Goal: Task Accomplishment & Management: Use online tool/utility

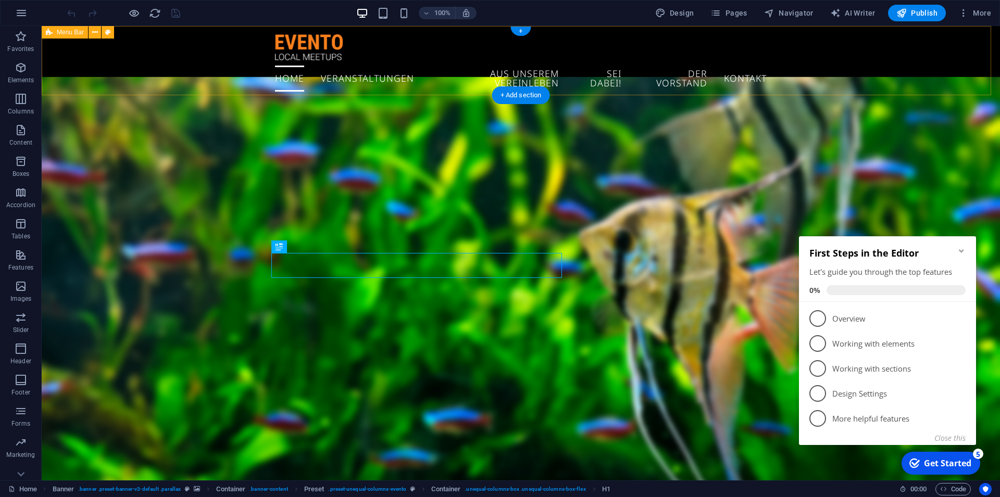
click at [152, 65] on div "Home Veranstaltungen aus unserem Vereinleben Sei dabei! Der Vorstand Kontakt" at bounding box center [521, 65] width 958 height 79
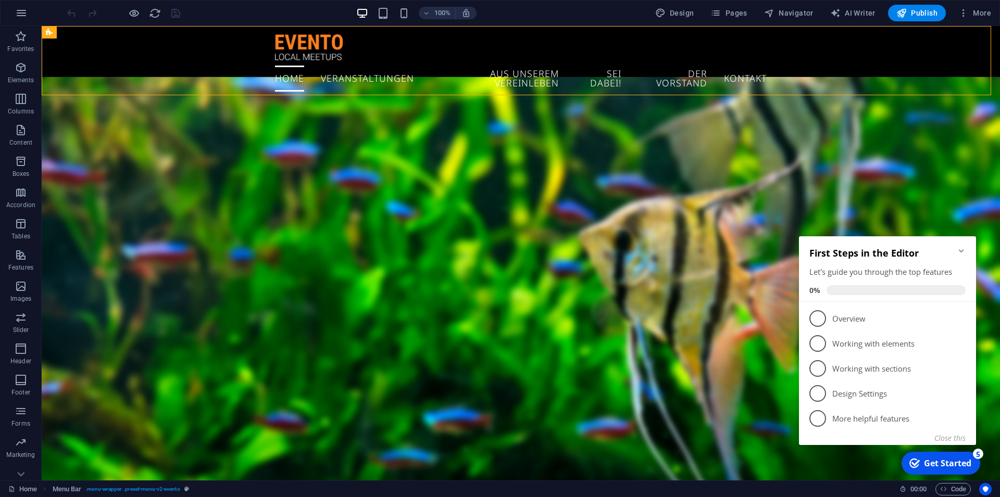
click at [961, 249] on icon "Minimize checklist" at bounding box center [961, 251] width 8 height 8
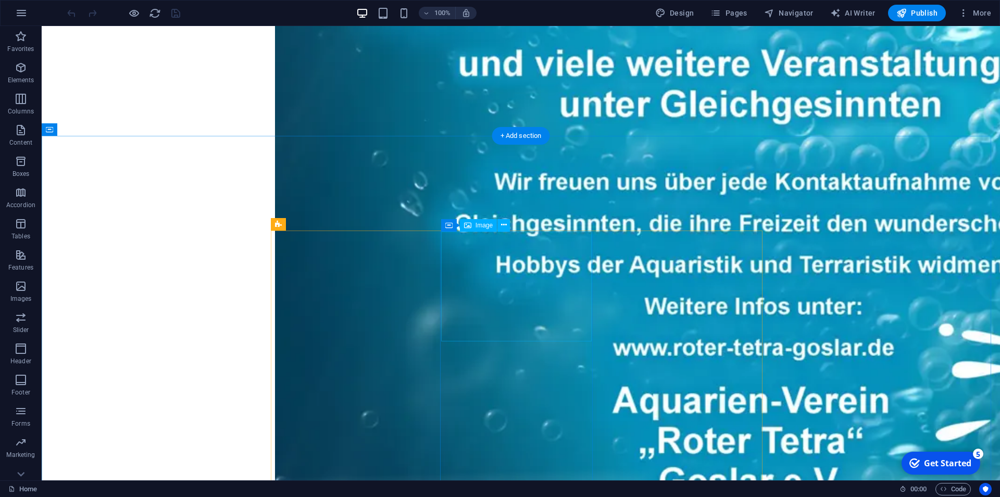
scroll to position [1646, 0]
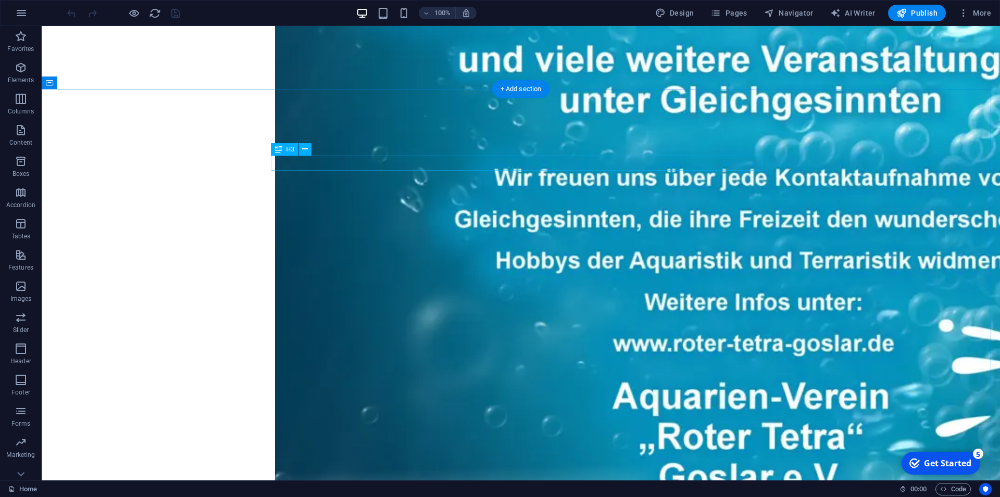
click at [307, 152] on icon at bounding box center [305, 149] width 6 height 11
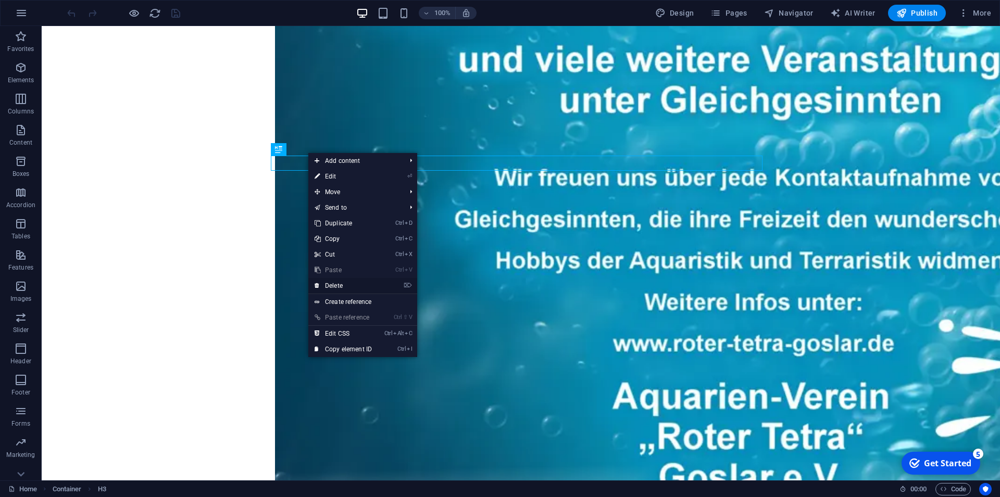
click at [340, 288] on link "⌦ Delete" at bounding box center [343, 286] width 70 height 16
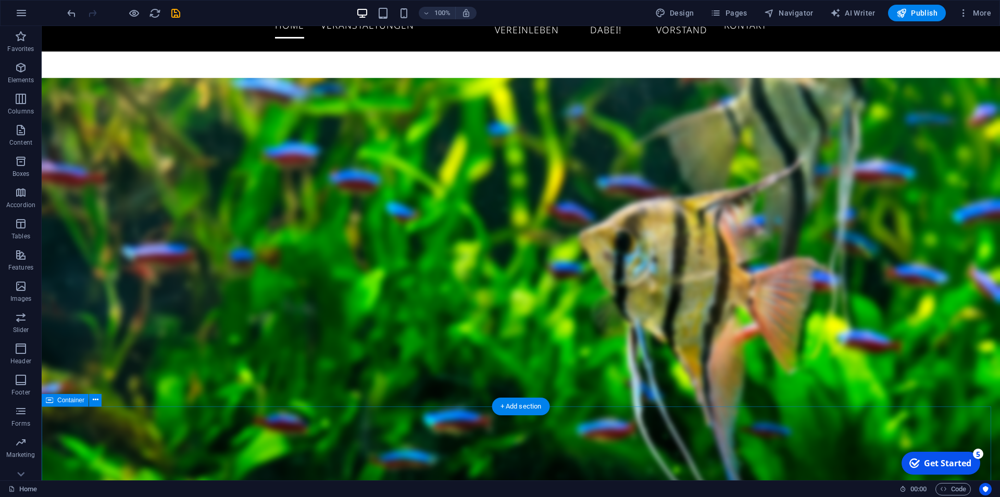
scroll to position [159, 0]
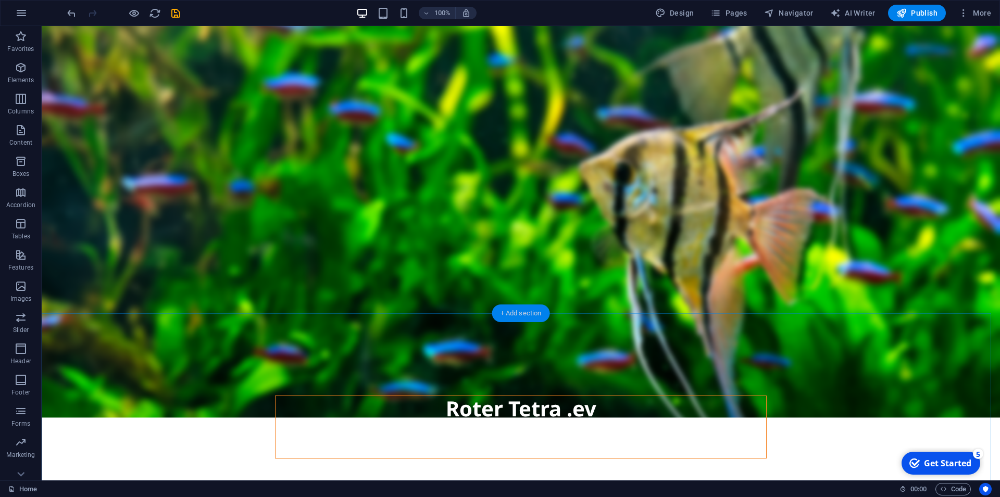
click at [522, 321] on div "+ Add section" at bounding box center [521, 314] width 58 height 18
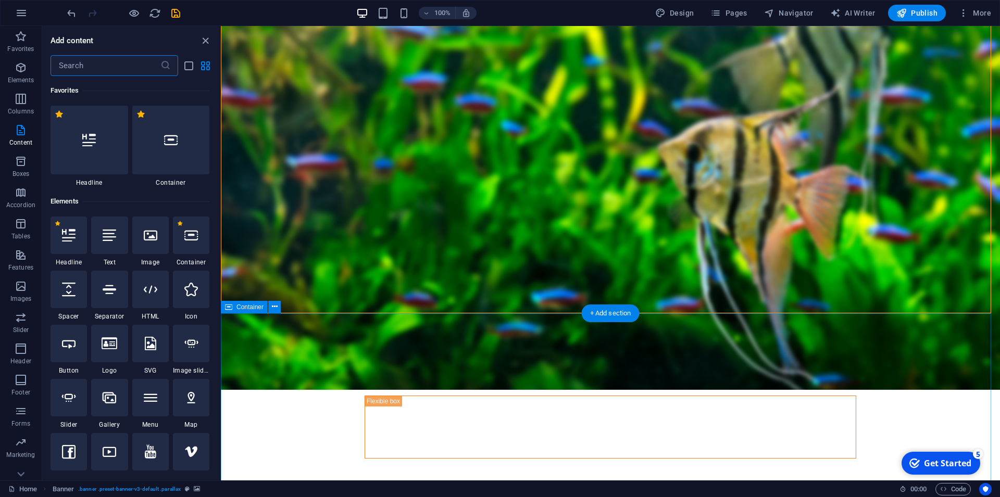
scroll to position [1822, 0]
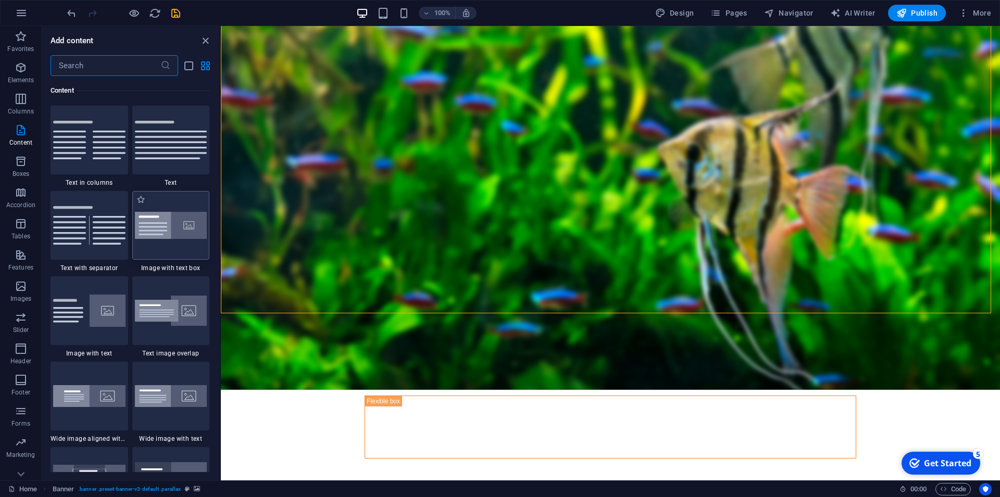
click at [174, 216] on img at bounding box center [171, 226] width 72 height 28
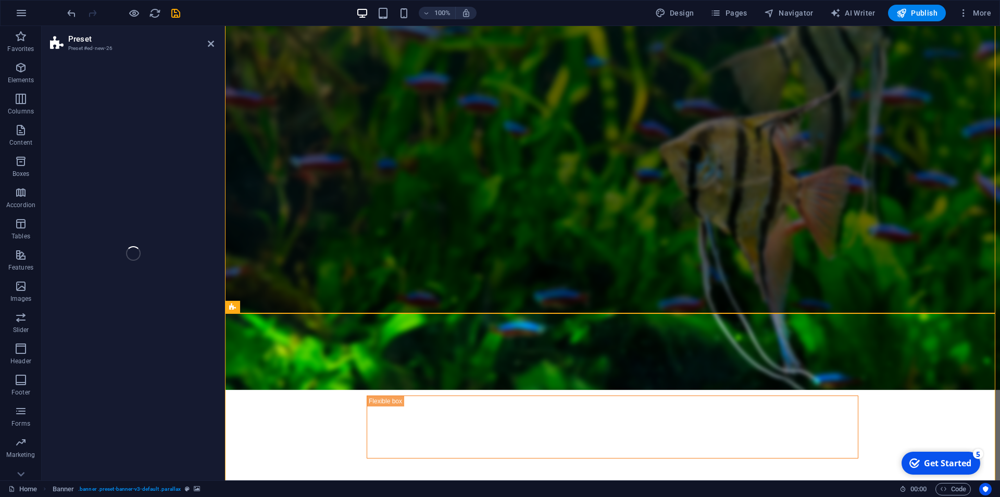
select select "rem"
select select "px"
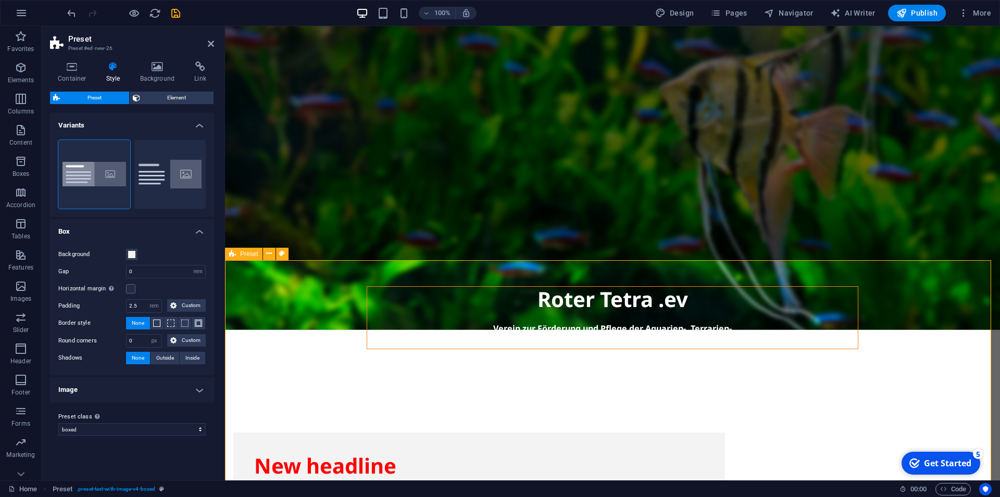
scroll to position [319, 0]
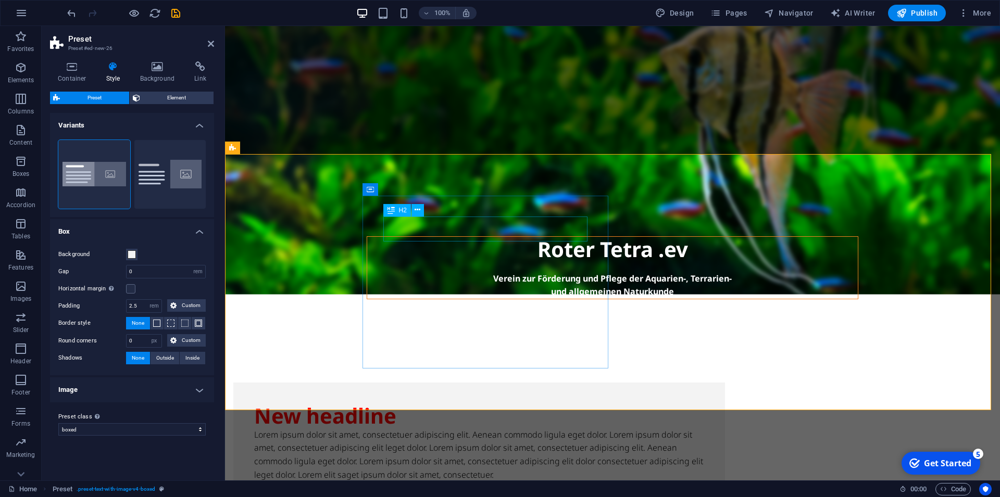
click at [522, 404] on div "New headline" at bounding box center [479, 416] width 450 height 25
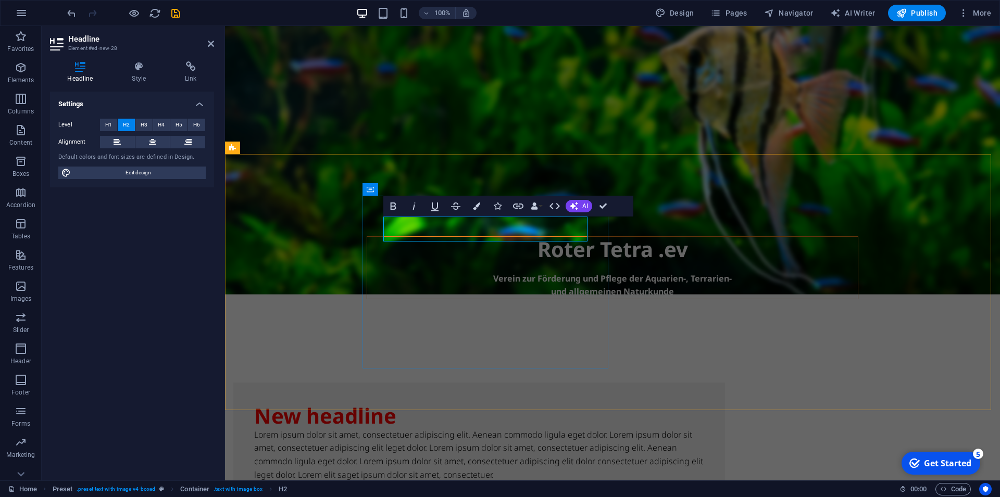
click at [544, 404] on h2 "New headline" at bounding box center [479, 416] width 450 height 25
click at [560, 429] on div "Lorem ipsum dolor sit amet, consectetuer adipiscing elit. Aenean commodo ligula…" at bounding box center [479, 455] width 450 height 53
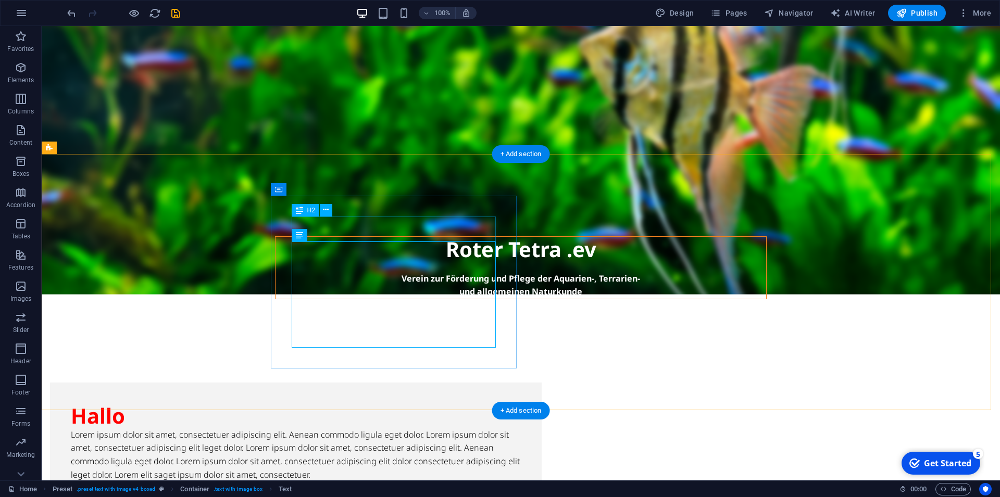
click at [351, 404] on div "Hallo" at bounding box center [296, 416] width 450 height 25
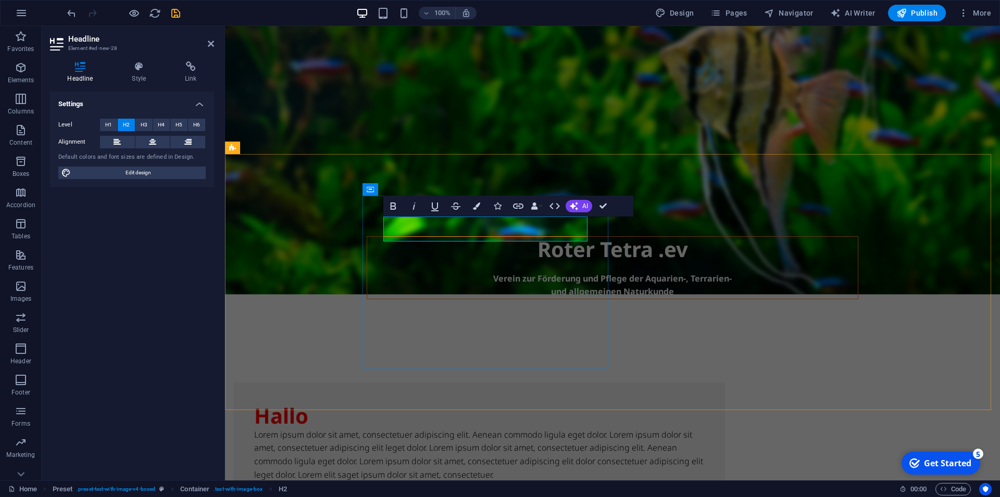
click at [453, 404] on h2 "Hallo" at bounding box center [479, 416] width 450 height 25
drag, startPoint x: 453, startPoint y: 230, endPoint x: 363, endPoint y: 228, distance: 90.1
click at [363, 383] on div "Hallo Lorem ipsum dolor sit amet, consectetuer adipiscing elit. Aenean commodo …" at bounding box center [479, 443] width 492 height 120
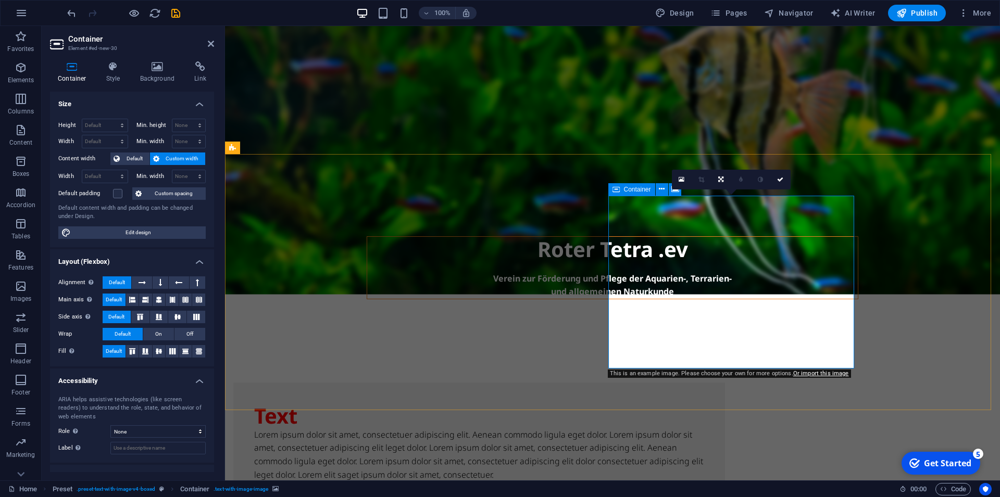
click at [210, 44] on icon at bounding box center [211, 44] width 6 height 8
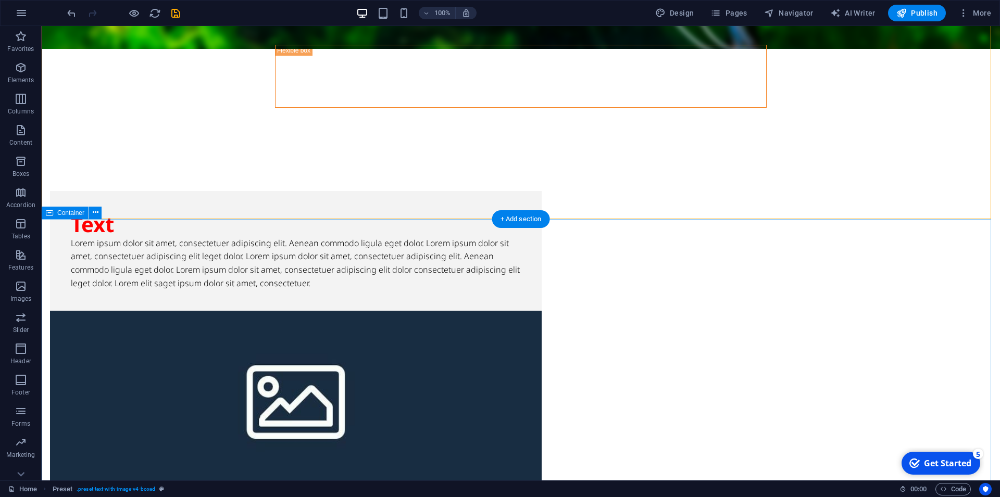
scroll to position [531, 0]
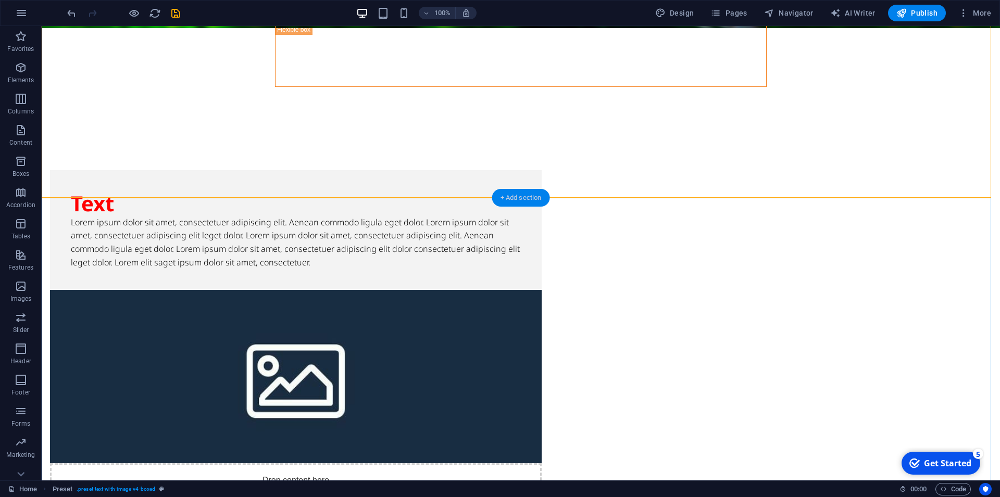
click at [526, 201] on div "+ Add section" at bounding box center [521, 198] width 58 height 18
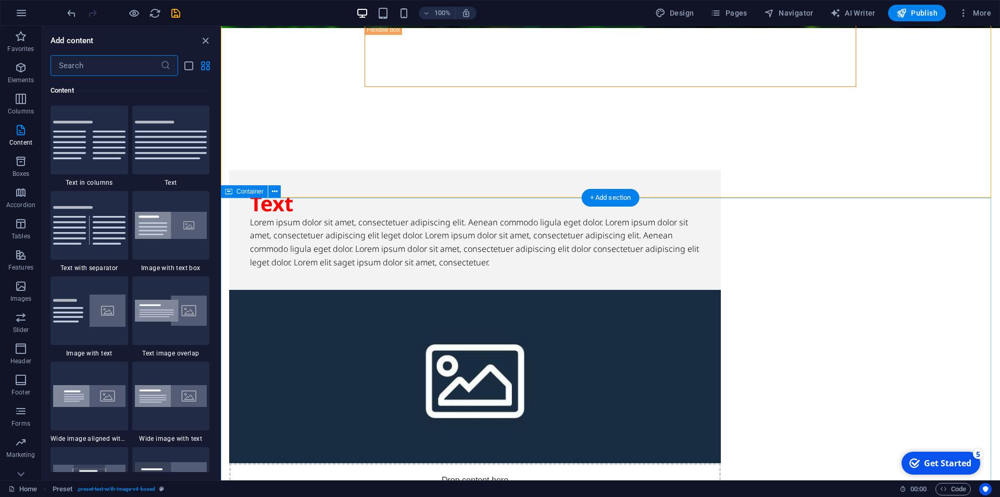
scroll to position [690, 0]
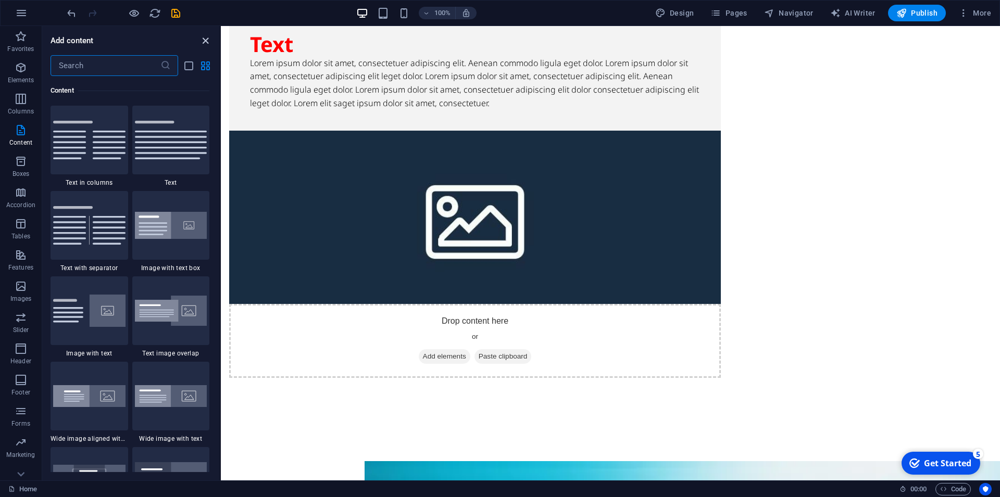
click at [204, 39] on icon "close panel" at bounding box center [205, 41] width 12 height 12
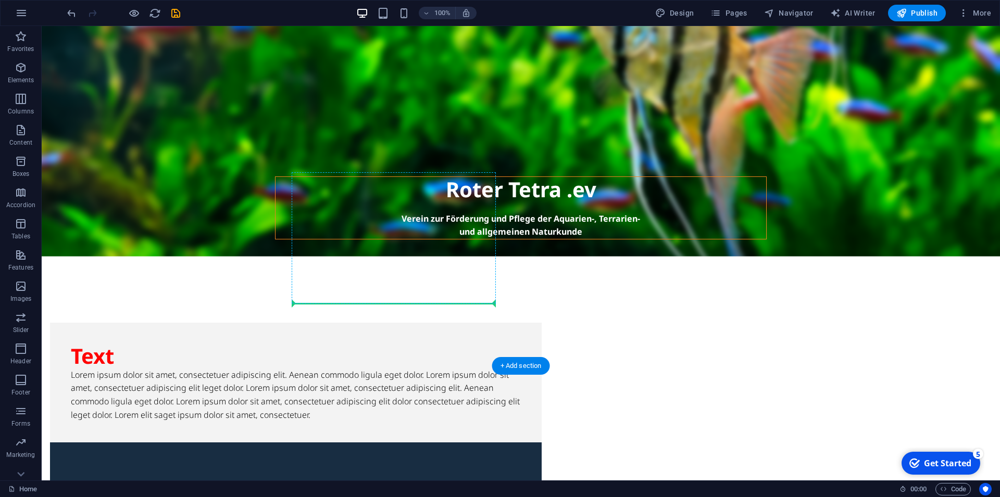
scroll to position [387, 0]
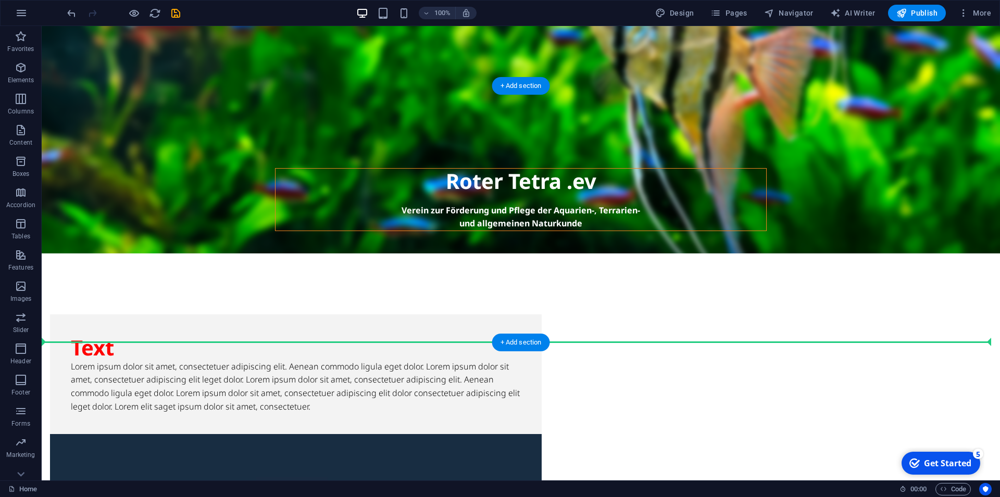
drag, startPoint x: 375, startPoint y: 234, endPoint x: 518, endPoint y: 331, distance: 172.0
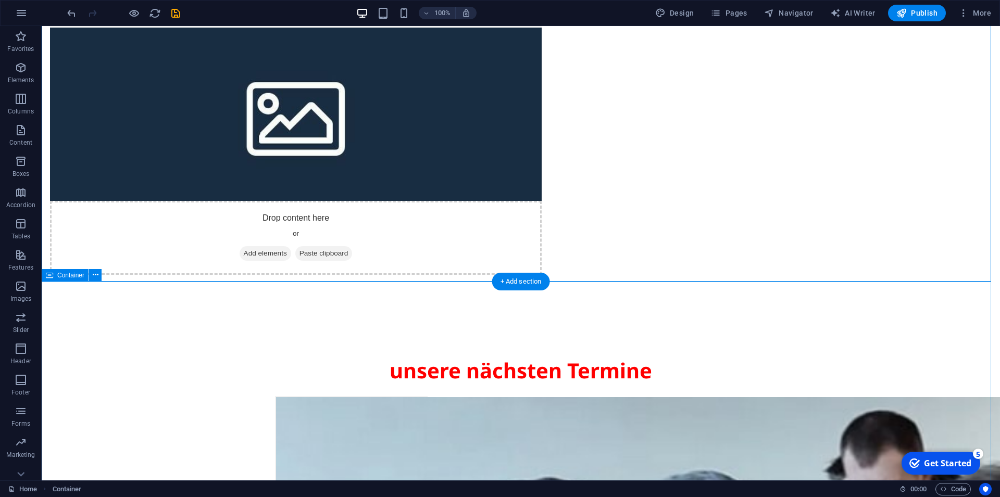
scroll to position [865, 0]
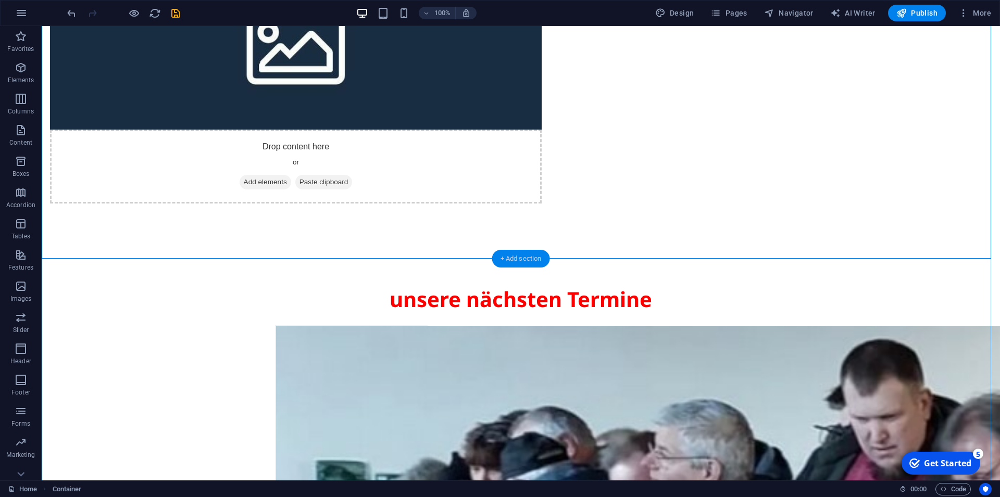
click at [512, 267] on div "+ Add section" at bounding box center [521, 259] width 58 height 18
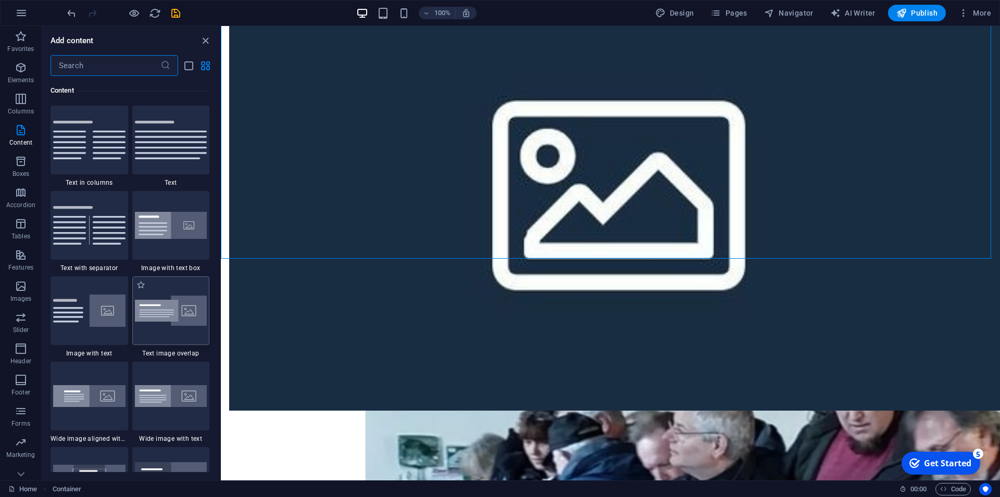
scroll to position [1869, 0]
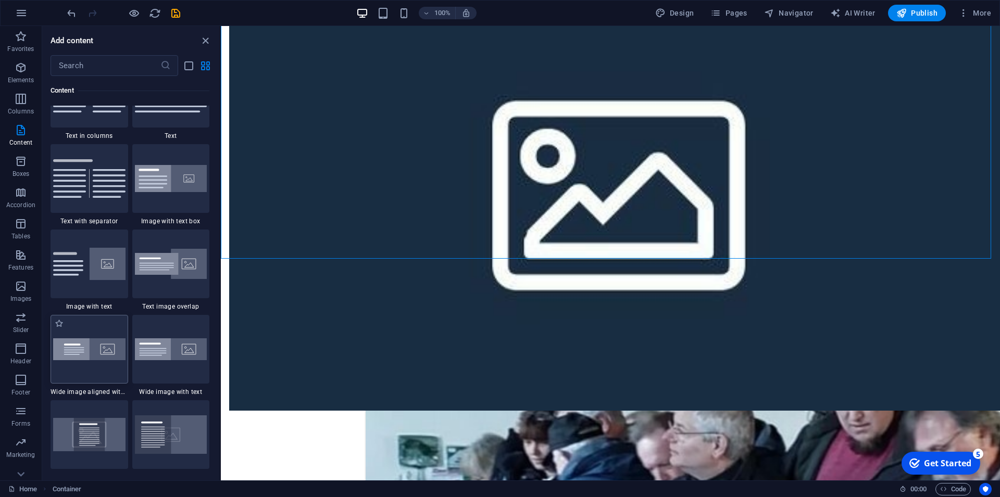
click at [99, 352] on img at bounding box center [89, 349] width 72 height 22
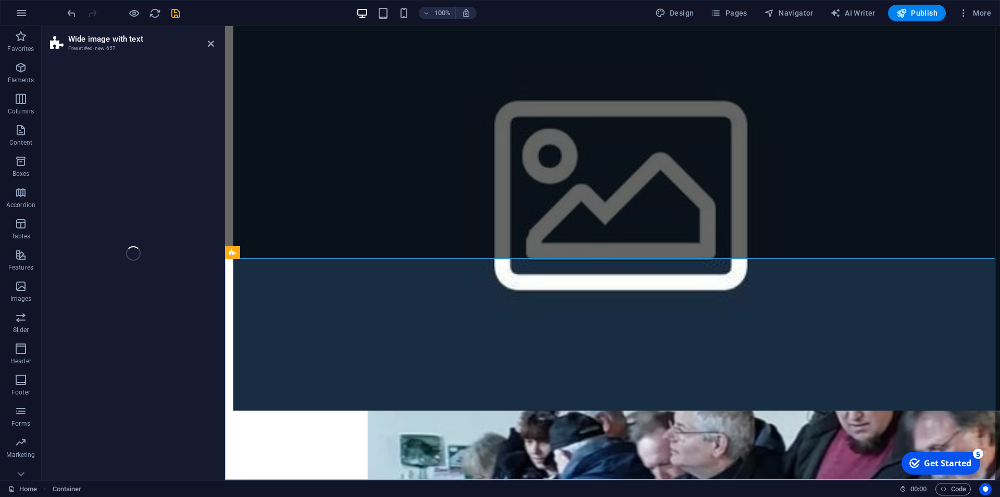
select select "%"
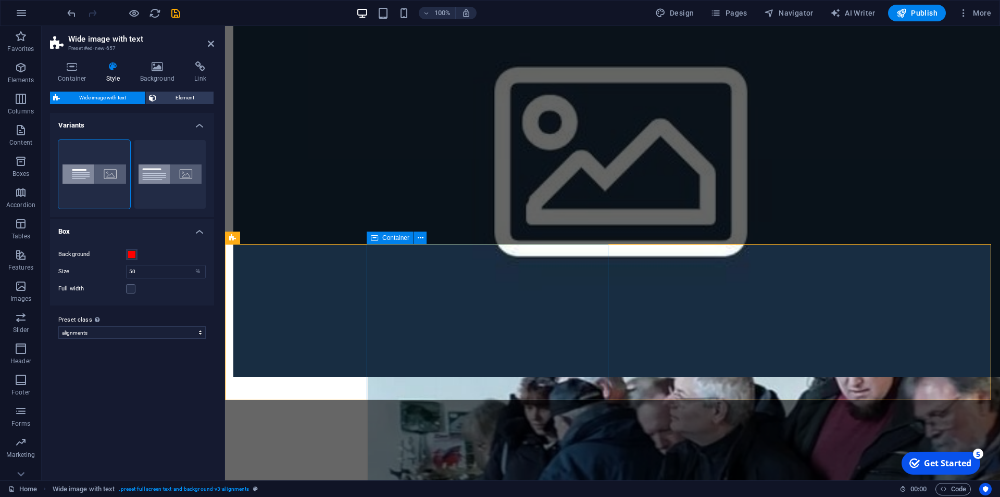
scroll to position [918, 0]
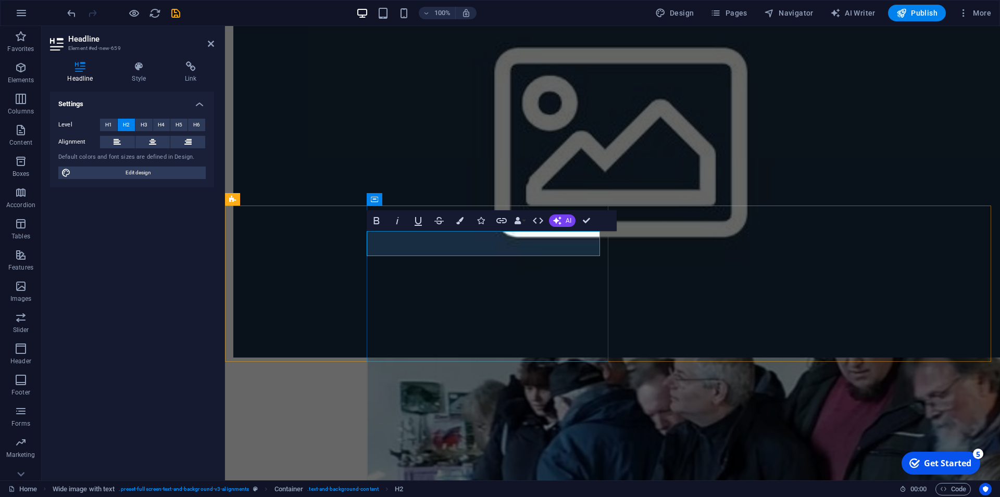
drag, startPoint x: 459, startPoint y: 247, endPoint x: 342, endPoint y: 247, distance: 117.7
click at [138, 70] on icon at bounding box center [139, 66] width 49 height 10
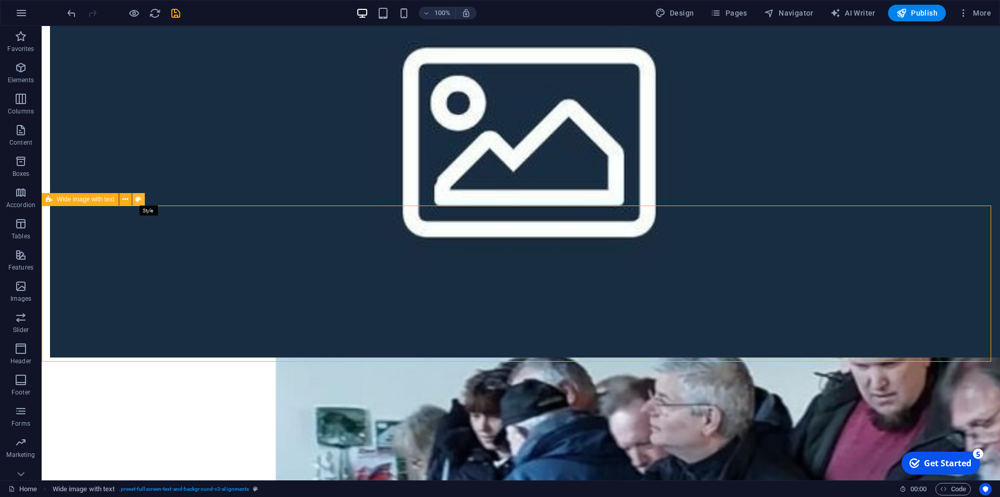
click at [141, 199] on button at bounding box center [138, 199] width 12 height 12
select select "%"
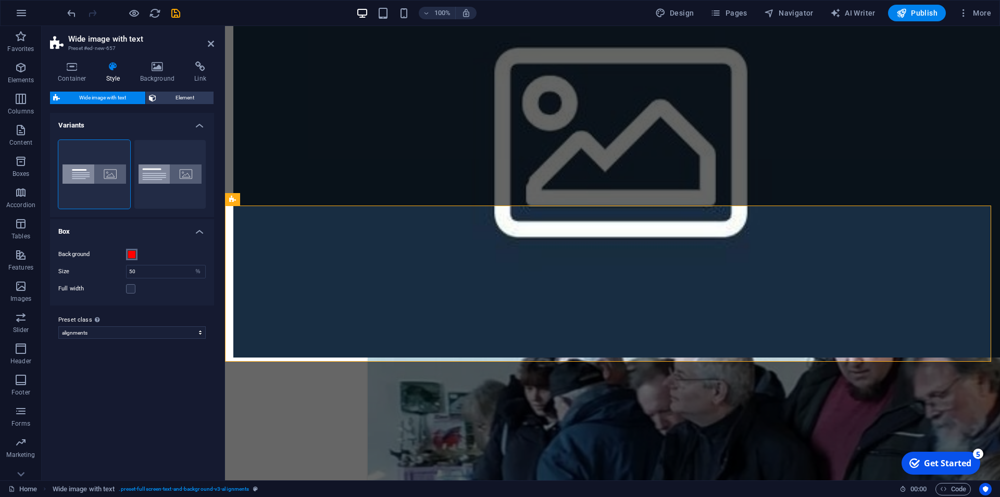
click at [130, 256] on span at bounding box center [132, 254] width 8 height 8
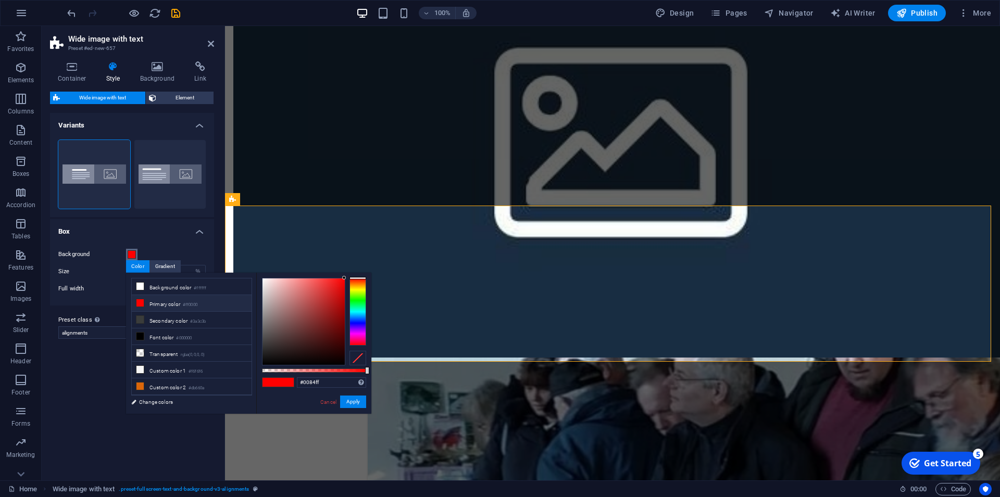
click at [357, 317] on div at bounding box center [357, 312] width 17 height 68
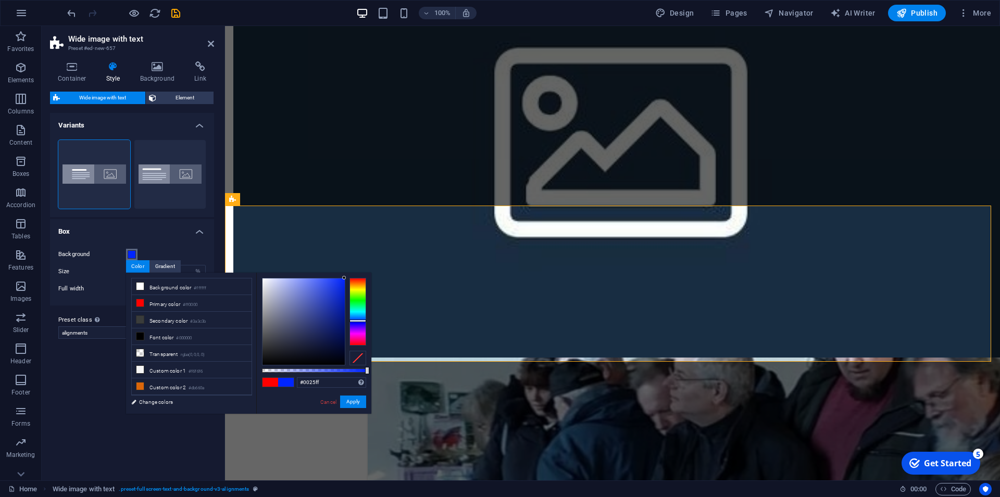
click at [359, 321] on div at bounding box center [357, 321] width 17 height 3
click at [354, 404] on button "Apply" at bounding box center [353, 402] width 26 height 12
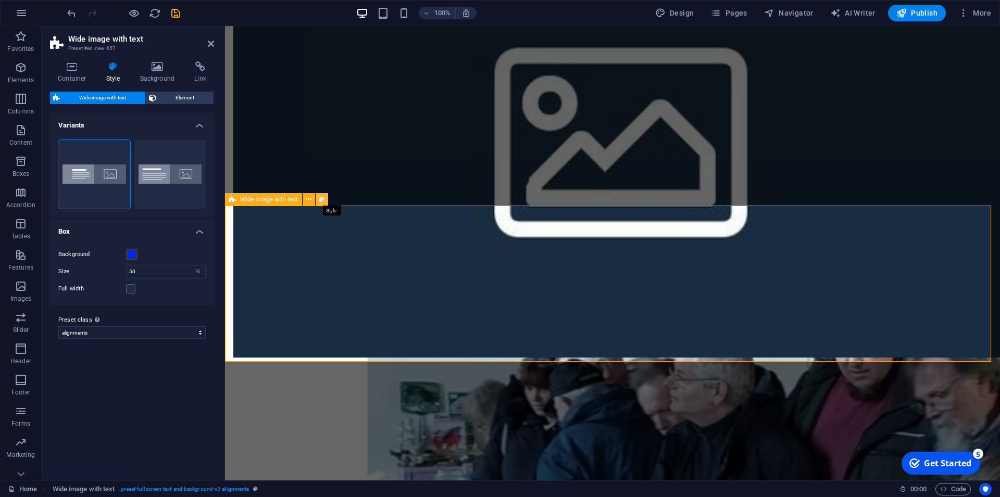
click at [323, 196] on icon at bounding box center [322, 199] width 6 height 11
click at [323, 200] on icon at bounding box center [322, 199] width 6 height 11
click at [133, 256] on span at bounding box center [132, 254] width 8 height 8
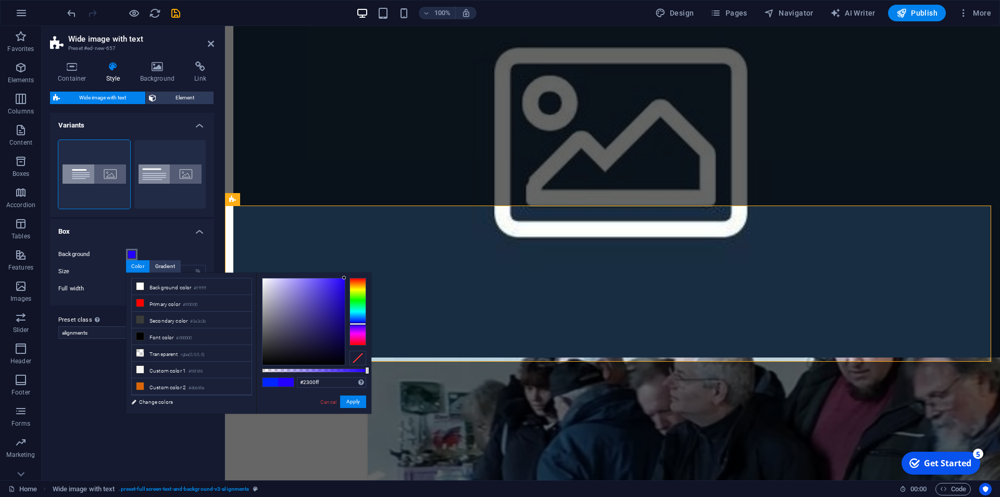
click at [362, 324] on div at bounding box center [357, 324] width 17 height 3
type input "#1800b2"
drag, startPoint x: 344, startPoint y: 278, endPoint x: 345, endPoint y: 304, distance: 26.6
click at [345, 304] on div at bounding box center [344, 304] width 4 height 4
click at [360, 401] on button "Apply" at bounding box center [353, 402] width 26 height 12
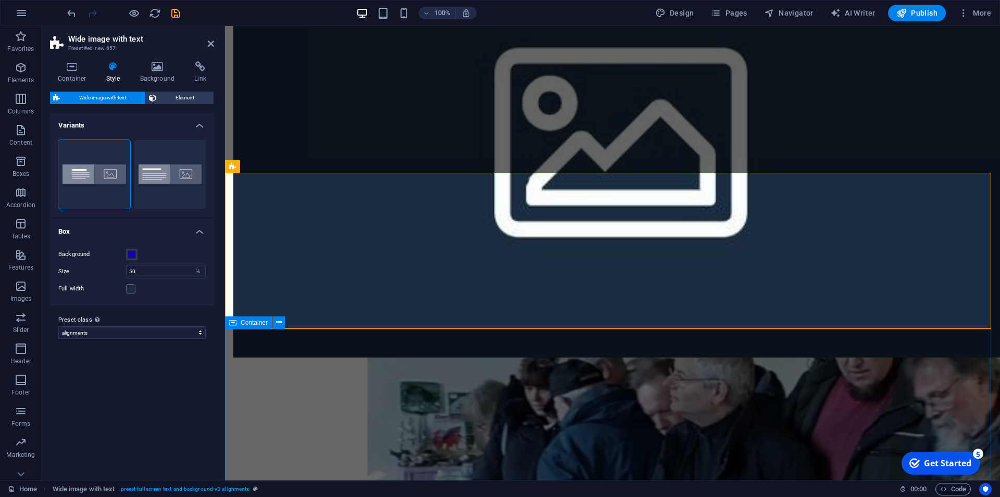
scroll to position [1024, 0]
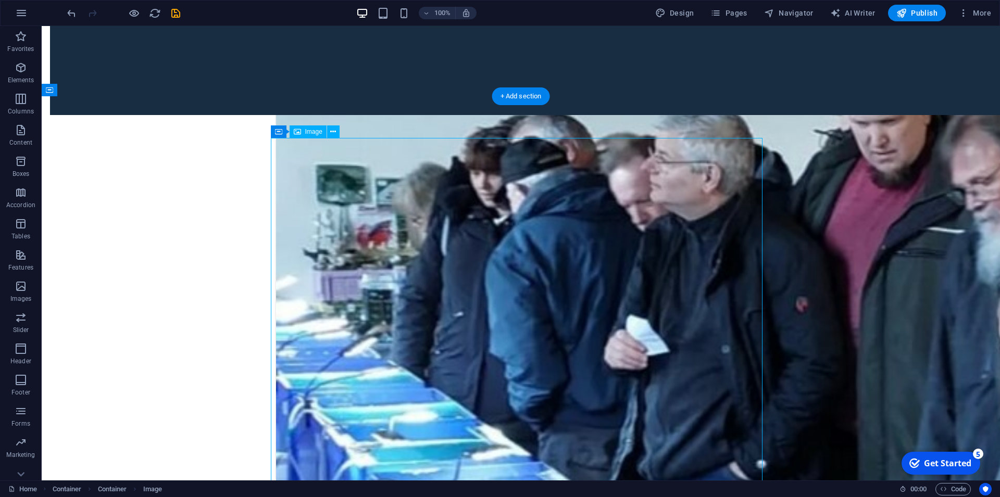
scroll to position [1183, 0]
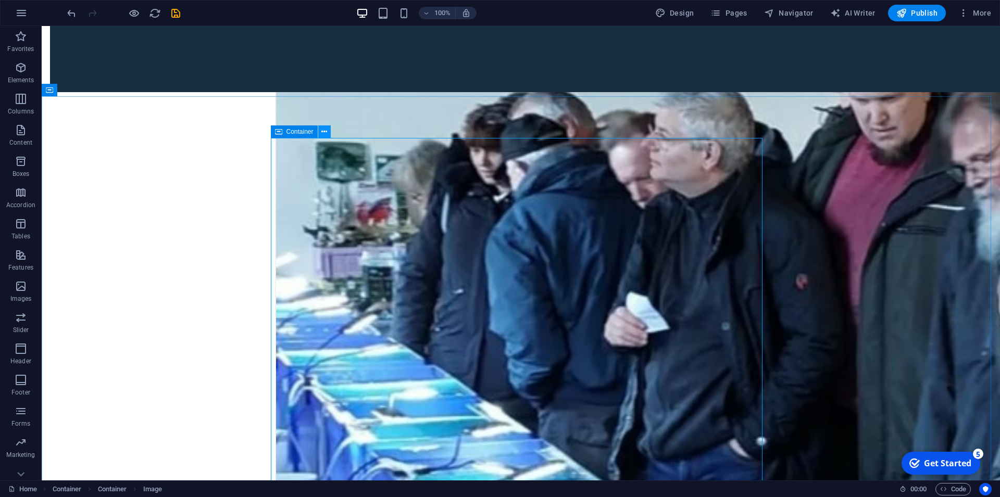
click at [325, 135] on icon at bounding box center [324, 132] width 6 height 11
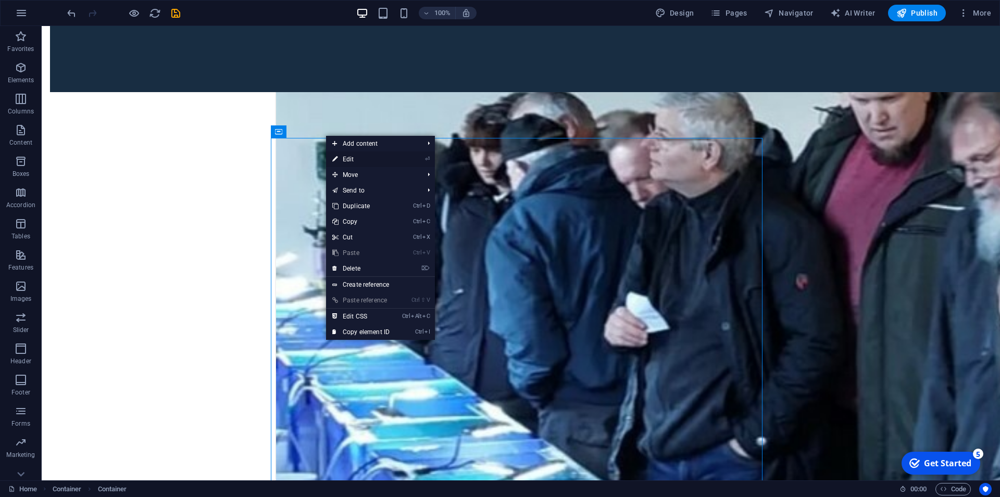
click at [346, 157] on link "⏎ Edit" at bounding box center [361, 160] width 70 height 16
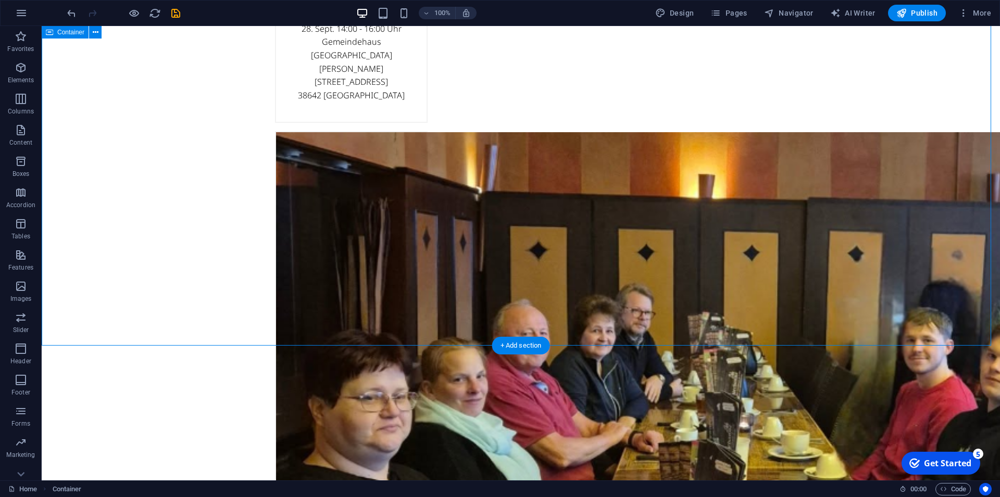
scroll to position [2405, 0]
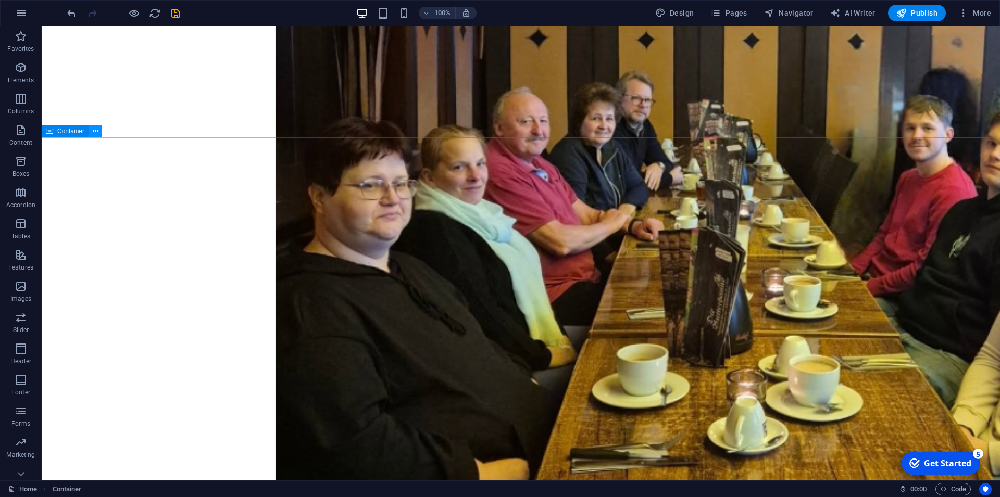
click at [96, 131] on icon at bounding box center [96, 131] width 6 height 11
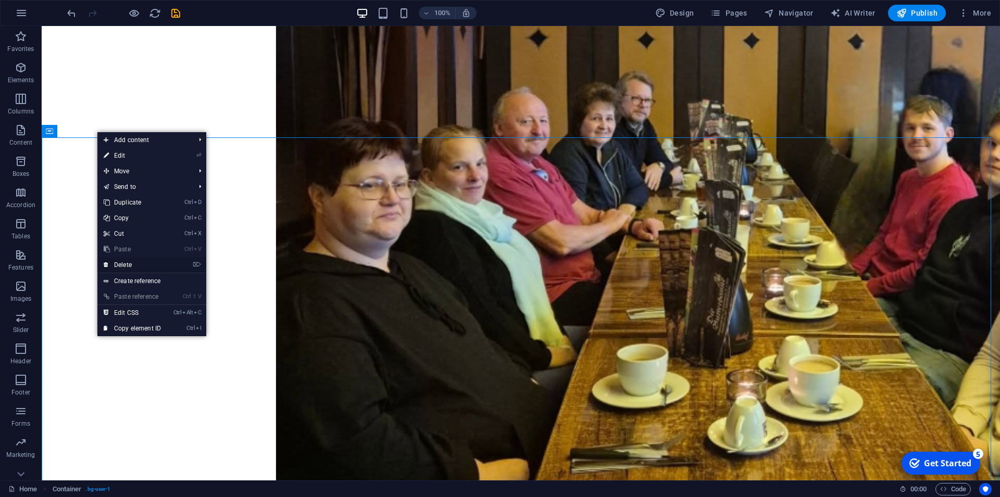
click at [120, 267] on link "⌦ Delete" at bounding box center [132, 265] width 70 height 16
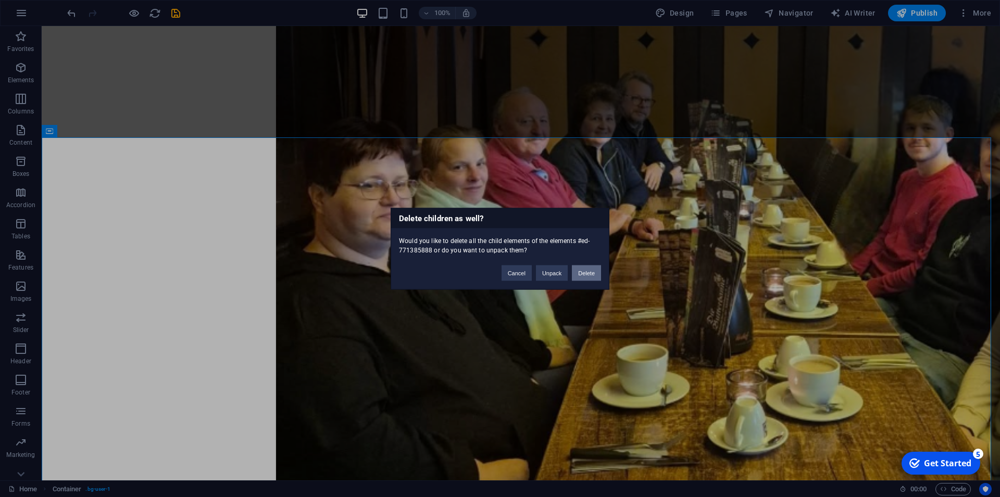
click at [591, 274] on button "Delete" at bounding box center [586, 273] width 29 height 16
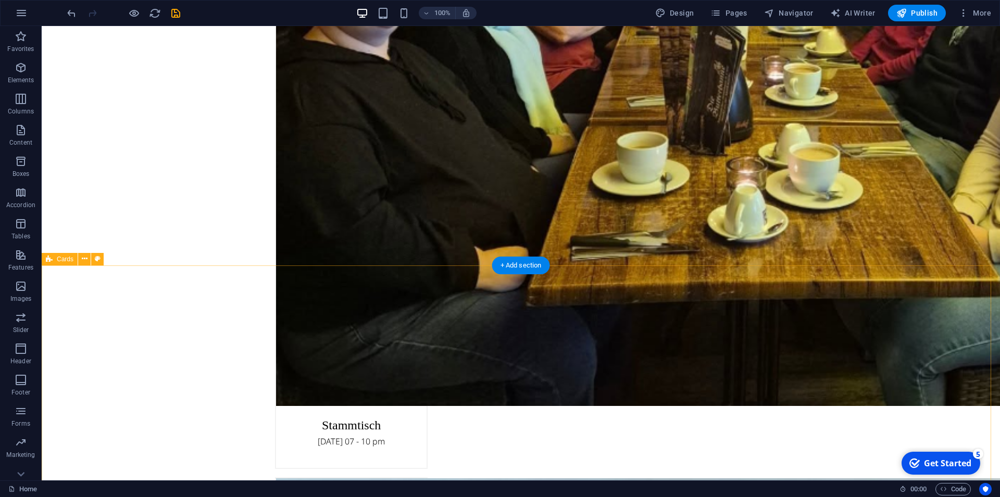
scroll to position [2777, 0]
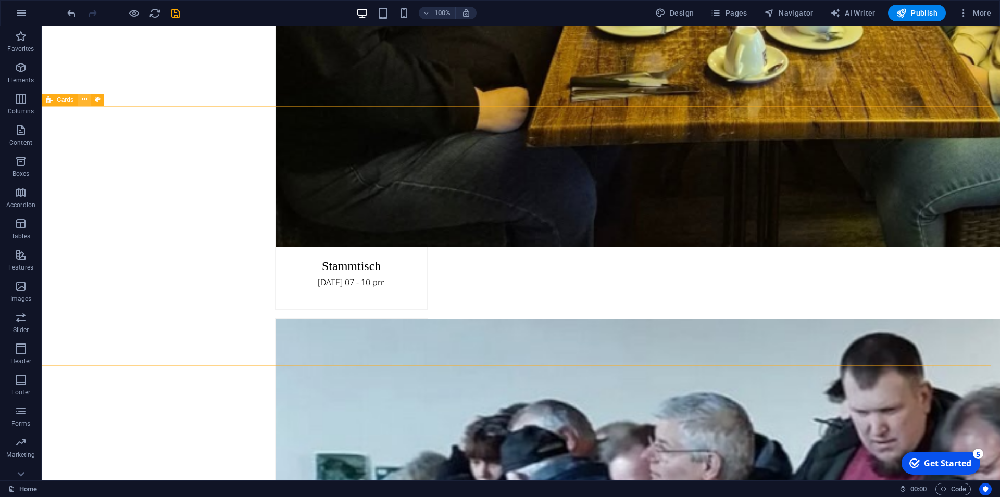
click at [82, 102] on icon at bounding box center [85, 99] width 6 height 11
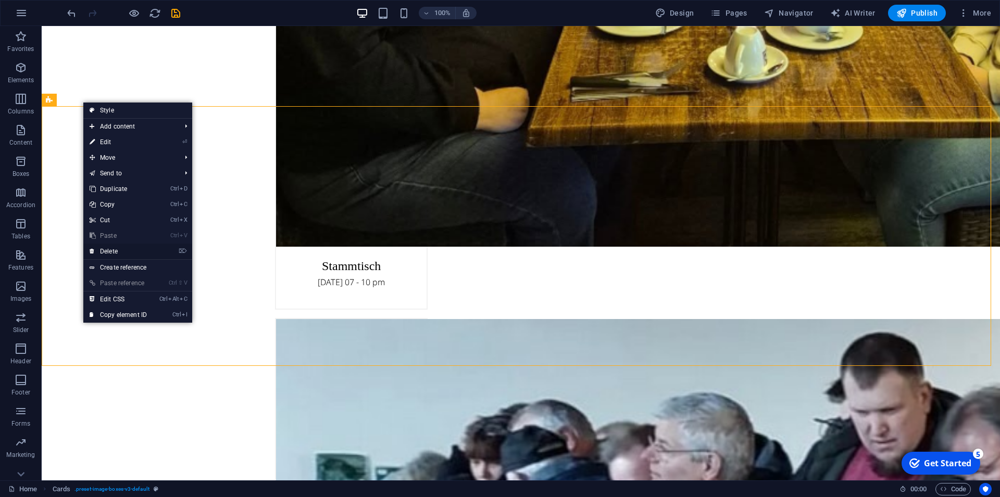
click at [111, 253] on link "⌦ Delete" at bounding box center [118, 252] width 70 height 16
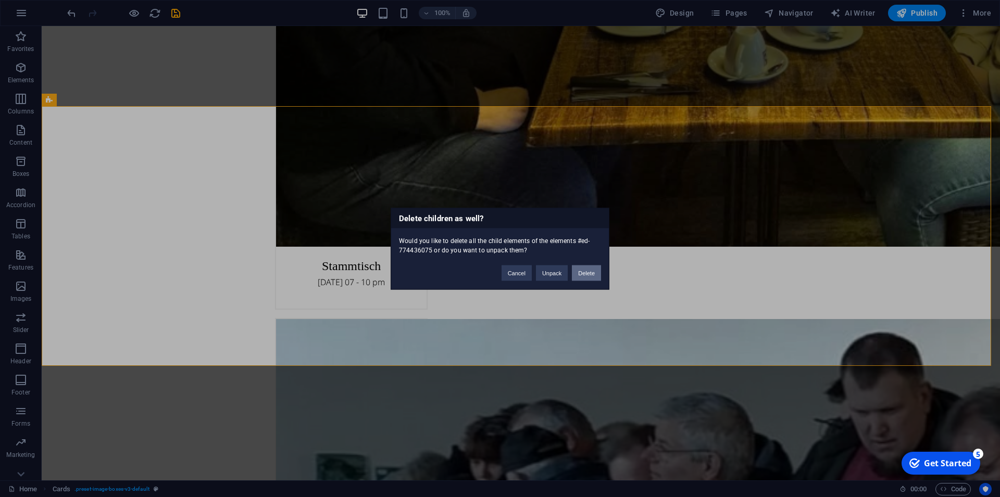
click at [586, 275] on button "Delete" at bounding box center [586, 273] width 29 height 16
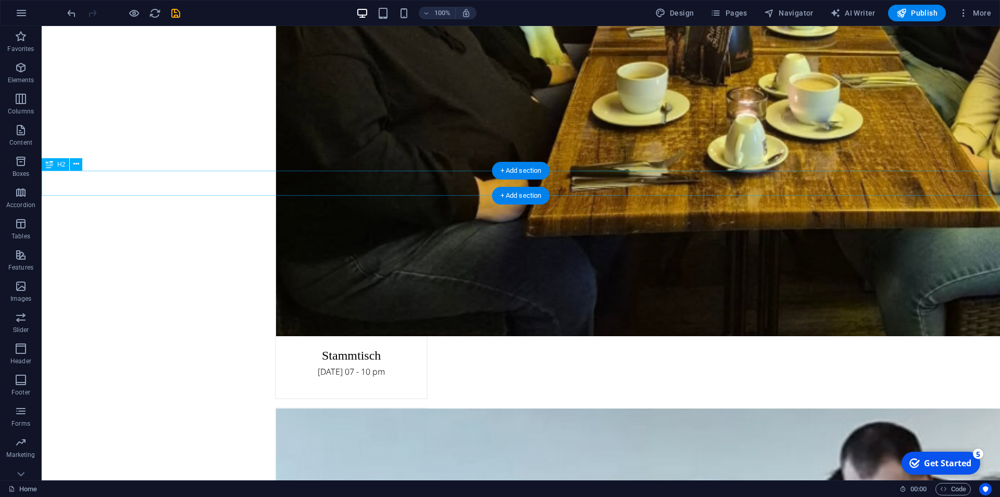
click at [77, 170] on icon at bounding box center [76, 164] width 6 height 11
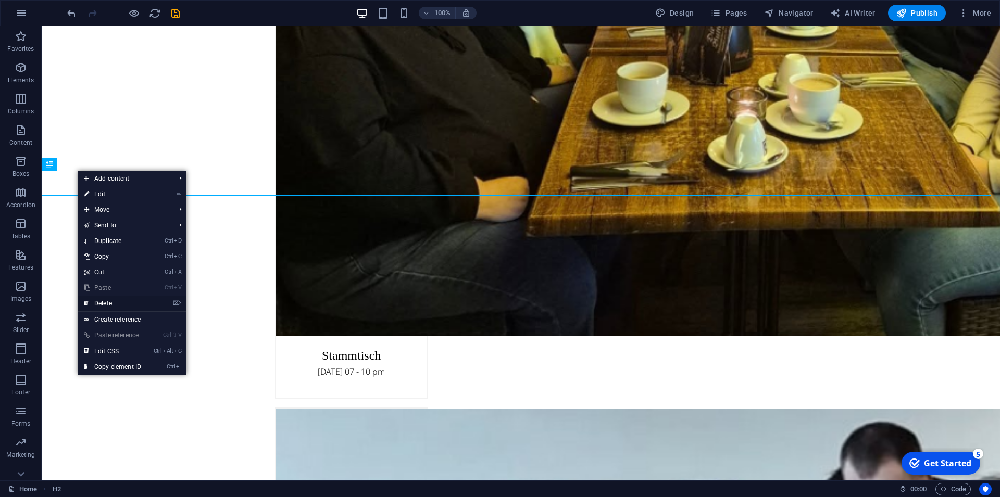
click at [118, 304] on link "⌦ Delete" at bounding box center [113, 304] width 70 height 16
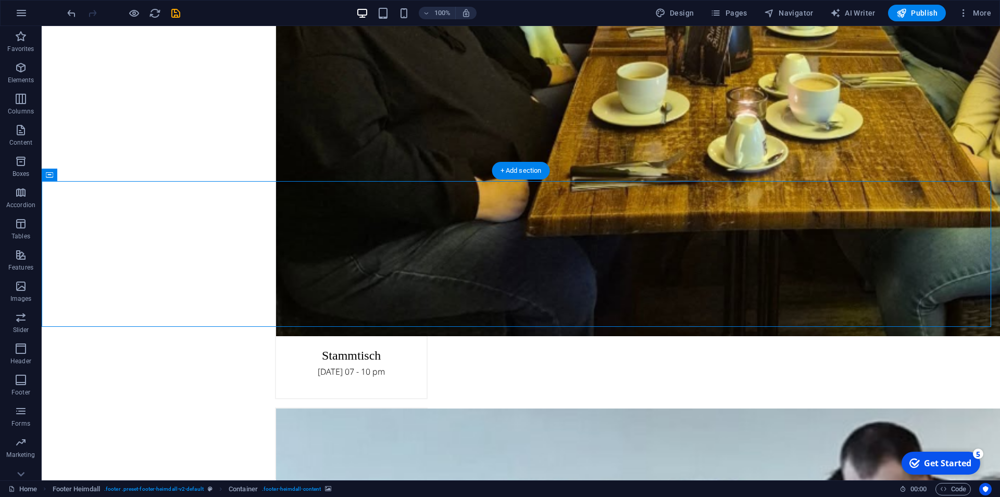
drag, startPoint x: 191, startPoint y: 219, endPoint x: 228, endPoint y: 194, distance: 45.3
drag, startPoint x: 168, startPoint y: 246, endPoint x: 174, endPoint y: 227, distance: 20.4
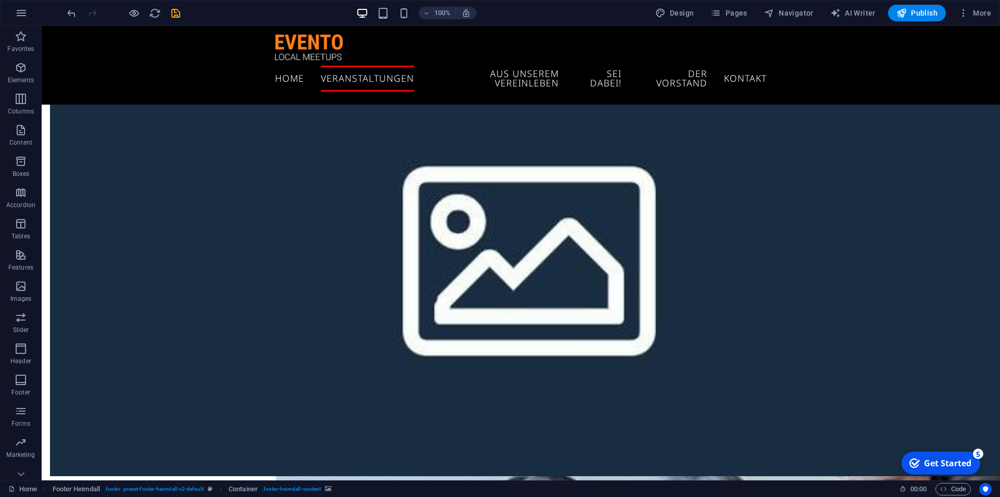
scroll to position [744, 0]
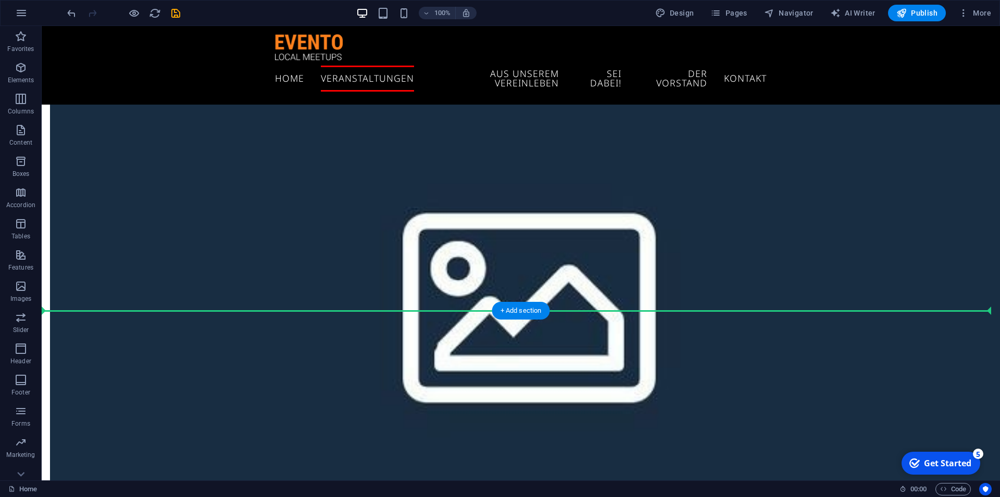
drag, startPoint x: 91, startPoint y: 202, endPoint x: 166, endPoint y: 294, distance: 119.2
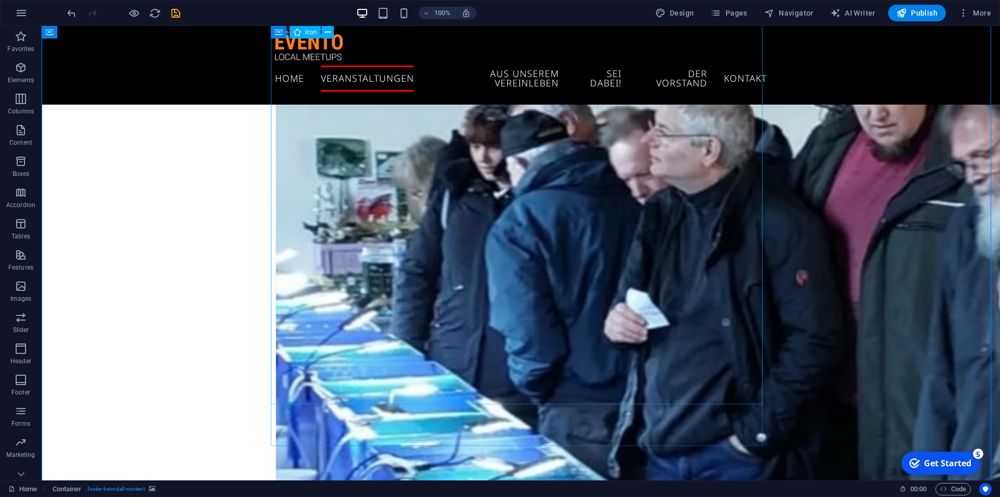
scroll to position [1168, 0]
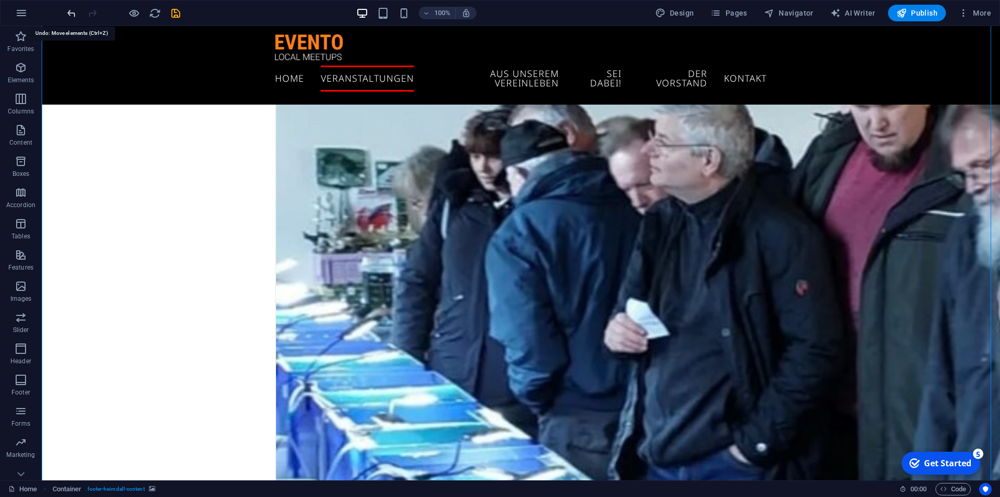
click at [68, 15] on icon "undo" at bounding box center [72, 13] width 12 height 12
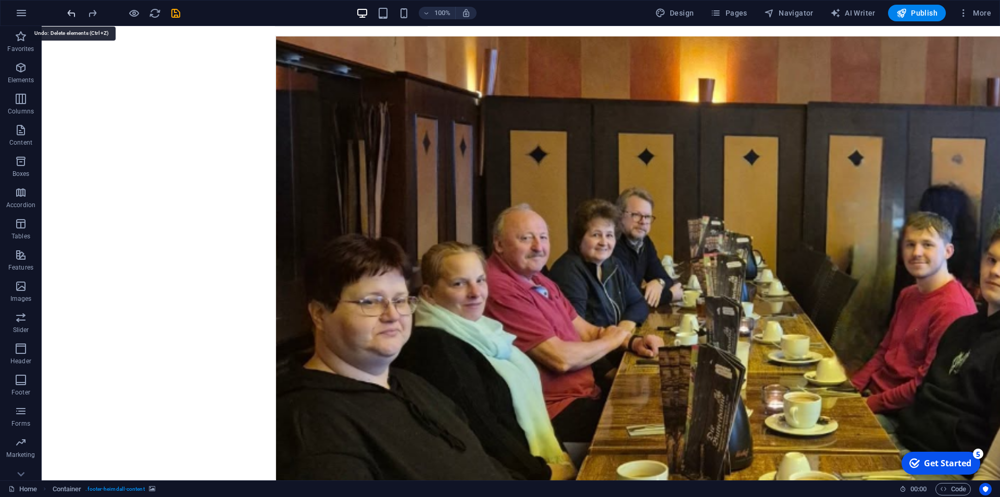
scroll to position [2688, 0]
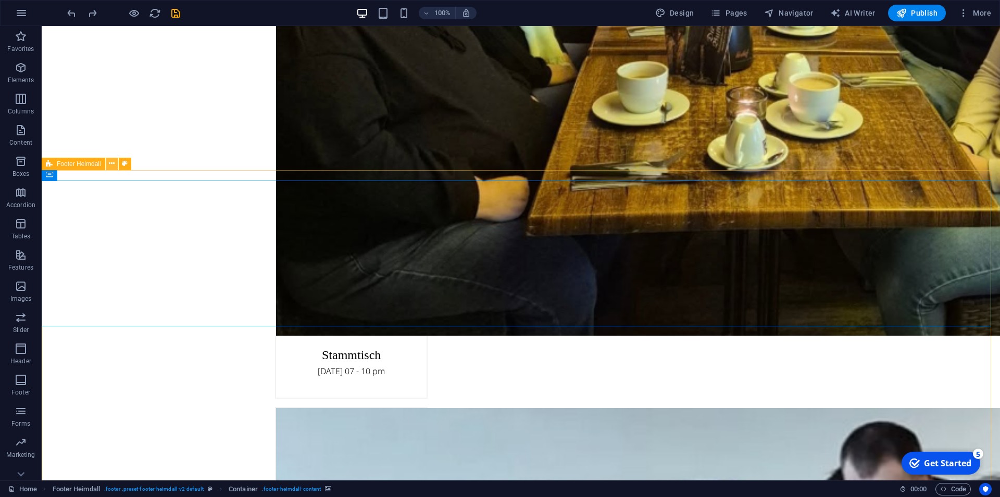
click at [114, 164] on icon at bounding box center [112, 163] width 6 height 11
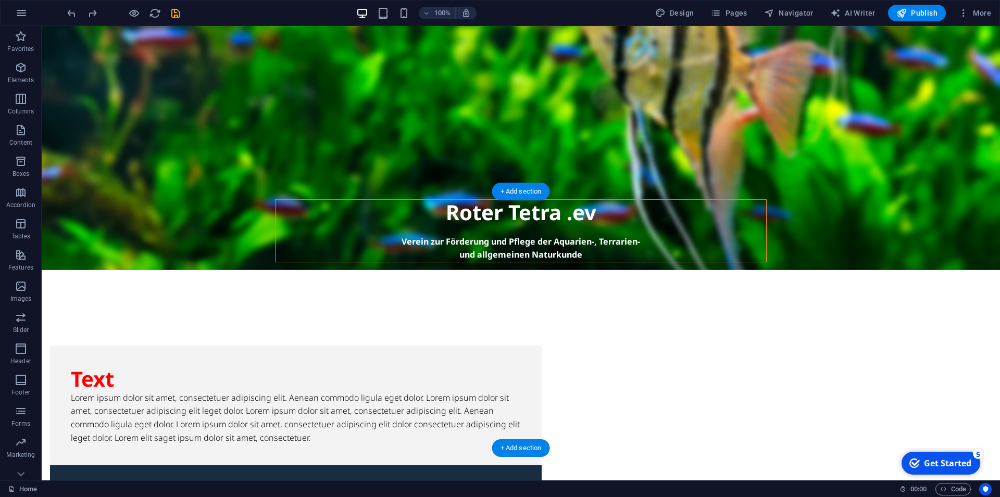
scroll to position [432, 0]
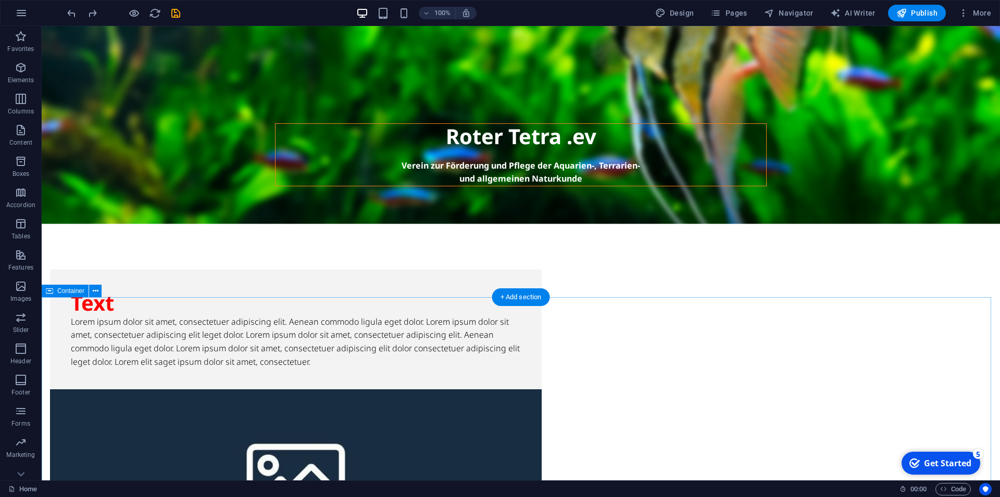
drag, startPoint x: 230, startPoint y: 293, endPoint x: 455, endPoint y: 305, distance: 225.8
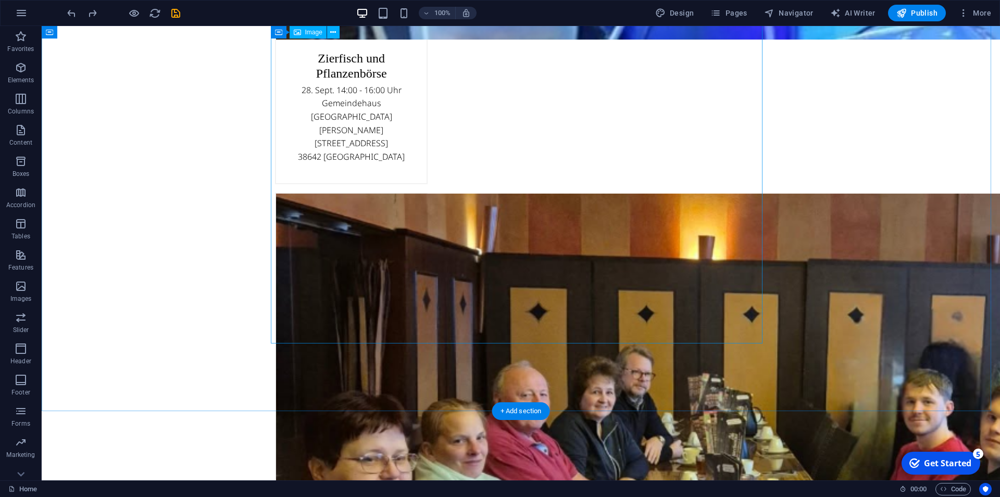
scroll to position [2731, 0]
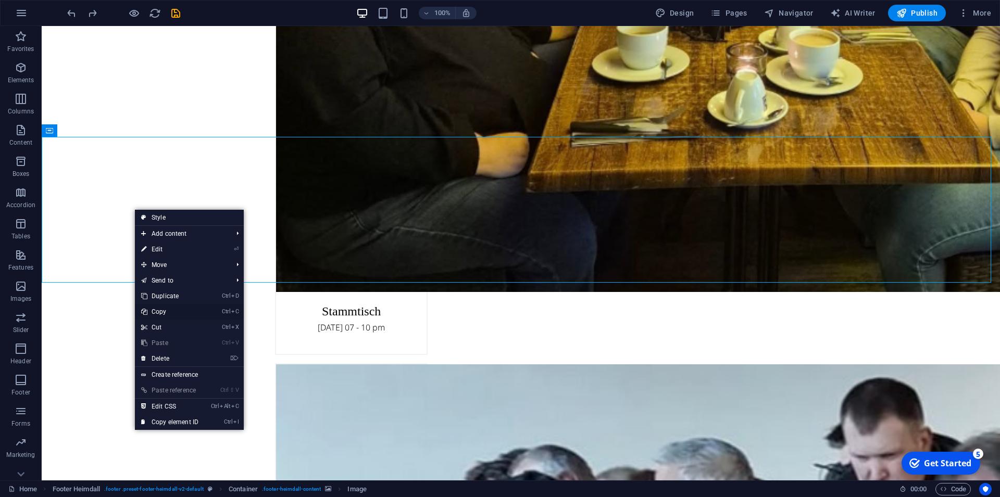
click at [162, 310] on link "Ctrl C Copy" at bounding box center [170, 312] width 70 height 16
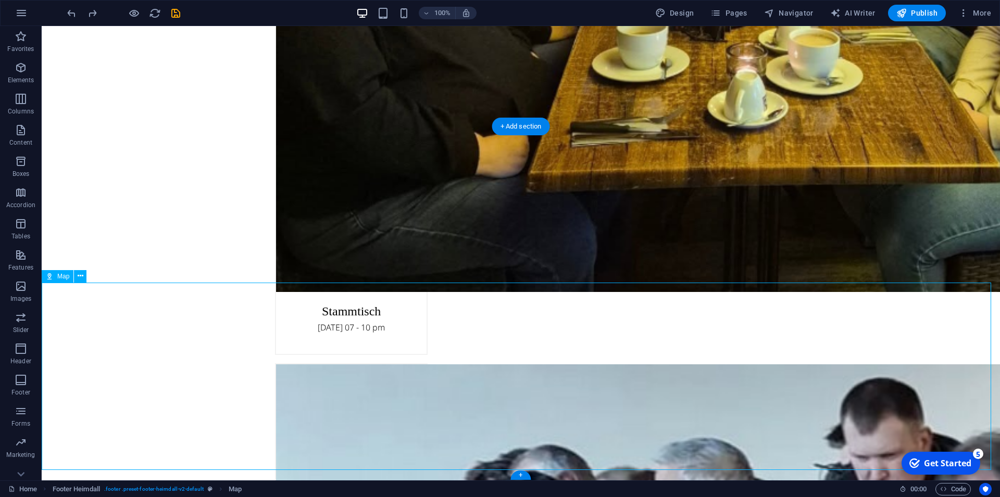
drag, startPoint x: 191, startPoint y: 404, endPoint x: 197, endPoint y: 354, distance: 49.9
drag, startPoint x: 310, startPoint y: 416, endPoint x: 315, endPoint y: 391, distance: 26.0
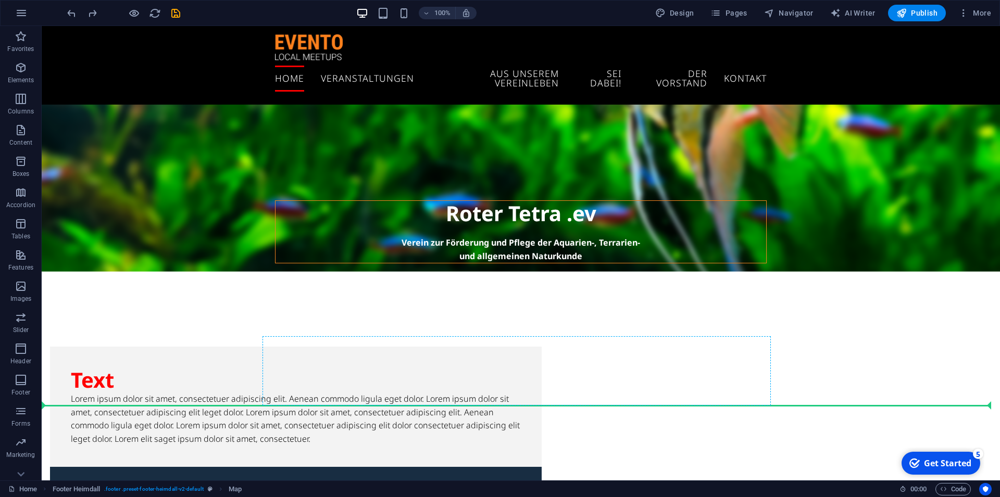
scroll to position [336, 0]
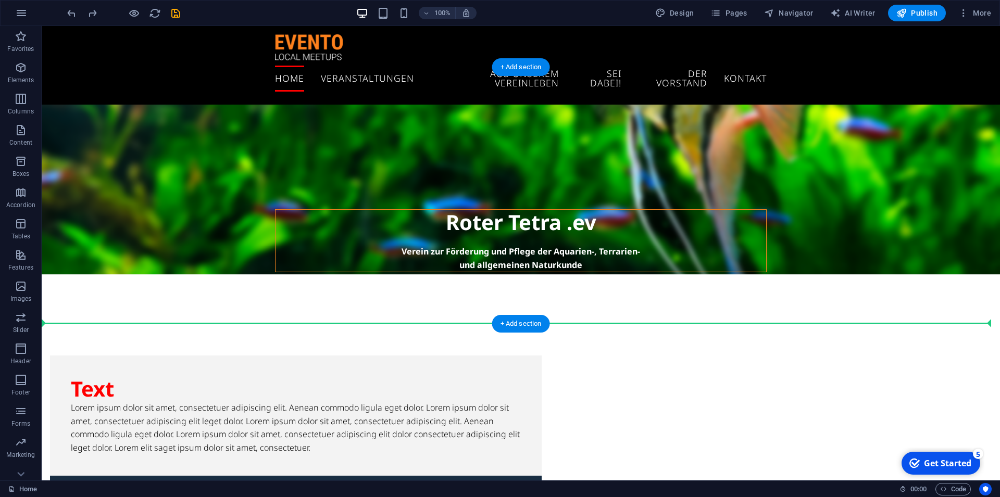
drag, startPoint x: 313, startPoint y: 398, endPoint x: 371, endPoint y: 313, distance: 103.4
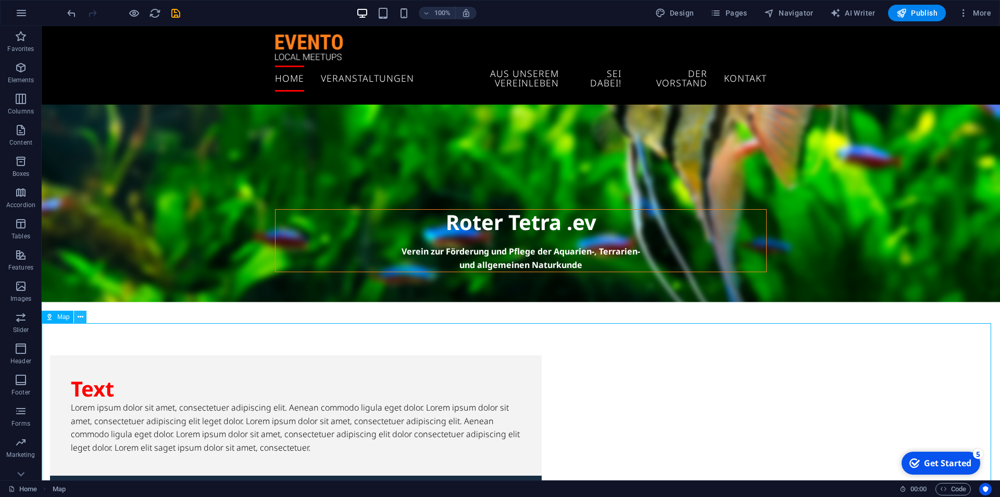
click at [82, 320] on icon at bounding box center [81, 317] width 6 height 11
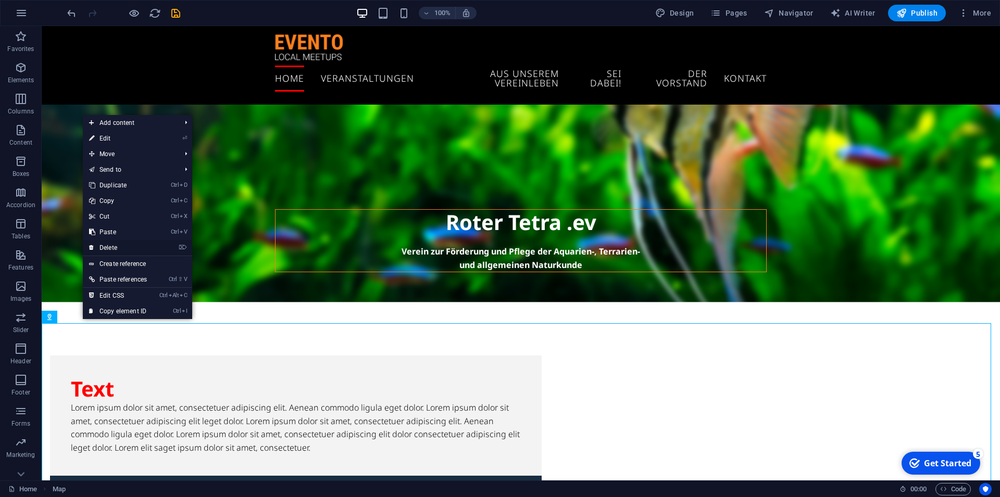
click at [117, 247] on link "⌦ Delete" at bounding box center [118, 248] width 70 height 16
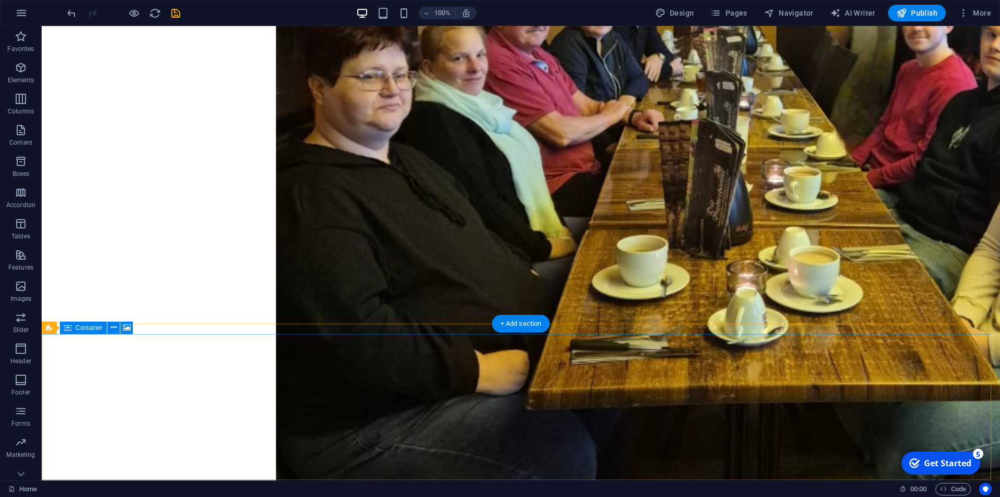
scroll to position [2544, 0]
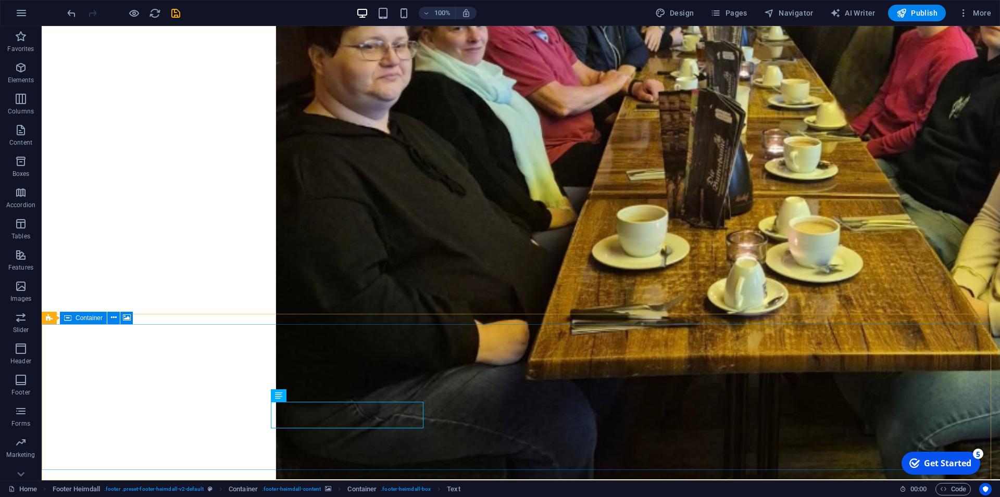
click at [85, 320] on span "Container" at bounding box center [88, 318] width 27 height 6
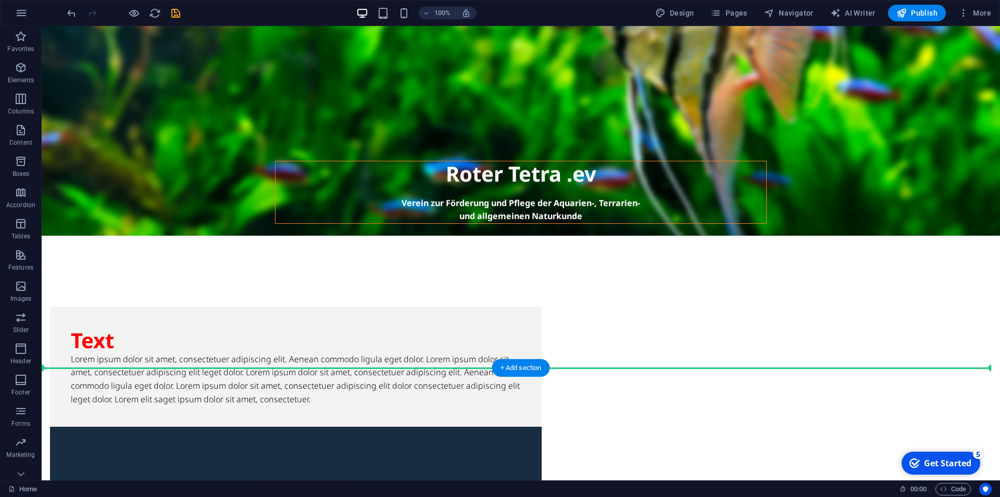
scroll to position [423, 0]
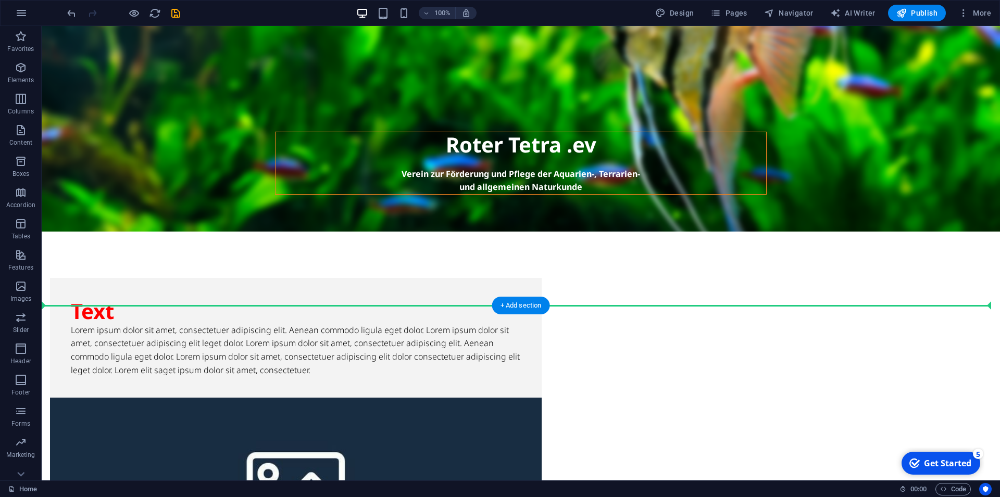
drag, startPoint x: 130, startPoint y: 347, endPoint x: 197, endPoint y: 311, distance: 75.5
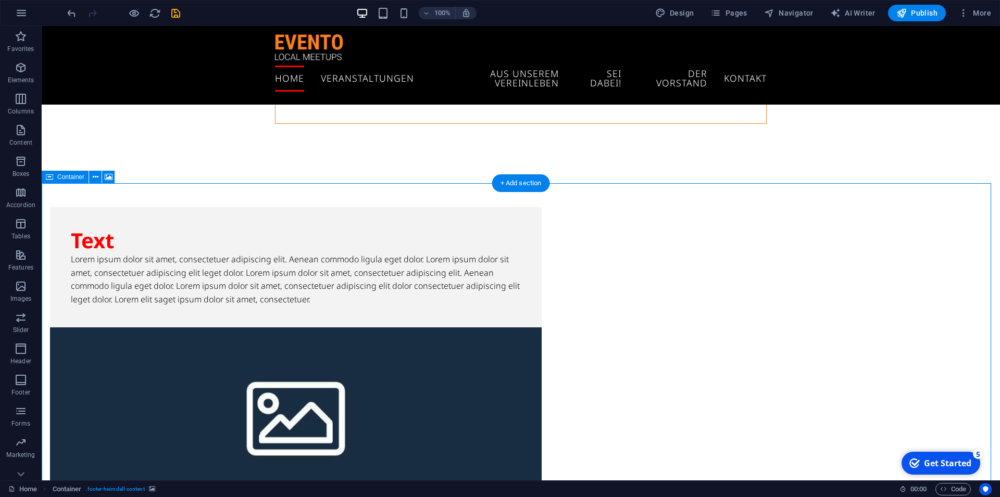
scroll to position [476, 0]
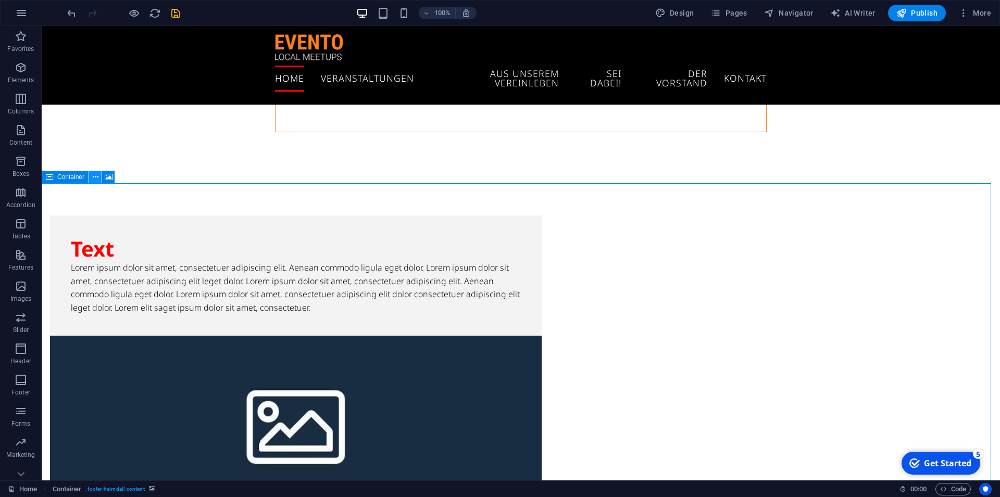
click at [95, 180] on icon at bounding box center [96, 177] width 6 height 11
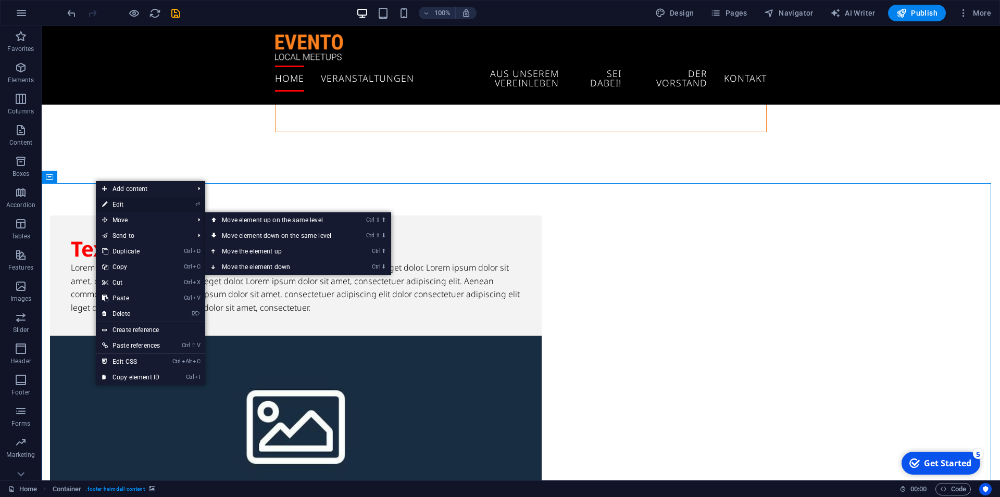
click at [121, 205] on link "⏎ Edit" at bounding box center [131, 205] width 70 height 16
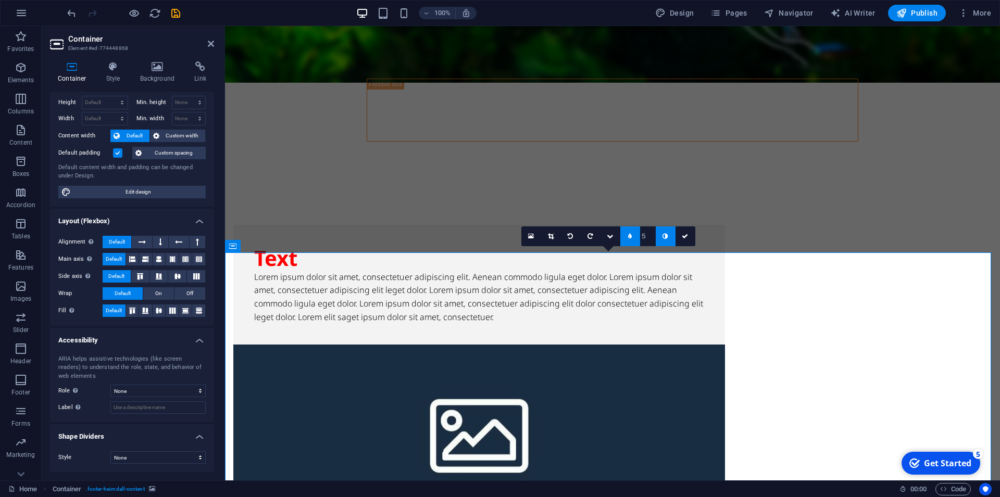
scroll to position [0, 0]
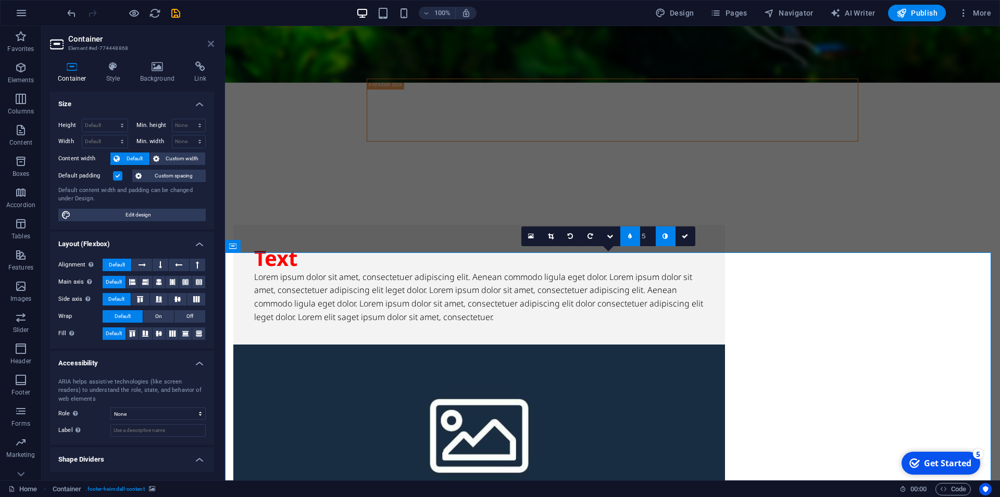
click at [209, 44] on icon at bounding box center [211, 44] width 6 height 8
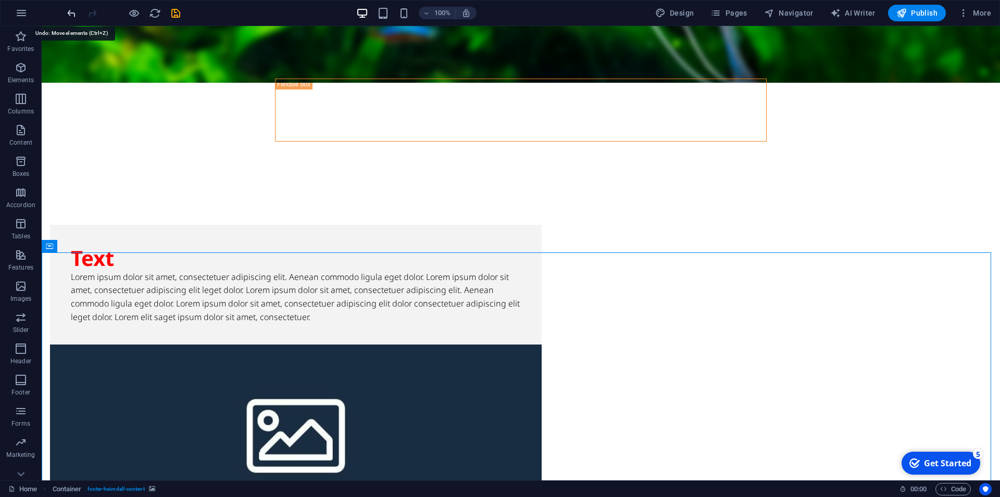
click at [74, 12] on icon "undo" at bounding box center [72, 13] width 12 height 12
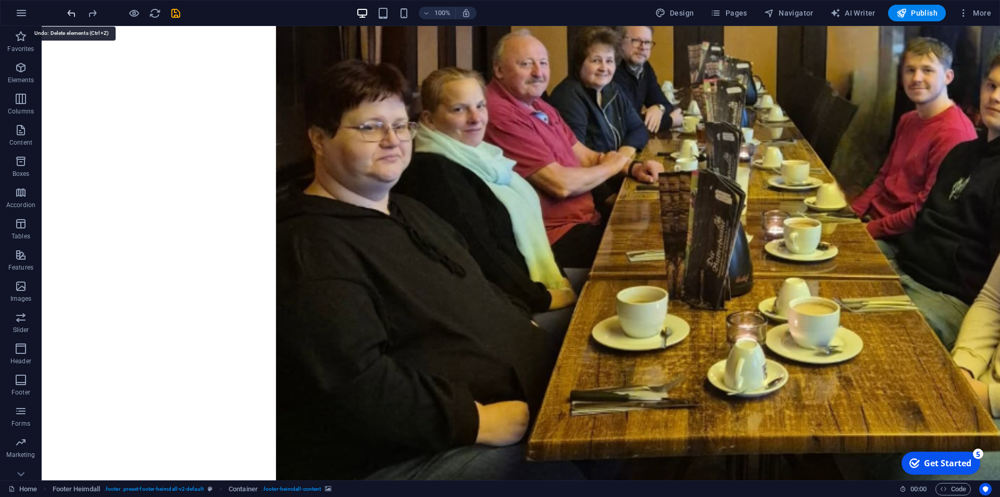
scroll to position [2544, 0]
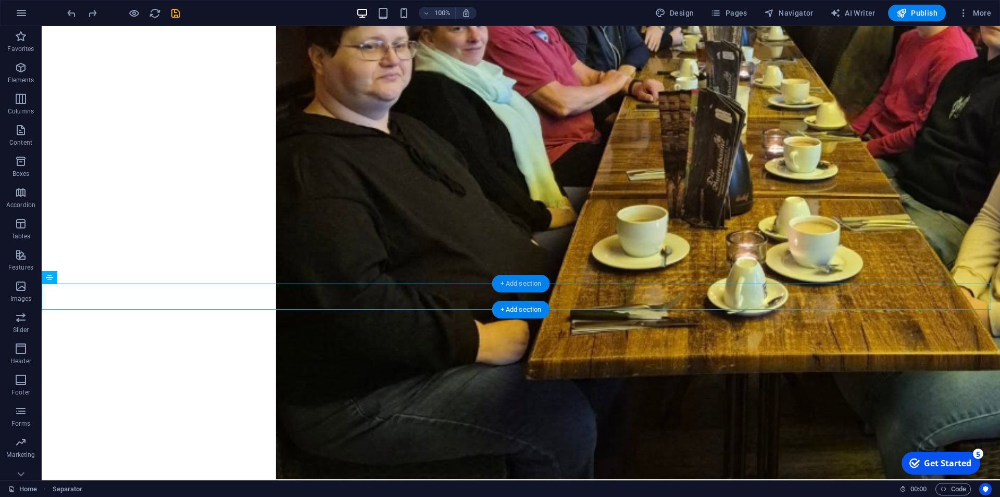
click at [537, 285] on div "+ Add section" at bounding box center [521, 284] width 58 height 18
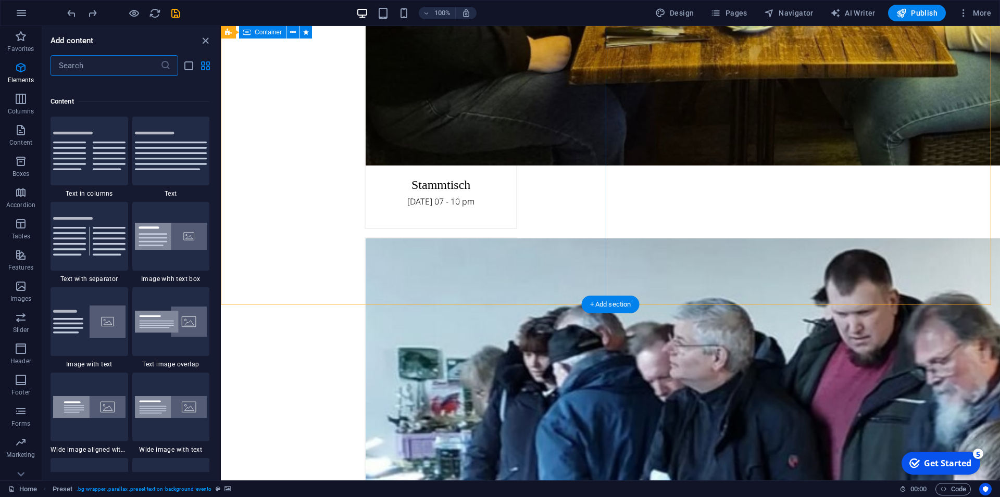
scroll to position [1822, 0]
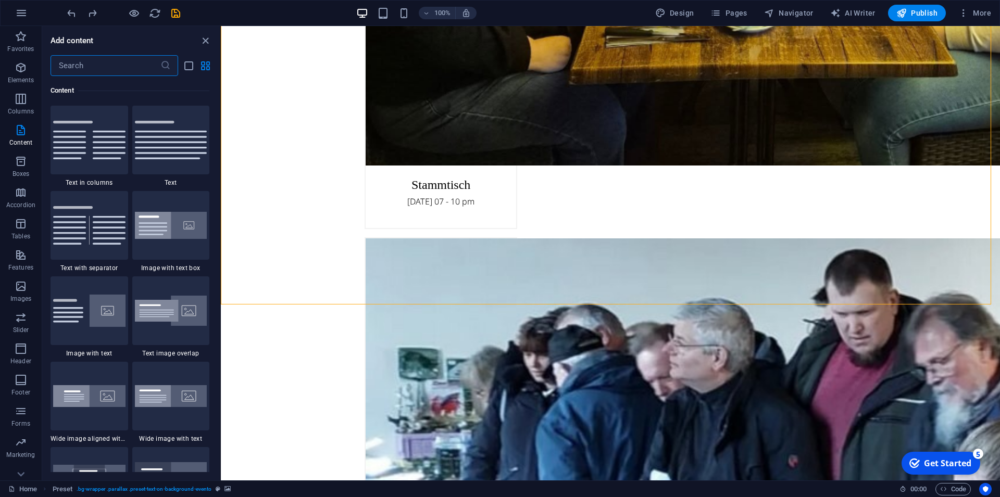
click at [110, 68] on input "text" at bounding box center [106, 65] width 110 height 21
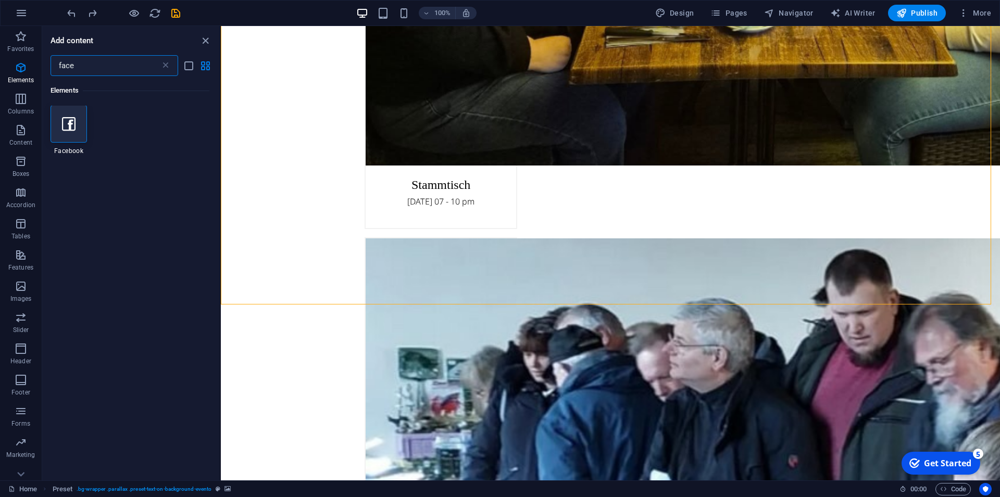
scroll to position [0, 0]
type input "face"
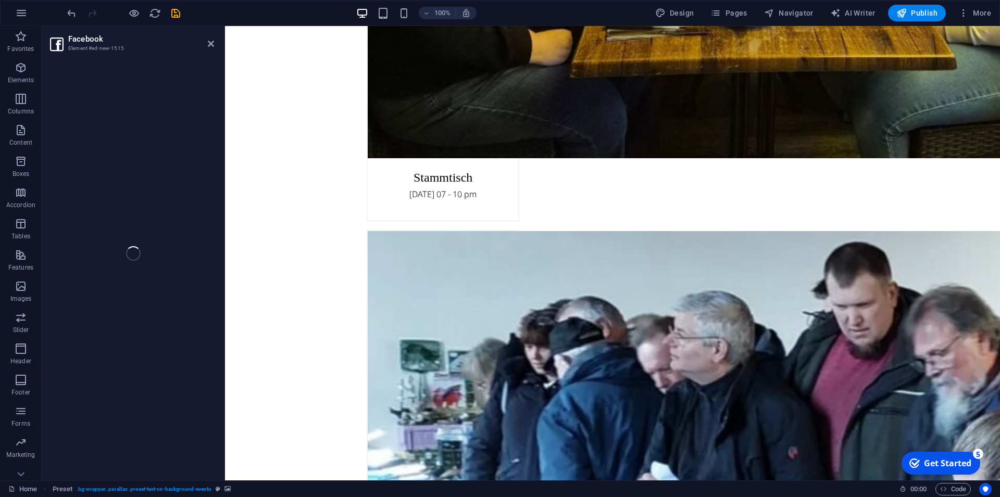
select select "%"
select select "px"
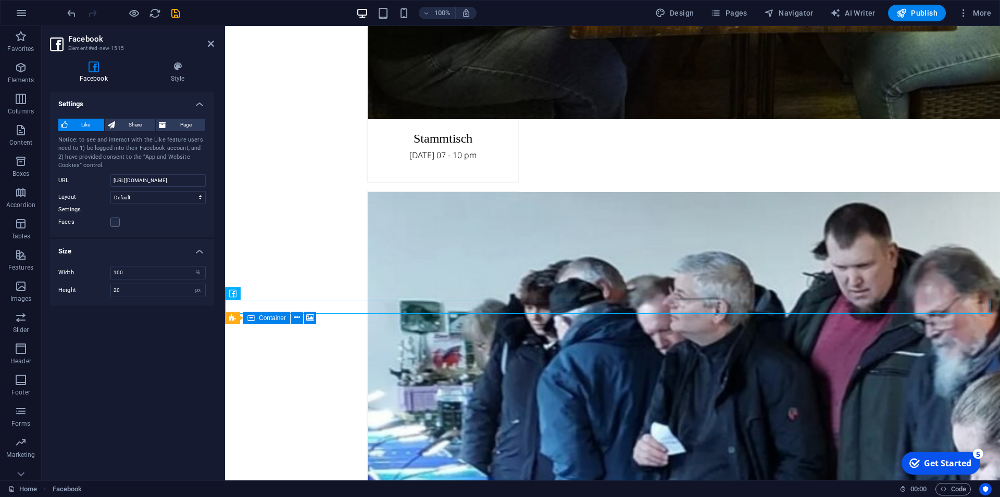
scroll to position [2514, 0]
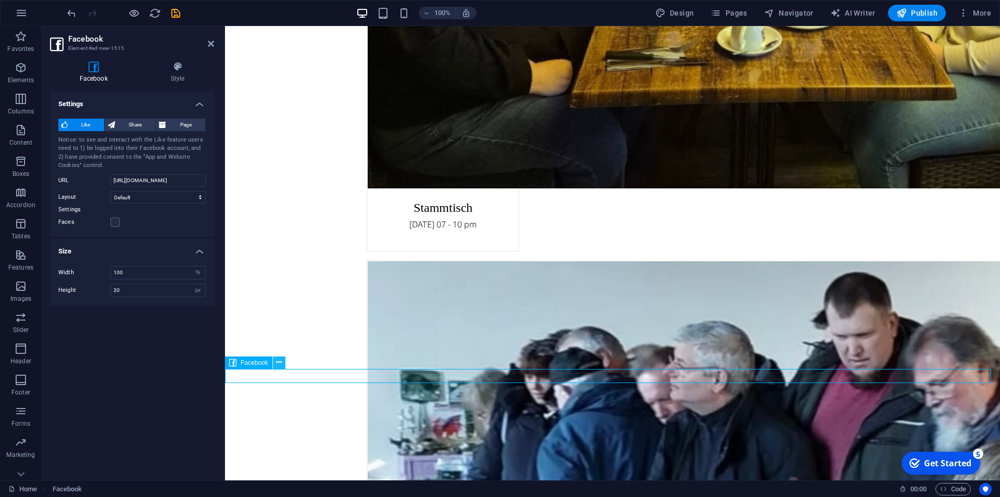
click at [278, 362] on icon at bounding box center [279, 362] width 6 height 11
click at [253, 362] on span "Facebook" at bounding box center [255, 363] width 28 height 6
click at [277, 366] on icon at bounding box center [279, 362] width 6 height 11
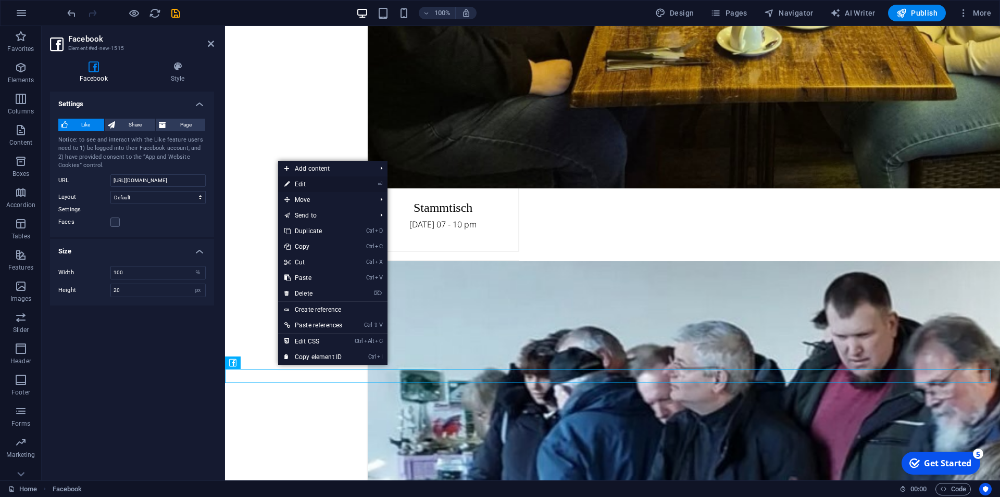
click at [303, 181] on link "⏎ Edit" at bounding box center [313, 185] width 70 height 16
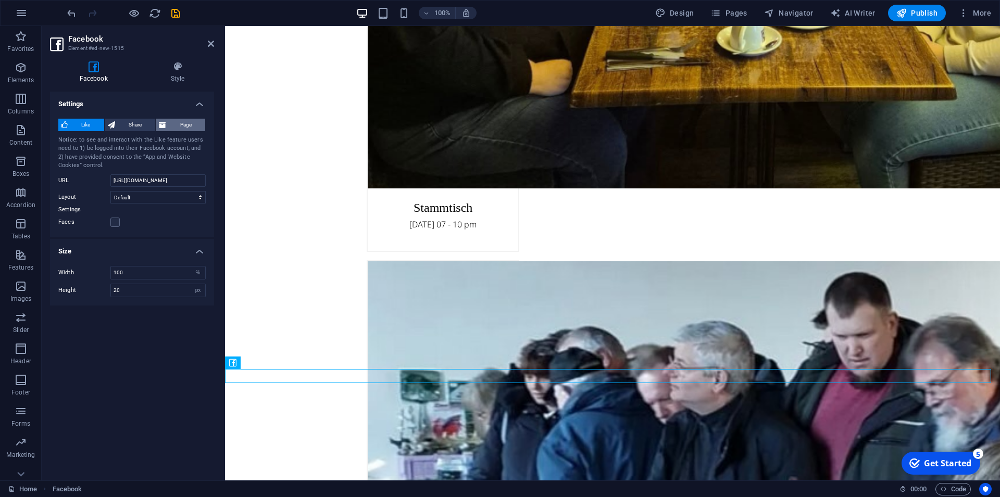
click at [184, 124] on span "Page" at bounding box center [185, 125] width 33 height 12
type input "130"
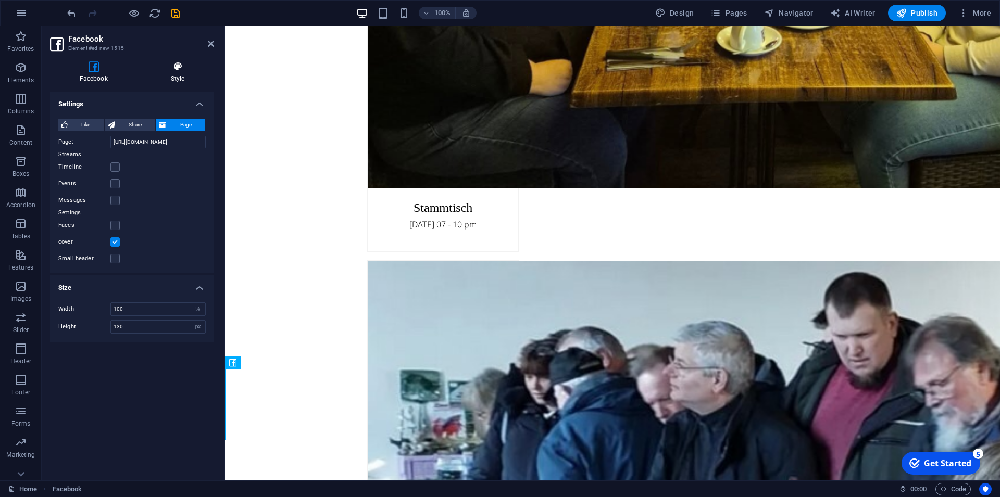
click at [179, 80] on h4 "Style" at bounding box center [177, 72] width 73 height 22
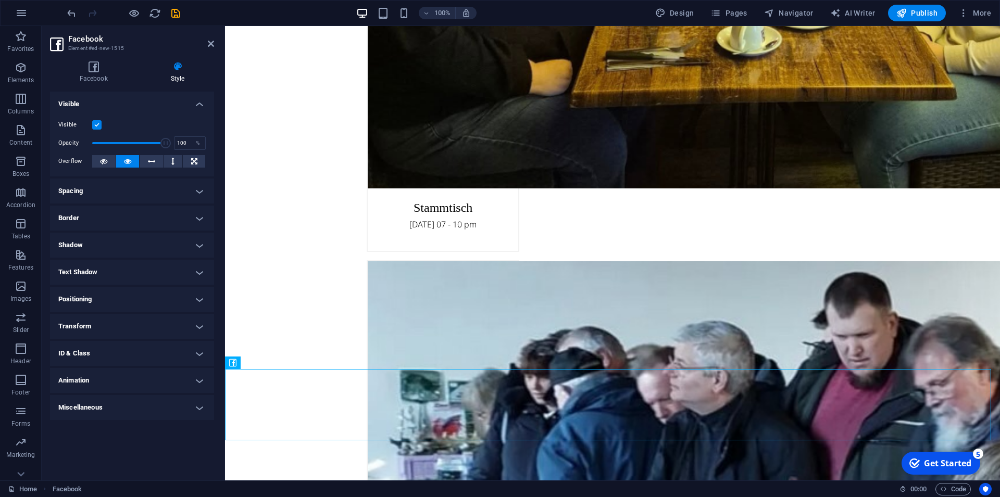
click at [195, 188] on h4 "Spacing" at bounding box center [132, 191] width 164 height 25
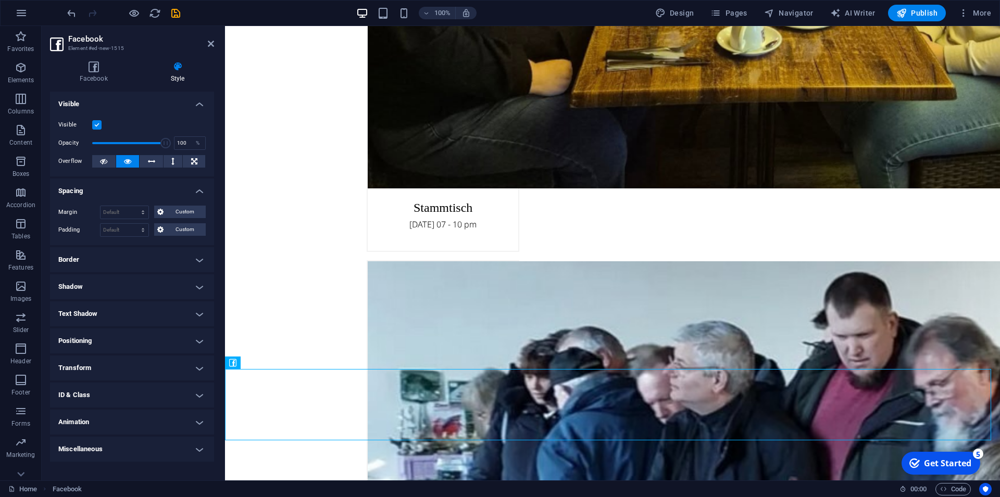
click at [195, 258] on h4 "Border" at bounding box center [132, 259] width 164 height 25
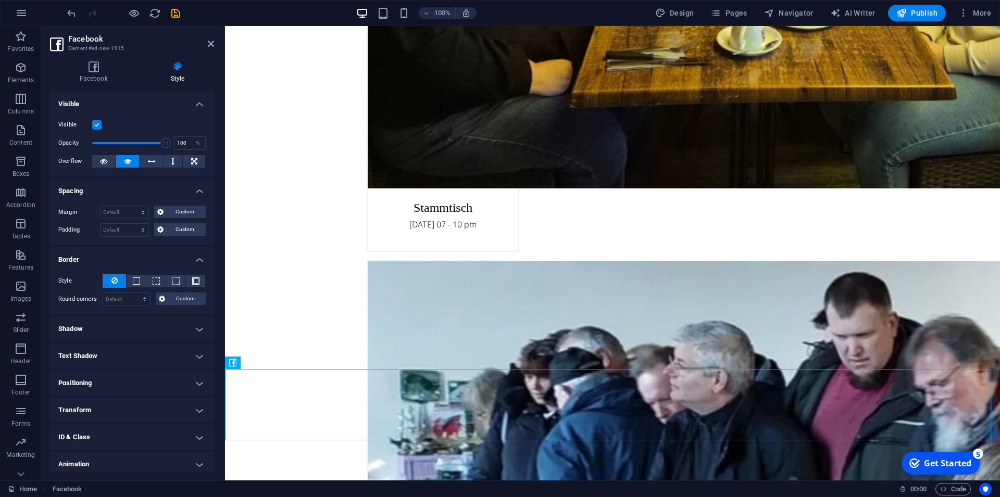
click at [188, 385] on h4 "Positioning" at bounding box center [132, 383] width 164 height 25
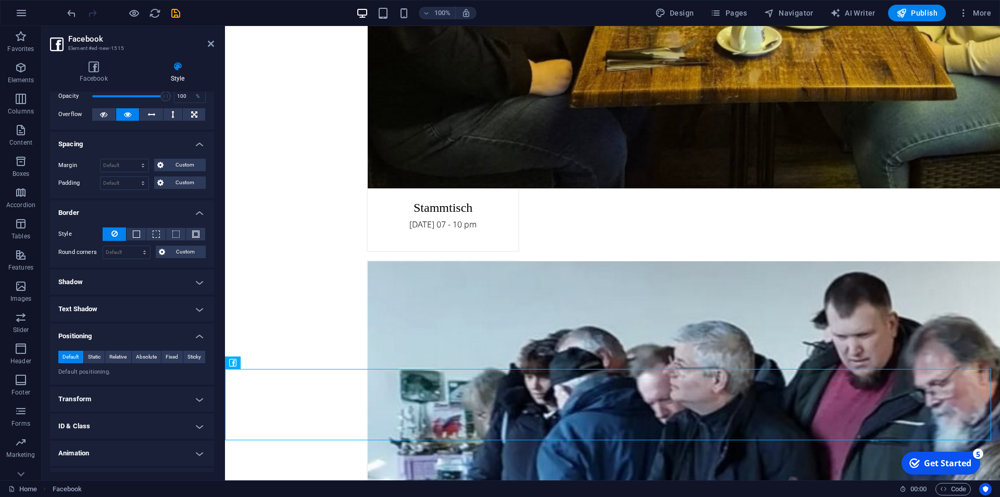
scroll to position [68, 0]
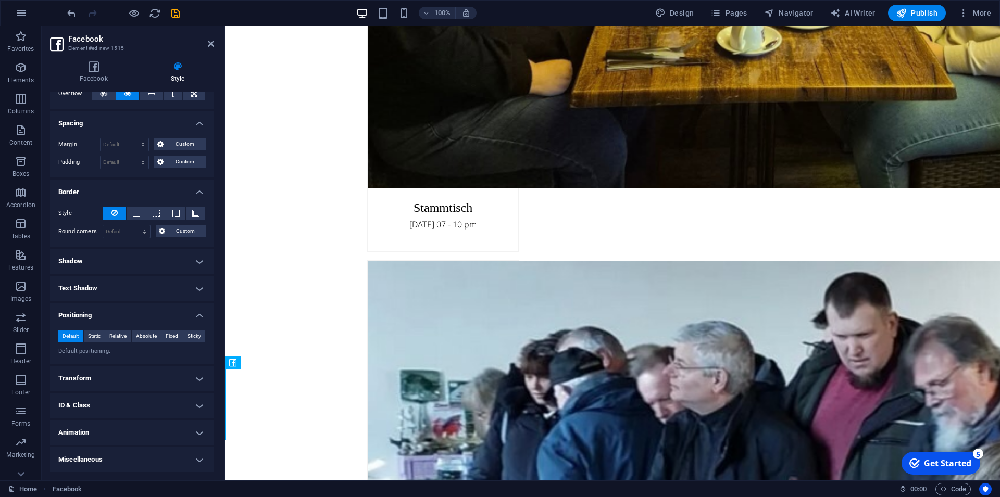
click at [190, 434] on h4 "Animation" at bounding box center [132, 432] width 164 height 25
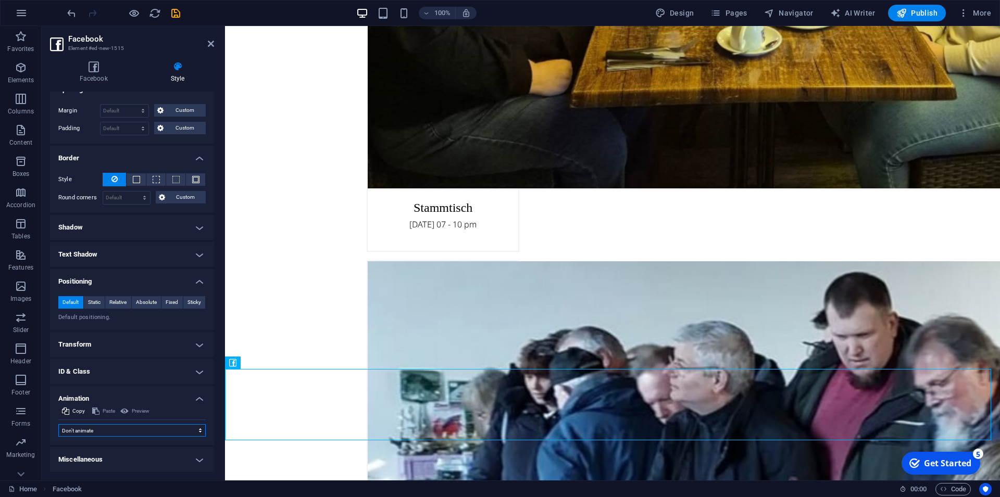
click at [58, 424] on select "Don't animate Show / Hide Slide up/down Zoom in/out Slide left to right Slide r…" at bounding box center [131, 430] width 147 height 12
click at [191, 432] on select "Don't animate Show / Hide Slide up/down Zoom in/out Slide left to right Slide r…" at bounding box center [131, 430] width 147 height 12
click at [194, 460] on h4 "Miscellaneous" at bounding box center [132, 459] width 164 height 25
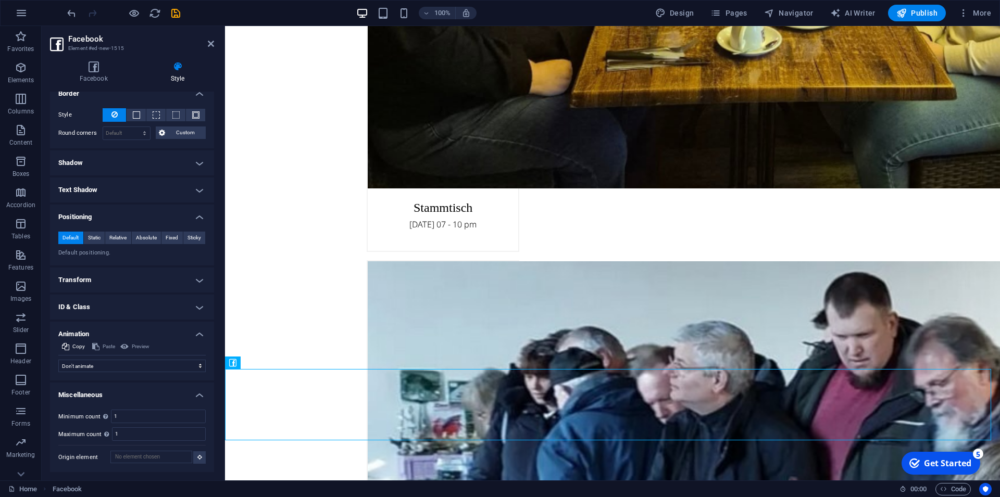
scroll to position [119, 0]
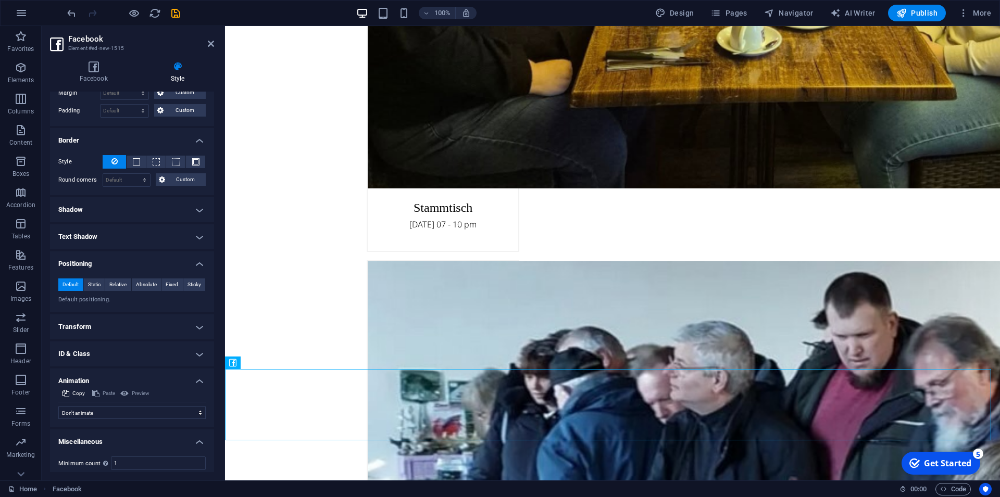
click at [189, 327] on h4 "Transform" at bounding box center [132, 326] width 164 height 25
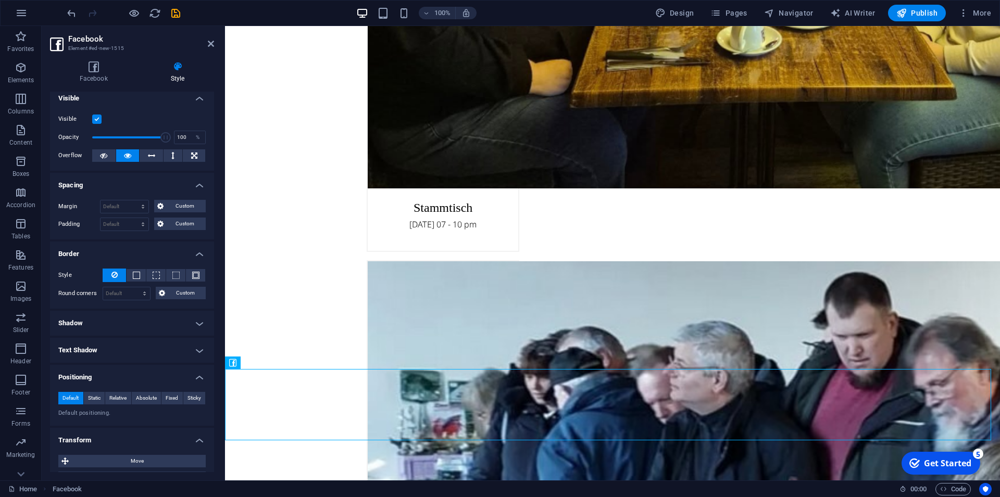
scroll to position [0, 0]
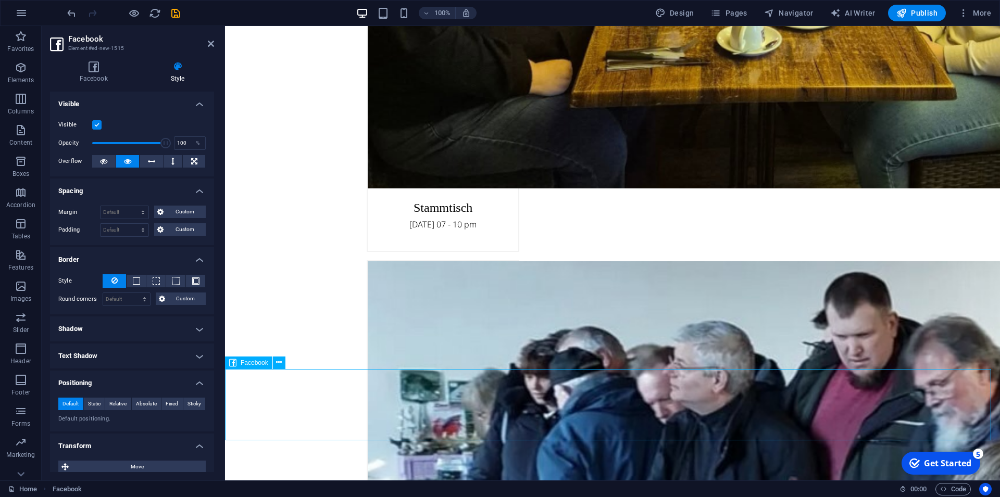
click at [93, 71] on icon at bounding box center [93, 66] width 87 height 10
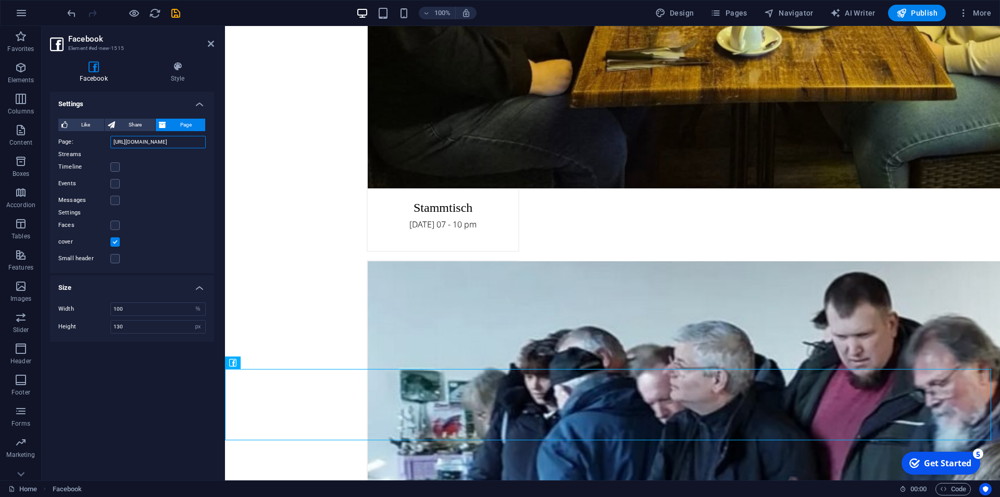
click at [149, 142] on input "[URL][DOMAIN_NAME]" at bounding box center [157, 142] width 95 height 12
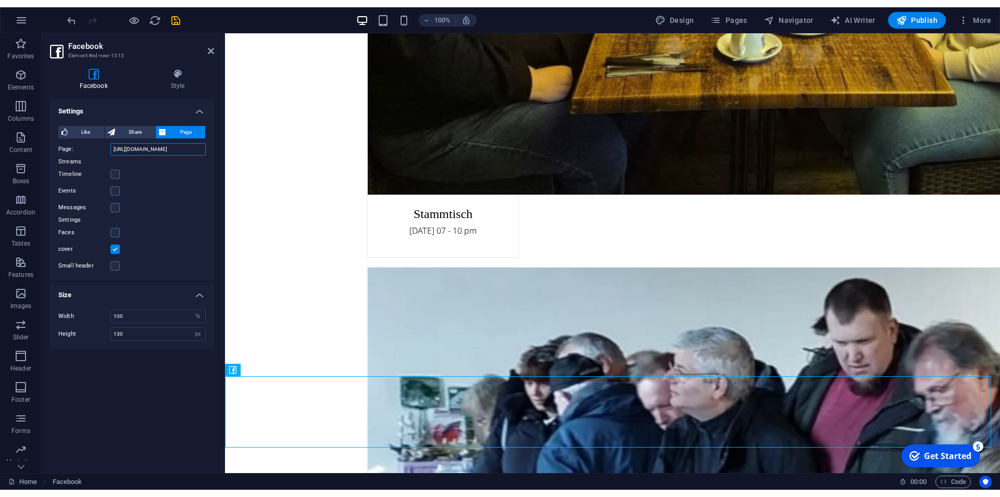
scroll to position [2514, 0]
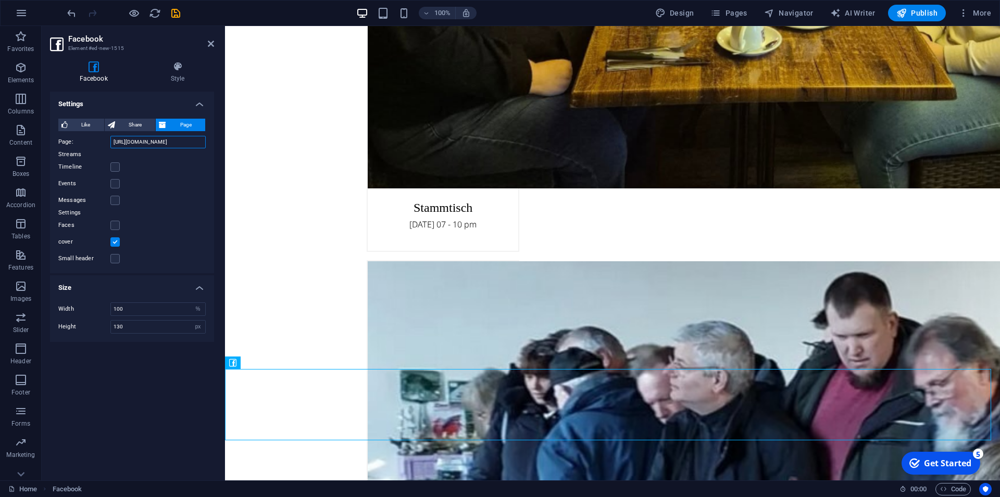
click at [200, 142] on input "[URL][DOMAIN_NAME]" at bounding box center [157, 142] width 95 height 12
drag, startPoint x: 200, startPoint y: 142, endPoint x: 85, endPoint y: 140, distance: 115.1
click at [110, 140] on input "[URL][DOMAIN_NAME]" at bounding box center [157, 142] width 95 height 12
paste input "p/Roter-Tetra-[GEOGRAPHIC_DATA]-eV-100083171778687/?locale=de_DE"
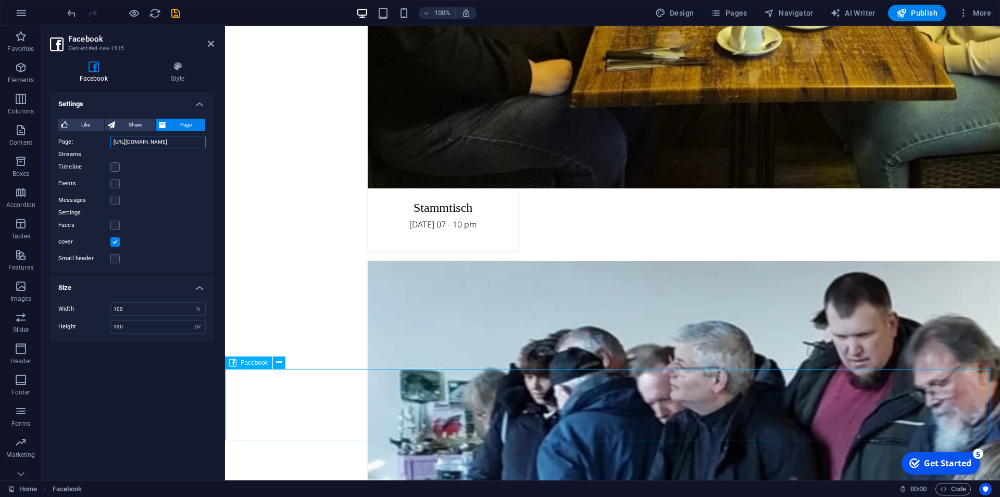
type input "[URL][DOMAIN_NAME]"
click at [140, 312] on input "100" at bounding box center [158, 309] width 94 height 12
click at [138, 326] on input "130" at bounding box center [158, 327] width 94 height 12
drag, startPoint x: 138, startPoint y: 326, endPoint x: 103, endPoint y: 323, distance: 35.5
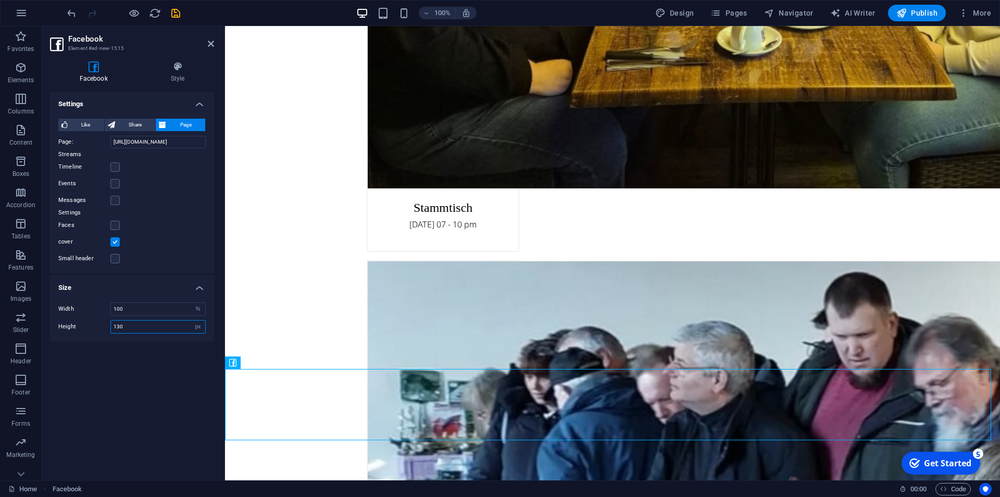
click at [111, 323] on input "130" at bounding box center [158, 327] width 94 height 12
click at [168, 307] on input "100" at bounding box center [158, 309] width 94 height 12
drag, startPoint x: 168, startPoint y: 310, endPoint x: 78, endPoint y: 308, distance: 90.1
click at [111, 308] on input "100" at bounding box center [158, 309] width 94 height 12
type input "200"
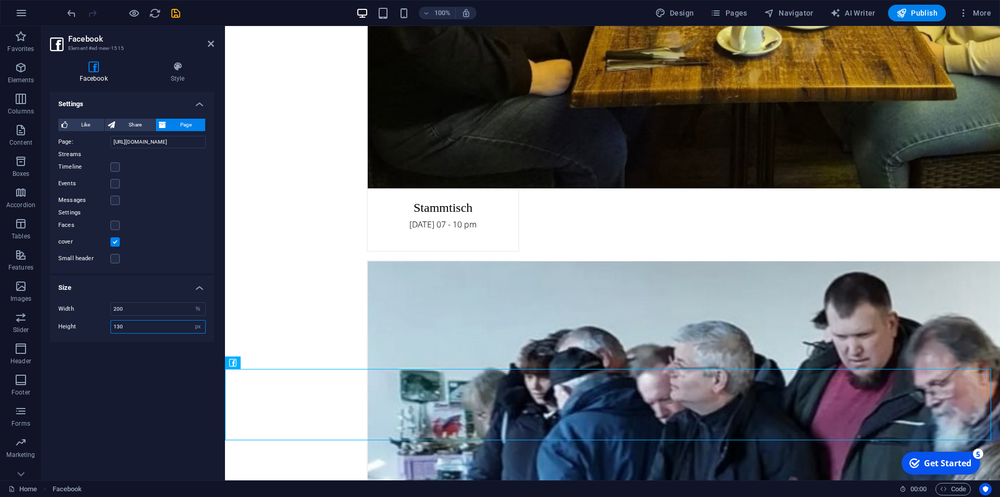
click at [146, 327] on input "130" at bounding box center [158, 327] width 94 height 12
drag, startPoint x: 146, startPoint y: 327, endPoint x: 91, endPoint y: 328, distance: 54.7
click at [111, 328] on input "130" at bounding box center [158, 327] width 94 height 12
type input "200"
click at [124, 338] on div "Width 200 px % Height 200 px %" at bounding box center [132, 318] width 164 height 48
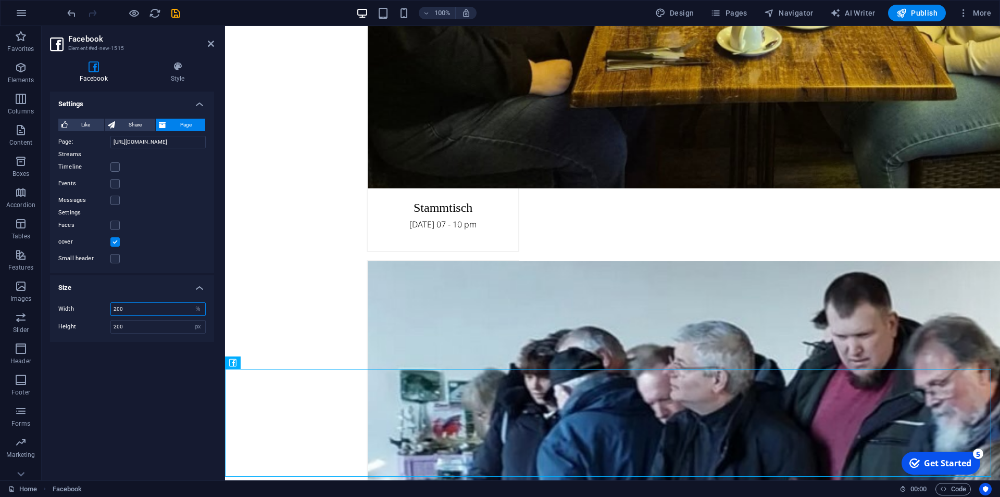
click at [131, 308] on input "200" at bounding box center [158, 309] width 94 height 12
drag, startPoint x: 131, startPoint y: 308, endPoint x: 101, endPoint y: 308, distance: 29.7
click at [111, 308] on input "200" at bounding box center [158, 309] width 94 height 12
type input "100"
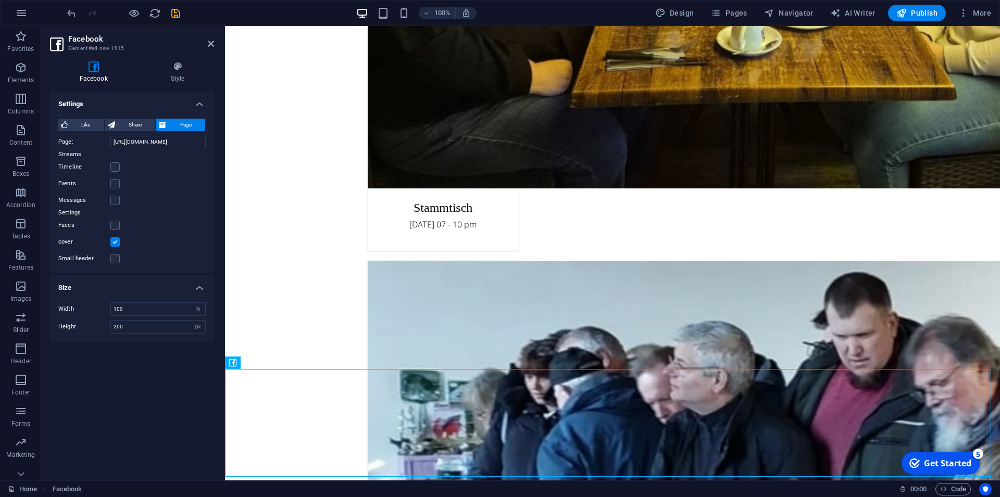
click at [125, 407] on div "Settings Like Share Page Notice: to see and interact with the Like feature user…" at bounding box center [132, 282] width 164 height 381
click at [140, 125] on span "Share" at bounding box center [135, 125] width 34 height 12
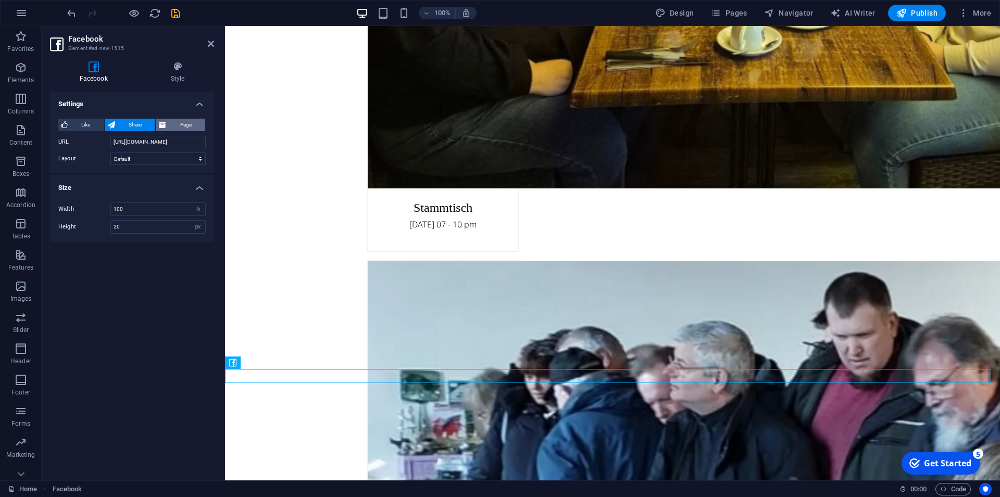
click at [182, 121] on span "Page" at bounding box center [185, 125] width 33 height 12
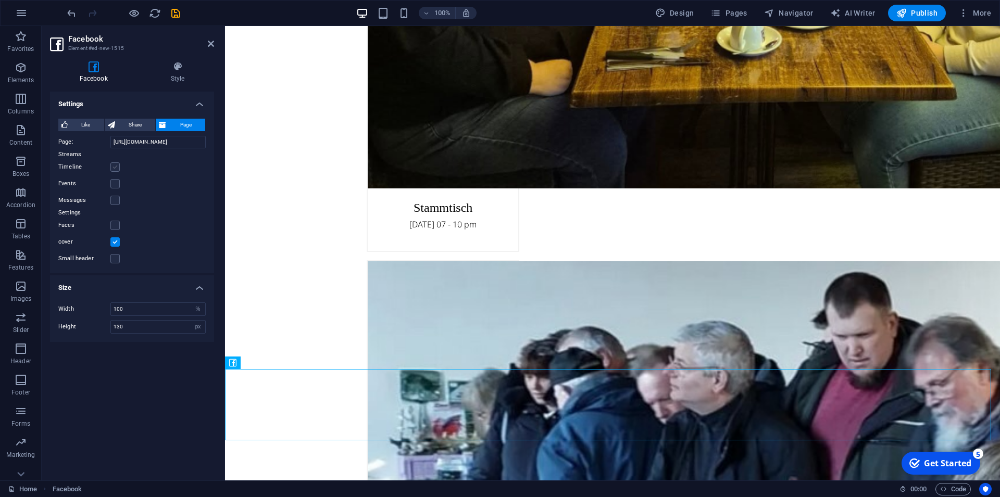
click at [116, 165] on label at bounding box center [114, 166] width 9 height 9
click at [0, 0] on input "Timeline" at bounding box center [0, 0] width 0 height 0
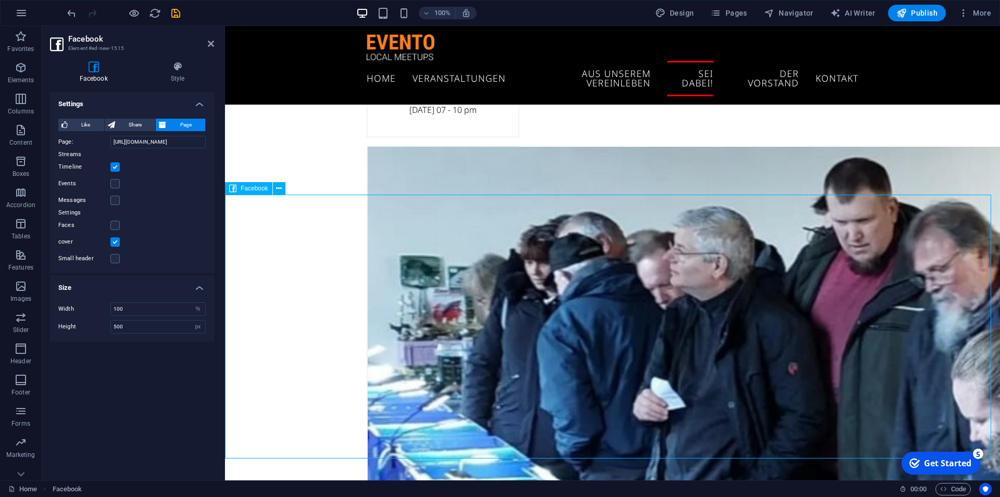
scroll to position [2551, 0]
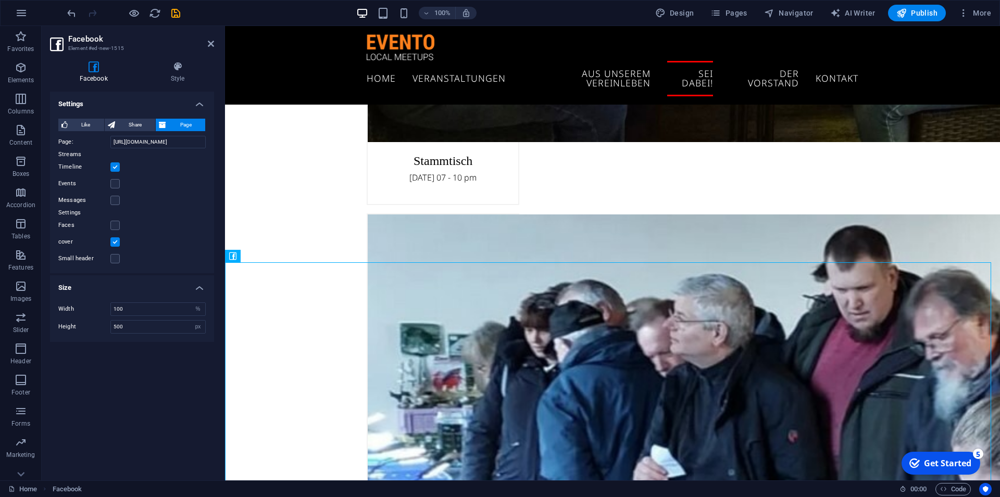
click at [115, 169] on label at bounding box center [114, 166] width 9 height 9
click at [0, 0] on input "Timeline" at bounding box center [0, 0] width 0 height 0
type input "130"
click at [93, 68] on icon at bounding box center [93, 66] width 87 height 10
click at [179, 74] on h4 "Style" at bounding box center [177, 72] width 73 height 22
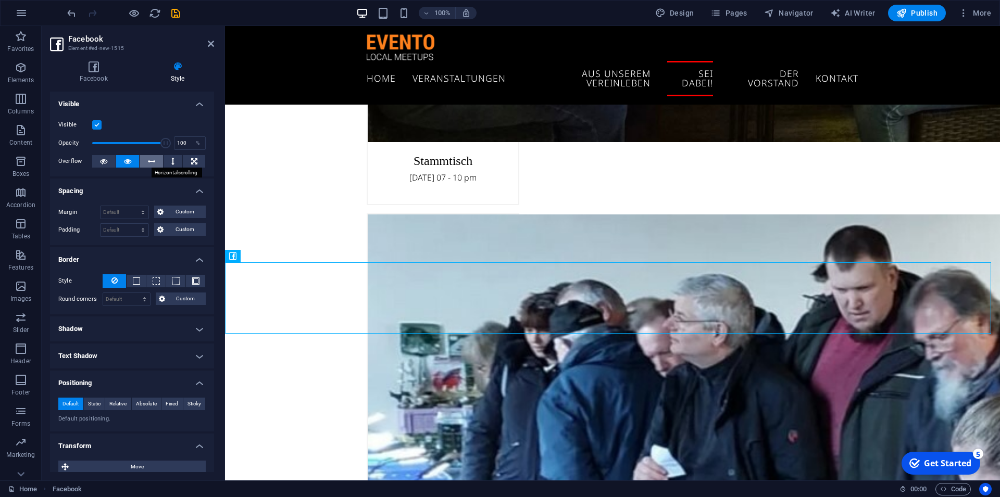
click at [148, 159] on icon at bounding box center [151, 161] width 7 height 12
click at [183, 161] on button at bounding box center [194, 161] width 22 height 12
click at [167, 212] on span "Custom" at bounding box center [185, 212] width 36 height 12
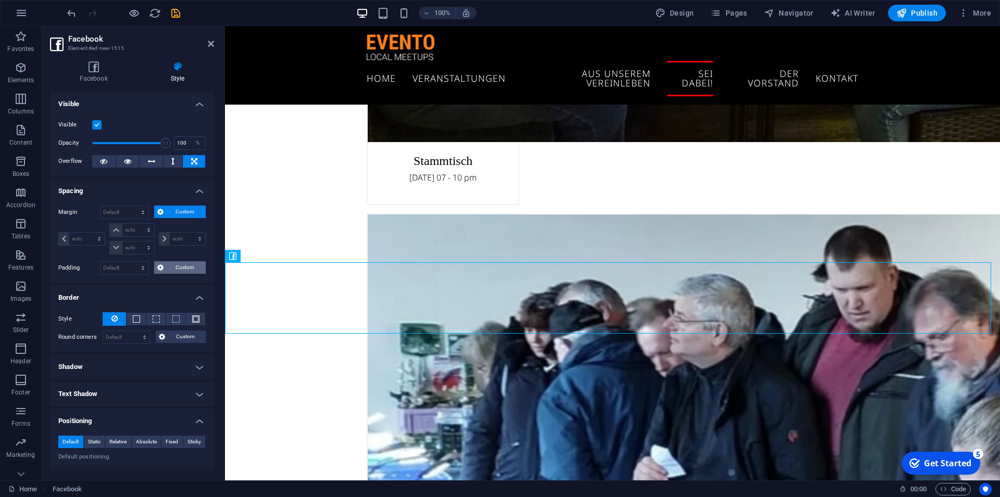
click at [157, 267] on icon at bounding box center [160, 267] width 6 height 12
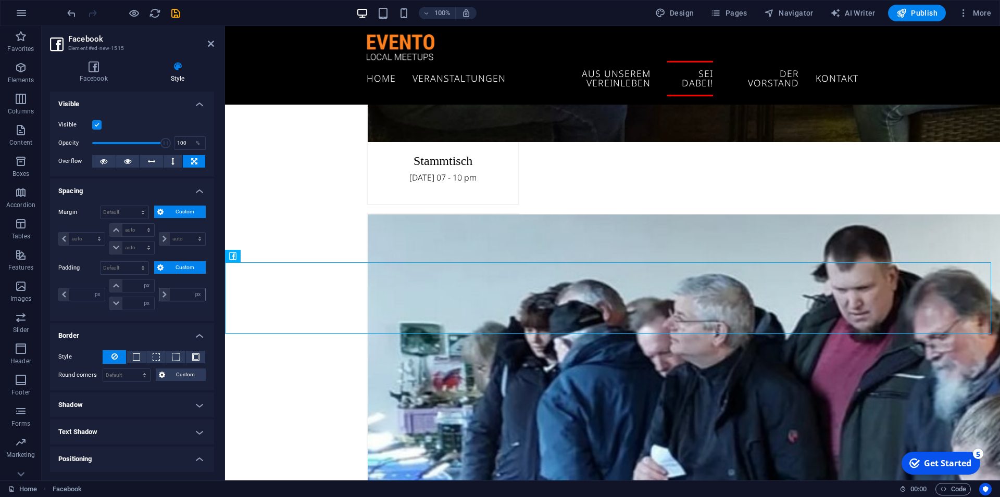
click at [162, 296] on icon at bounding box center [164, 295] width 4 height 6
click at [173, 295] on input "number" at bounding box center [187, 294] width 35 height 12
type input "200"
type input "0"
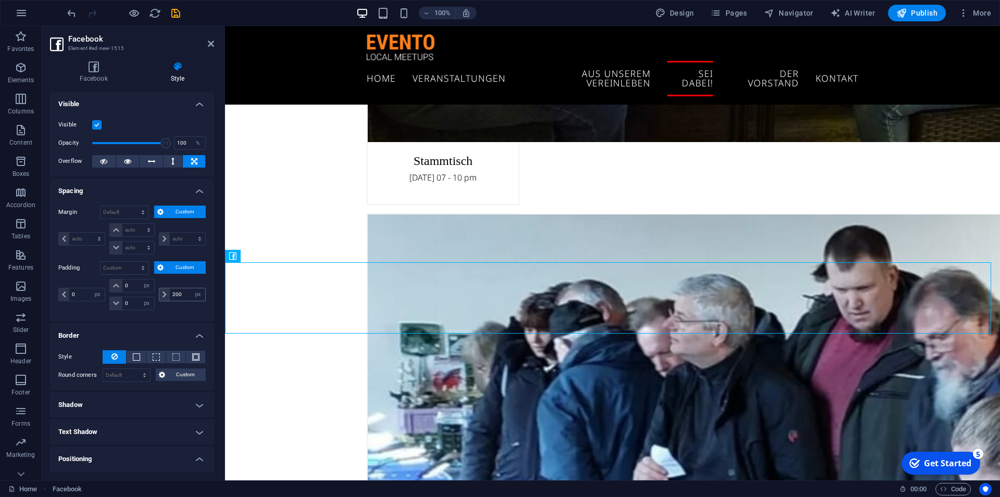
type input "0"
click at [80, 293] on input "0" at bounding box center [86, 294] width 35 height 12
drag, startPoint x: 80, startPoint y: 293, endPoint x: 52, endPoint y: 293, distance: 28.1
click at [69, 293] on input "0" at bounding box center [86, 294] width 35 height 12
type input "200"
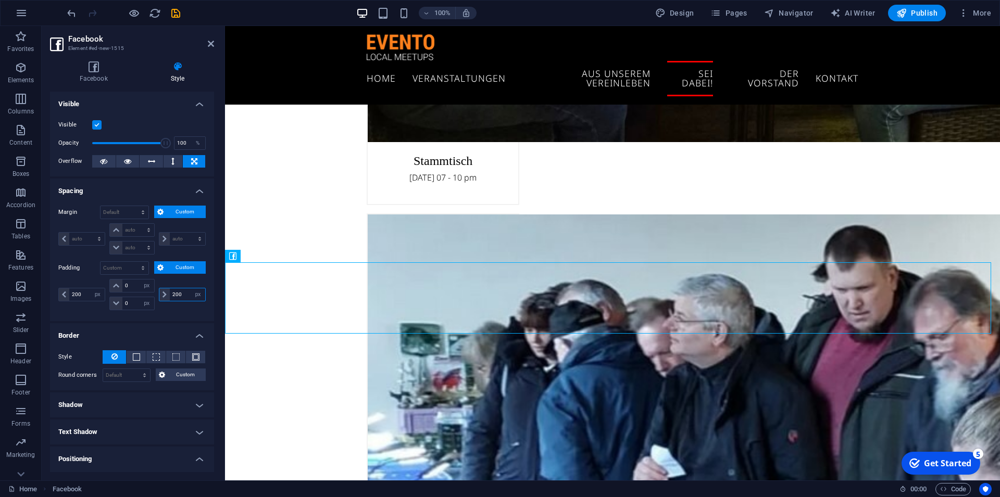
click at [178, 291] on input "200" at bounding box center [187, 294] width 35 height 12
drag, startPoint x: 178, startPoint y: 291, endPoint x: 157, endPoint y: 292, distance: 20.9
click at [170, 292] on input "200" at bounding box center [187, 294] width 35 height 12
type input "0"
click at [84, 296] on input "200" at bounding box center [86, 294] width 35 height 12
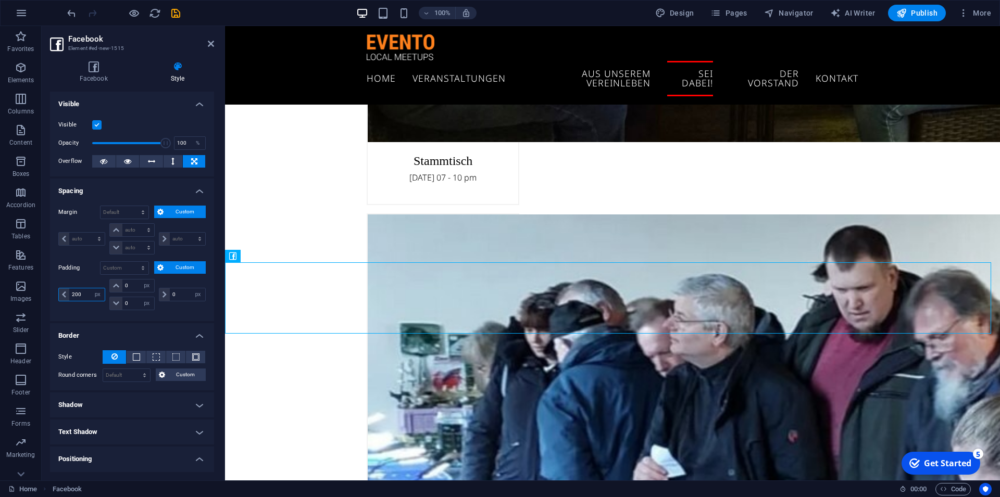
drag, startPoint x: 85, startPoint y: 294, endPoint x: 45, endPoint y: 289, distance: 40.4
click at [69, 289] on input "200" at bounding box center [86, 294] width 35 height 12
click at [59, 233] on select "auto px % rem vw vh" at bounding box center [82, 239] width 46 height 12
click at [83, 242] on select "auto px % rem vw vh" at bounding box center [82, 239] width 46 height 12
click at [59, 233] on select "auto px % rem vw vh" at bounding box center [82, 239] width 46 height 12
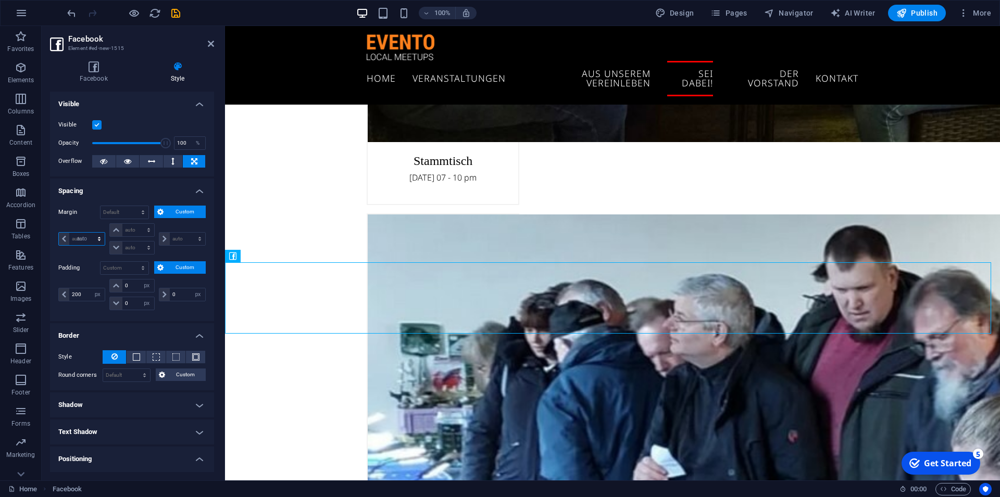
click option "auto" at bounding box center [0, 0] width 0 height 0
select select "DISABLED_OPTION_VALUE"
type input "0"
select select "px"
type input "0"
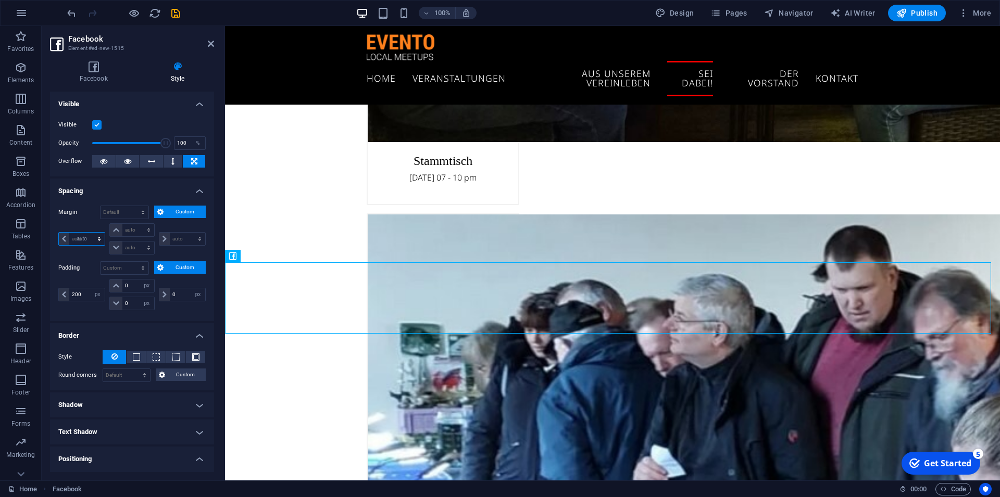
select select "px"
type input "0"
select select "px"
click at [59, 233] on select "auto px % rem vw vh" at bounding box center [82, 239] width 46 height 12
click at [98, 240] on select "auto px % rem vw vh" at bounding box center [82, 239] width 46 height 12
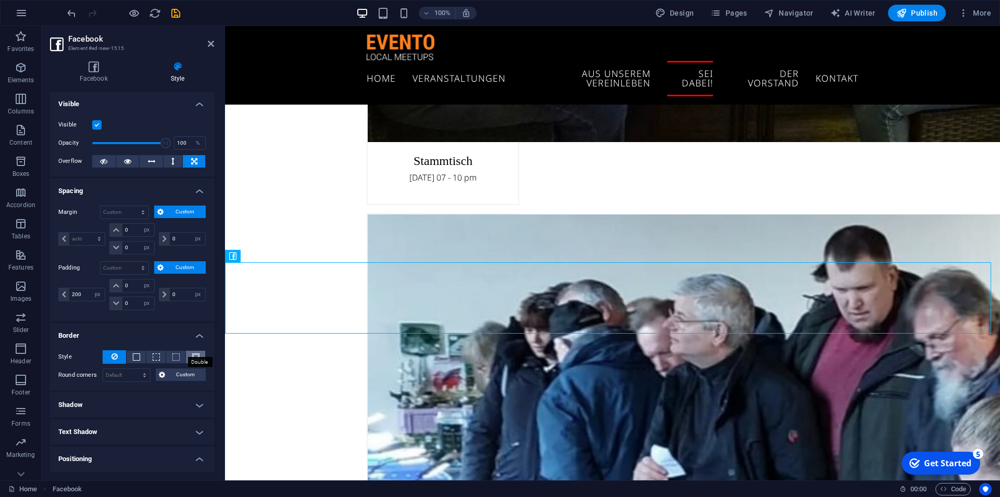
click at [192, 359] on span at bounding box center [195, 357] width 7 height 7
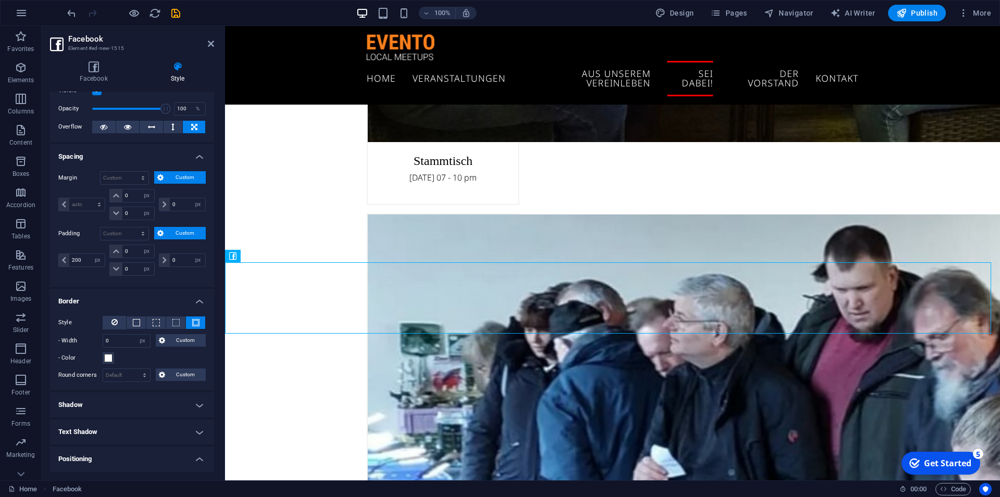
scroll to position [47, 0]
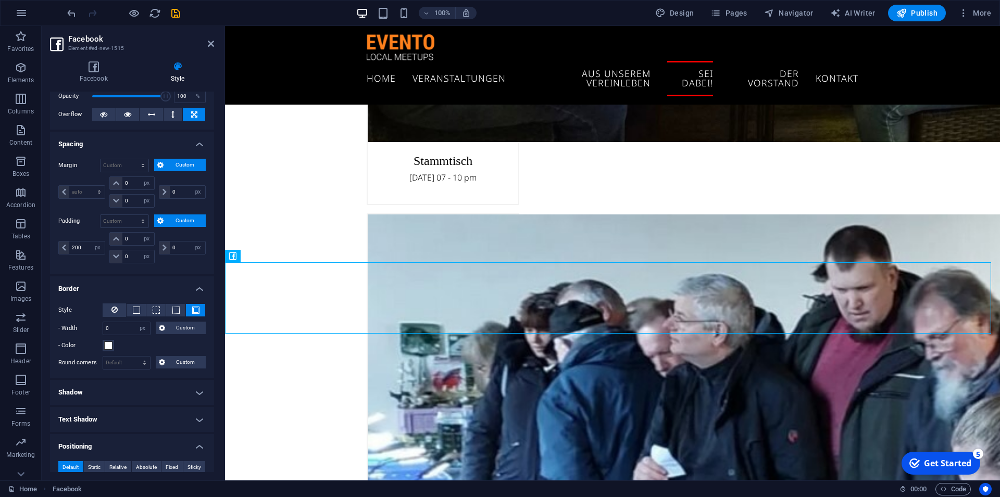
click at [191, 389] on h4 "Shadow" at bounding box center [132, 392] width 164 height 25
click at [153, 413] on span "Outside" at bounding box center [150, 413] width 18 height 12
type input "2"
type input "4"
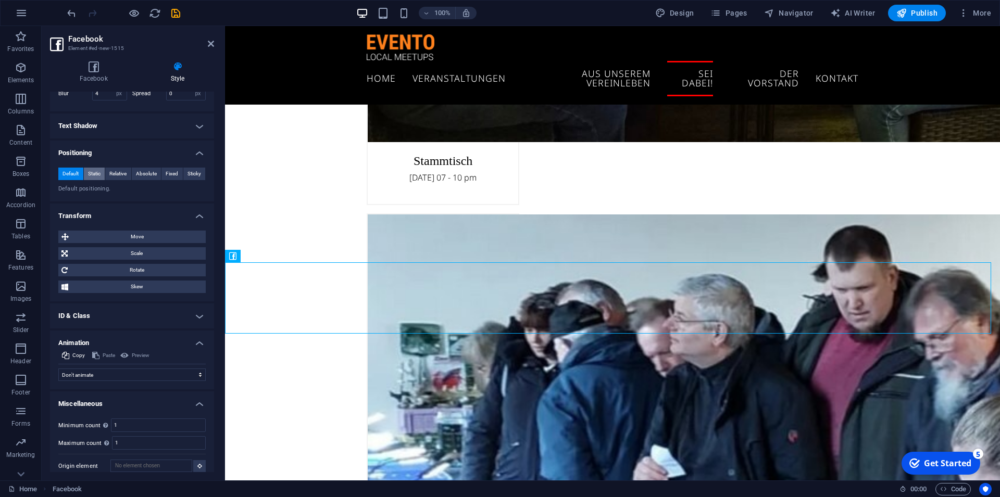
scroll to position [422, 0]
click at [129, 251] on span "Scale" at bounding box center [137, 253] width 132 height 12
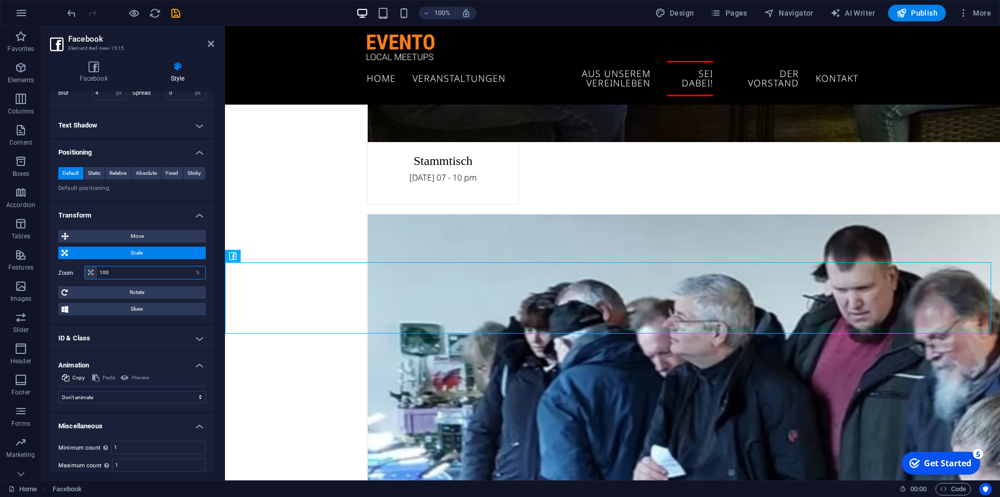
click at [129, 274] on input "100" at bounding box center [151, 273] width 108 height 12
drag, startPoint x: 129, startPoint y: 274, endPoint x: 103, endPoint y: 269, distance: 26.5
click at [103, 269] on input "100" at bounding box center [151, 273] width 108 height 12
click at [121, 272] on input "100" at bounding box center [151, 273] width 108 height 12
drag, startPoint x: 121, startPoint y: 272, endPoint x: 82, endPoint y: 271, distance: 38.5
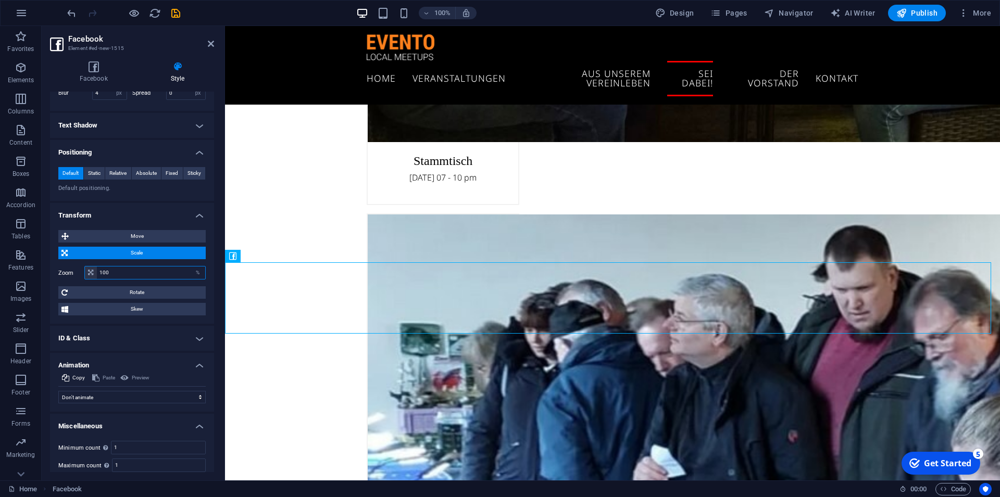
click at [97, 271] on input "100" at bounding box center [151, 273] width 108 height 12
type input "200"
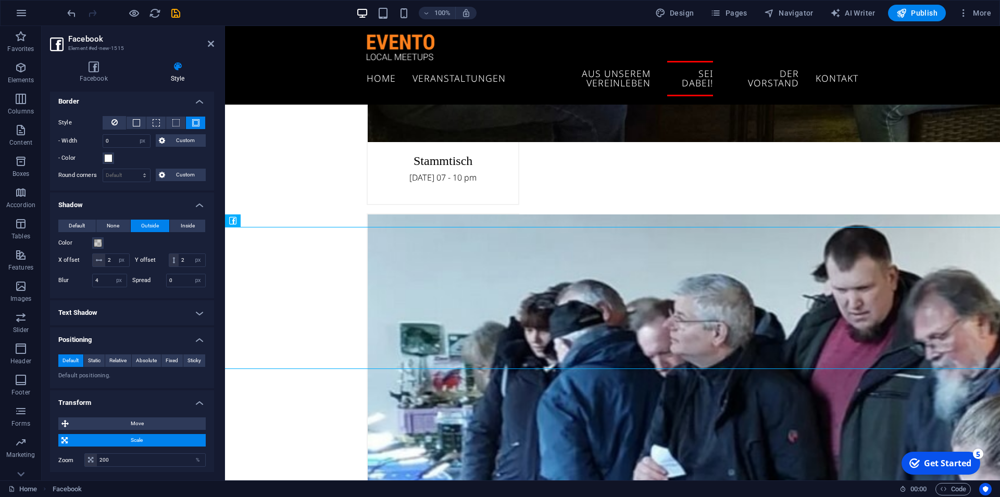
scroll to position [47, 0]
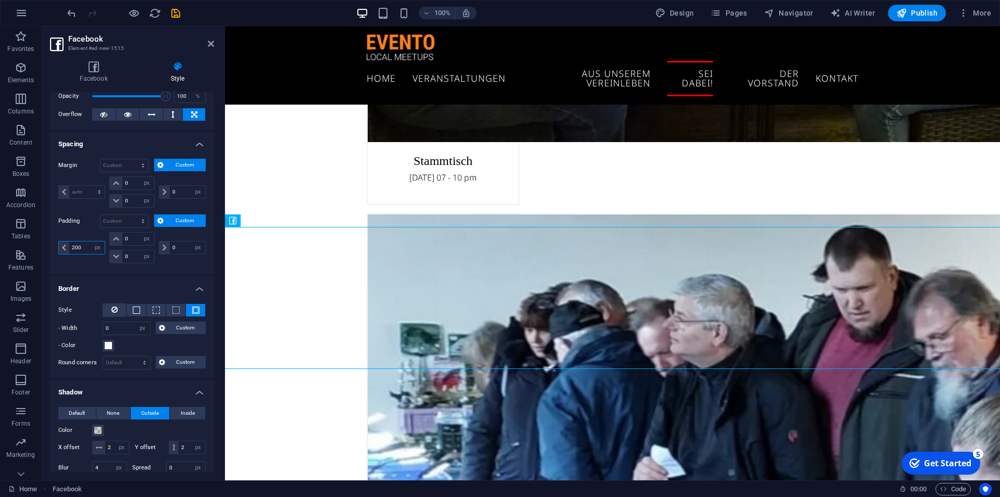
click at [84, 247] on input "200" at bounding box center [86, 248] width 35 height 12
drag, startPoint x: 84, startPoint y: 247, endPoint x: 51, endPoint y: 249, distance: 33.4
click at [69, 251] on input "200" at bounding box center [86, 248] width 35 height 12
type input "0"
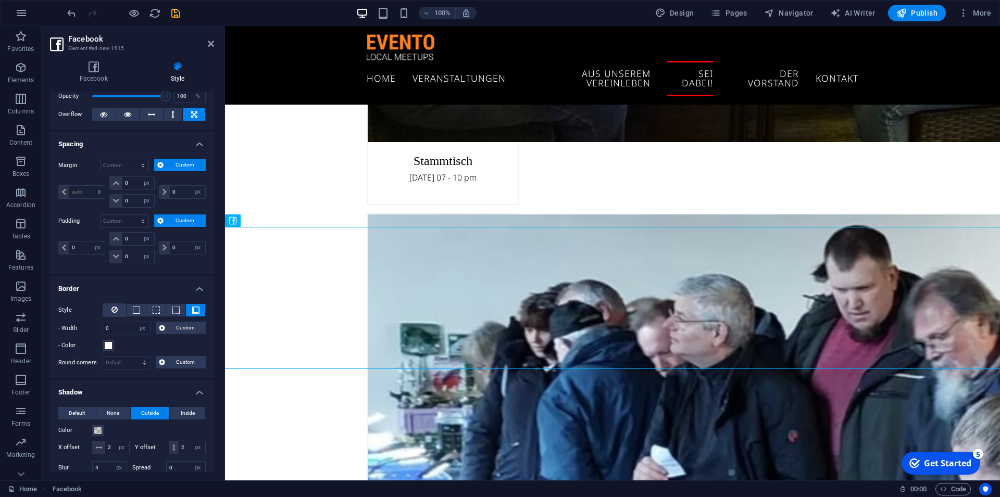
select select "px"
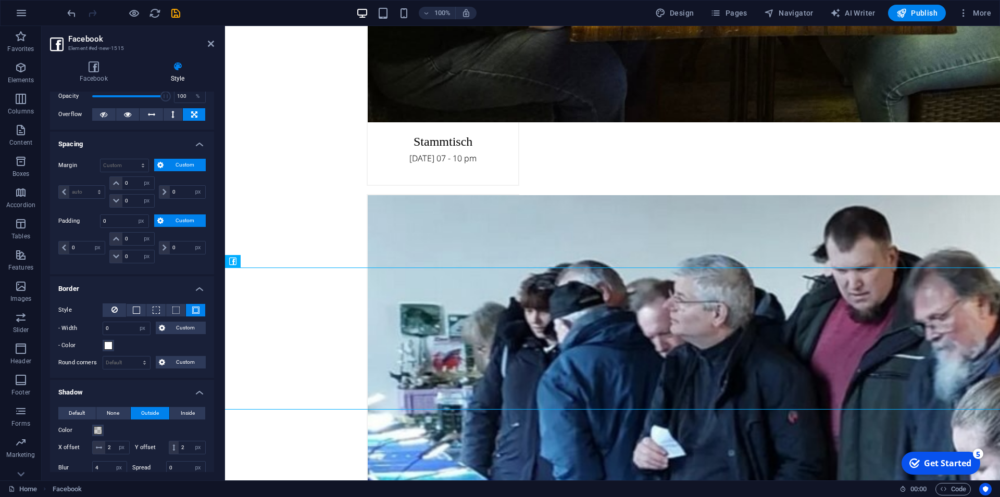
scroll to position [0, 0]
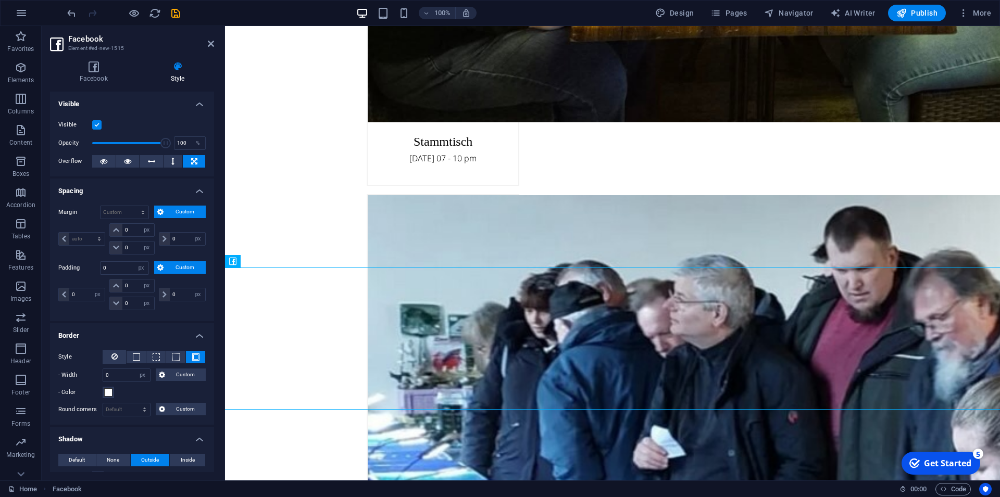
click at [65, 12] on div "100% Design Pages Navigator AI Writer Publish More" at bounding box center [500, 13] width 999 height 25
click at [70, 15] on icon "undo" at bounding box center [72, 13] width 12 height 12
select select "DISABLED_OPTION_VALUE"
type input "200"
click at [70, 15] on icon "undo" at bounding box center [72, 13] width 12 height 12
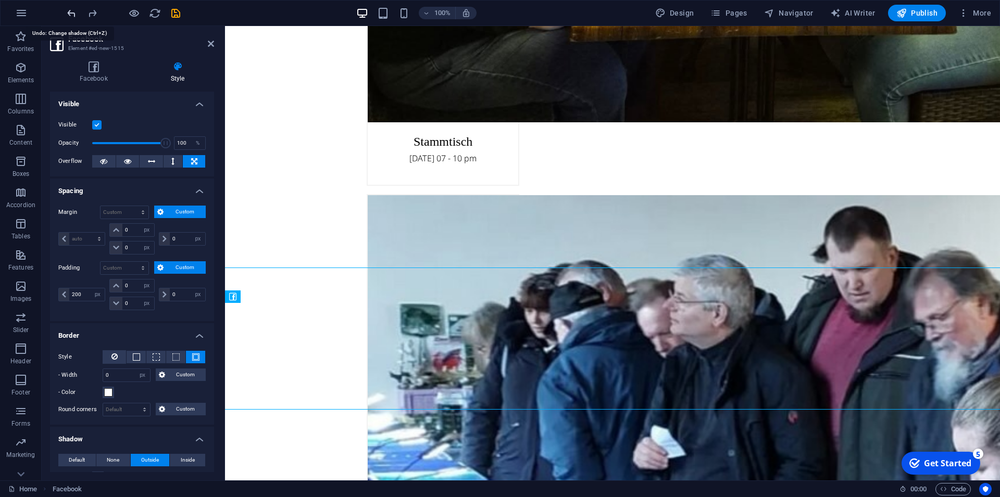
type input "100"
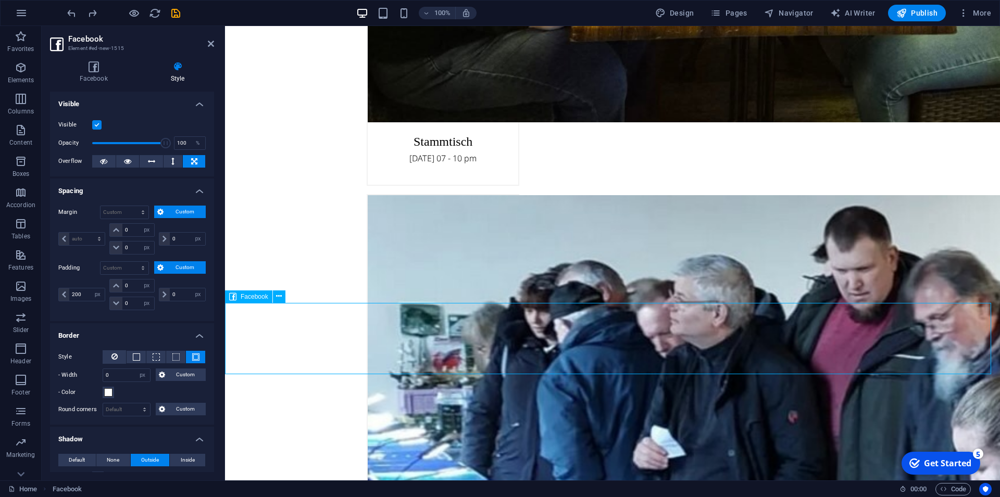
click at [84, 295] on input "200" at bounding box center [86, 294] width 35 height 12
drag, startPoint x: 81, startPoint y: 294, endPoint x: 58, endPoint y: 295, distance: 23.5
click at [69, 295] on input "200" at bounding box center [86, 294] width 35 height 12
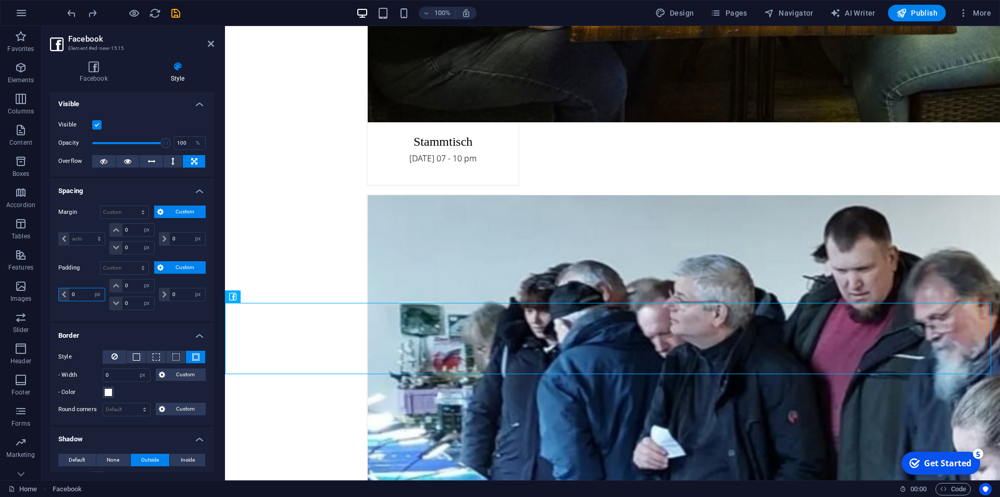
type input "0"
select select "px"
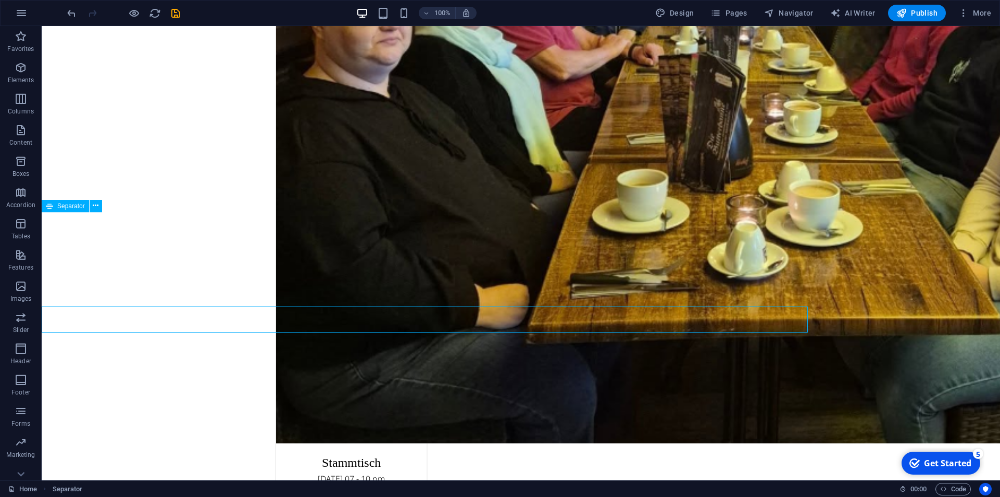
scroll to position [2546, 0]
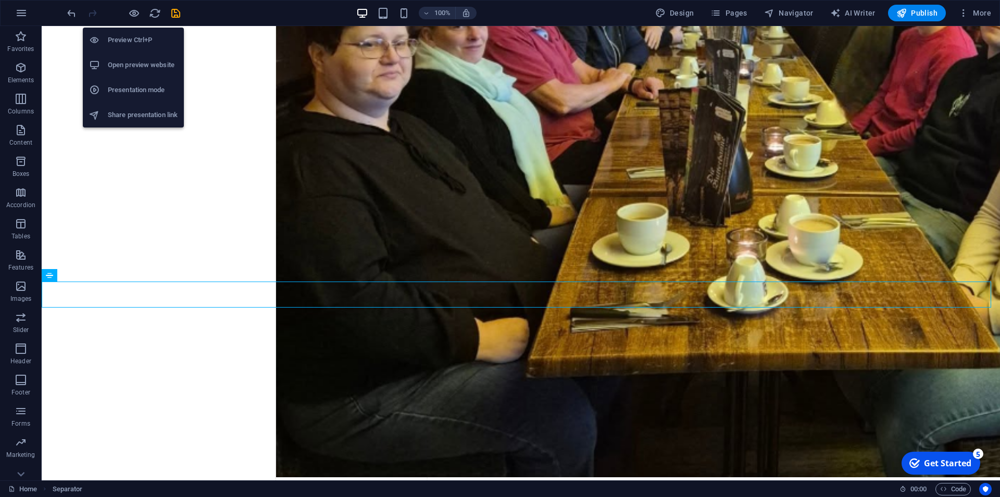
click at [158, 69] on h6 "Open preview website" at bounding box center [143, 65] width 70 height 12
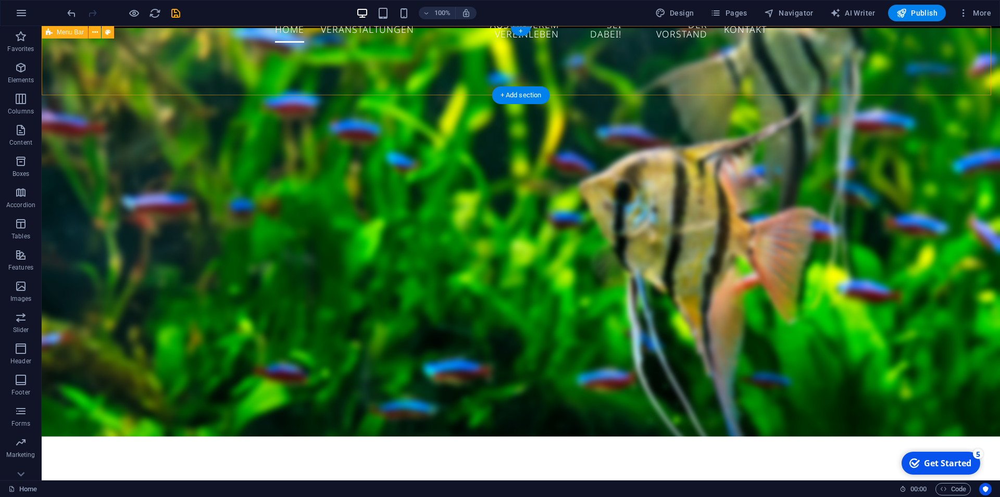
scroll to position [0, 0]
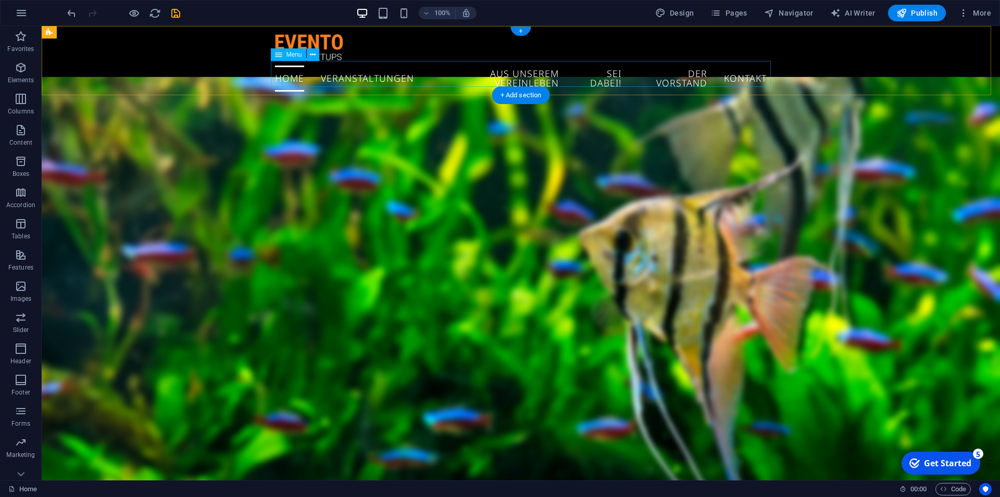
click at [284, 75] on nav "Home Veranstaltungen aus unserem Vereinleben Sei dabei! Der Vorstand Kontakt" at bounding box center [521, 78] width 492 height 35
click at [368, 80] on nav "Home Veranstaltungen aus unserem Vereinleben Sei dabei! Der Vorstand Kontakt" at bounding box center [521, 78] width 492 height 35
click at [472, 73] on nav "Home Veranstaltungen aus unserem Vereinleben Sei dabei! Der Vorstand Kontakt" at bounding box center [521, 78] width 492 height 35
click at [613, 80] on nav "Home Veranstaltungen aus unserem Vereinleben Sei dabei! Der Vorstand Kontakt" at bounding box center [521, 78] width 492 height 35
click at [666, 69] on nav "Home Veranstaltungen aus unserem Vereinleben Sei dabei! Der Vorstand Kontakt" at bounding box center [521, 78] width 492 height 35
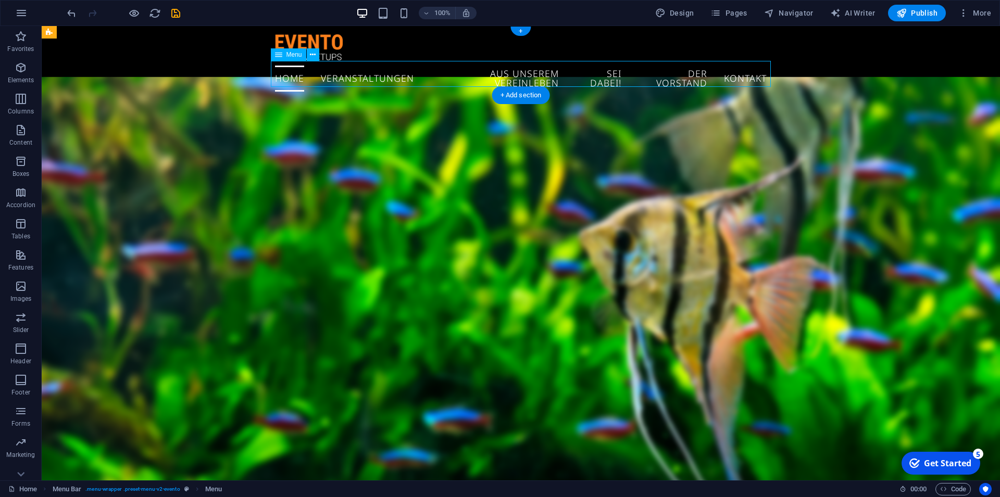
click at [745, 71] on nav "Home Veranstaltungen aus unserem Vereinleben Sei dabei! Der Vorstand Kontakt" at bounding box center [521, 78] width 492 height 35
click at [561, 71] on nav "Home Veranstaltungen aus unserem Vereinleben Sei dabei! Der Vorstand Kontakt" at bounding box center [521, 78] width 492 height 35
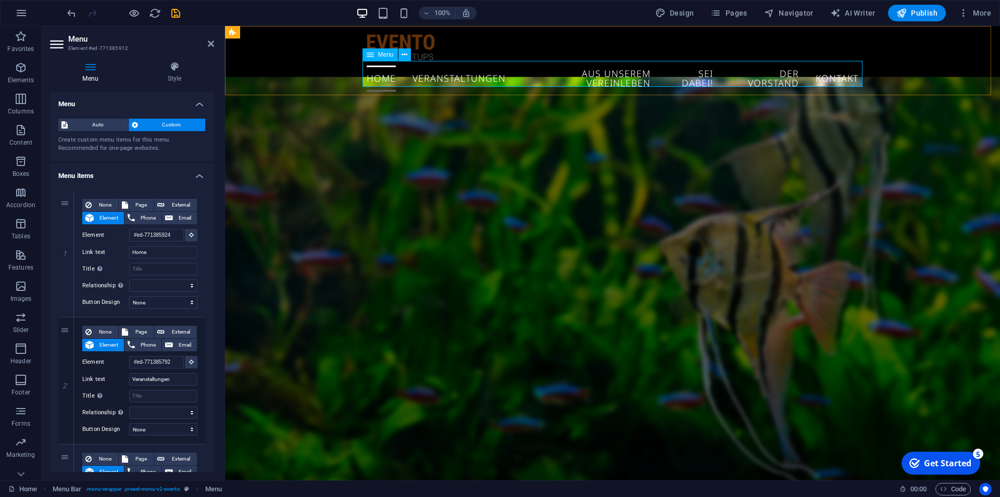
click at [380, 72] on nav "Home Veranstaltungen aus unserem Vereinleben Sei dabei! Der Vorstand Kontakt" at bounding box center [613, 78] width 492 height 35
click at [426, 72] on nav "Home Veranstaltungen aus unserem Vereinleben Sei dabei! Der Vorstand Kontakt" at bounding box center [613, 78] width 492 height 35
click at [313, 57] on div "Home Veranstaltungen aus unserem Vereinleben Sei dabei! Der Vorstand Kontakt" at bounding box center [612, 65] width 775 height 79
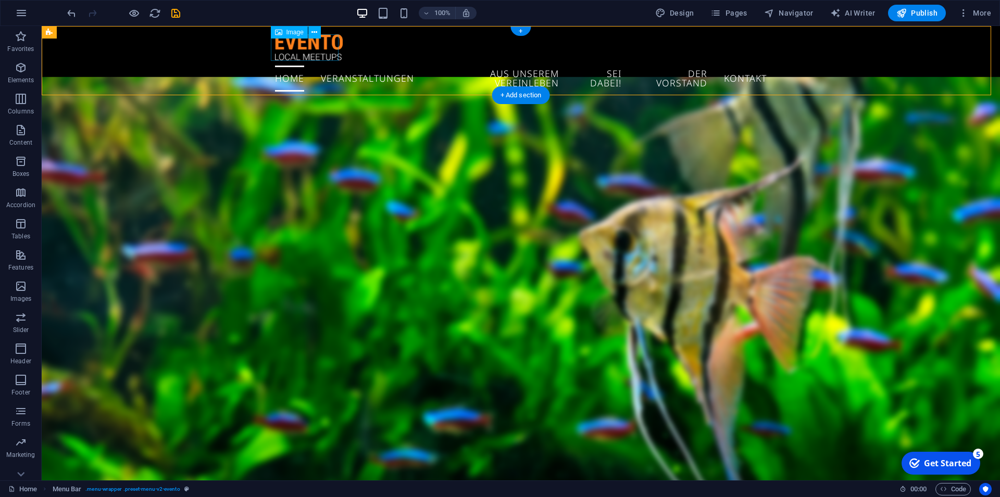
click at [305, 43] on figure at bounding box center [521, 47] width 492 height 27
click at [187, 58] on div "Home Veranstaltungen aus unserem Vereinleben Sei dabei! Der Vorstand Kontakt" at bounding box center [521, 65] width 958 height 79
click at [177, 14] on icon "save" at bounding box center [176, 13] width 12 height 12
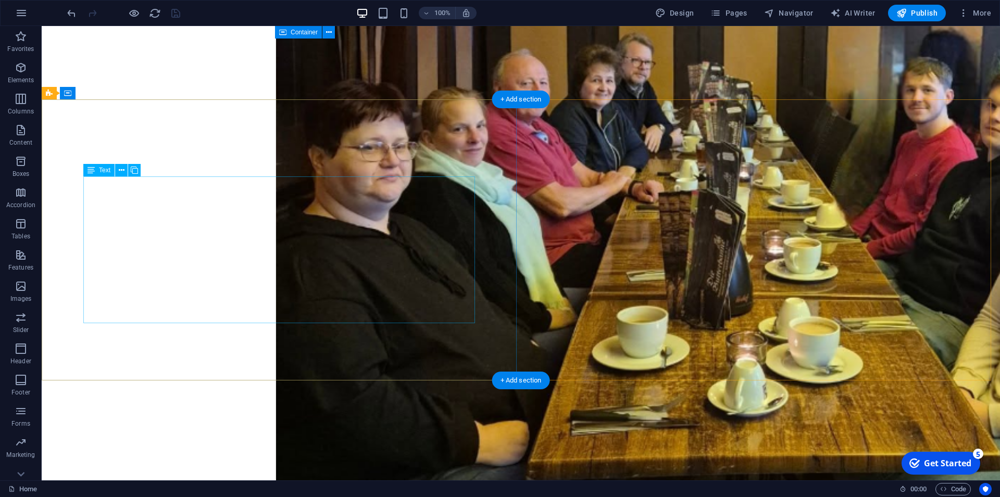
scroll to position [2615, 0]
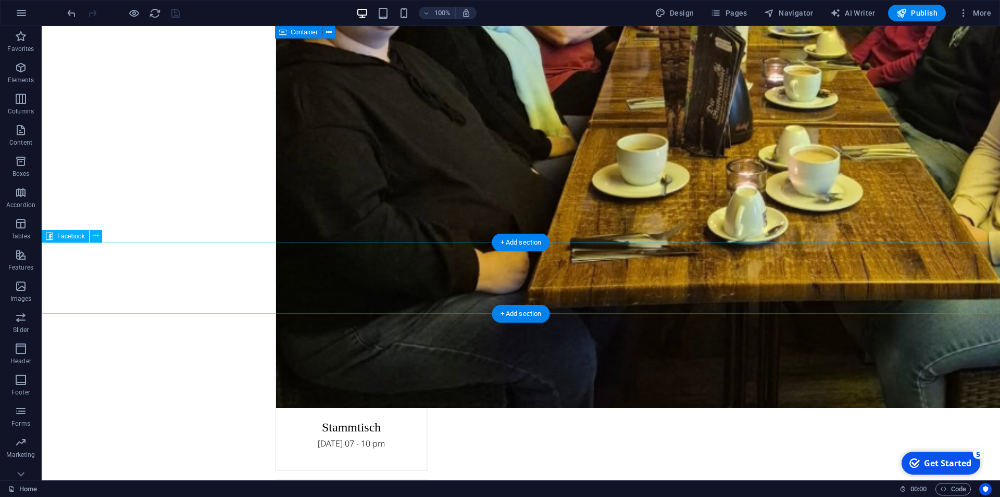
select select "px"
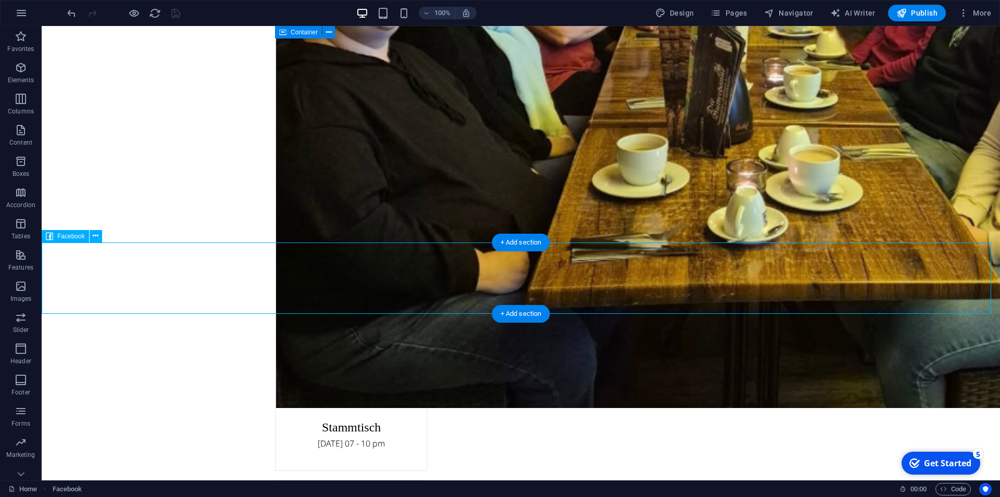
select select "px"
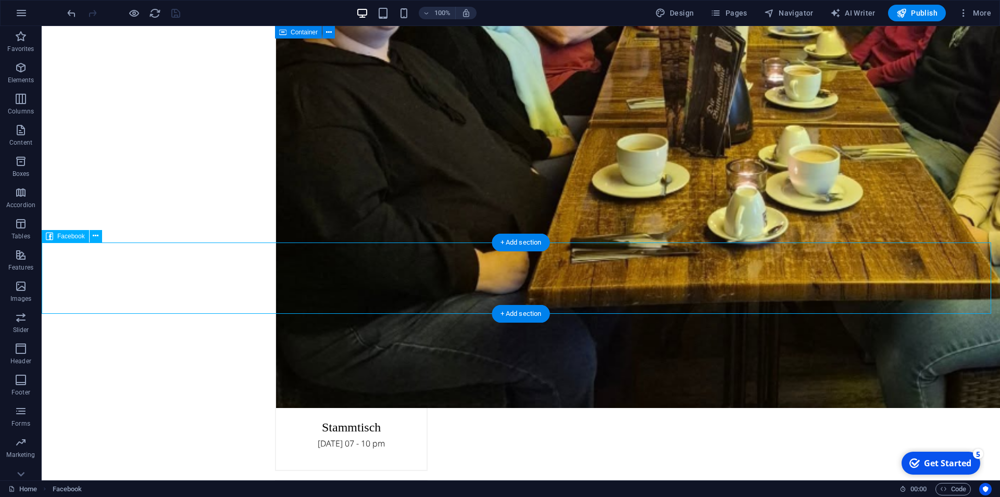
select select "px"
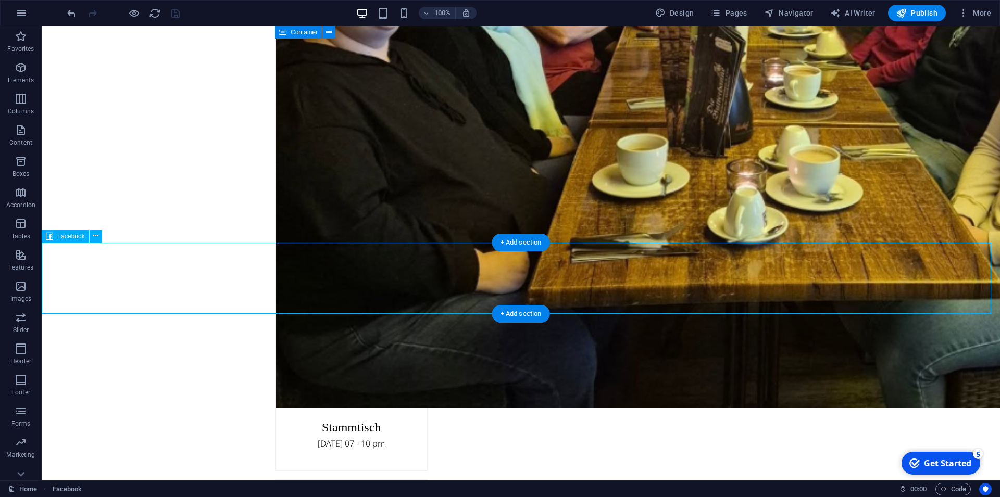
select select "px"
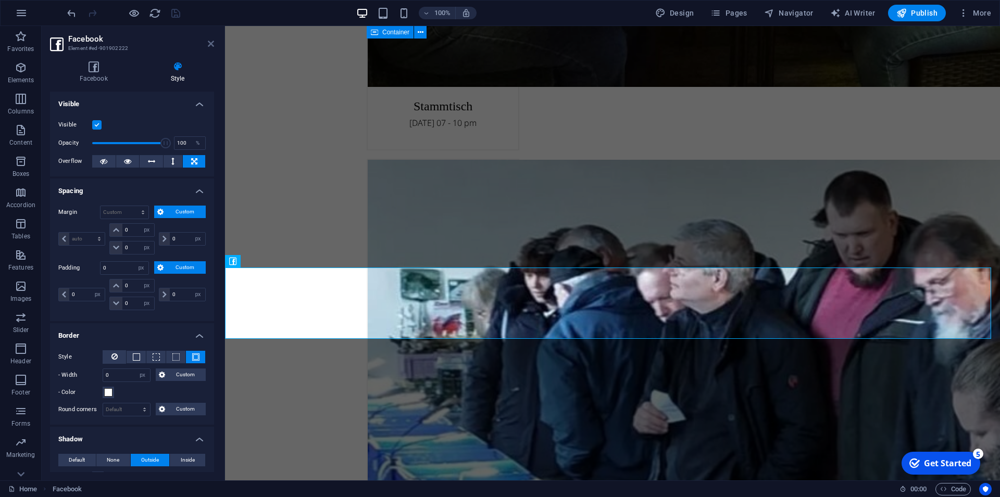
click at [213, 44] on icon at bounding box center [211, 44] width 6 height 8
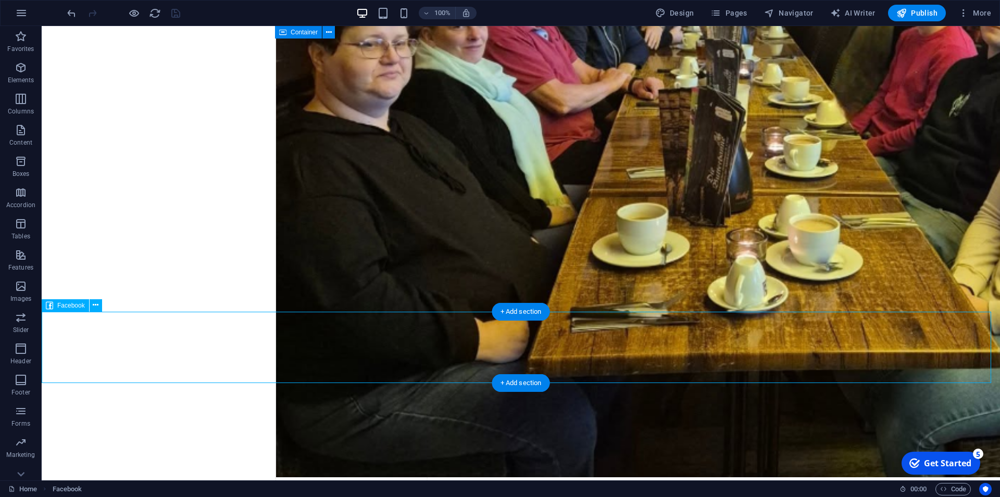
click at [523, 314] on div "+ Add section" at bounding box center [521, 312] width 58 height 18
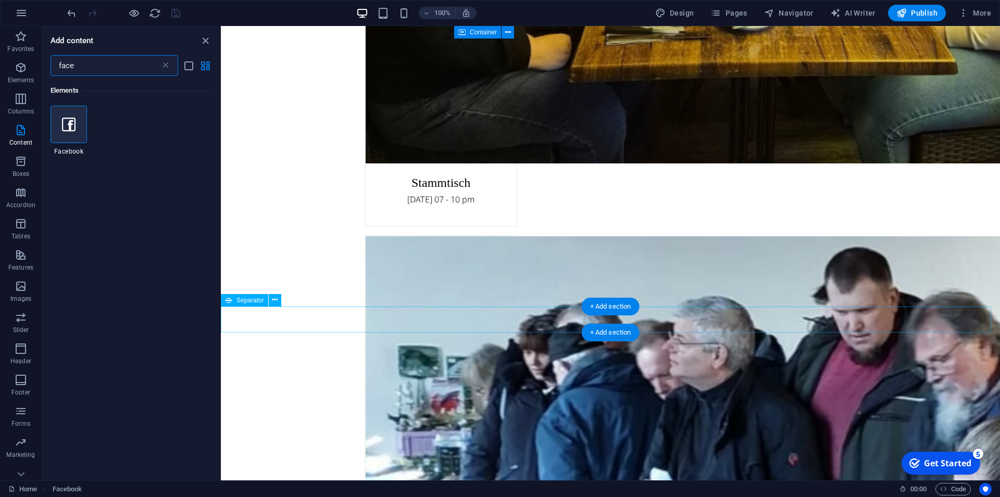
scroll to position [2640, 0]
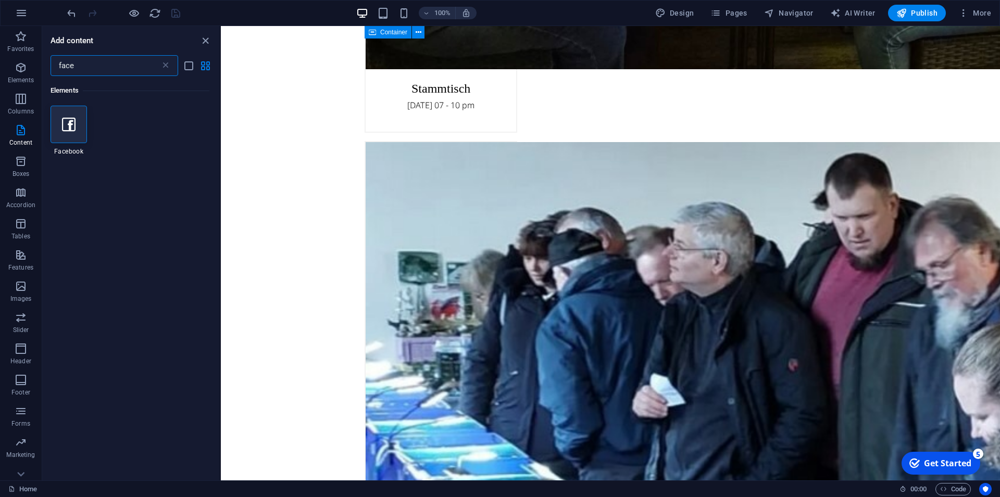
drag, startPoint x: 102, startPoint y: 61, endPoint x: 47, endPoint y: 62, distance: 55.2
click at [51, 62] on input "face" at bounding box center [106, 65] width 110 height 21
type input "ins"
click at [83, 154] on div at bounding box center [90, 140] width 78 height 69
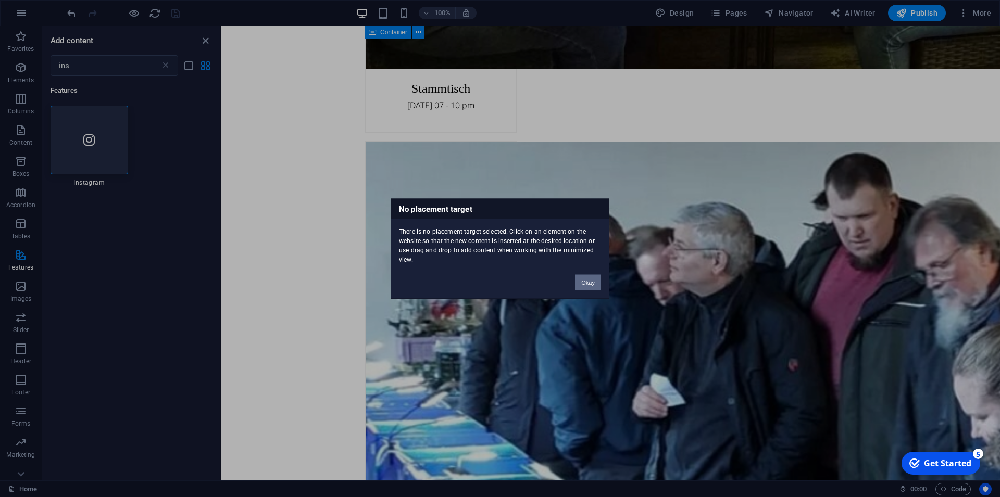
drag, startPoint x: 598, startPoint y: 287, endPoint x: 420, endPoint y: 259, distance: 180.4
click at [598, 287] on button "Okay" at bounding box center [588, 282] width 26 height 16
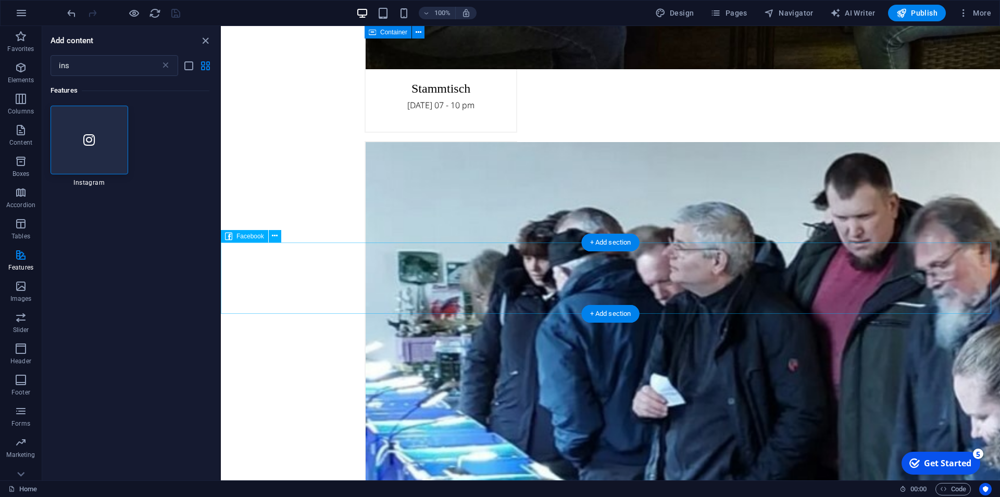
select select "px"
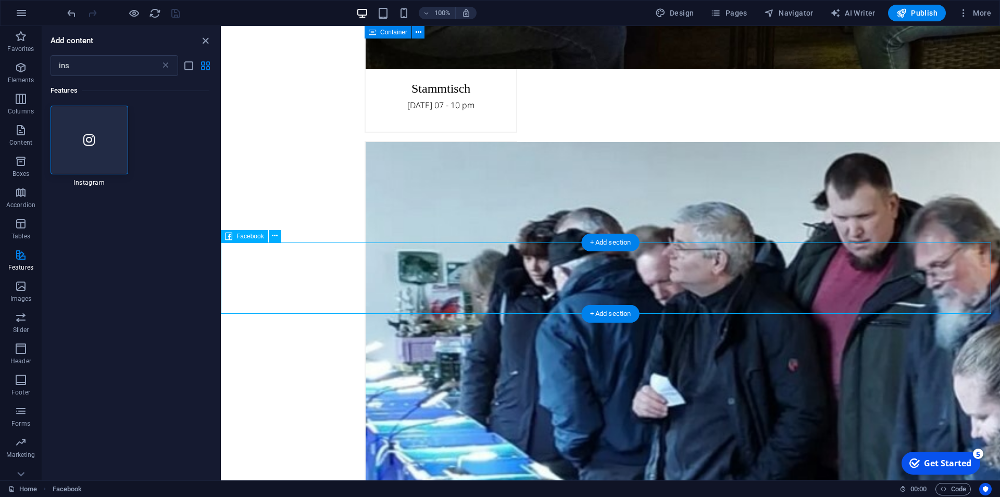
select select "px"
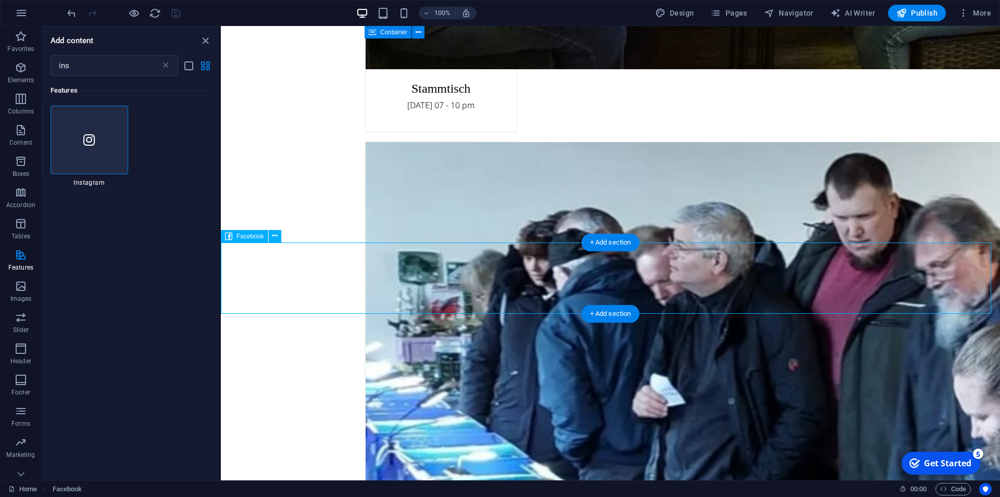
select select "px"
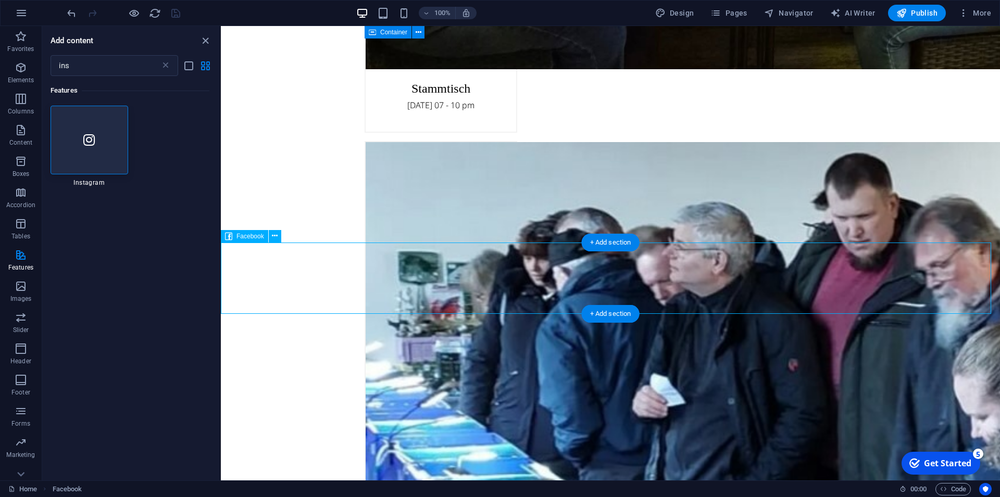
select select "px"
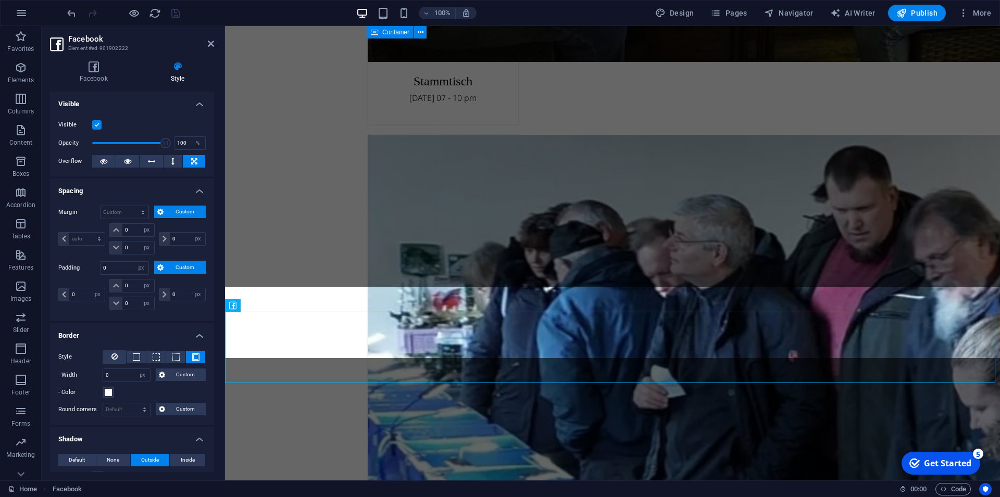
scroll to position [2571, 0]
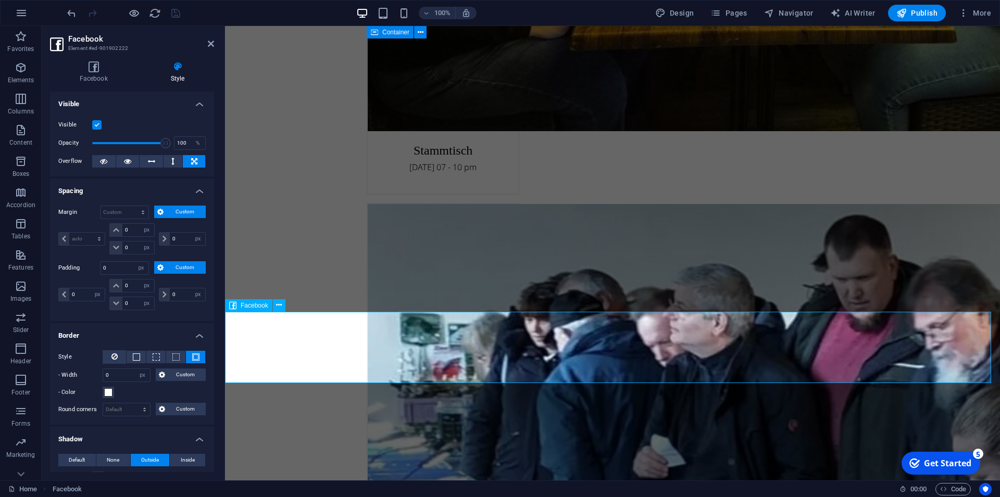
click at [211, 44] on icon at bounding box center [211, 44] width 6 height 8
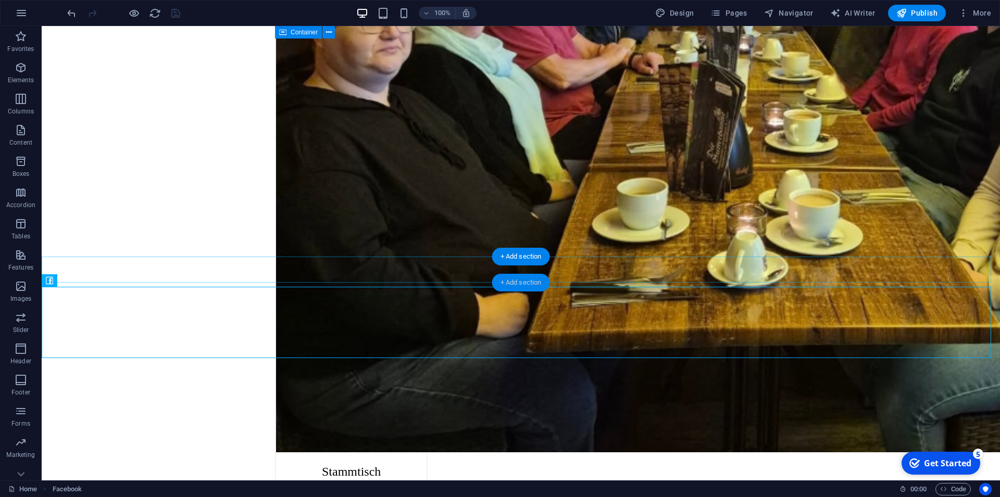
click at [523, 287] on div "+ Add section" at bounding box center [521, 283] width 58 height 18
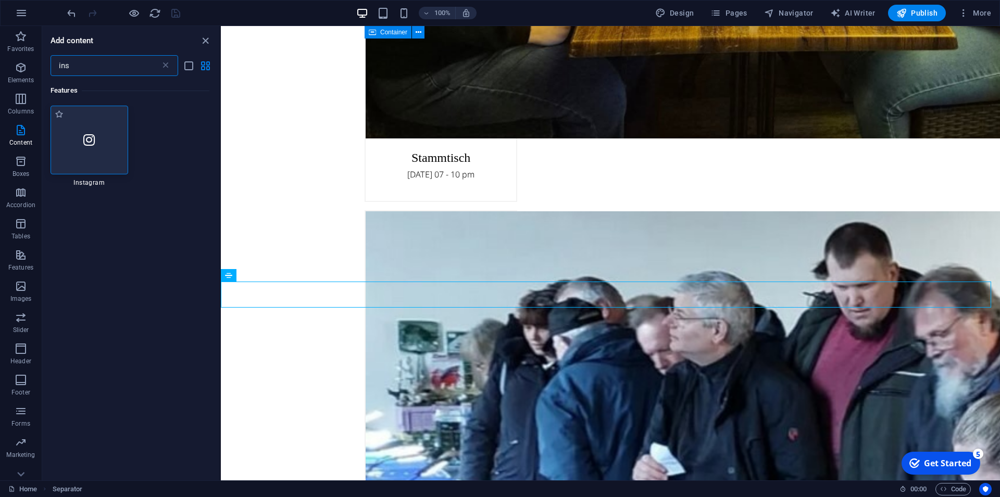
click at [87, 142] on icon at bounding box center [88, 140] width 11 height 14
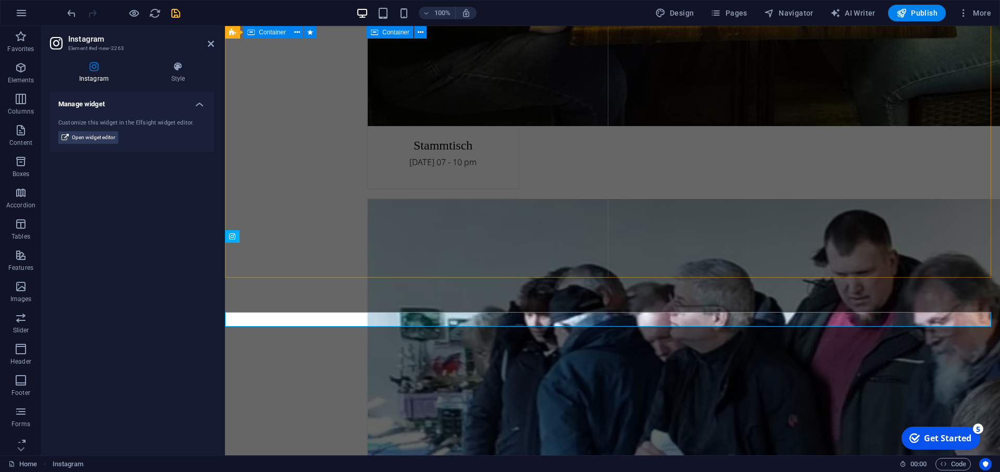
scroll to position [2550, 0]
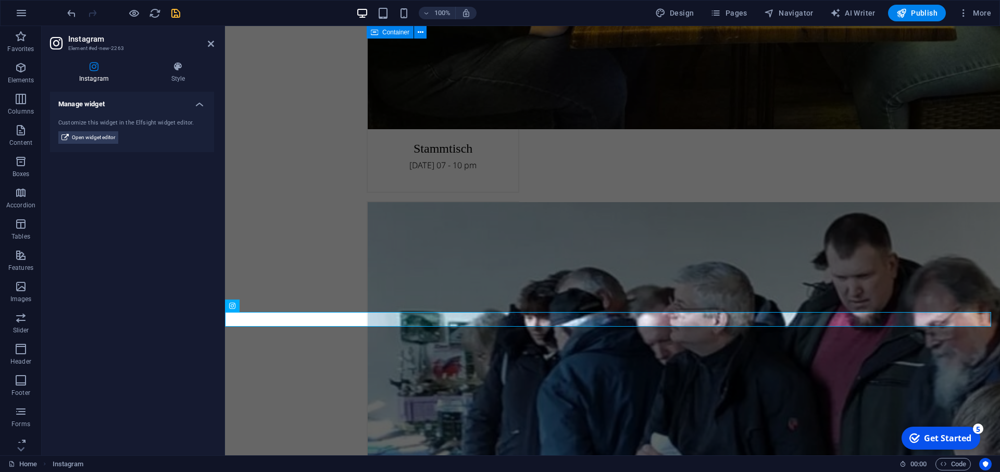
click at [95, 73] on h4 "Instagram" at bounding box center [96, 72] width 92 height 22
click at [179, 69] on icon at bounding box center [178, 66] width 72 height 10
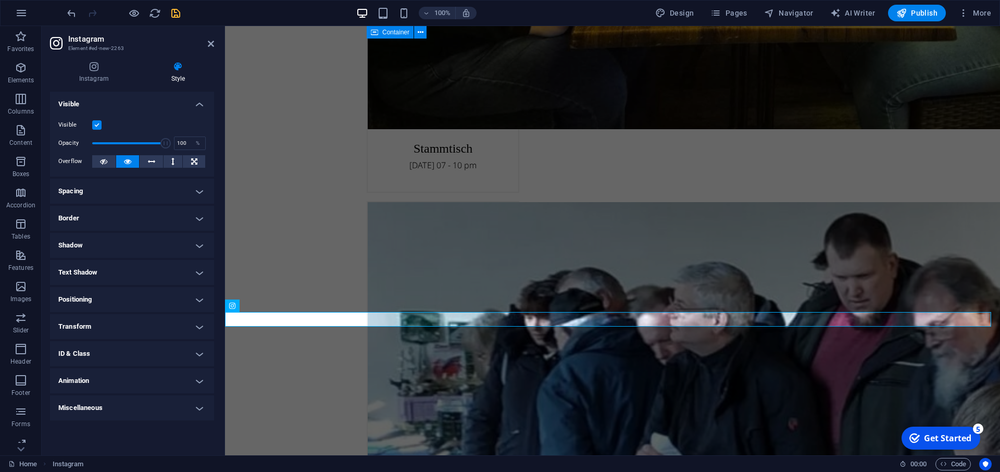
click at [194, 188] on h4 "Spacing" at bounding box center [132, 191] width 164 height 25
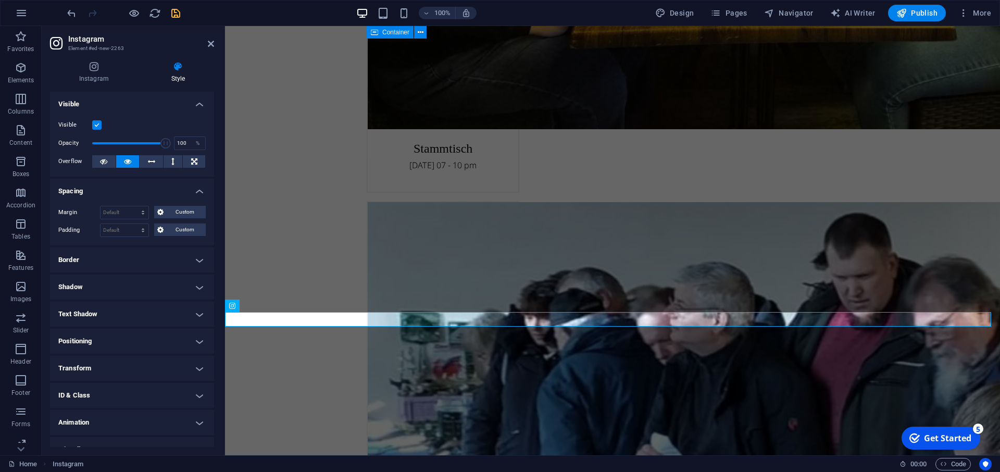
click at [190, 256] on h4 "Border" at bounding box center [132, 259] width 164 height 25
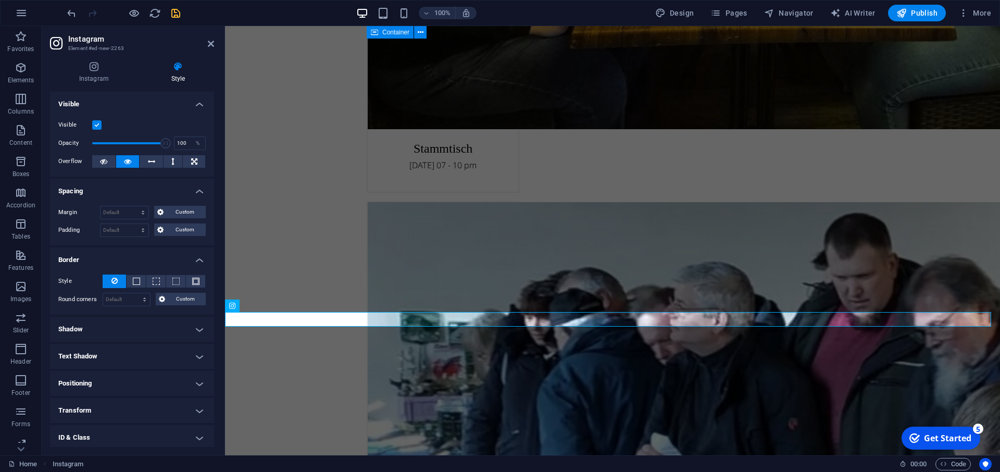
click at [195, 323] on h4 "Shadow" at bounding box center [132, 329] width 164 height 25
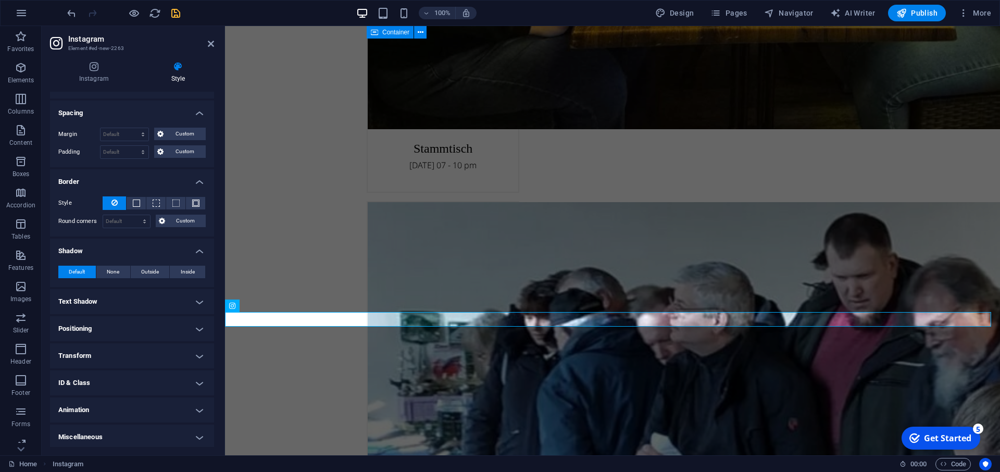
scroll to position [80, 0]
click at [190, 299] on h4 "Text Shadow" at bounding box center [132, 299] width 164 height 25
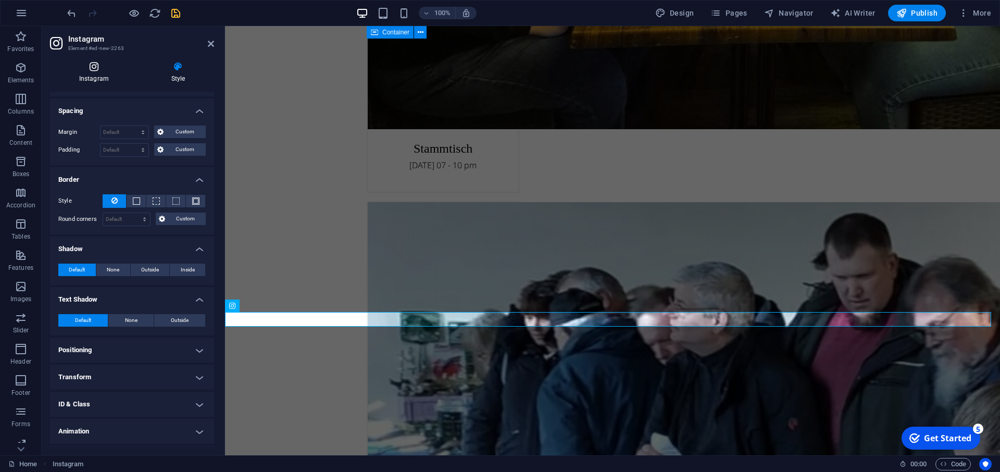
click at [91, 69] on icon at bounding box center [94, 66] width 88 height 10
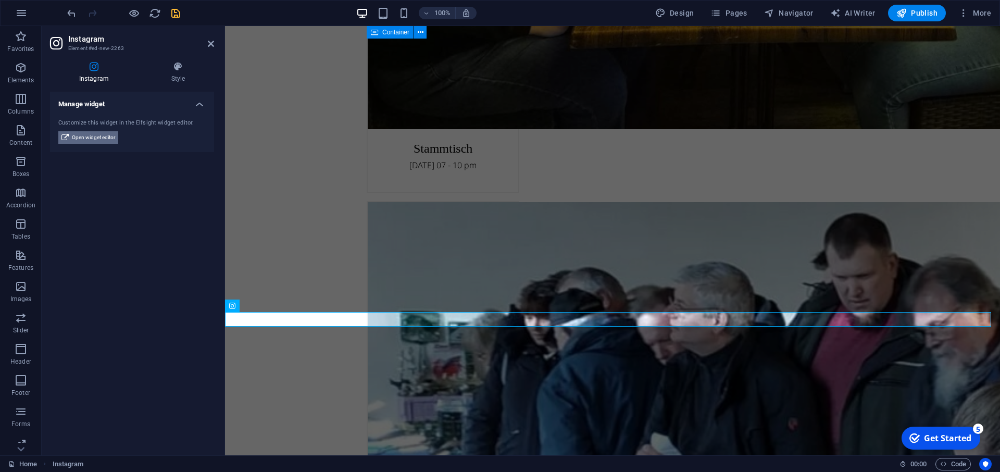
click at [95, 140] on span "Open widget editor" at bounding box center [93, 137] width 43 height 12
click at [136, 279] on div "Manage widget Customize this widget in the Elfsight widget editor. Open widget …" at bounding box center [132, 269] width 164 height 355
click at [209, 44] on icon at bounding box center [211, 44] width 6 height 8
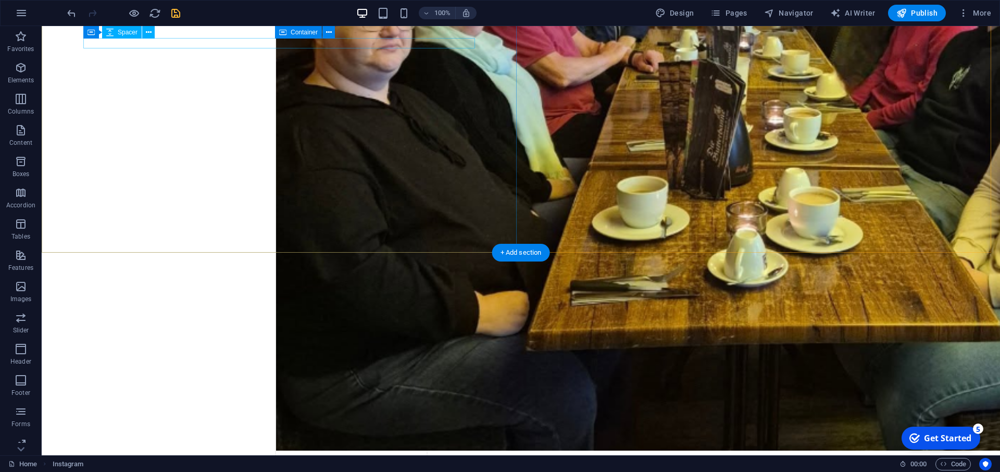
scroll to position [2550, 0]
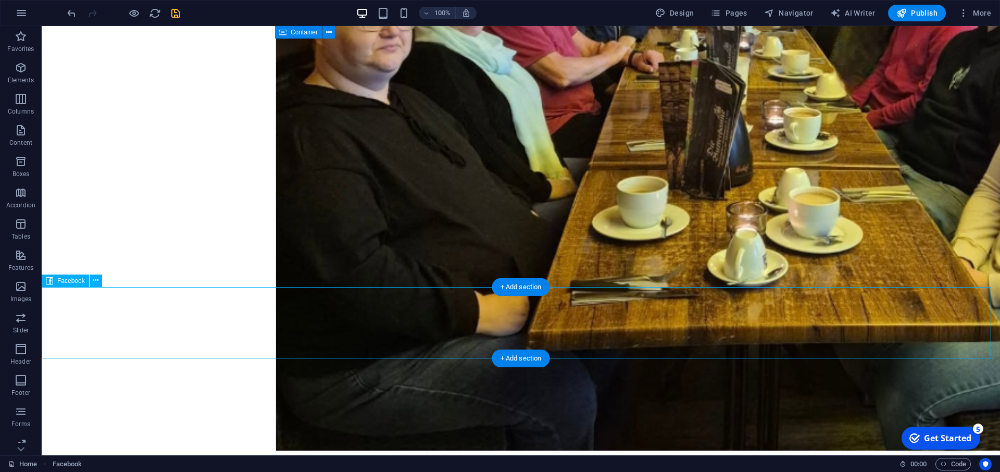
drag, startPoint x: 447, startPoint y: 326, endPoint x: 553, endPoint y: 321, distance: 106.3
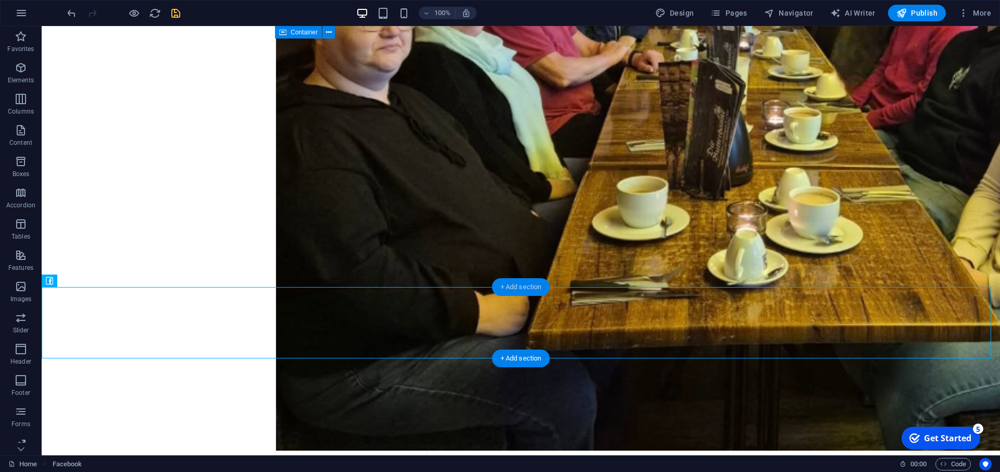
click at [531, 292] on div "+ Add section" at bounding box center [521, 287] width 58 height 18
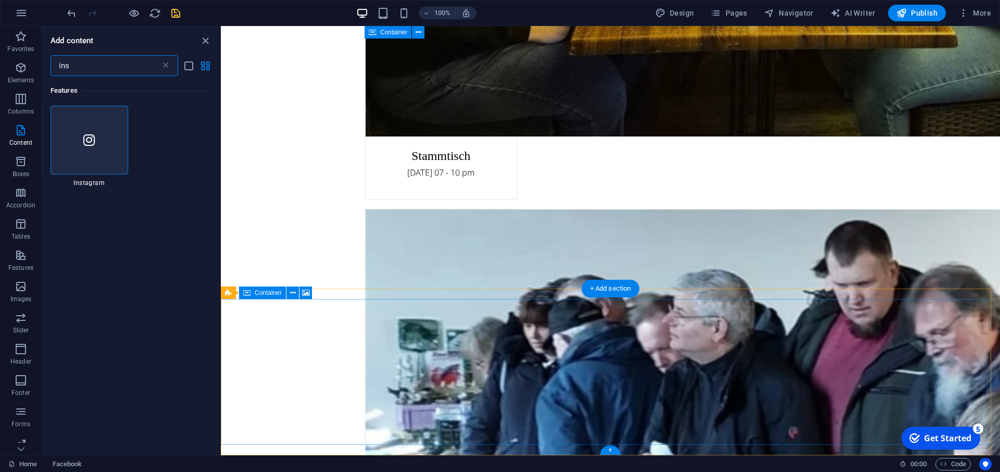
scroll to position [2644, 0]
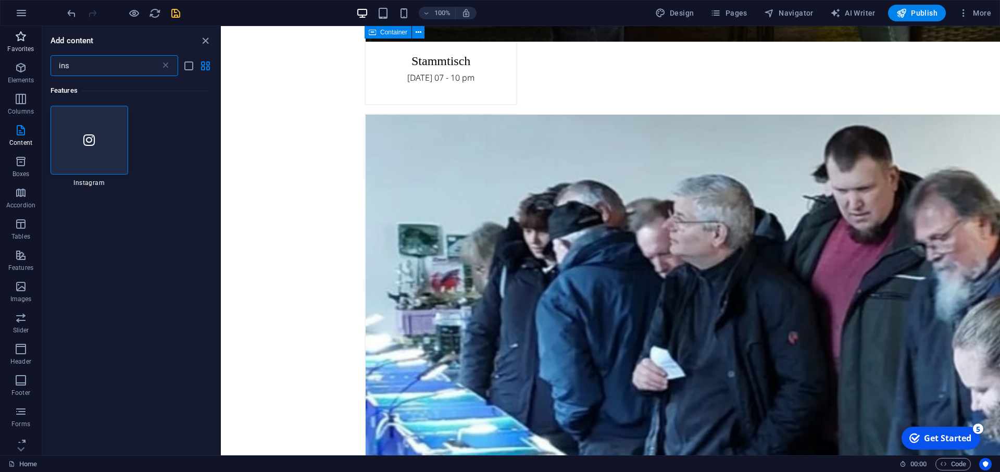
click at [20, 40] on icon "button" at bounding box center [21, 36] width 12 height 12
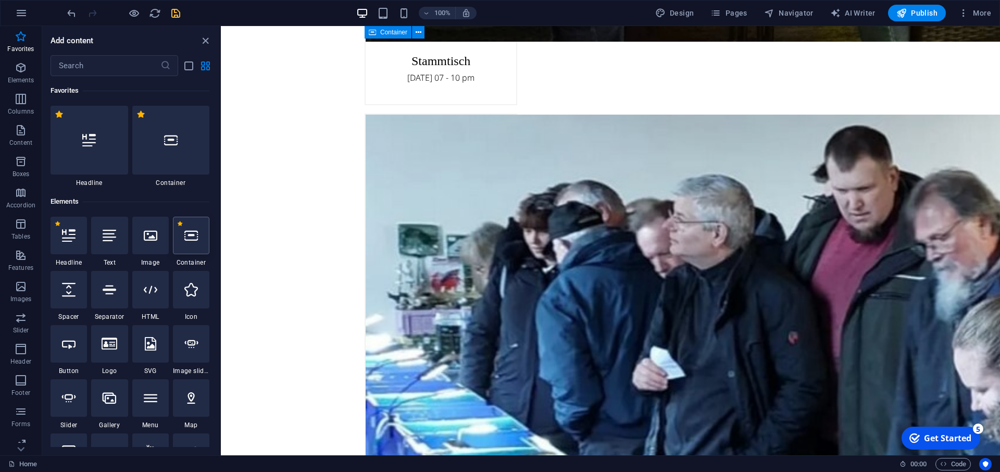
click at [184, 235] on icon at bounding box center [191, 236] width 14 height 14
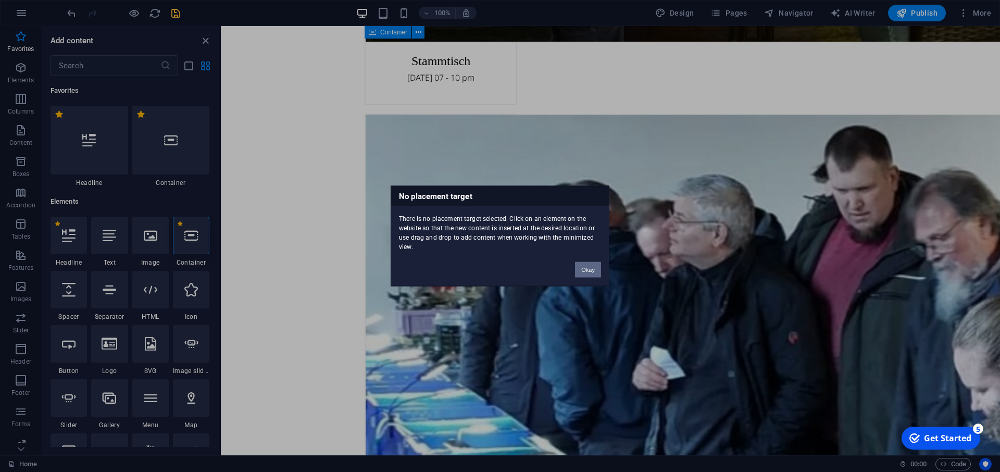
click at [593, 274] on button "Okay" at bounding box center [588, 270] width 26 height 16
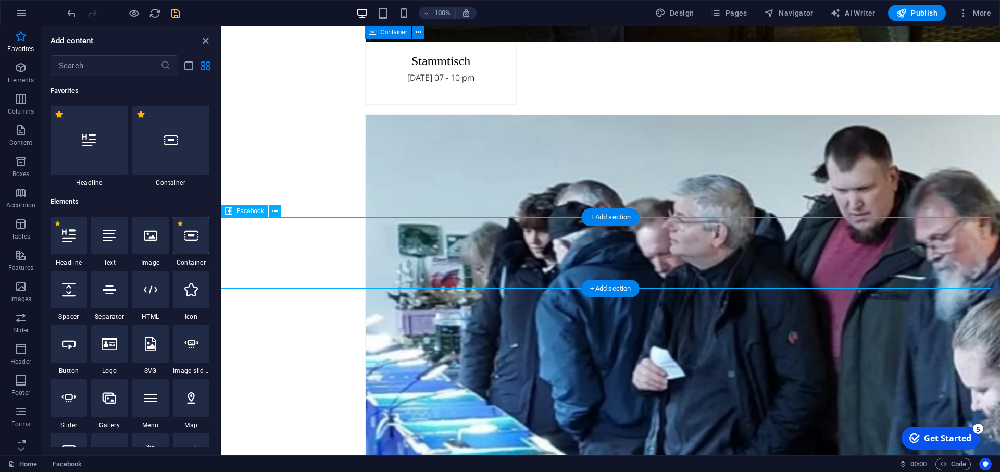
click at [615, 288] on div "+ Add section" at bounding box center [611, 289] width 58 height 18
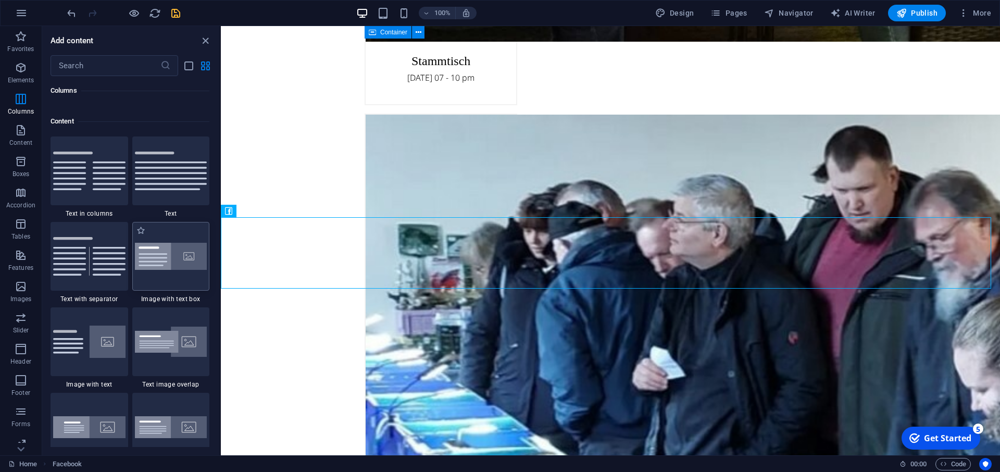
scroll to position [1775, 0]
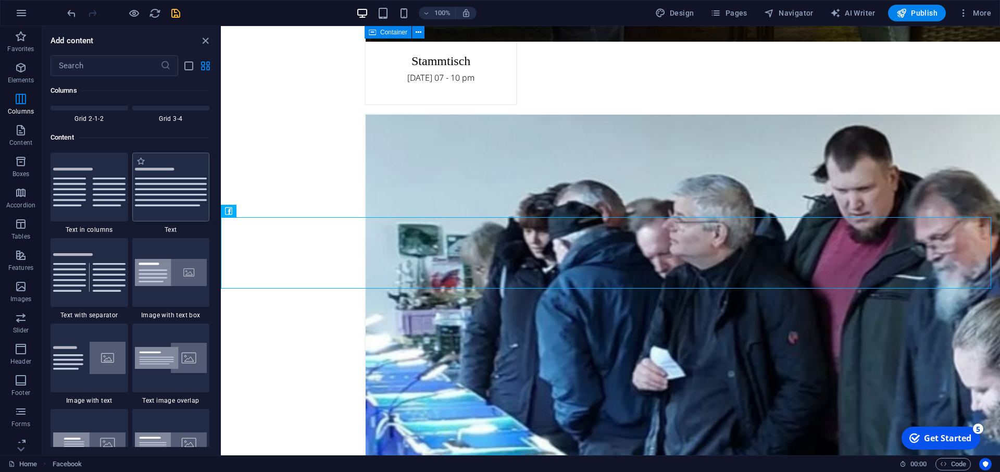
click at [173, 194] on img at bounding box center [171, 187] width 72 height 39
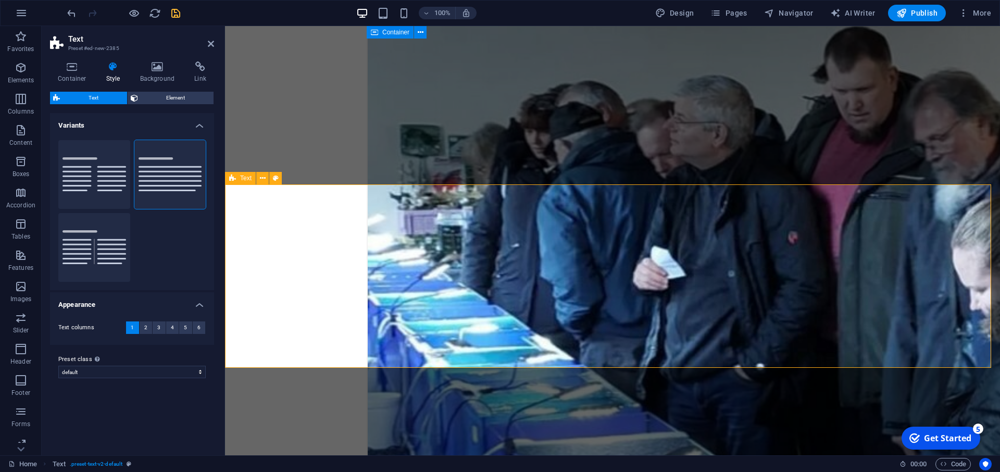
scroll to position [2751, 0]
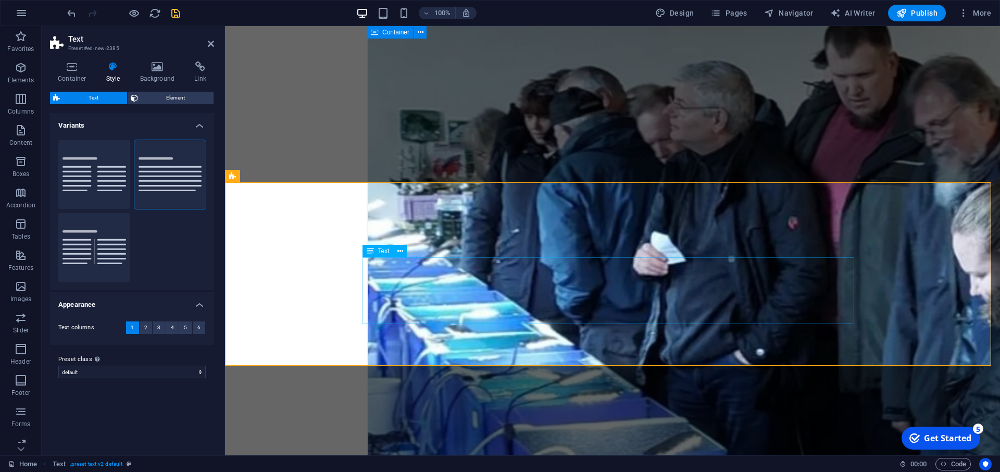
click at [403, 250] on button at bounding box center [400, 251] width 12 height 12
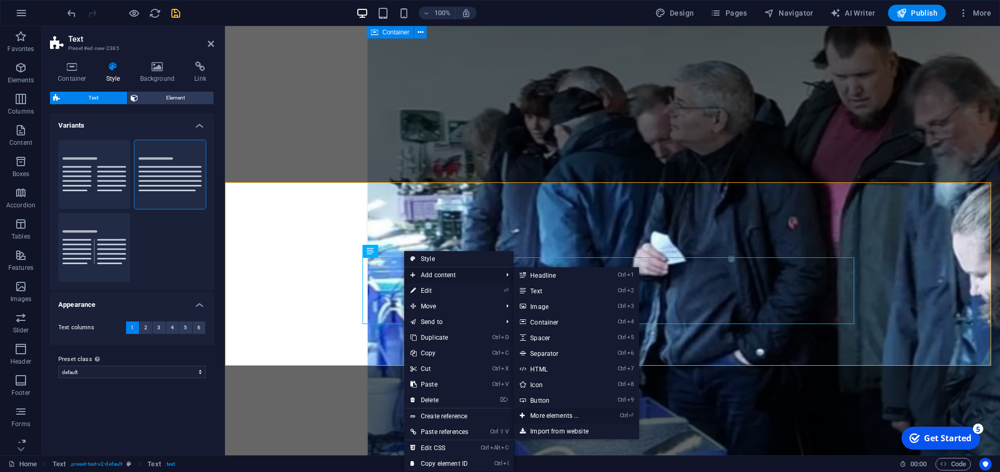
click at [561, 418] on link "Ctrl ⏎ More elements ..." at bounding box center [556, 416] width 86 height 16
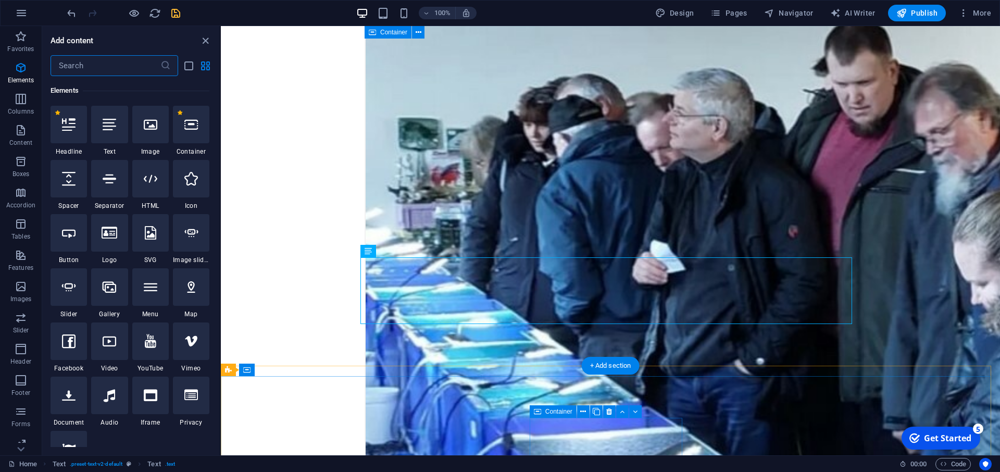
scroll to position [111, 0]
click at [120, 62] on input "text" at bounding box center [106, 65] width 110 height 21
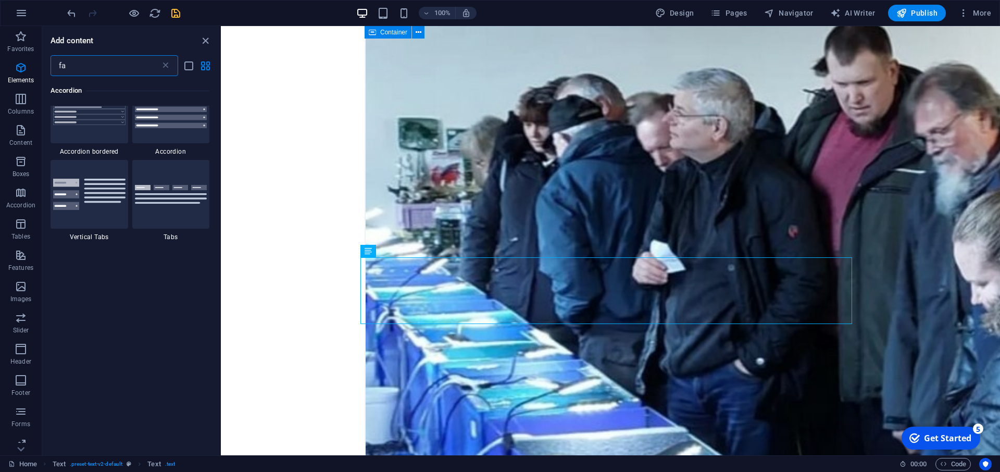
scroll to position [0, 0]
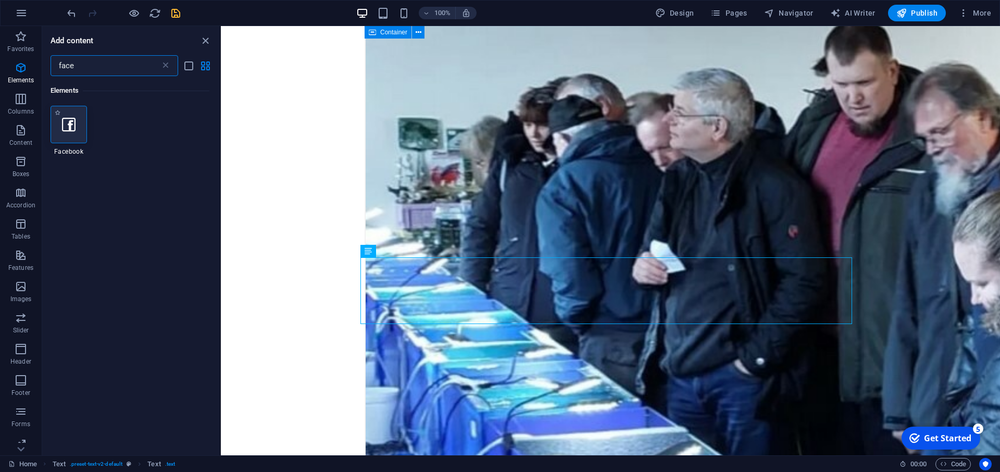
type input "face"
click at [72, 134] on div at bounding box center [69, 124] width 36 height 37
select select "%"
select select "px"
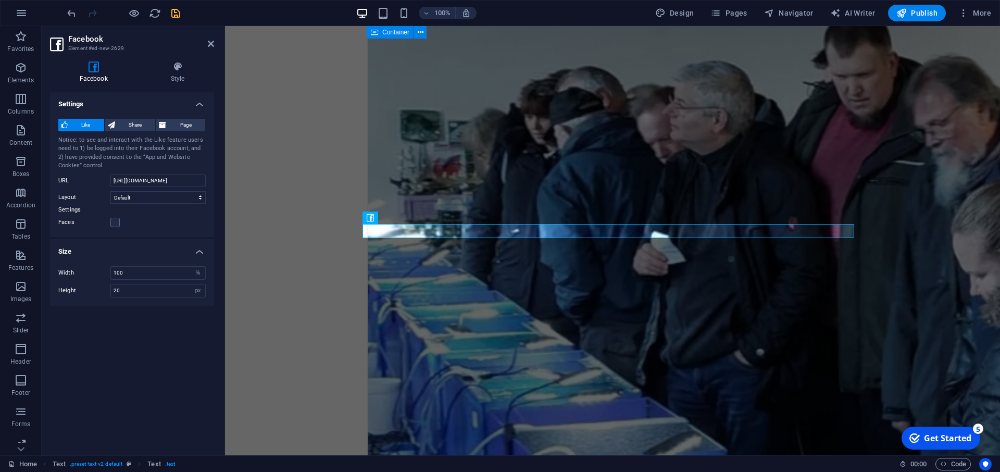
scroll to position [2751, 0]
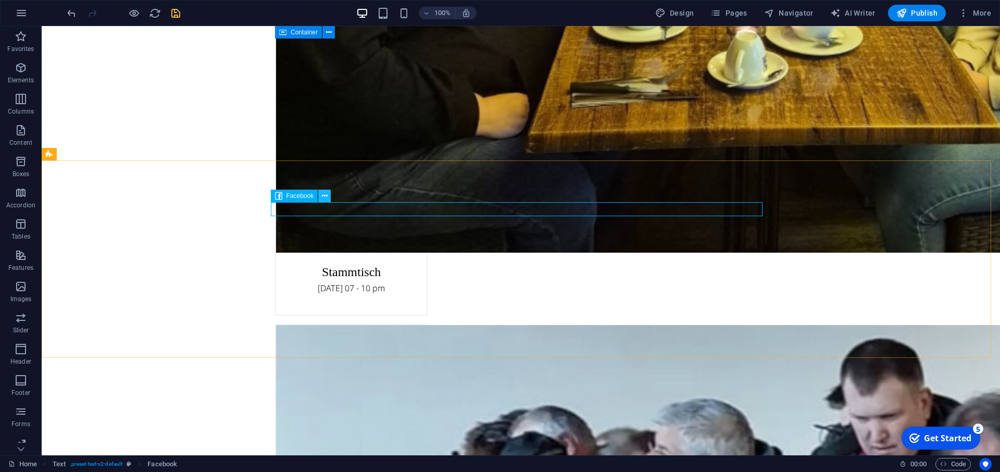
click at [327, 196] on icon at bounding box center [325, 196] width 6 height 11
click at [324, 196] on icon at bounding box center [325, 196] width 6 height 11
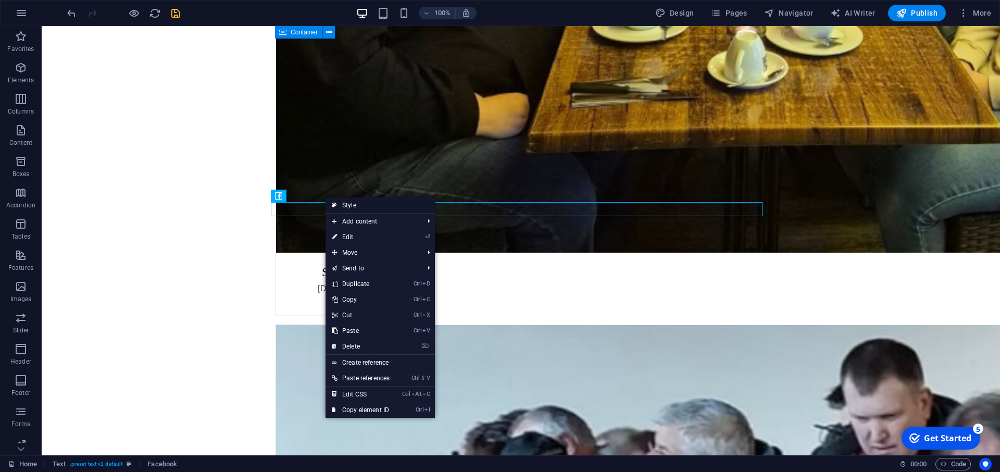
click at [351, 207] on link "Style" at bounding box center [379, 205] width 109 height 16
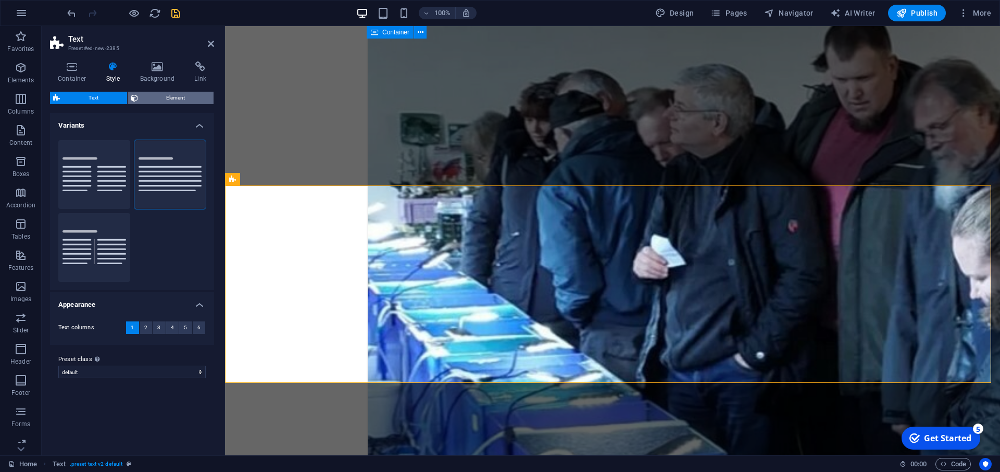
click at [182, 99] on span "Element" at bounding box center [176, 98] width 70 height 12
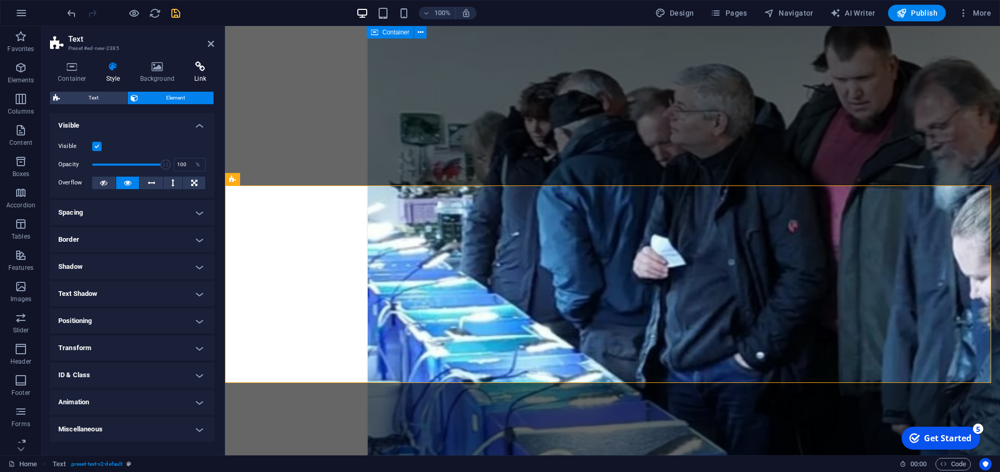
click at [196, 70] on icon at bounding box center [200, 66] width 28 height 10
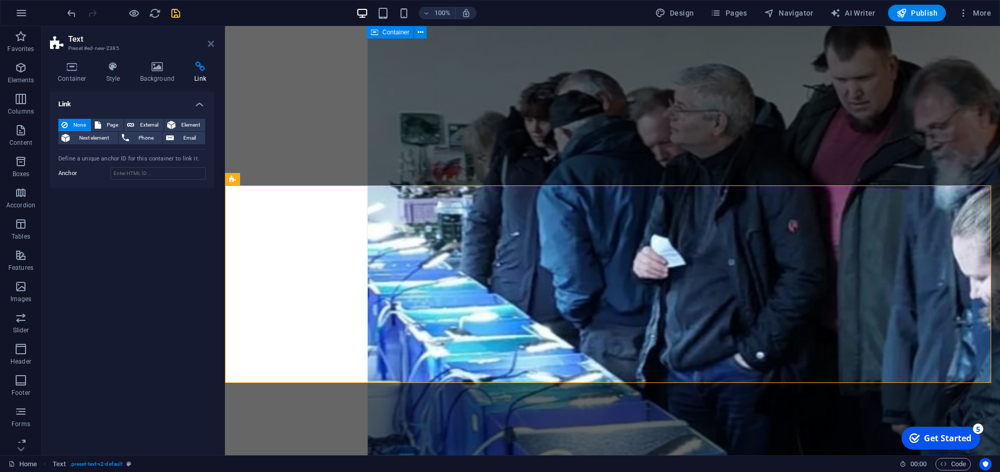
click at [208, 45] on icon at bounding box center [211, 44] width 6 height 8
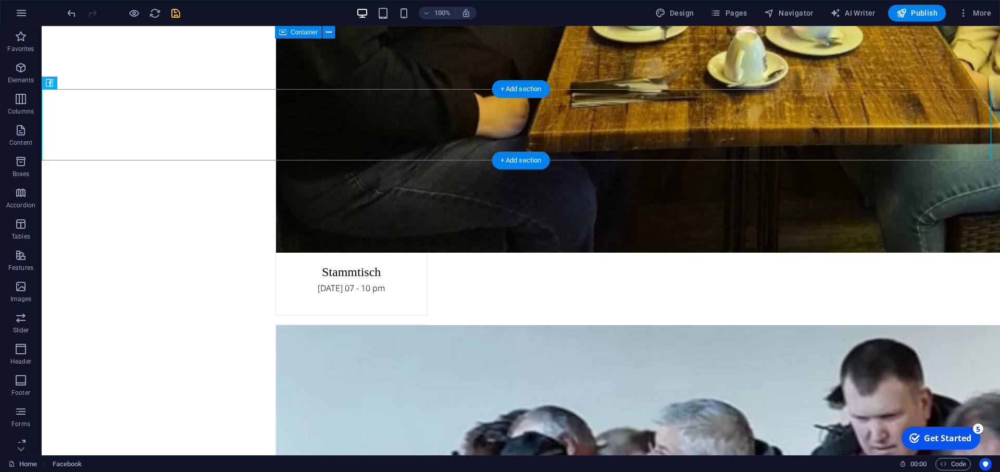
drag, startPoint x: 92, startPoint y: 108, endPoint x: 147, endPoint y: 114, distance: 55.5
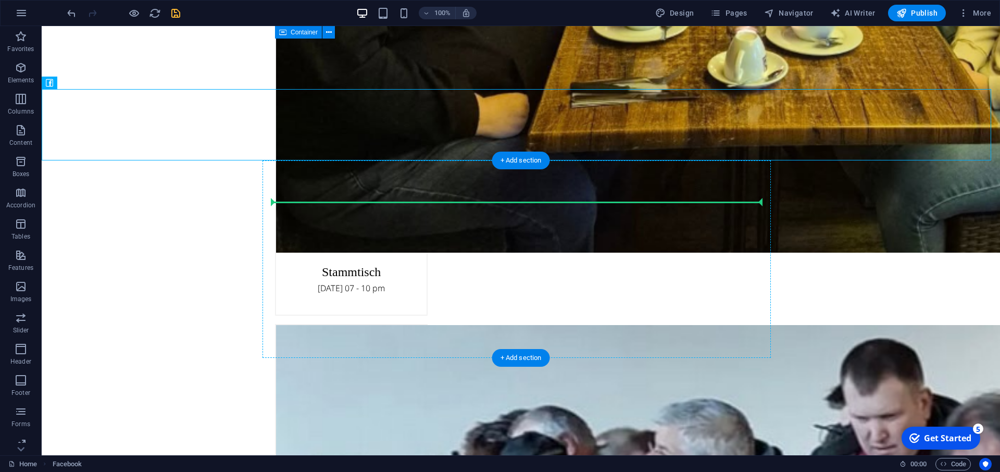
drag, startPoint x: 110, startPoint y: 110, endPoint x: 326, endPoint y: 205, distance: 235.3
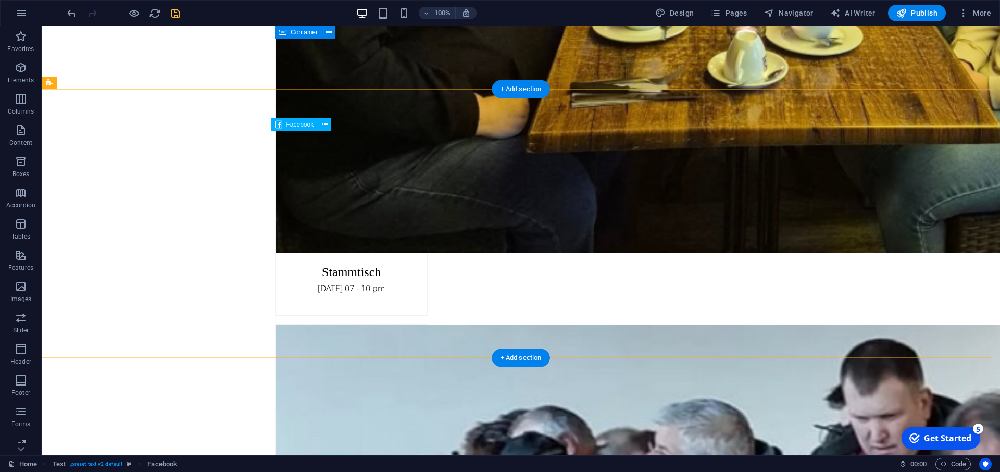
select select "px"
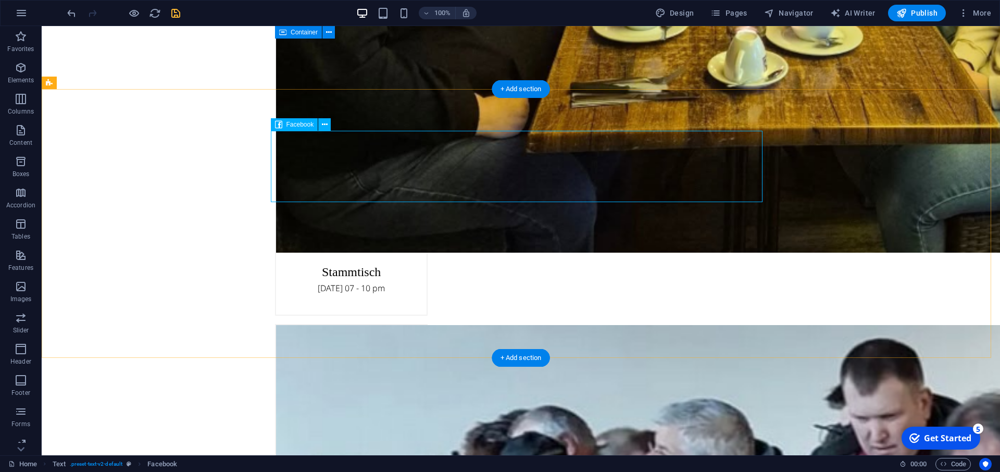
select select "px"
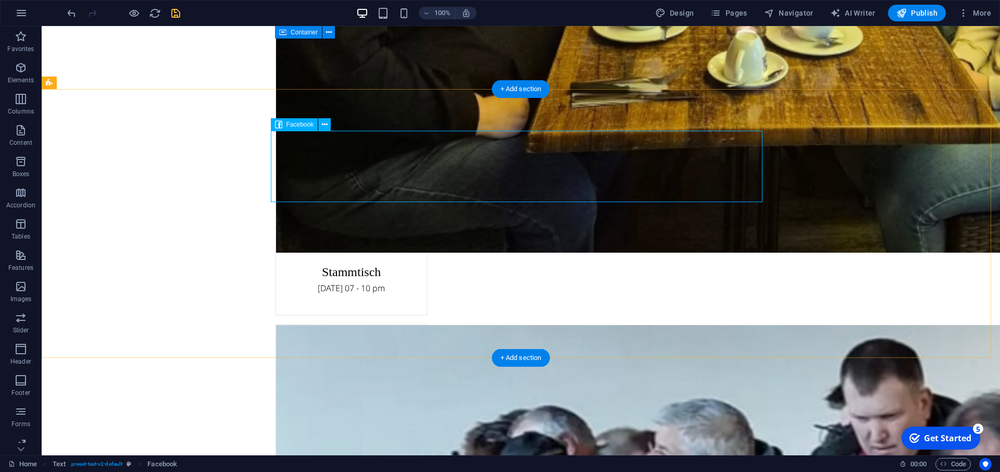
select select "px"
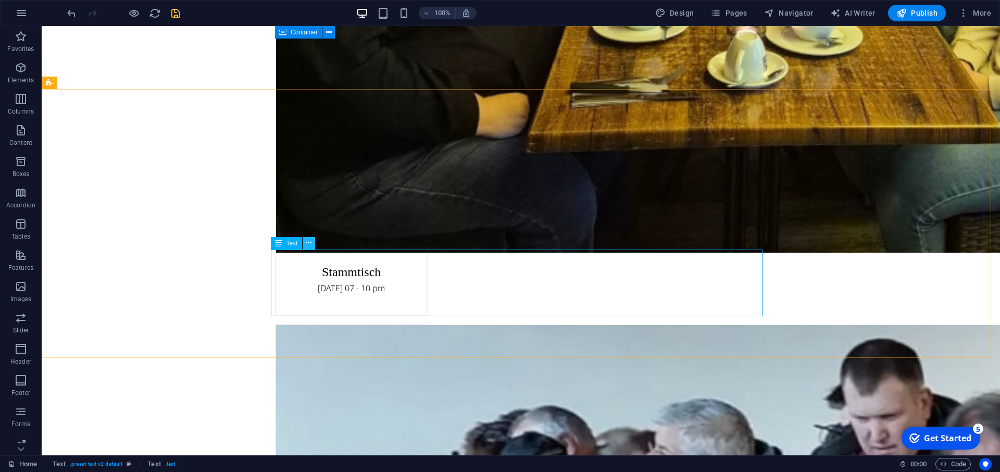
click at [309, 243] on icon at bounding box center [309, 242] width 6 height 11
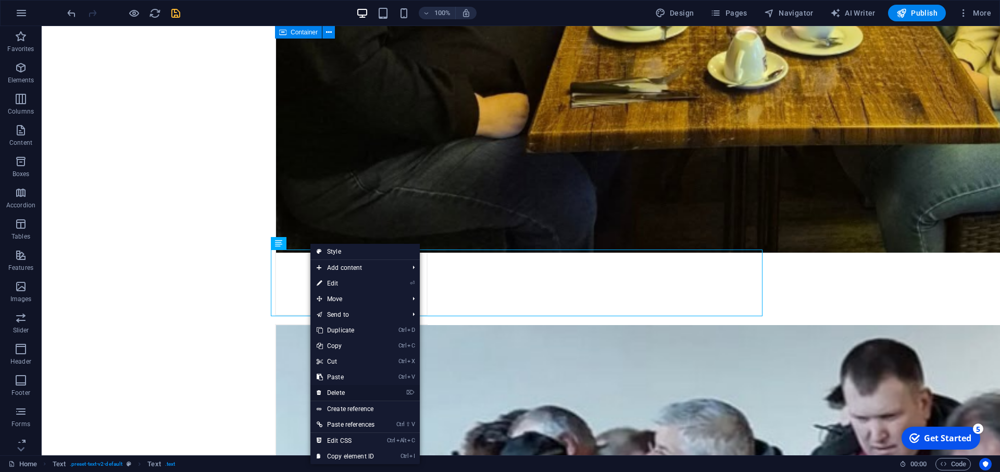
click at [329, 392] on link "⌦ Delete" at bounding box center [345, 393] width 70 height 16
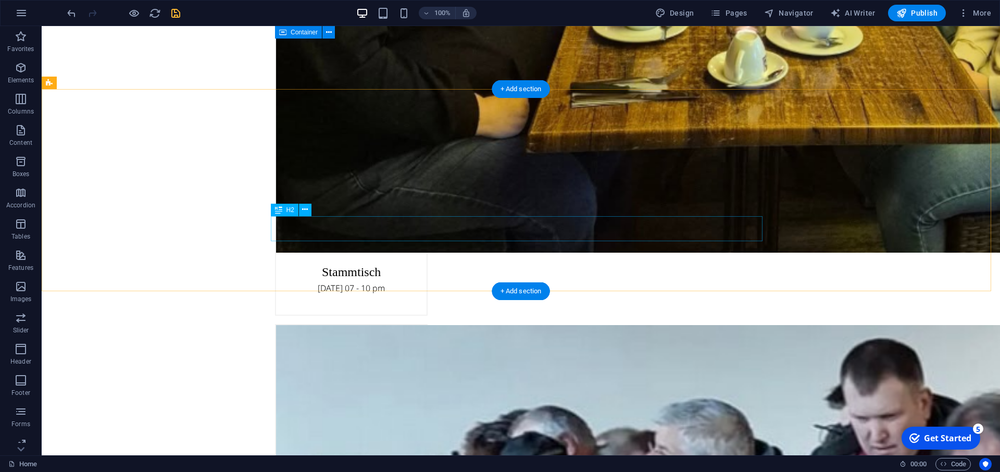
drag, startPoint x: 285, startPoint y: 199, endPoint x: 291, endPoint y: 150, distance: 48.7
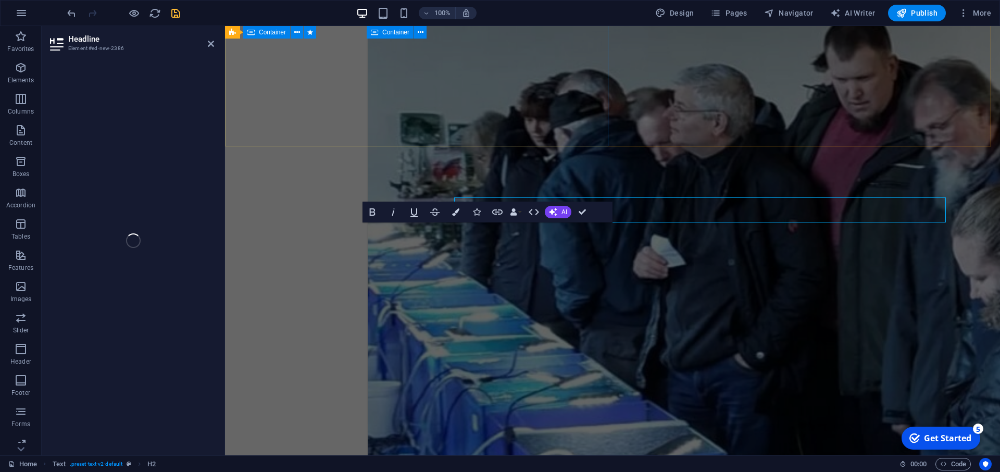
scroll to position [2681, 0]
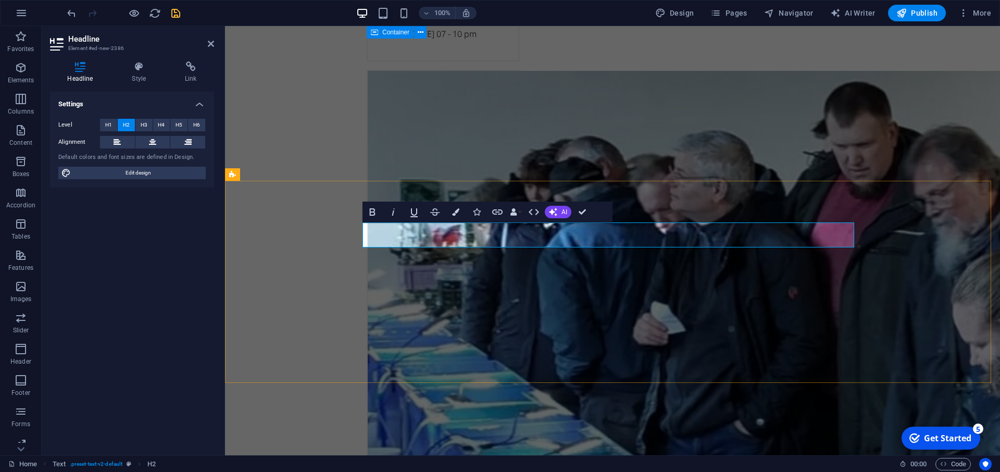
drag, startPoint x: 461, startPoint y: 237, endPoint x: 310, endPoint y: 243, distance: 151.1
click at [369, 211] on icon "button" at bounding box center [372, 212] width 12 height 12
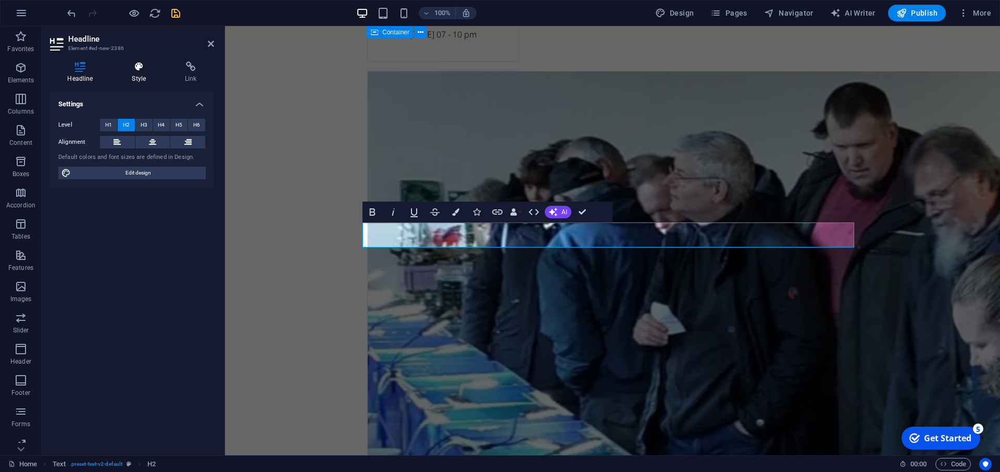
click at [141, 69] on icon at bounding box center [139, 66] width 49 height 10
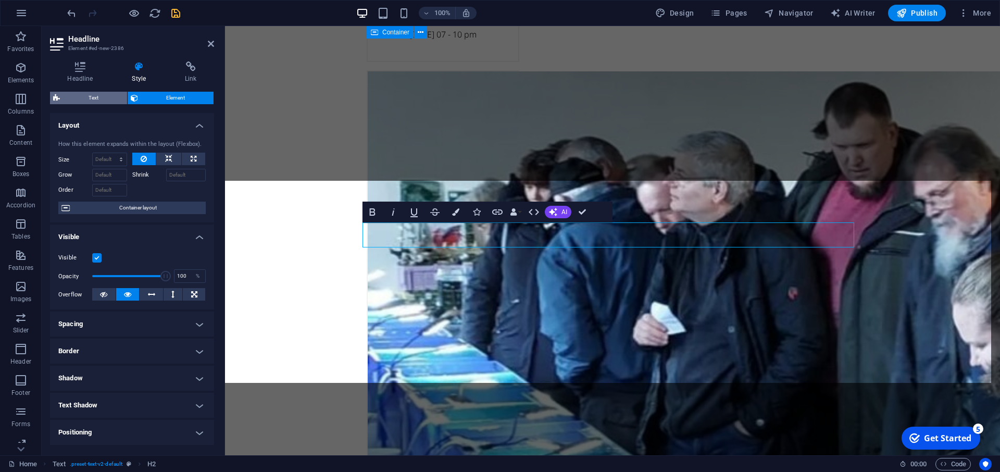
click at [98, 97] on span "Text" at bounding box center [93, 98] width 61 height 12
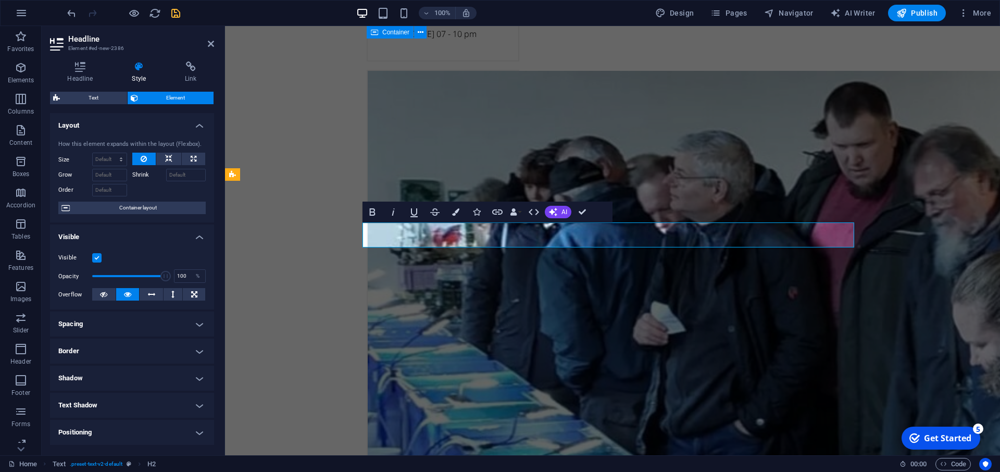
click at [455, 213] on icon "button" at bounding box center [455, 211] width 7 height 7
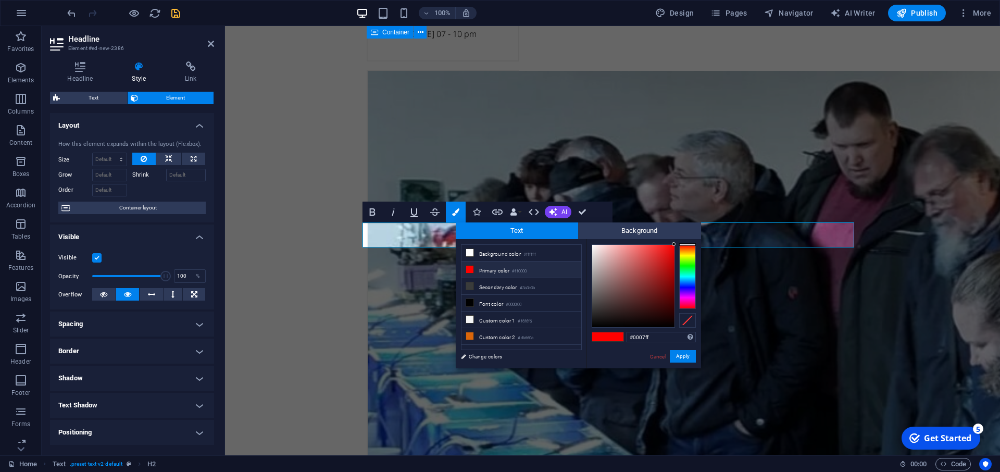
click at [692, 286] on div at bounding box center [687, 276] width 17 height 65
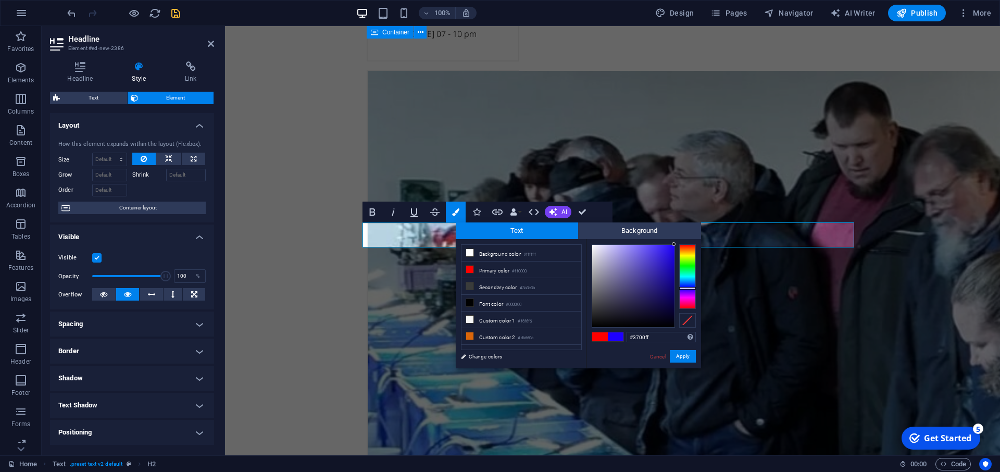
type input "#4400ff"
click at [691, 289] on div at bounding box center [687, 289] width 17 height 3
click at [692, 360] on button "Apply" at bounding box center [683, 356] width 26 height 12
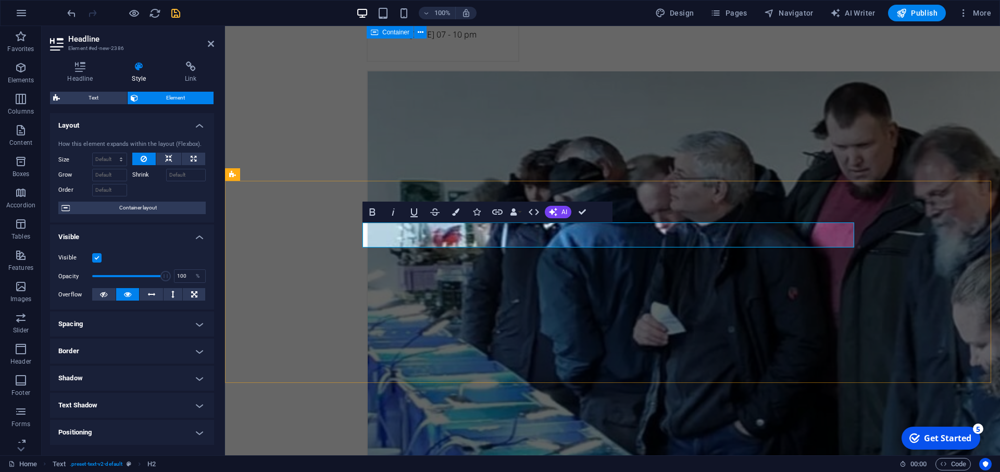
drag, startPoint x: 652, startPoint y: 233, endPoint x: 314, endPoint y: 245, distance: 337.6
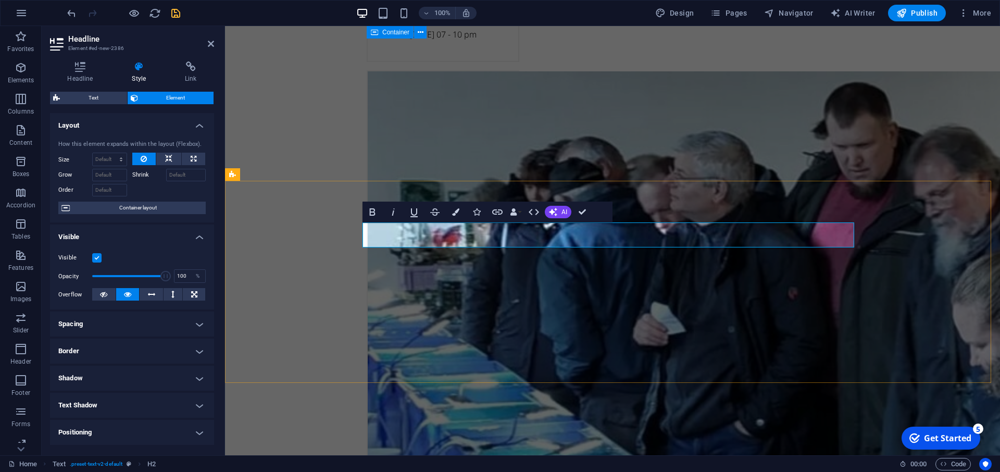
drag, startPoint x: 652, startPoint y: 236, endPoint x: 669, endPoint y: 230, distance: 17.6
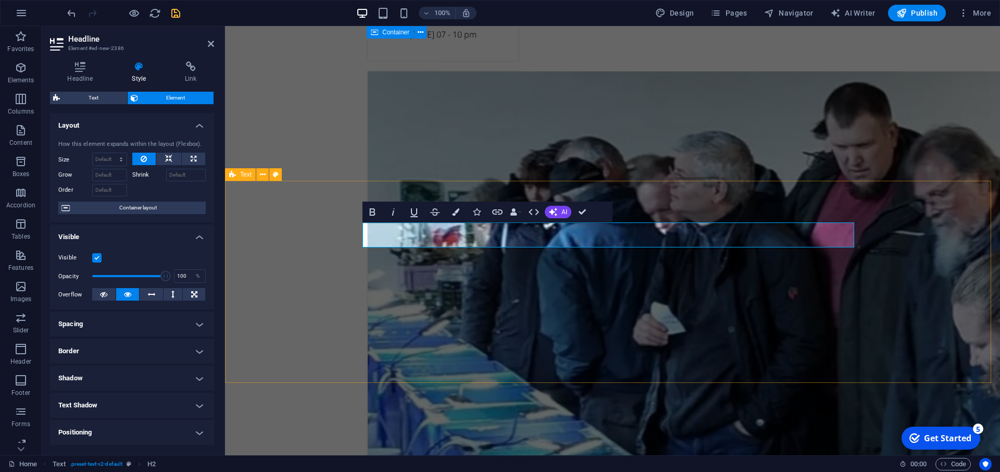
drag, startPoint x: 638, startPoint y: 236, endPoint x: 339, endPoint y: 240, distance: 299.4
click at [459, 210] on button "Colors" at bounding box center [456, 212] width 20 height 21
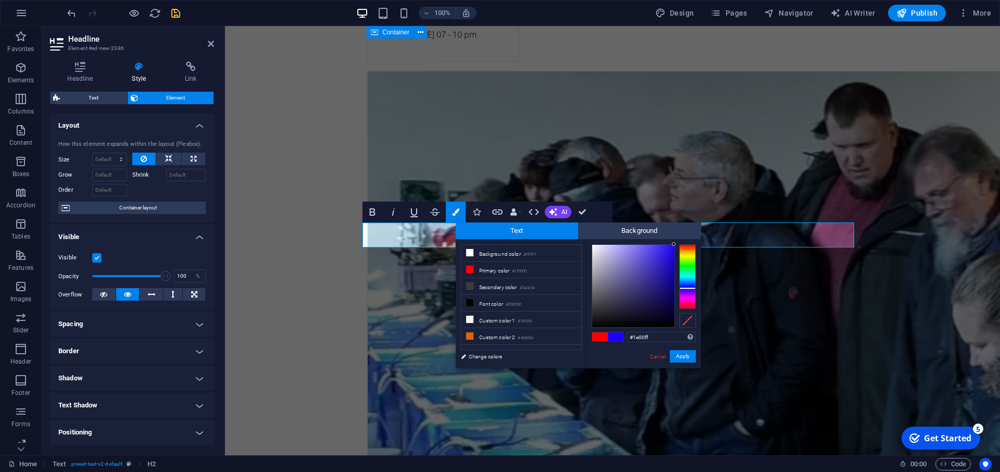
click at [693, 288] on div at bounding box center [687, 276] width 17 height 65
click at [691, 291] on div at bounding box center [687, 291] width 17 height 3
click at [693, 289] on div at bounding box center [687, 289] width 17 height 3
type input "#0500ff"
click at [694, 287] on div at bounding box center [687, 287] width 17 height 3
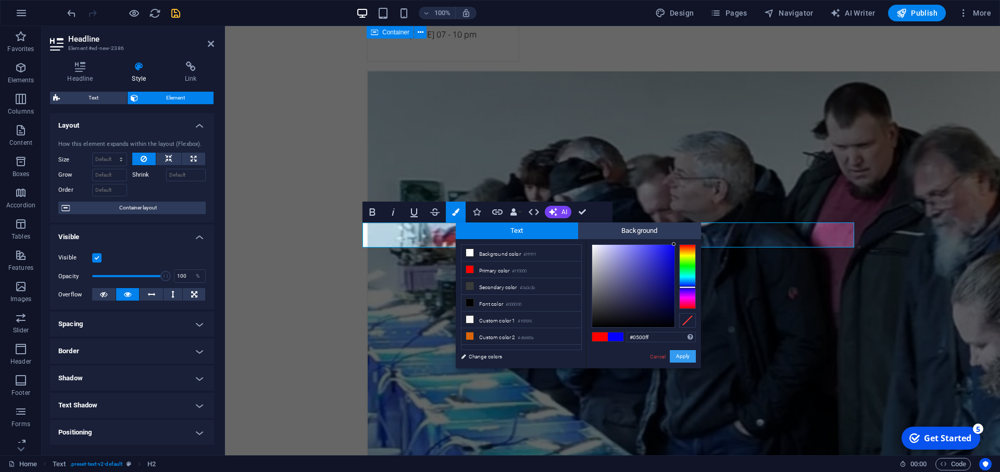
click at [685, 354] on button "Apply" at bounding box center [683, 356] width 26 height 12
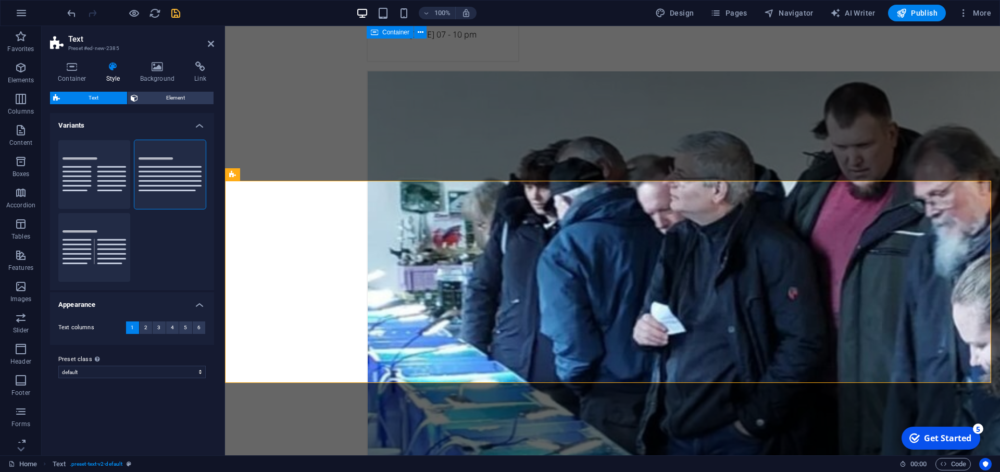
click at [199, 123] on h4 "Variants" at bounding box center [132, 122] width 164 height 19
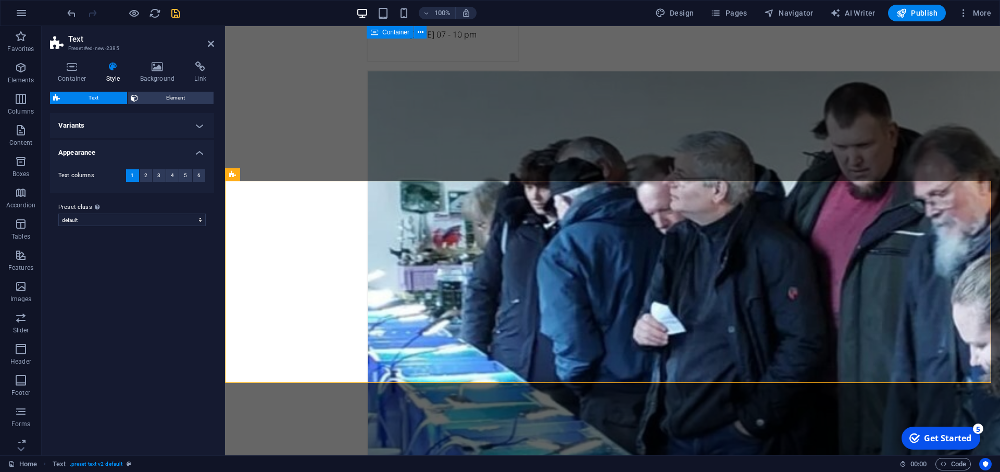
click at [197, 124] on h4 "Variants" at bounding box center [132, 125] width 164 height 25
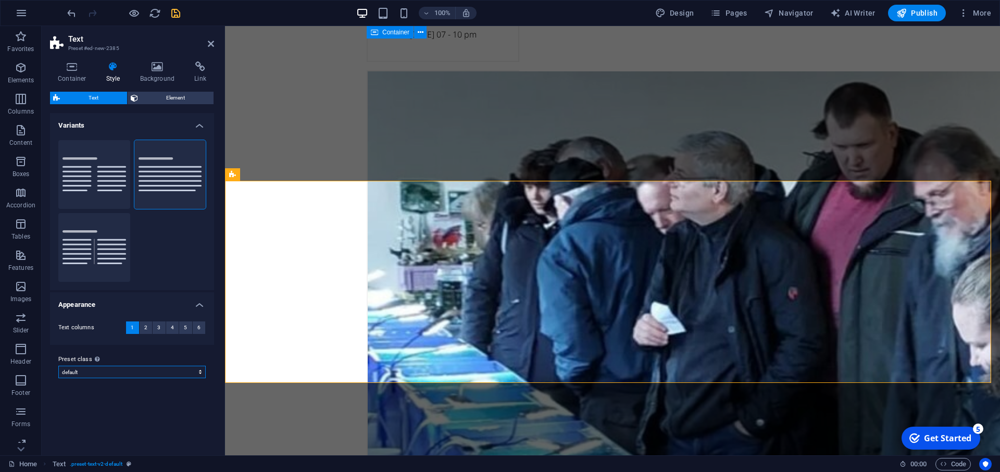
click at [58, 366] on select "default Add preset class" at bounding box center [131, 372] width 147 height 12
click at [201, 372] on select "default Add preset class" at bounding box center [131, 372] width 147 height 12
click at [174, 258] on div "Columns Default Separator" at bounding box center [132, 211] width 164 height 158
click at [413, 244] on button at bounding box center [416, 241] width 12 height 12
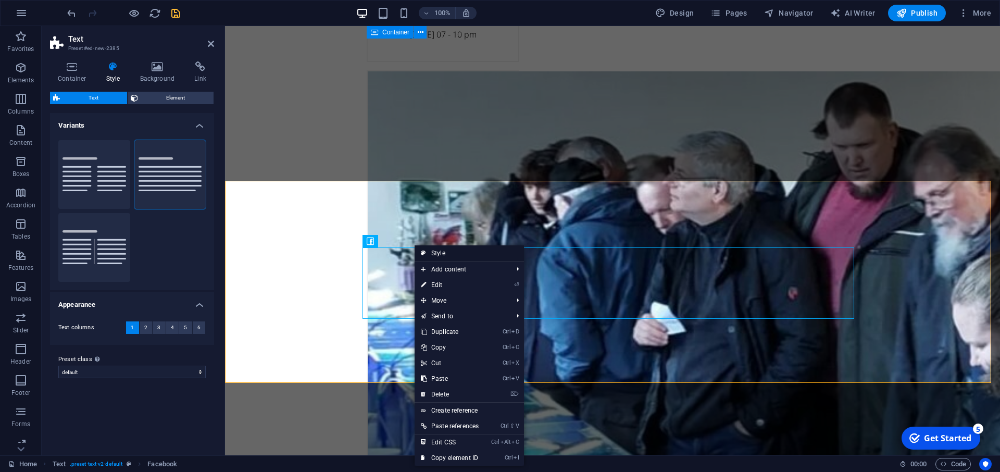
click at [429, 253] on link "Style" at bounding box center [468, 253] width 109 height 16
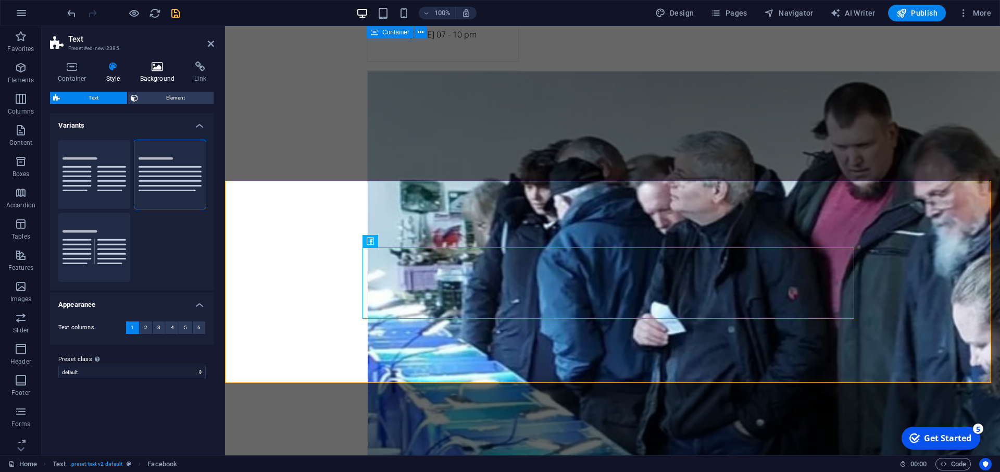
click at [158, 68] on icon at bounding box center [157, 66] width 51 height 10
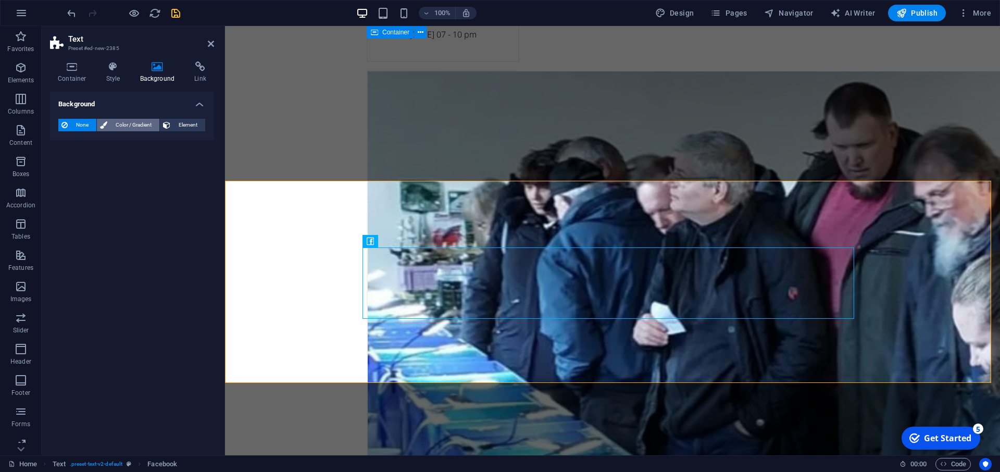
click at [133, 125] on span "Color / Gradient" at bounding box center [133, 125] width 46 height 12
click at [168, 126] on icon at bounding box center [166, 125] width 7 height 12
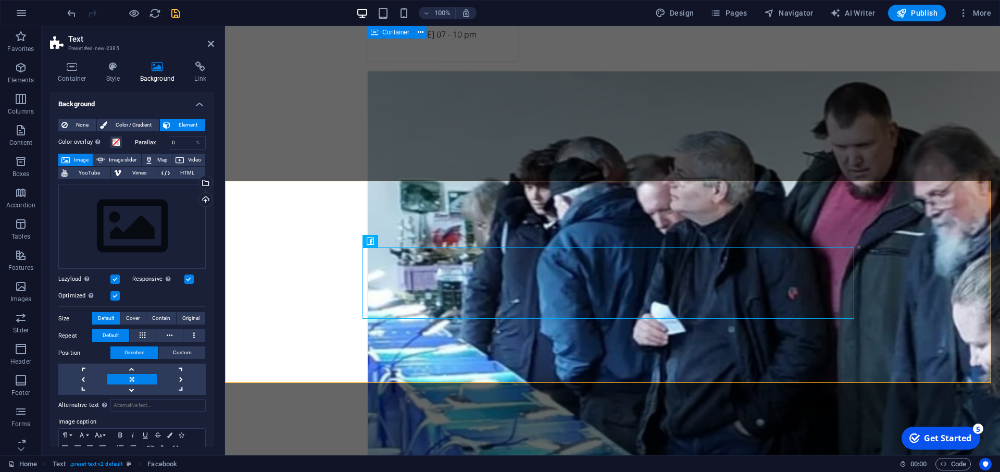
click at [162, 77] on h4 "Background" at bounding box center [159, 72] width 55 height 22
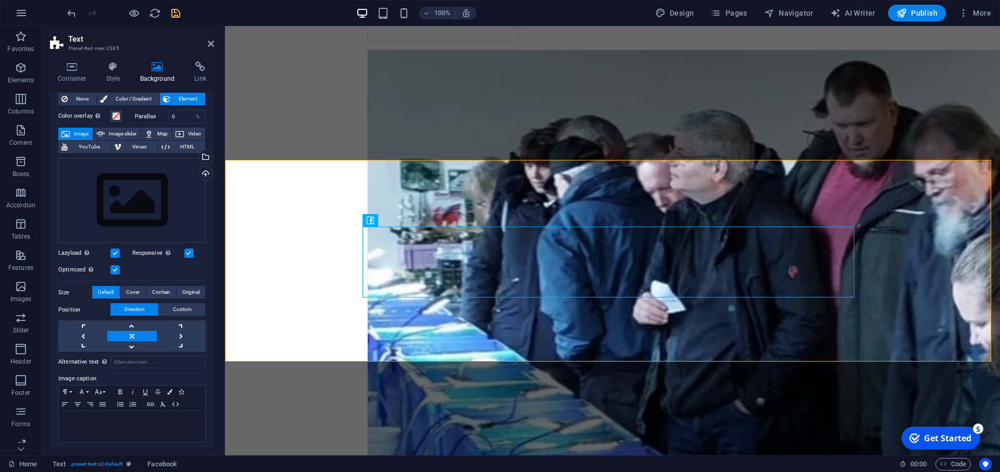
scroll to position [0, 0]
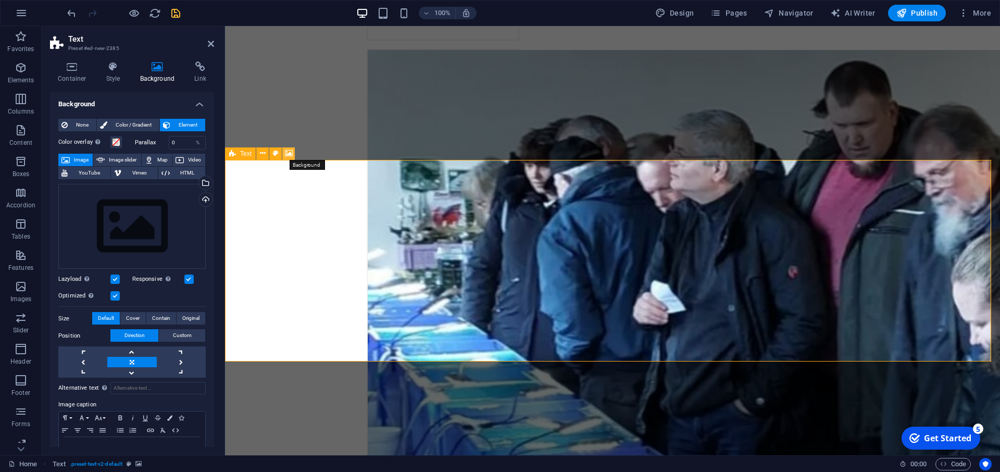
click at [286, 152] on icon at bounding box center [289, 153] width 8 height 11
click at [275, 154] on icon at bounding box center [276, 153] width 6 height 11
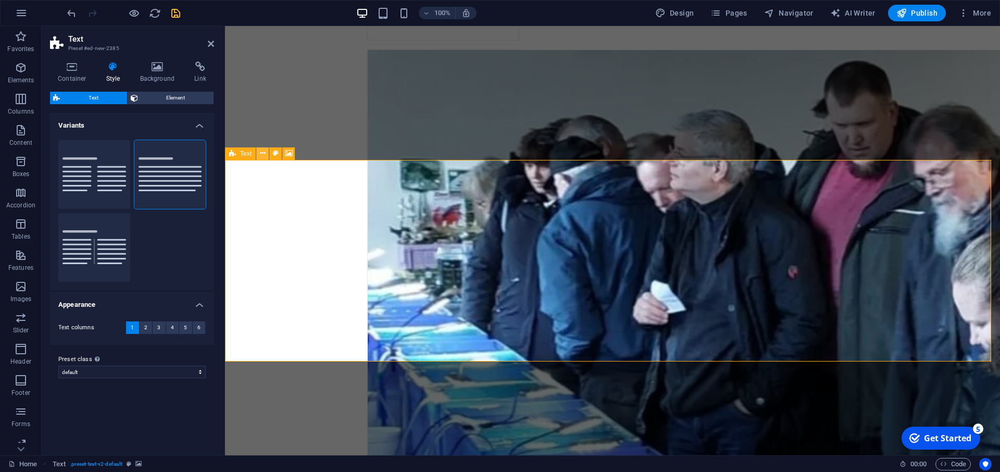
click at [261, 153] on icon at bounding box center [263, 153] width 6 height 11
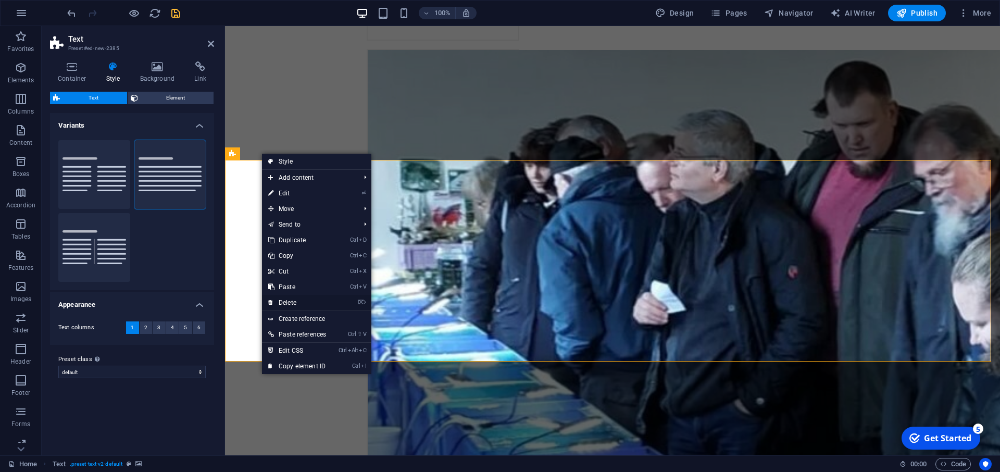
click at [305, 301] on link "⌦ Delete" at bounding box center [297, 303] width 70 height 16
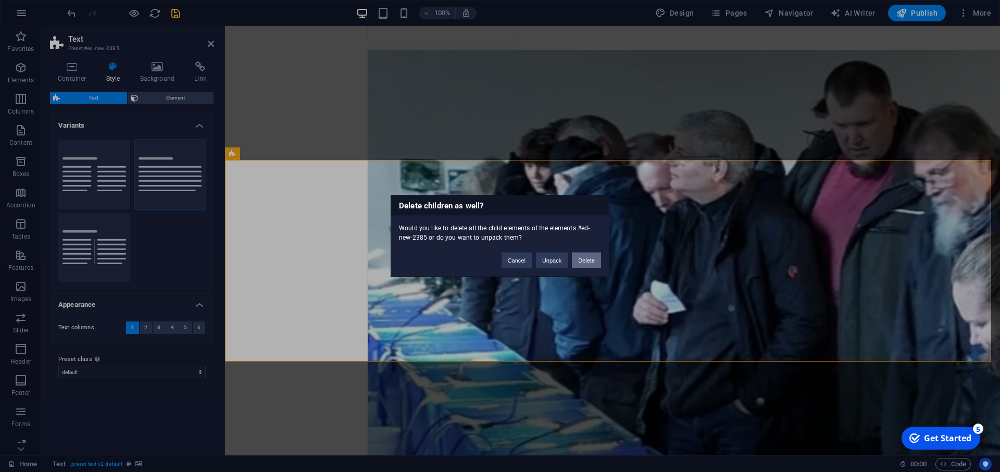
click at [594, 258] on button "Delete" at bounding box center [586, 261] width 29 height 16
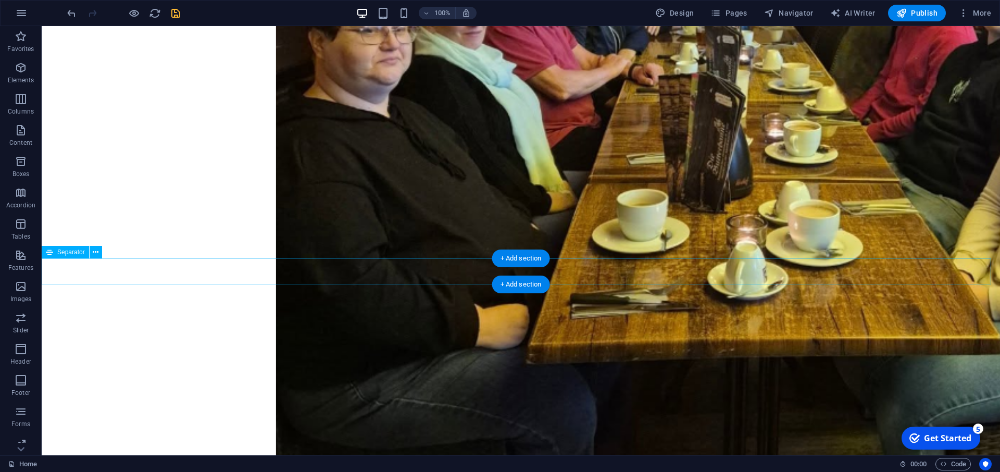
scroll to position [2548, 0]
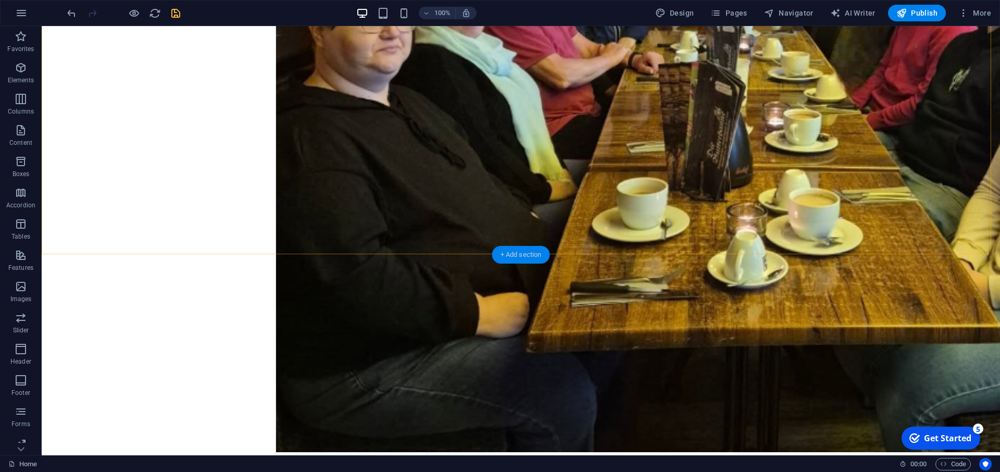
click at [523, 261] on div "+ Add section" at bounding box center [521, 255] width 58 height 18
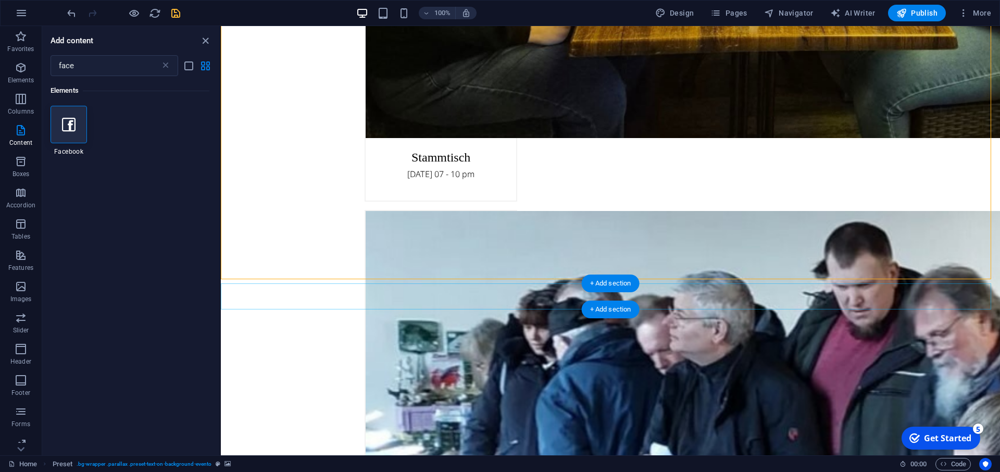
click at [617, 307] on div "+ Add section" at bounding box center [611, 309] width 58 height 18
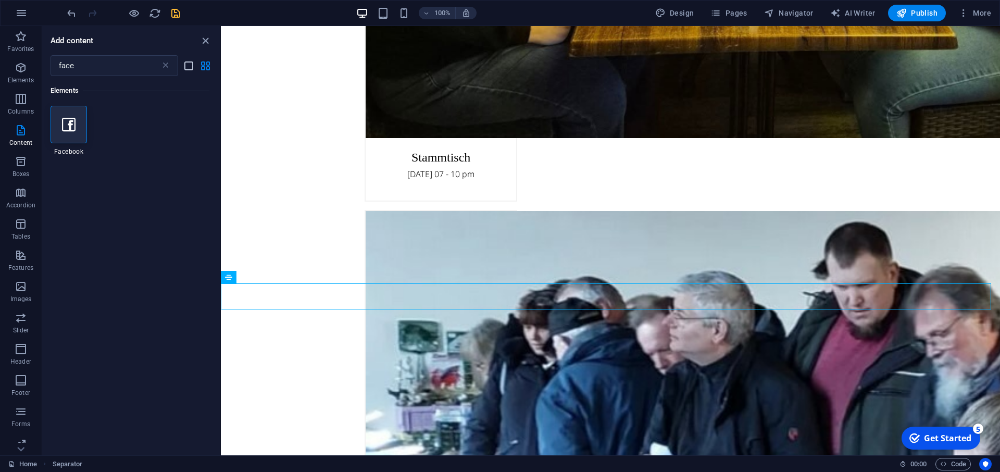
click at [190, 68] on icon "list-view" at bounding box center [189, 66] width 12 height 12
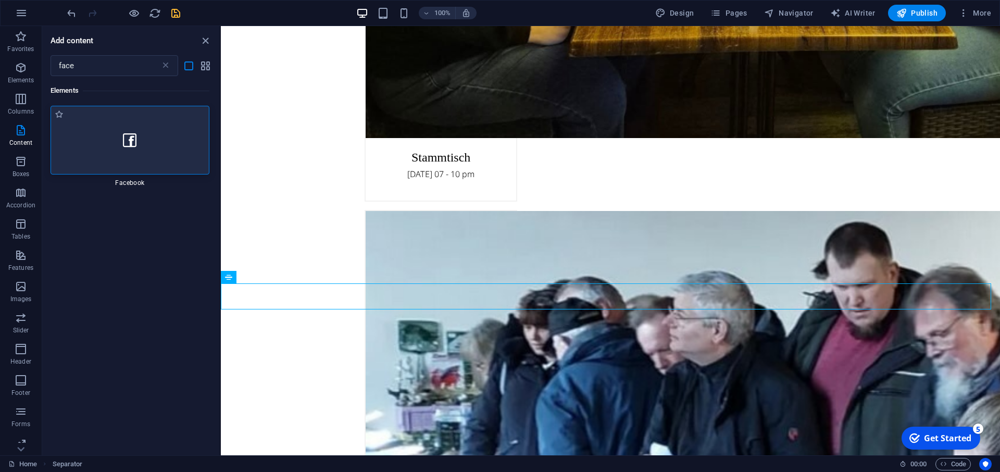
click at [153, 141] on div at bounding box center [130, 140] width 159 height 69
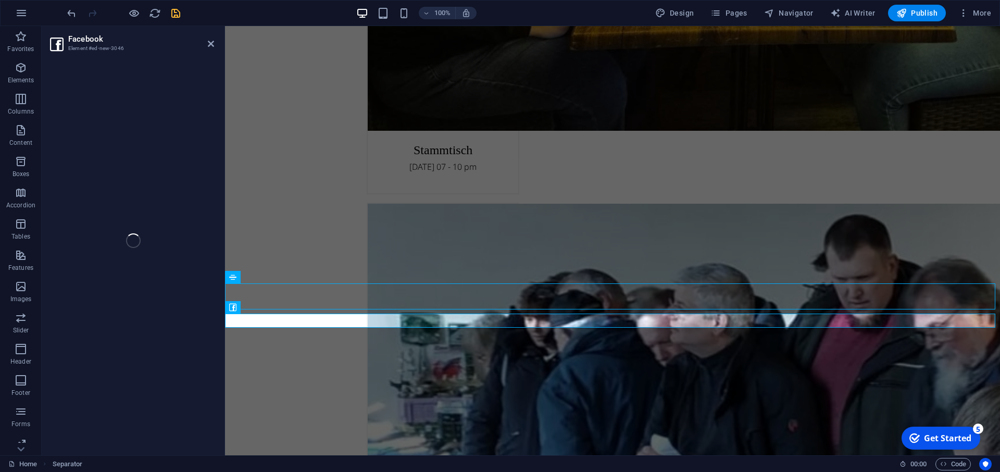
select select "%"
select select "px"
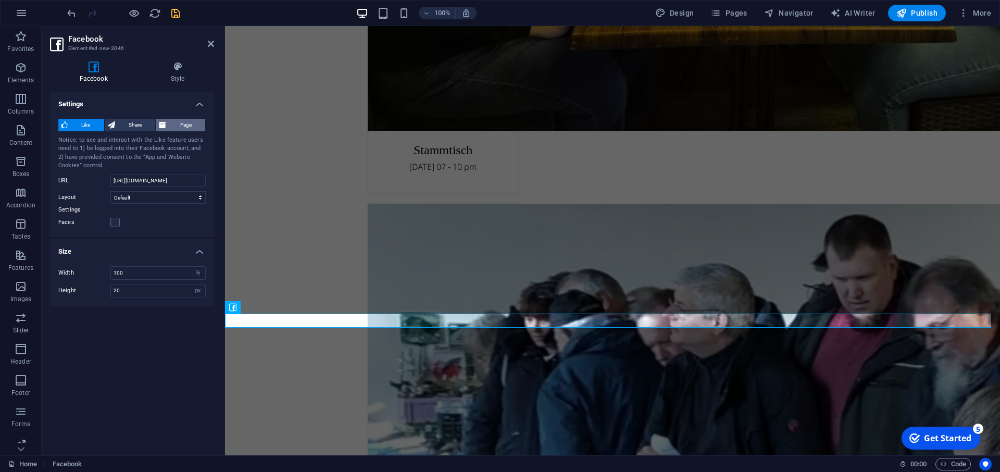
click at [188, 124] on span "Page" at bounding box center [185, 125] width 33 height 12
type input "130"
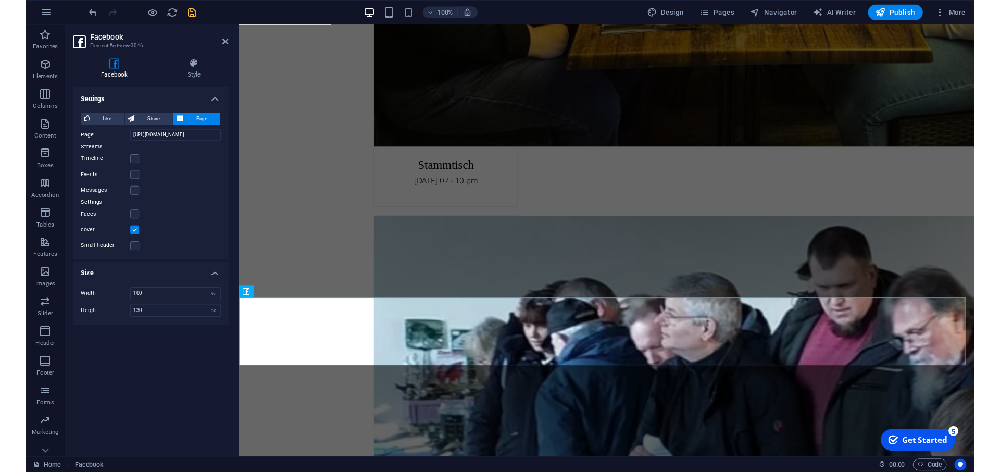
scroll to position [2569, 0]
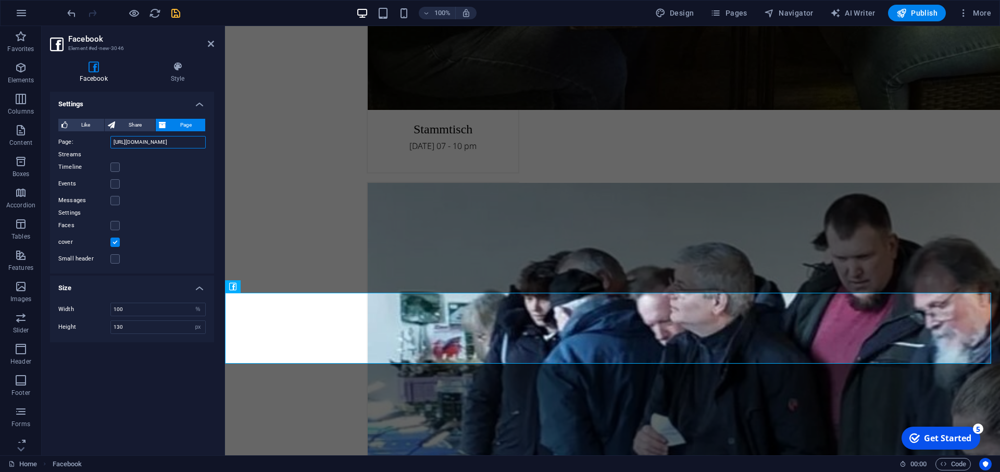
click at [114, 140] on input "[URL][DOMAIN_NAME]" at bounding box center [157, 142] width 95 height 12
drag, startPoint x: 114, startPoint y: 140, endPoint x: 219, endPoint y: 143, distance: 105.2
click at [206, 143] on input "[URL][DOMAIN_NAME]" at bounding box center [157, 142] width 95 height 12
paste input "p/Roter-Tetra-[GEOGRAPHIC_DATA]-eV-100083171778687/?locale=de_DE"
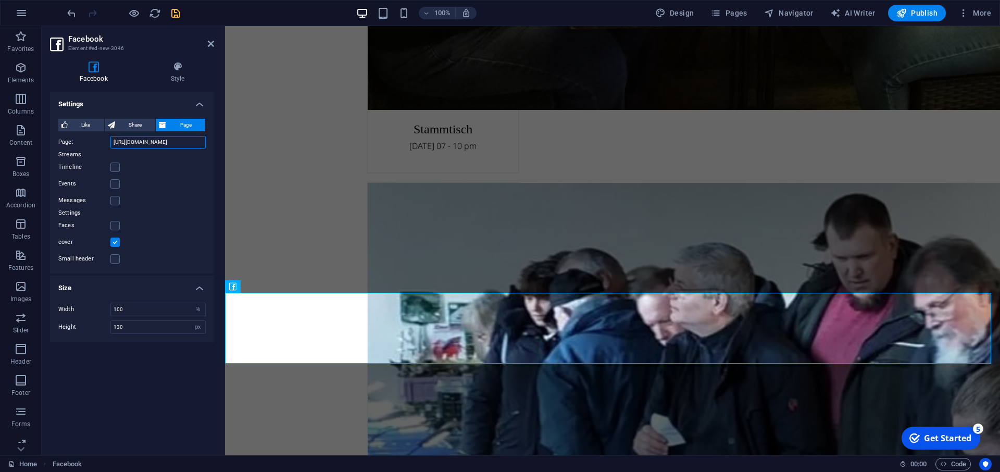
type input "[URL][DOMAIN_NAME]"
click at [151, 241] on div "cover" at bounding box center [131, 242] width 147 height 12
click at [113, 257] on label at bounding box center [114, 258] width 9 height 9
click at [0, 0] on input "Small header" at bounding box center [0, 0] width 0 height 0
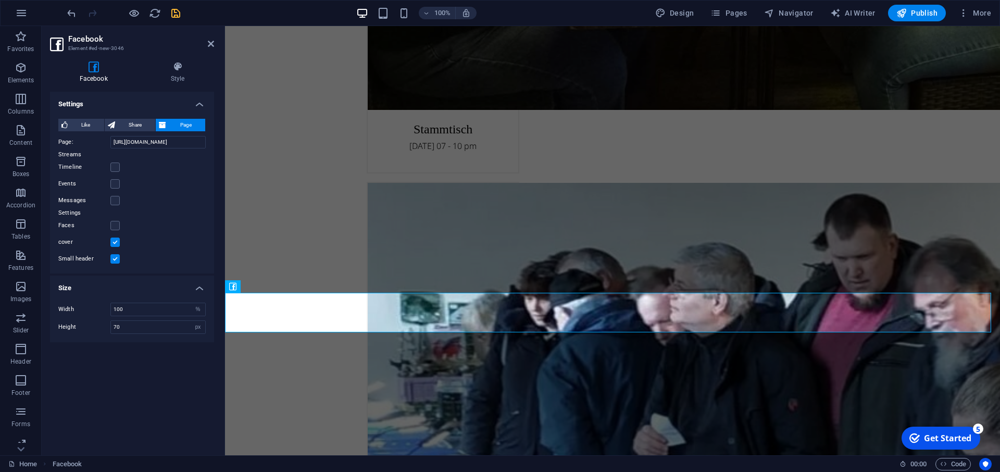
click at [113, 257] on label at bounding box center [114, 258] width 9 height 9
click at [0, 0] on input "Small header" at bounding box center [0, 0] width 0 height 0
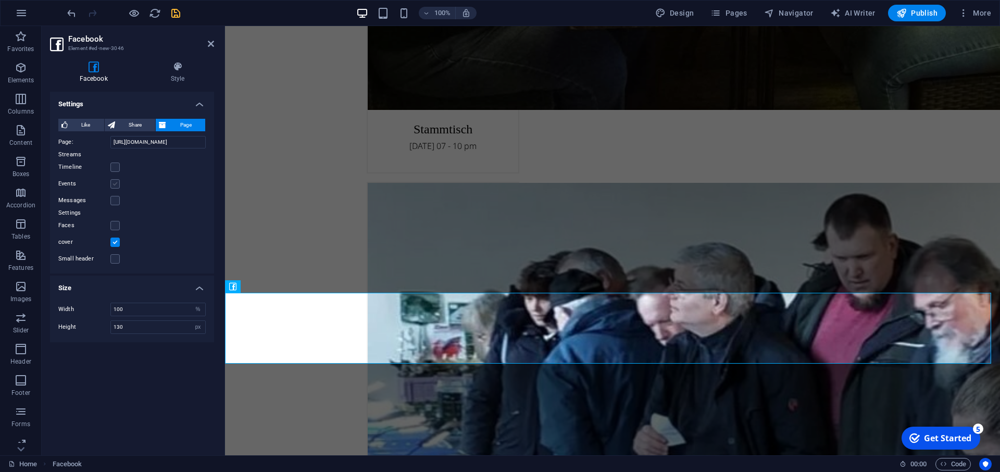
click at [116, 184] on label at bounding box center [114, 183] width 9 height 9
click at [0, 0] on input "Events" at bounding box center [0, 0] width 0 height 0
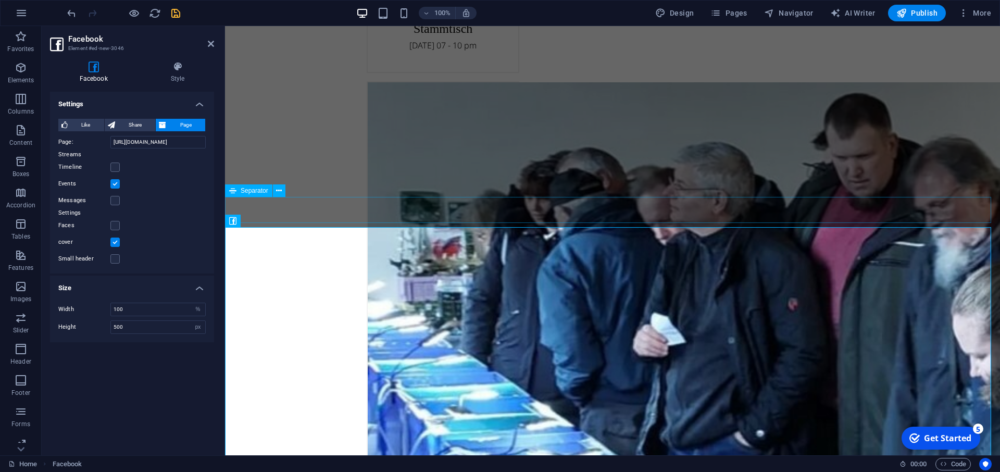
scroll to position [2675, 0]
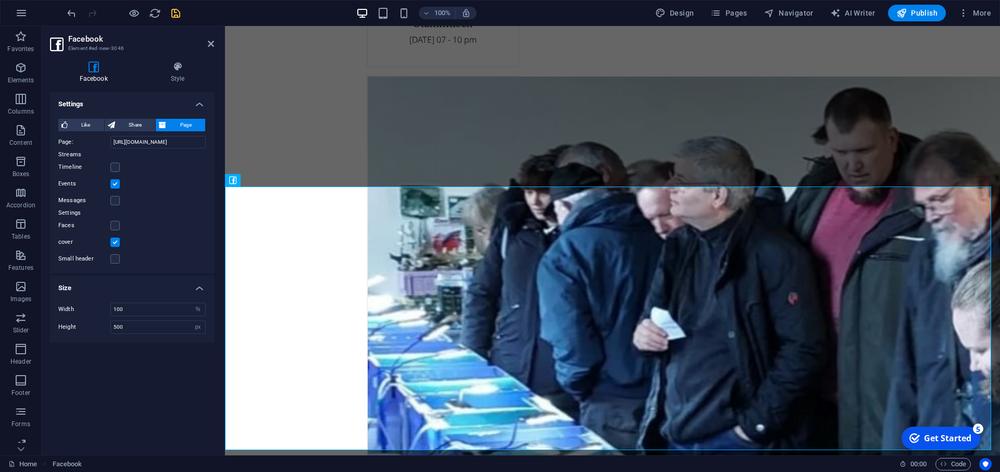
click at [116, 183] on label at bounding box center [114, 183] width 9 height 9
click at [0, 0] on input "Events" at bounding box center [0, 0] width 0 height 0
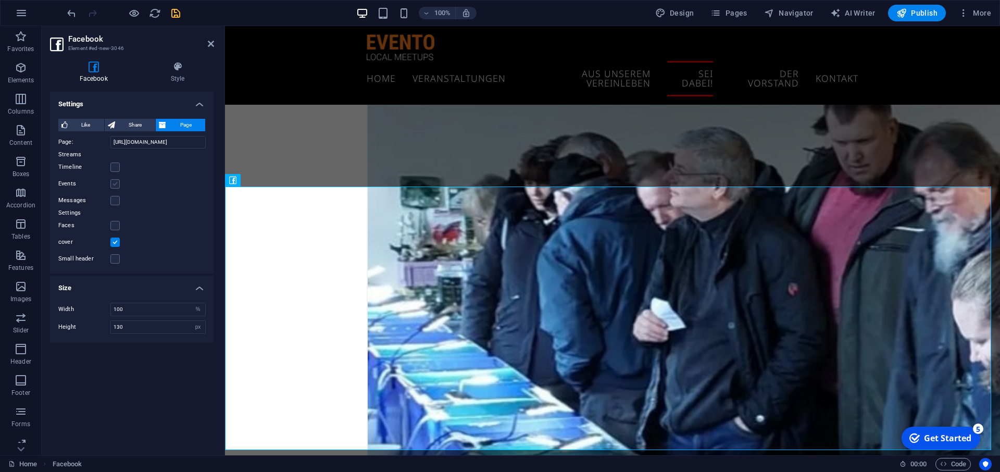
scroll to position [2575, 0]
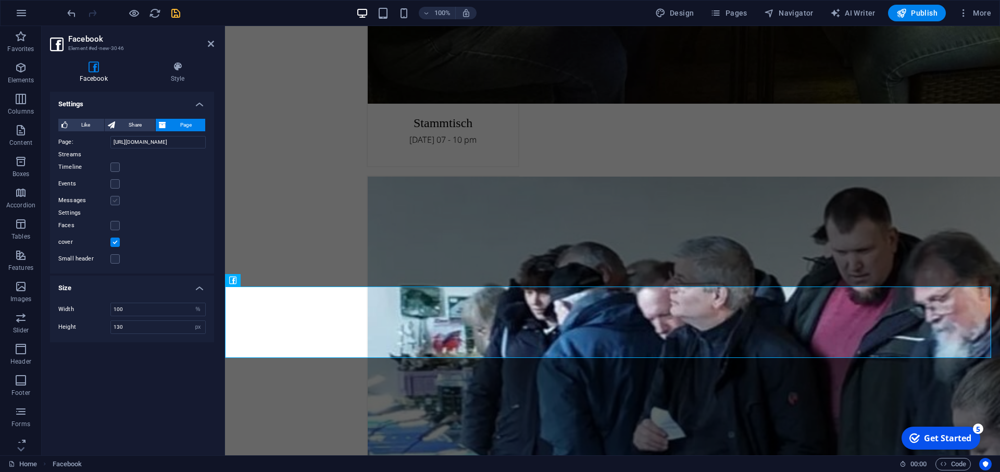
click at [119, 203] on label at bounding box center [114, 200] width 9 height 9
click at [0, 0] on input "Messages" at bounding box center [0, 0] width 0 height 0
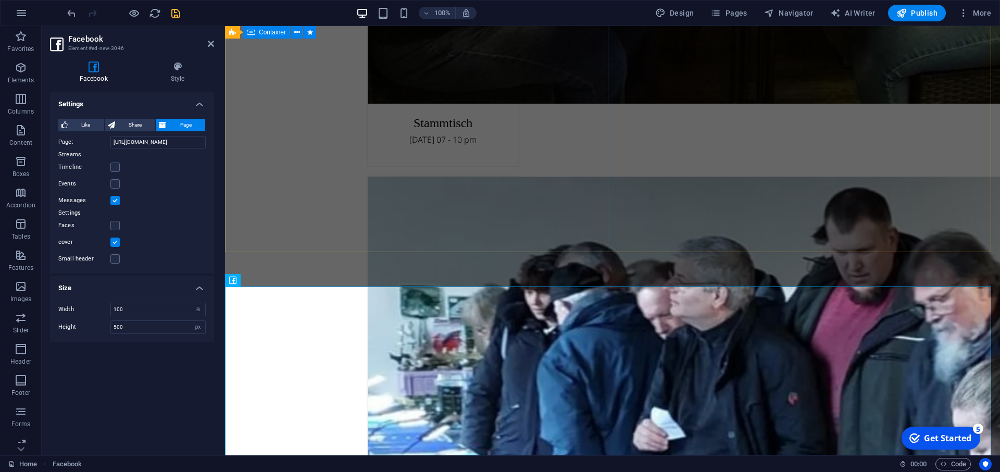
scroll to position [2735, 0]
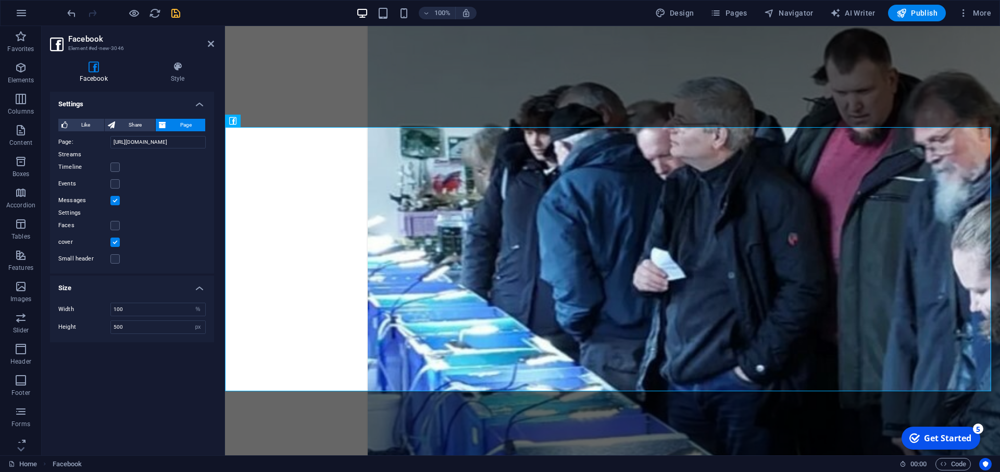
click at [115, 199] on label at bounding box center [114, 200] width 9 height 9
click at [0, 0] on input "Messages" at bounding box center [0, 0] width 0 height 0
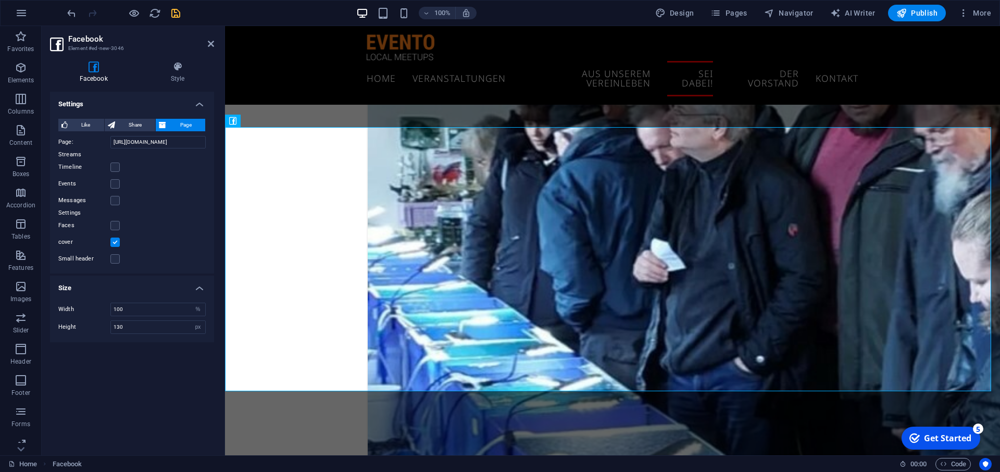
scroll to position [2575, 0]
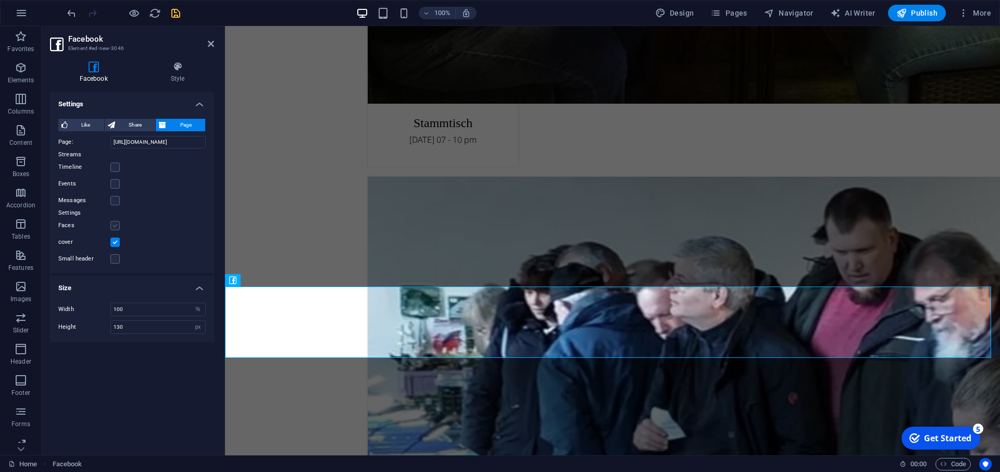
click at [113, 226] on label at bounding box center [114, 225] width 9 height 9
click at [0, 0] on input "Faces" at bounding box center [0, 0] width 0 height 0
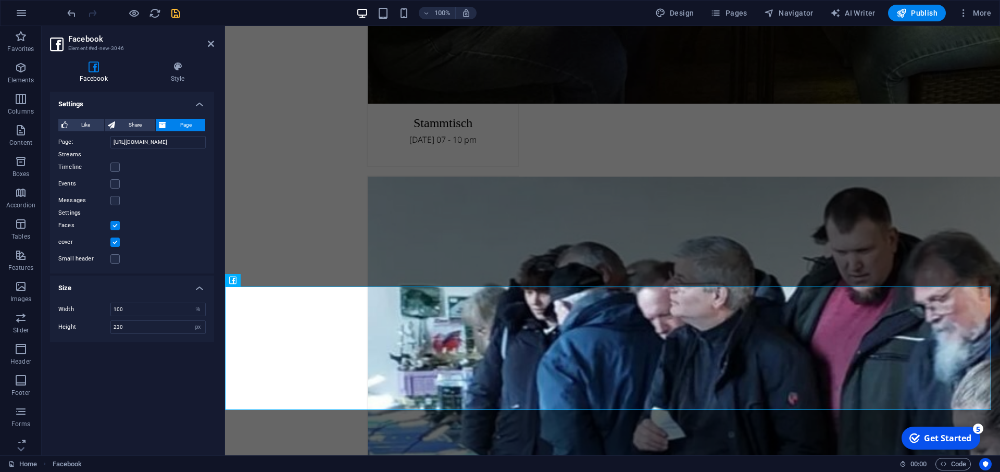
click at [113, 226] on label at bounding box center [114, 225] width 9 height 9
click at [0, 0] on input "Faces" at bounding box center [0, 0] width 0 height 0
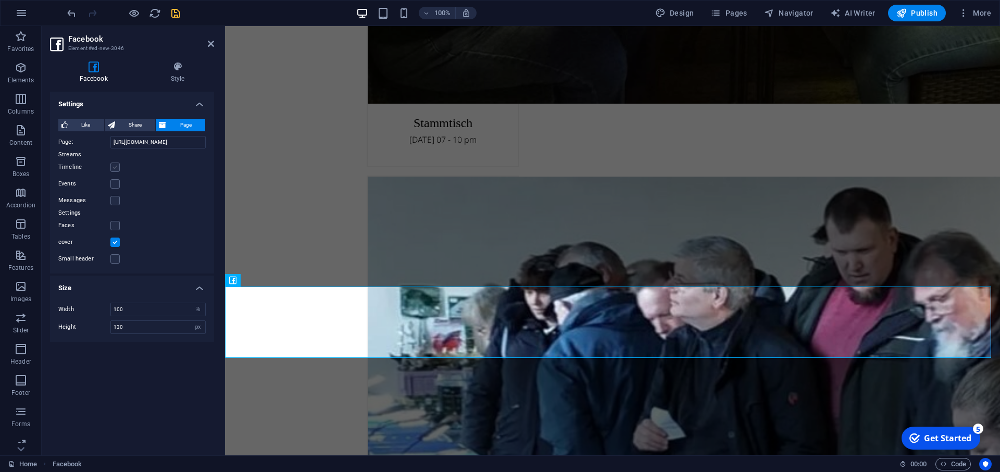
click at [116, 167] on label at bounding box center [114, 166] width 9 height 9
click at [0, 0] on input "Timeline" at bounding box center [0, 0] width 0 height 0
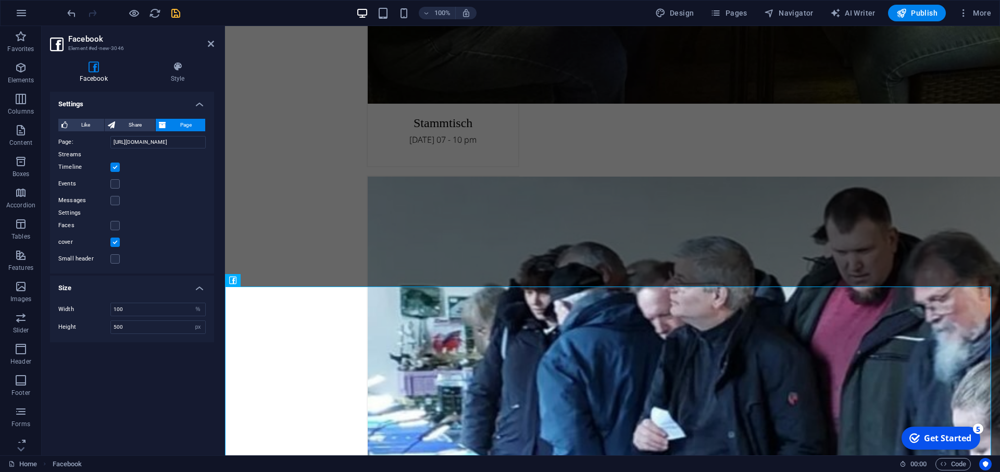
click at [114, 167] on label at bounding box center [114, 166] width 9 height 9
click at [0, 0] on input "Timeline" at bounding box center [0, 0] width 0 height 0
type input "130"
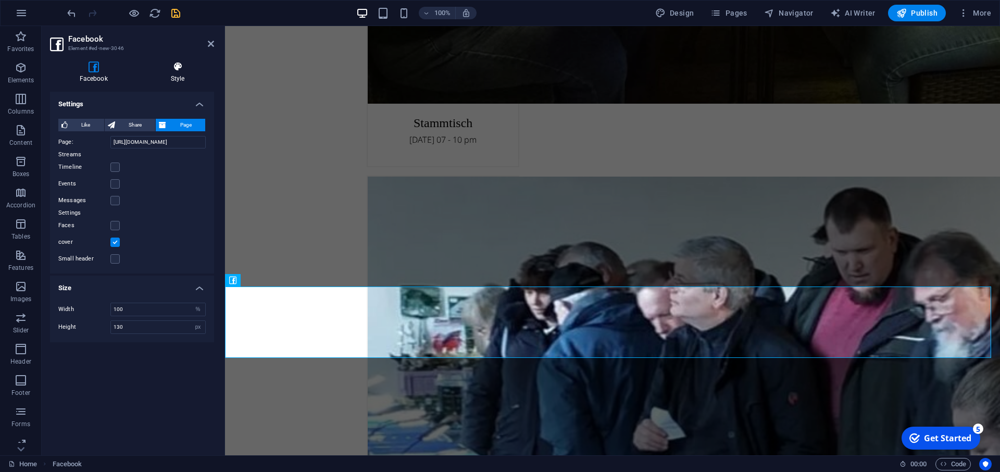
click at [177, 75] on h4 "Style" at bounding box center [177, 72] width 73 height 22
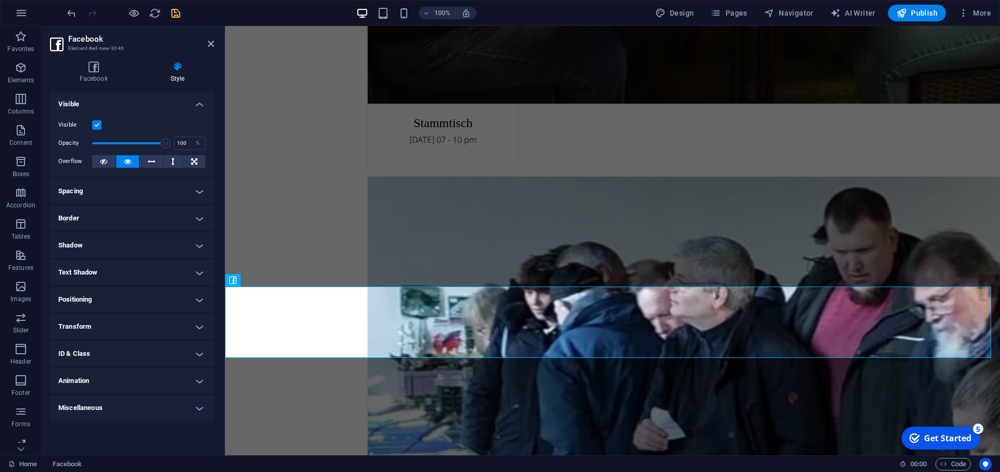
click at [200, 190] on h4 "Spacing" at bounding box center [132, 191] width 164 height 25
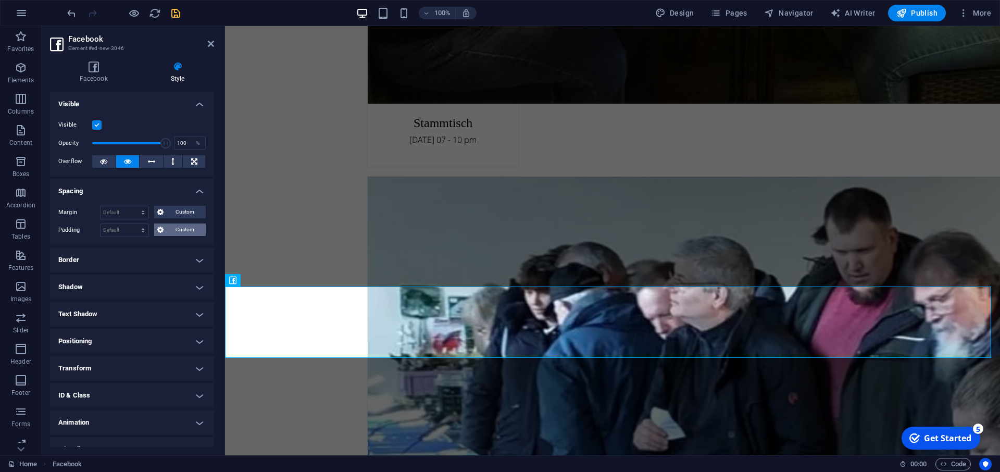
click at [160, 228] on button "Custom" at bounding box center [180, 229] width 52 height 12
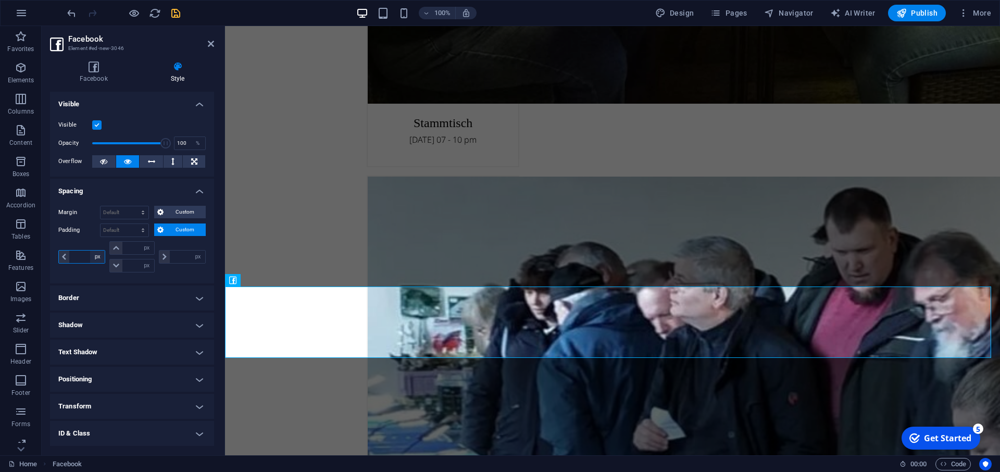
click at [90, 250] on select "px rem % vh vw" at bounding box center [97, 256] width 15 height 12
click at [81, 255] on input "number" at bounding box center [86, 256] width 35 height 12
type input "500"
type input "0"
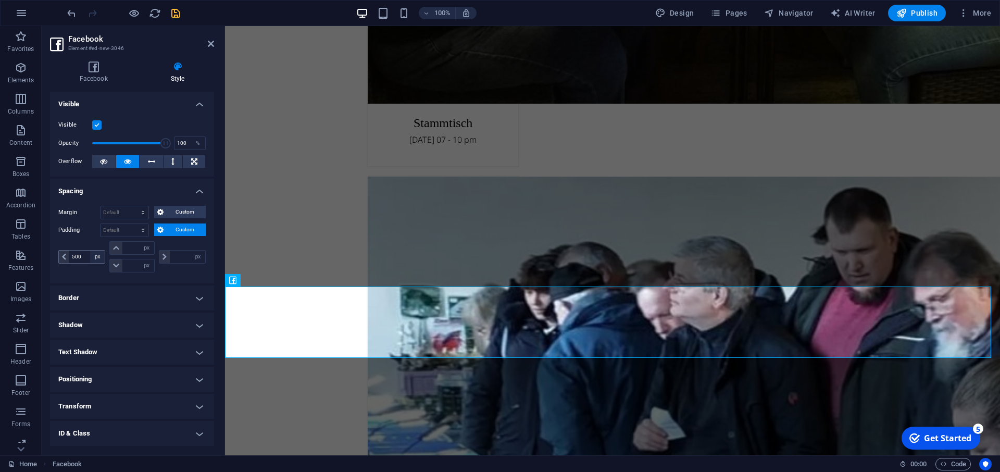
type input "0"
click at [167, 279] on div "Margin Default auto px % rem vw vh Custom Custom auto px % rem vw vh auto px % …" at bounding box center [132, 240] width 164 height 86
click at [177, 15] on icon "save" at bounding box center [176, 13] width 12 height 12
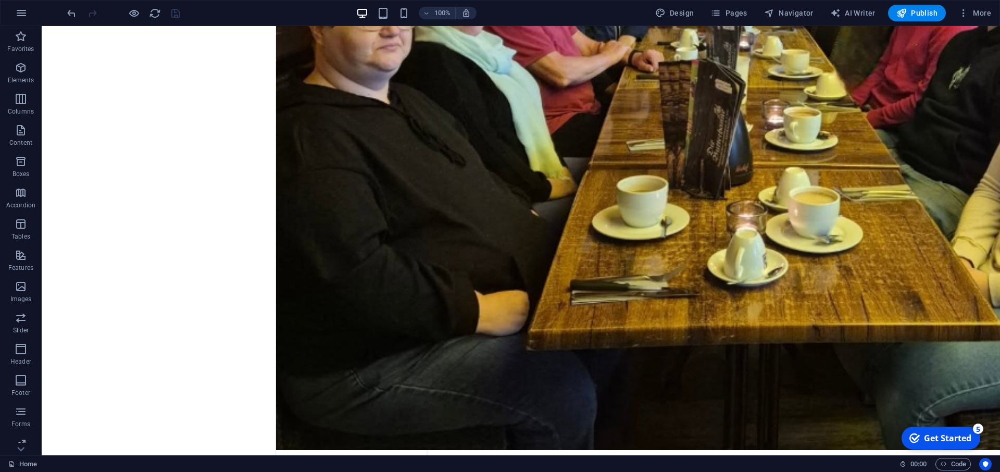
scroll to position [2571, 0]
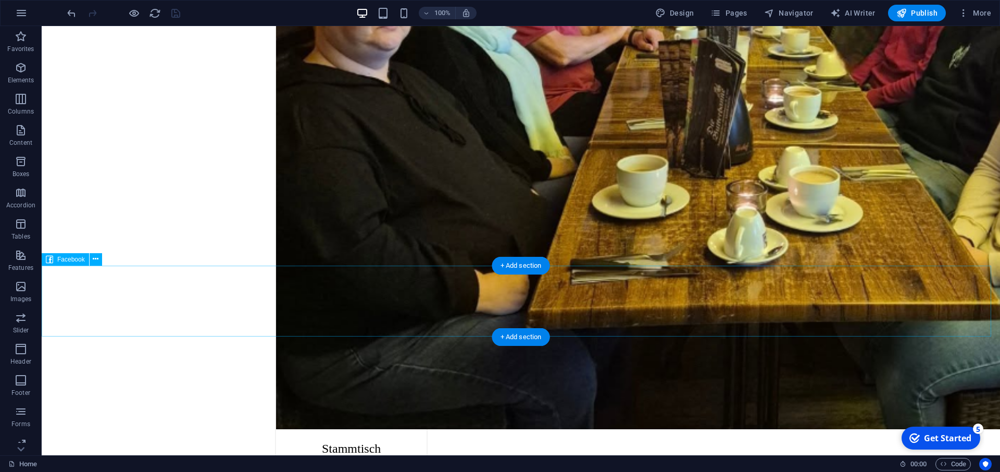
select select "px"
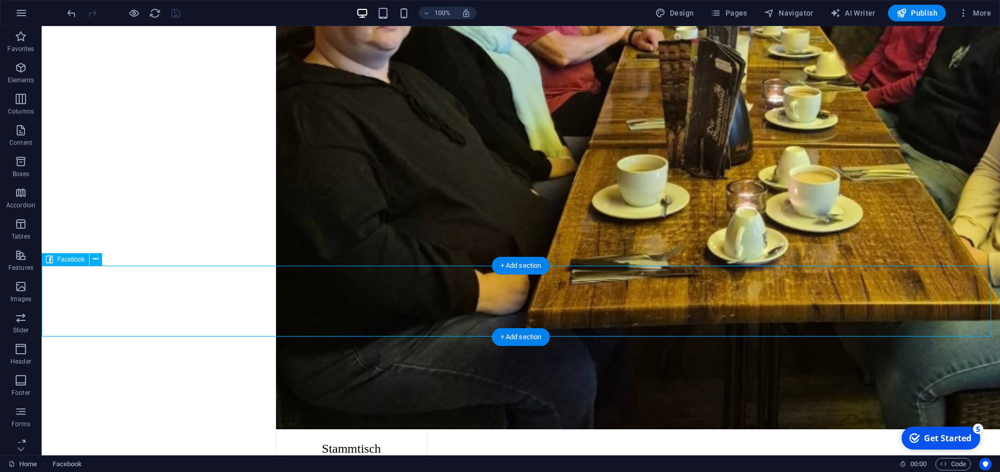
select select "px"
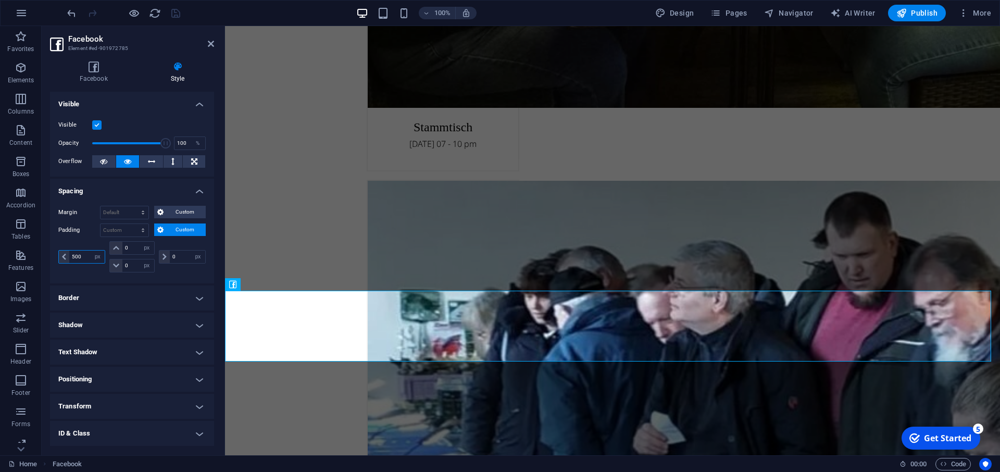
click at [84, 256] on input "500" at bounding box center [86, 256] width 35 height 12
drag, startPoint x: 84, startPoint y: 256, endPoint x: 42, endPoint y: 254, distance: 42.2
click at [69, 254] on input "500" at bounding box center [86, 256] width 35 height 12
type input "0"
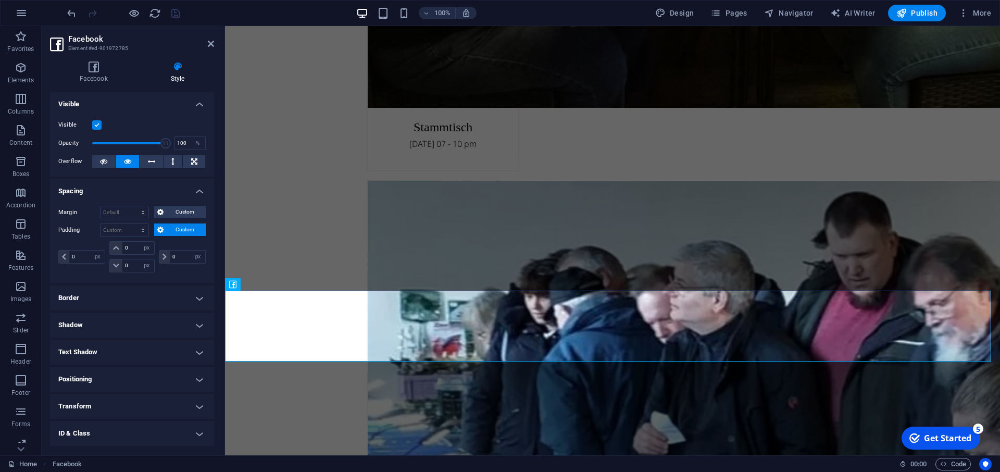
select select "px"
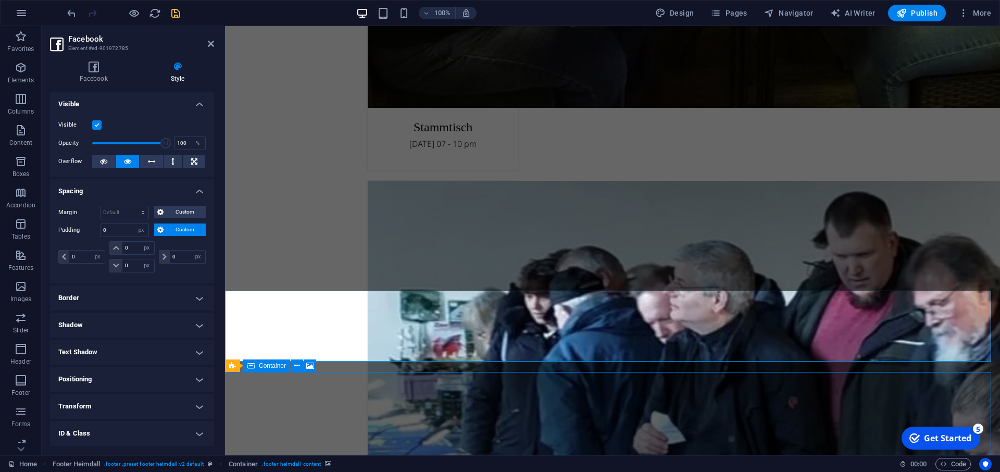
scroll to position [2550, 0]
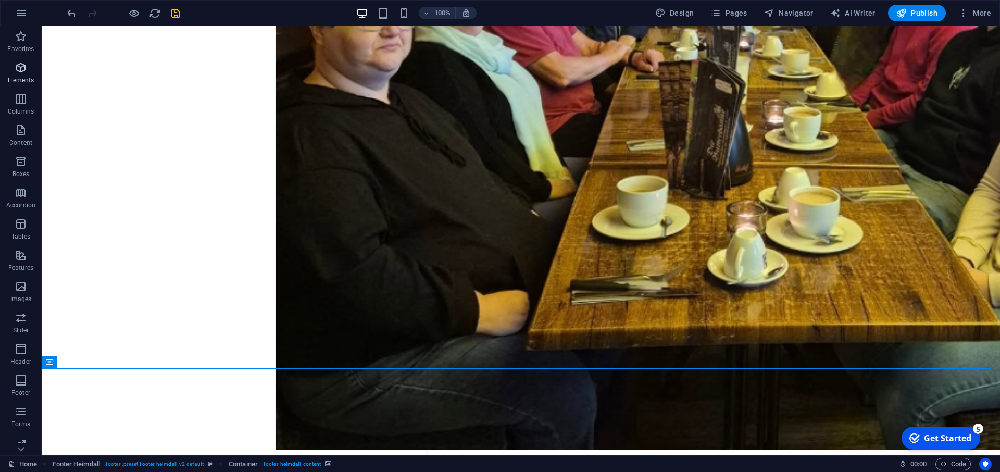
click at [18, 69] on icon "button" at bounding box center [21, 67] width 12 height 12
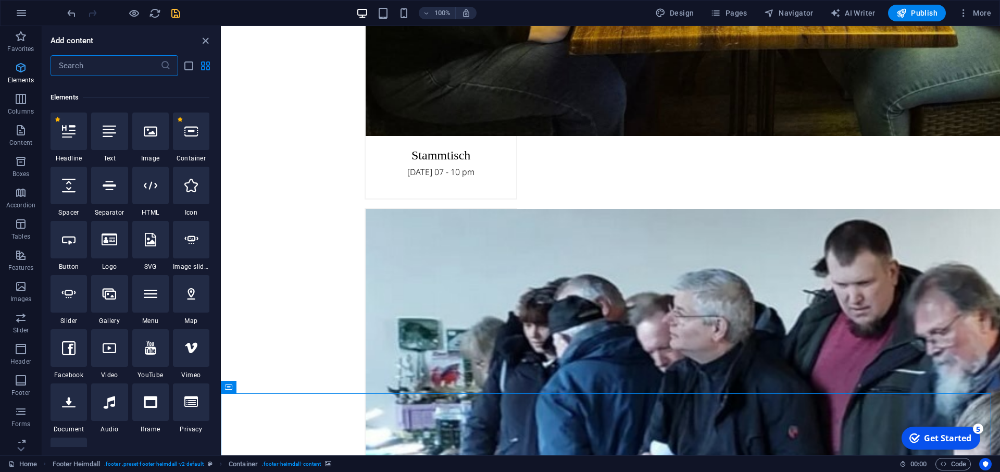
scroll to position [111, 0]
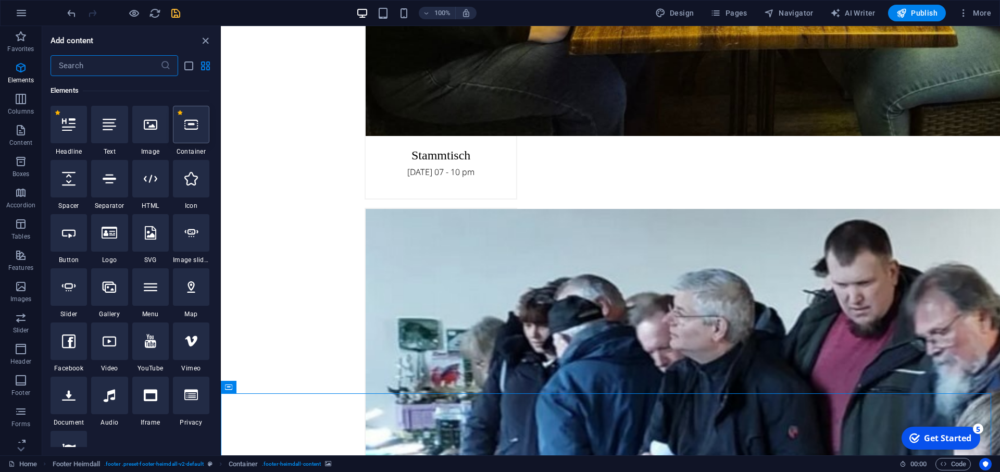
click at [185, 133] on div at bounding box center [191, 124] width 36 height 37
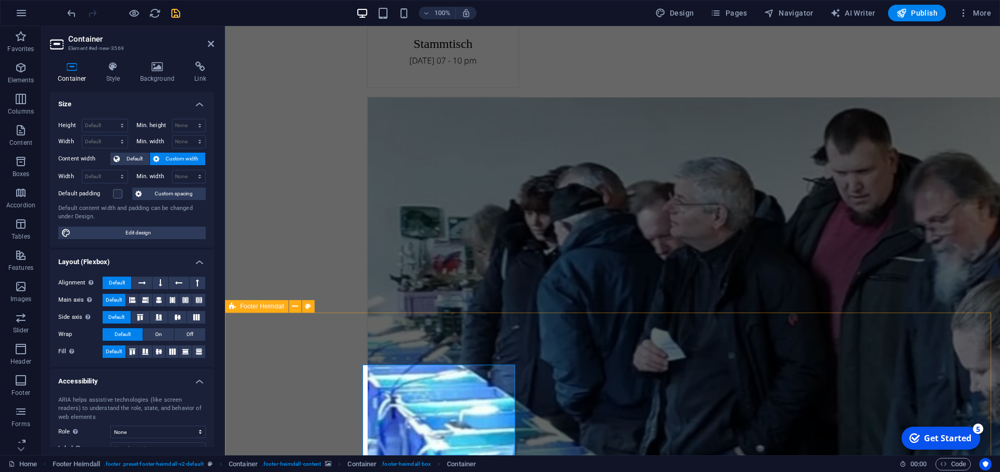
scroll to position [2656, 0]
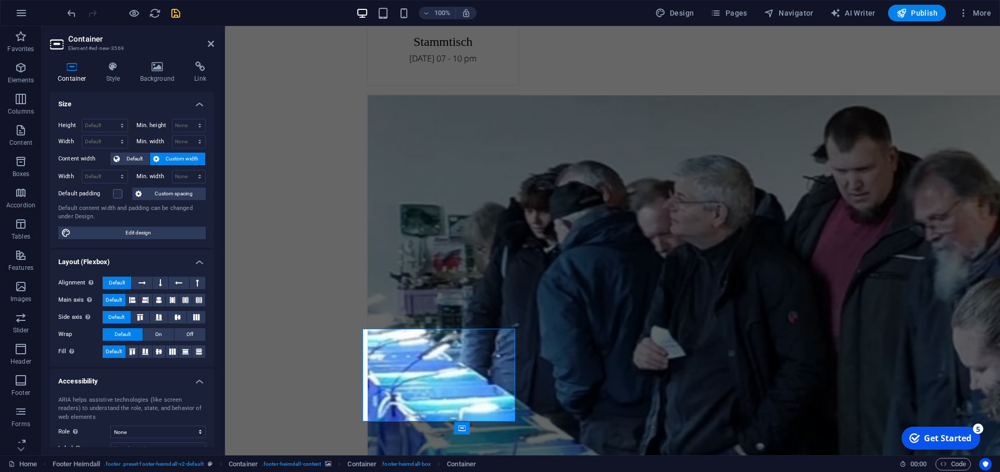
click at [64, 13] on div "100% Design Pages Navigator AI Writer Publish More" at bounding box center [500, 13] width 999 height 25
click at [68, 12] on icon "undo" at bounding box center [72, 13] width 12 height 12
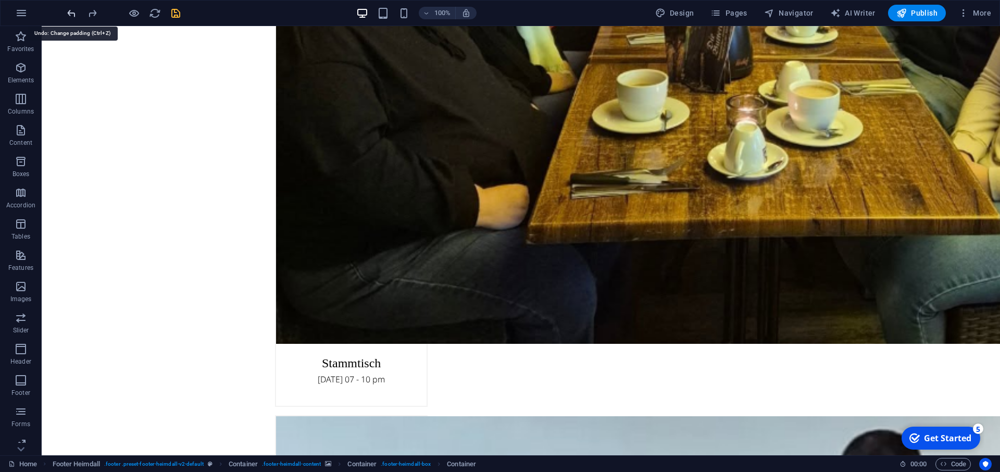
scroll to position [2550, 0]
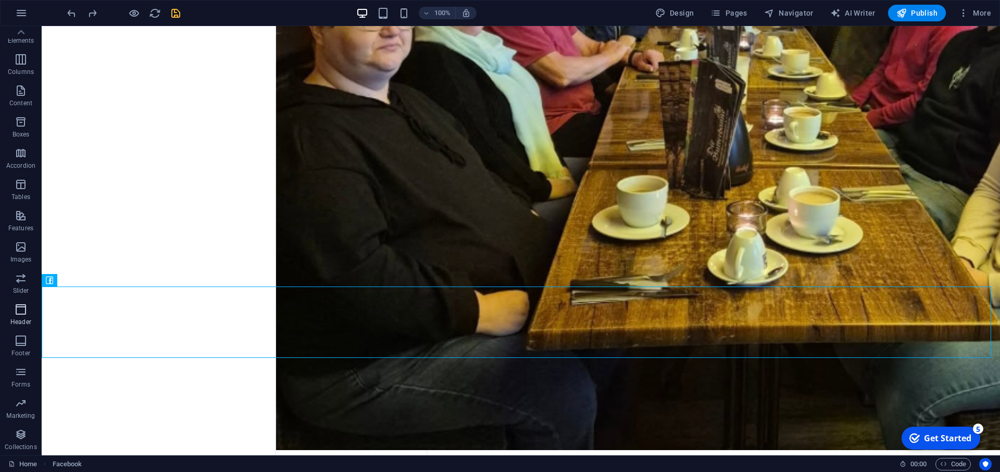
scroll to position [0, 0]
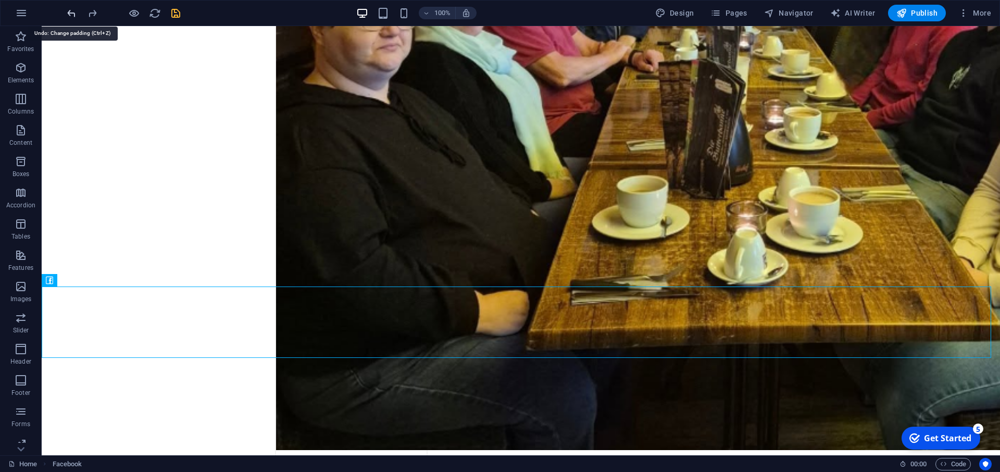
click at [68, 17] on icon "undo" at bounding box center [72, 13] width 12 height 12
click at [71, 14] on icon "undo" at bounding box center [72, 13] width 12 height 12
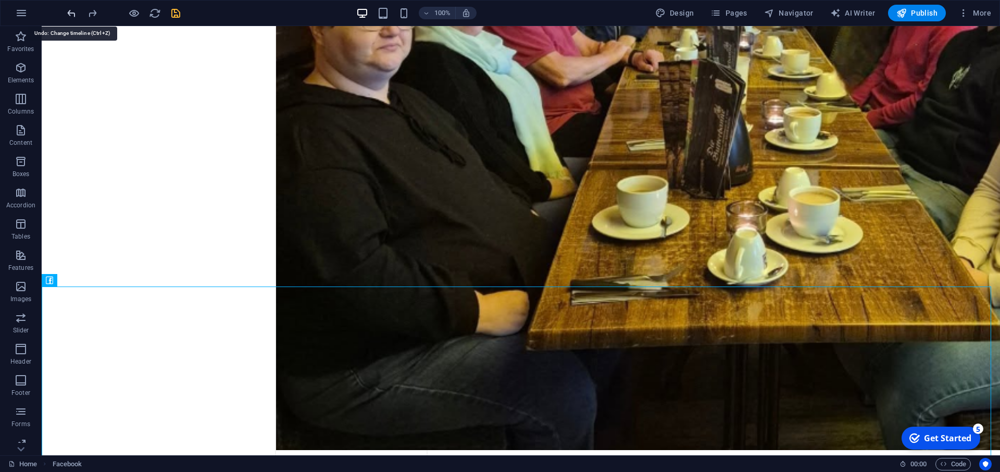
click at [71, 14] on icon "undo" at bounding box center [72, 13] width 12 height 12
click at [173, 13] on icon "save" at bounding box center [176, 13] width 12 height 12
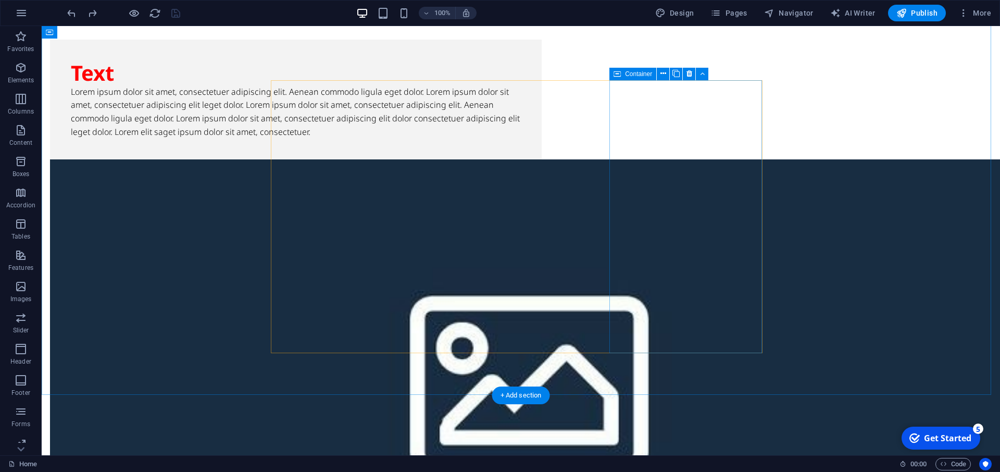
scroll to position [1116, 0]
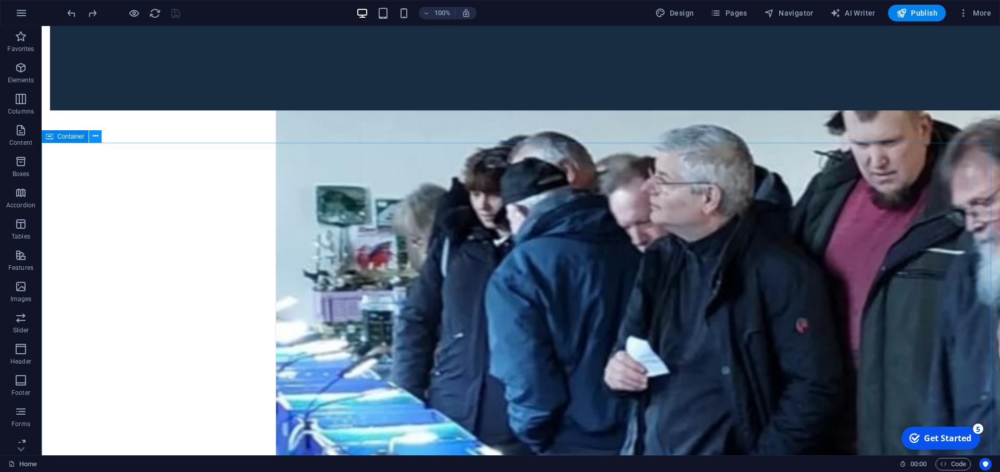
click at [92, 137] on button at bounding box center [95, 136] width 12 height 12
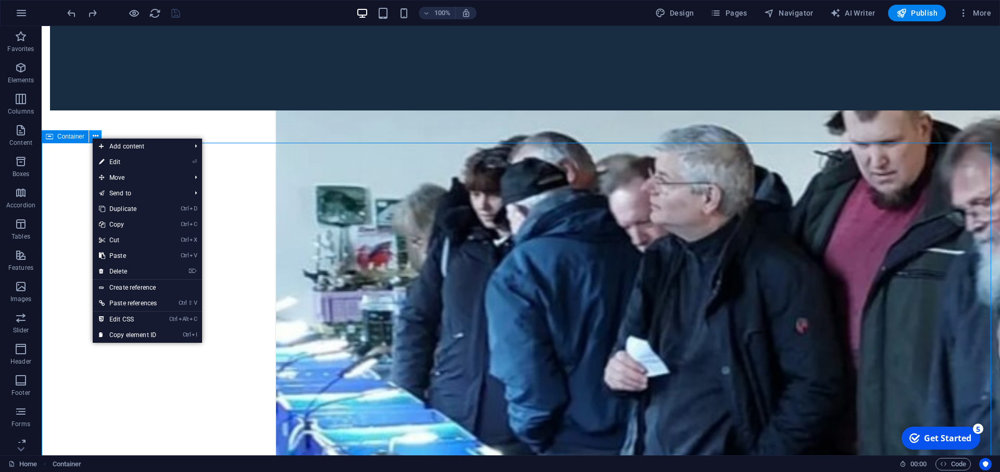
click at [96, 138] on icon at bounding box center [96, 136] width 6 height 11
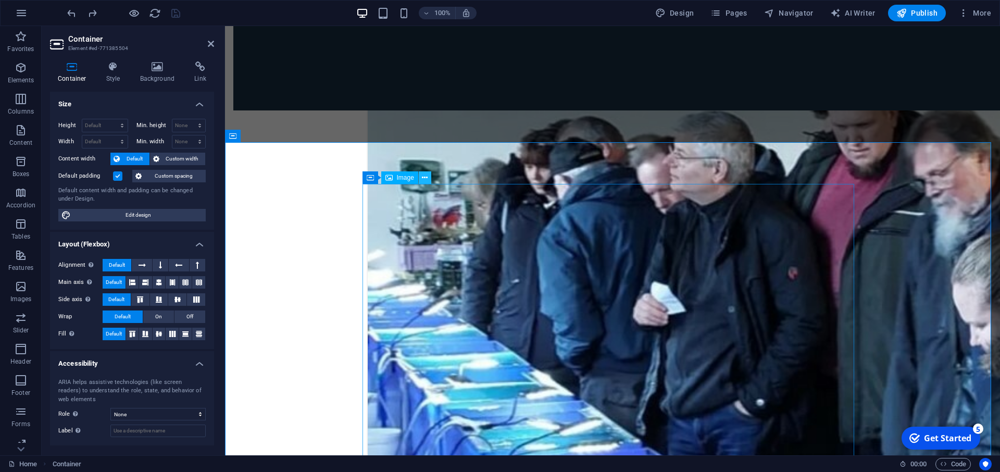
click at [427, 183] on icon at bounding box center [425, 177] width 6 height 11
click at [418, 179] on icon at bounding box center [416, 177] width 6 height 11
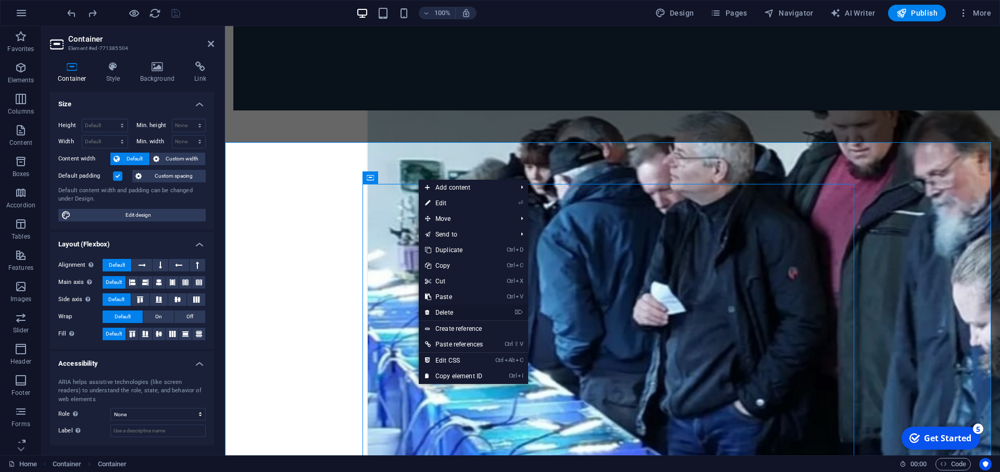
click at [476, 311] on link "⌦ Delete" at bounding box center [454, 313] width 70 height 16
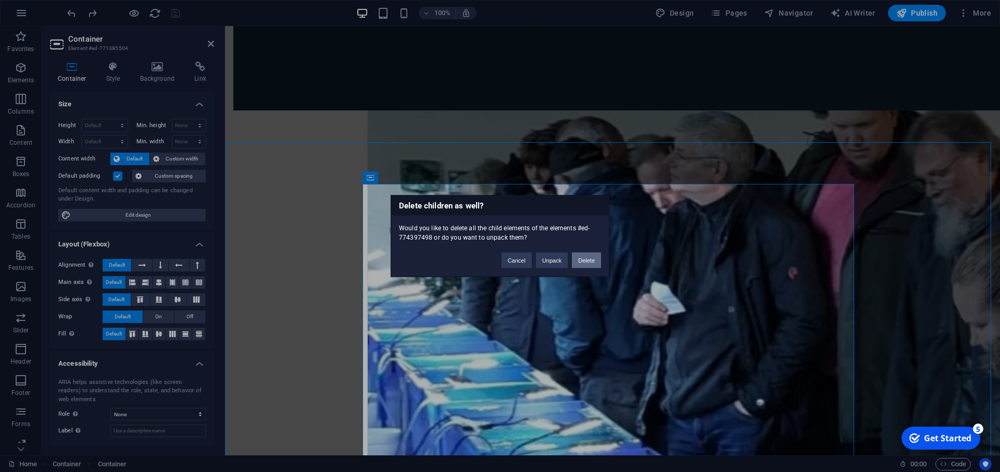
click at [594, 262] on button "Delete" at bounding box center [586, 261] width 29 height 16
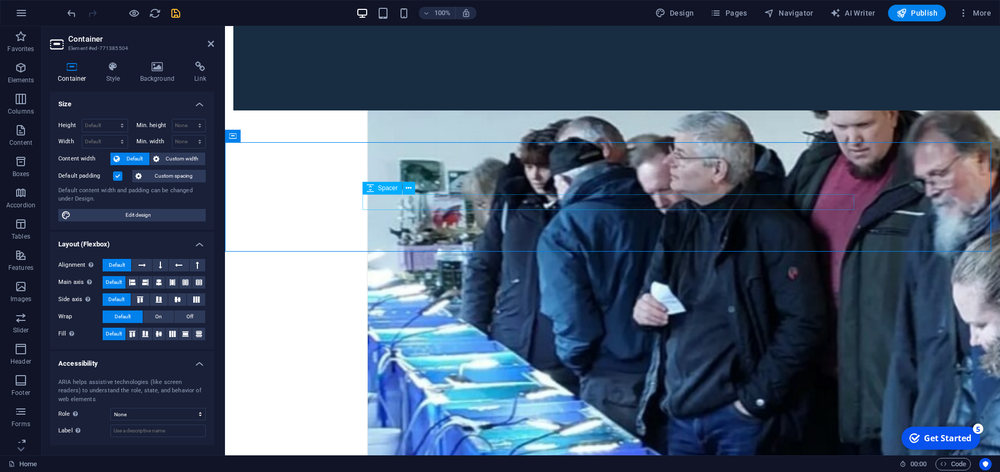
click at [410, 190] on icon at bounding box center [409, 188] width 6 height 11
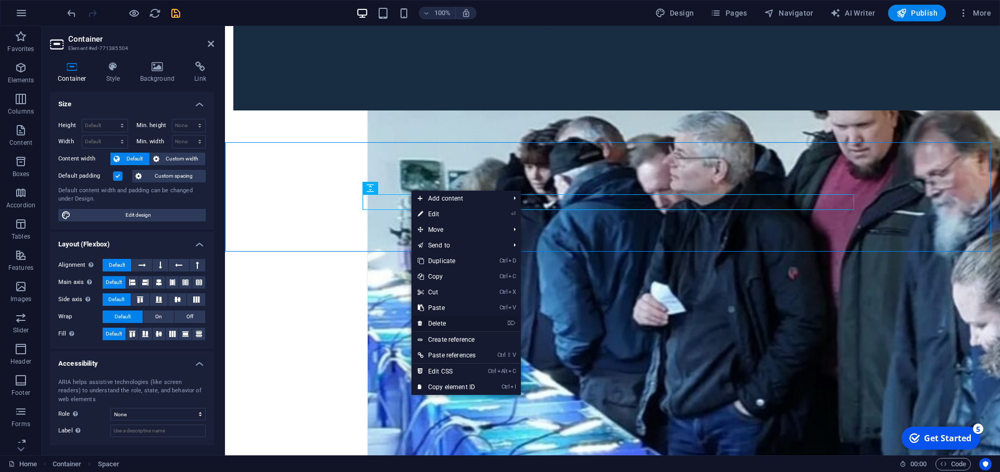
click at [448, 322] on link "⌦ Delete" at bounding box center [446, 324] width 70 height 16
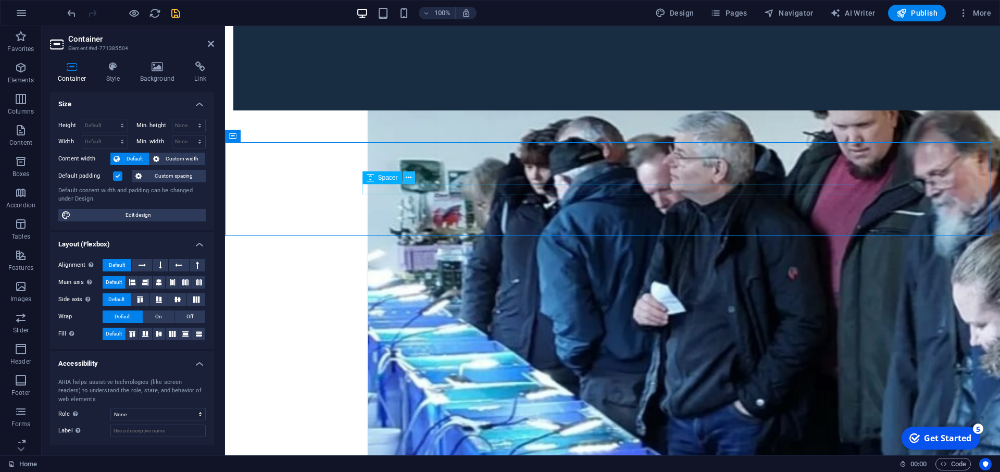
click at [413, 178] on button at bounding box center [408, 177] width 12 height 12
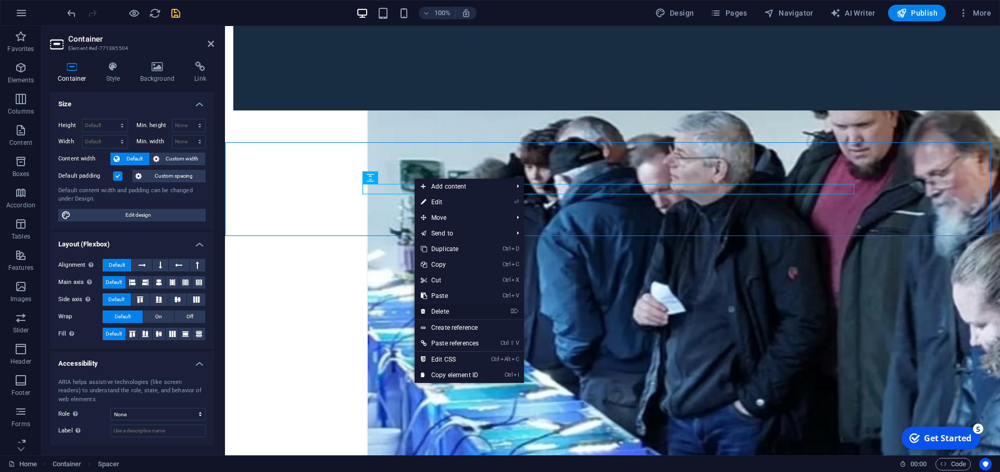
click at [446, 310] on link "⌦ Delete" at bounding box center [449, 312] width 70 height 16
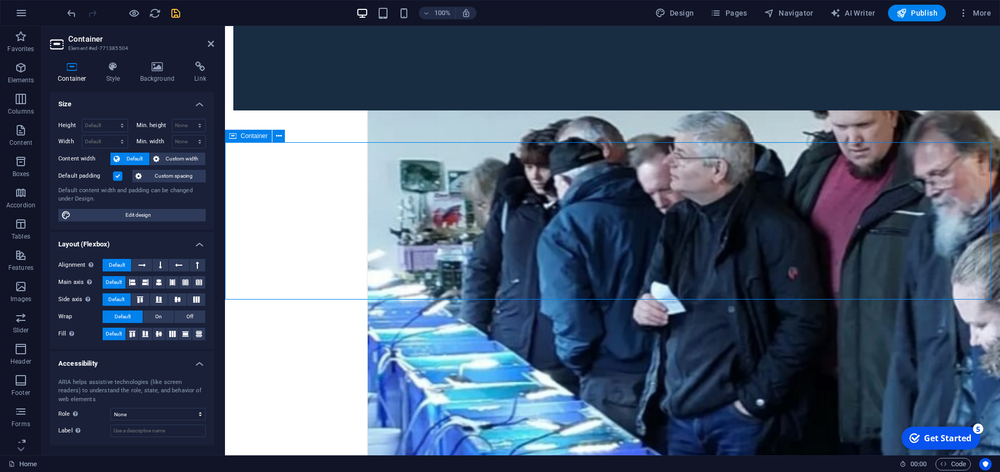
click at [278, 136] on icon at bounding box center [279, 136] width 6 height 11
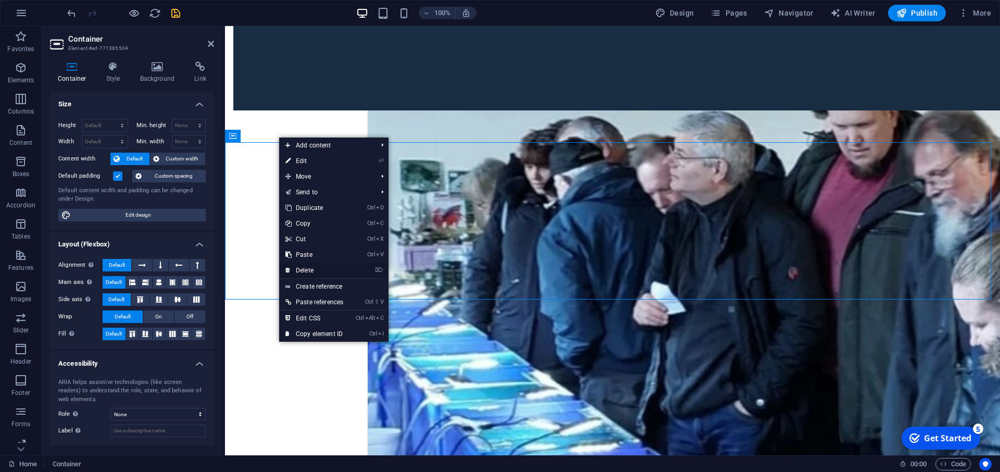
click at [324, 268] on link "⌦ Delete" at bounding box center [314, 270] width 70 height 16
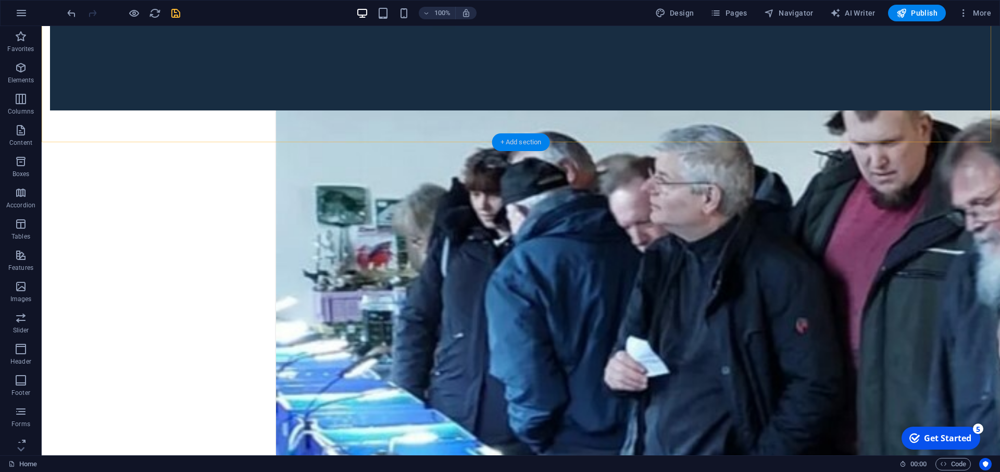
click at [527, 144] on div "+ Add section" at bounding box center [521, 142] width 58 height 18
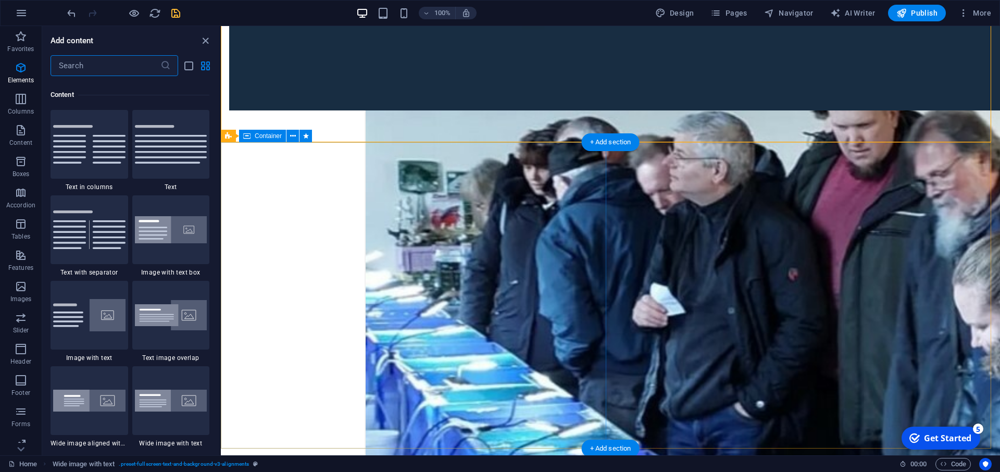
scroll to position [1822, 0]
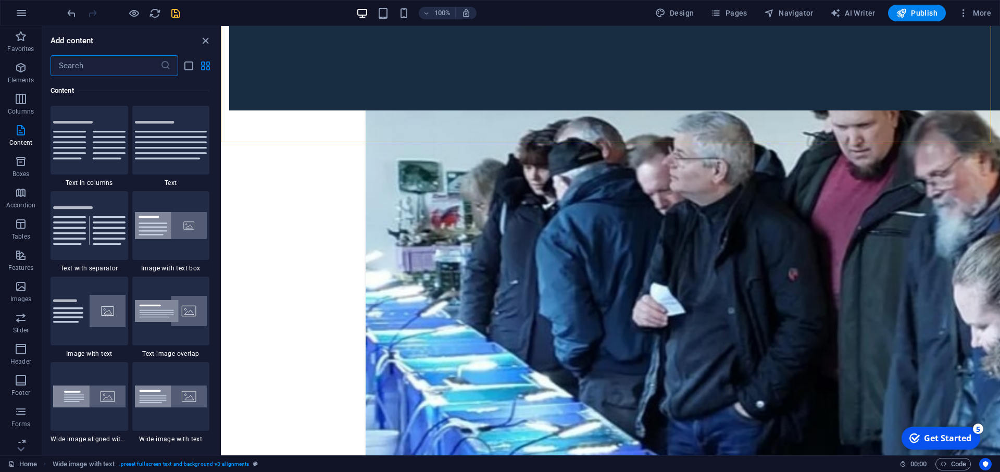
click at [120, 66] on input "text" at bounding box center [106, 65] width 110 height 21
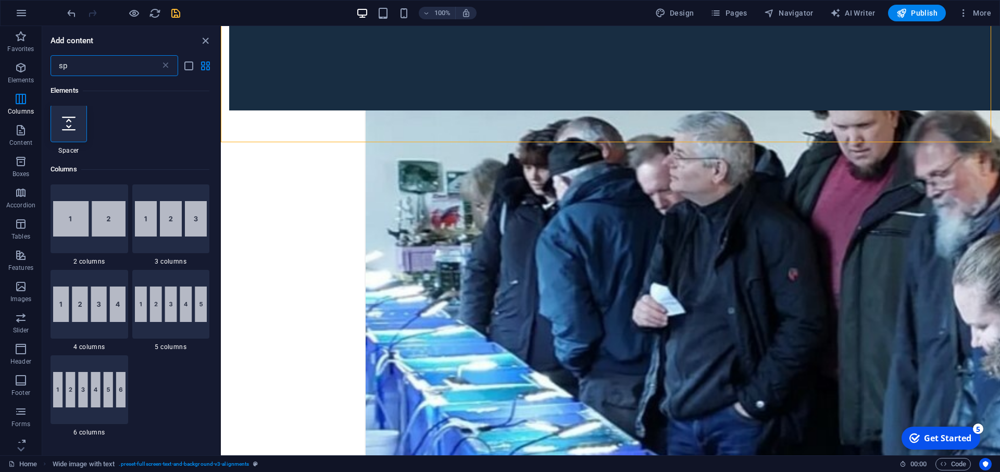
scroll to position [0, 0]
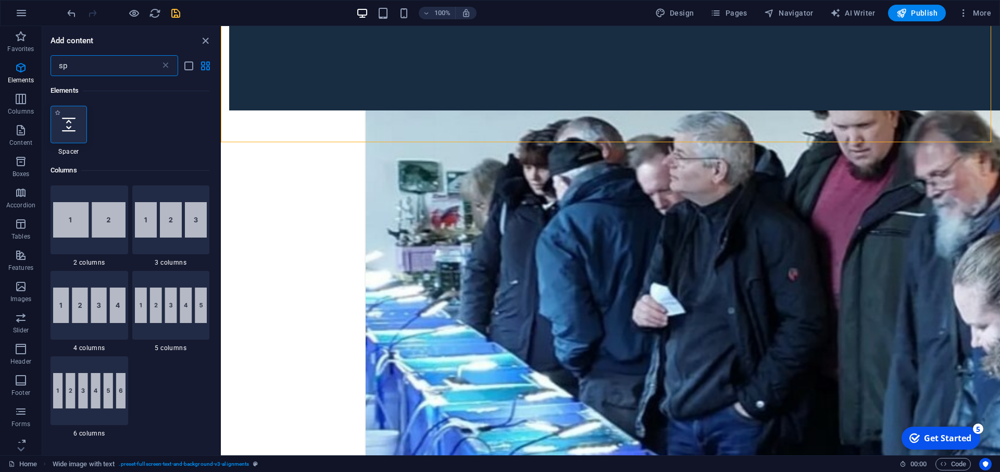
type input "sp"
click at [62, 123] on icon at bounding box center [69, 125] width 14 height 14
select select "px"
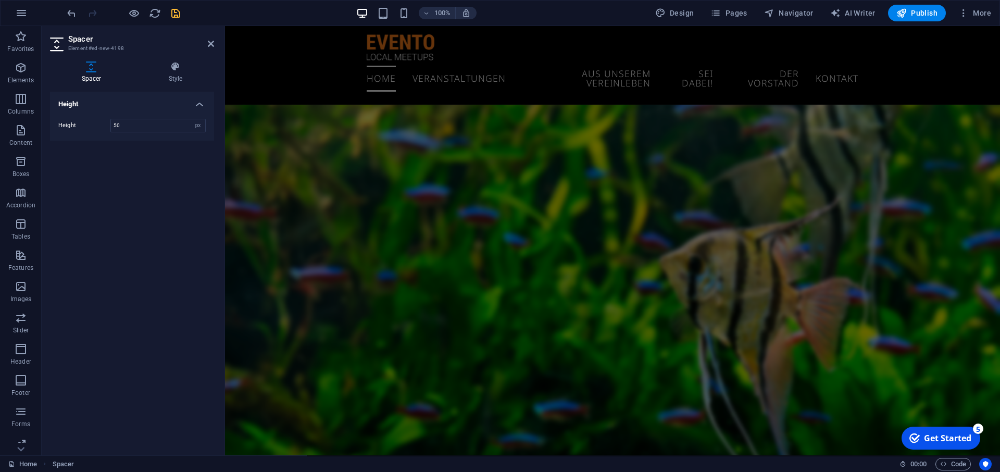
click at [114, 260] on div "Height Height 50 px rem vh vw" at bounding box center [132, 269] width 164 height 355
click at [171, 15] on icon "save" at bounding box center [176, 13] width 12 height 12
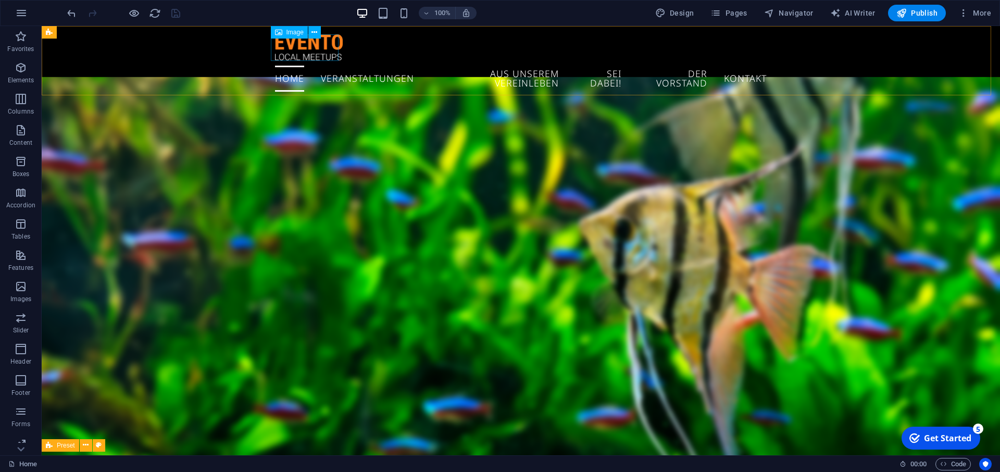
click at [291, 34] on span "Image" at bounding box center [294, 32] width 17 height 6
click at [316, 35] on icon at bounding box center [314, 32] width 6 height 11
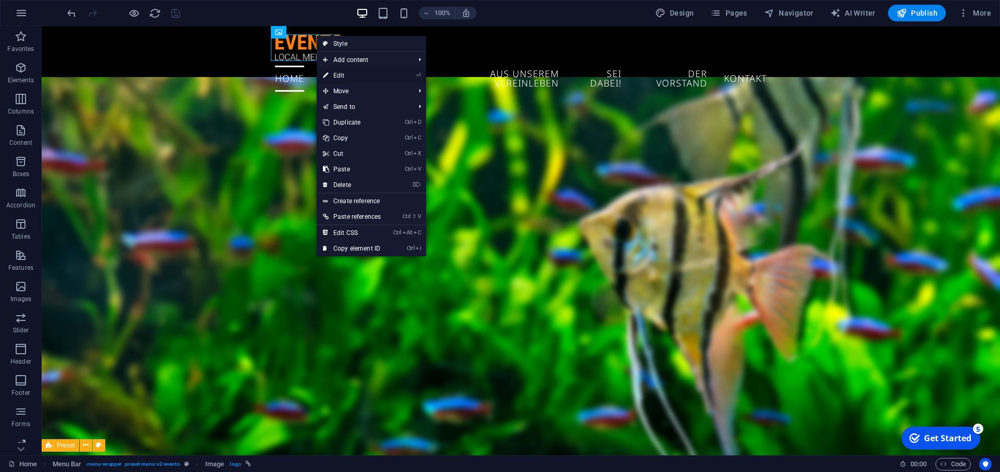
click at [337, 75] on link "⏎ Edit" at bounding box center [352, 76] width 70 height 16
select select "px"
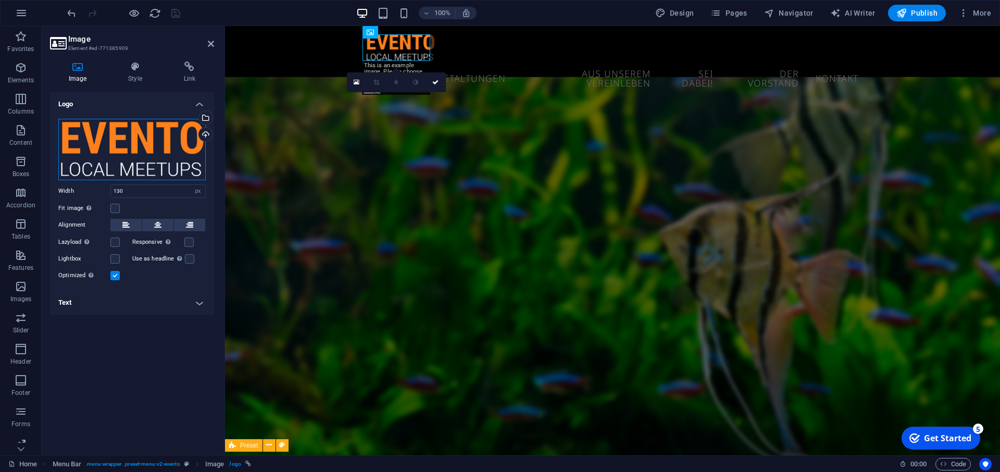
click at [150, 157] on div "Drag files here, click to choose files or select files from Files or our free s…" at bounding box center [131, 149] width 147 height 61
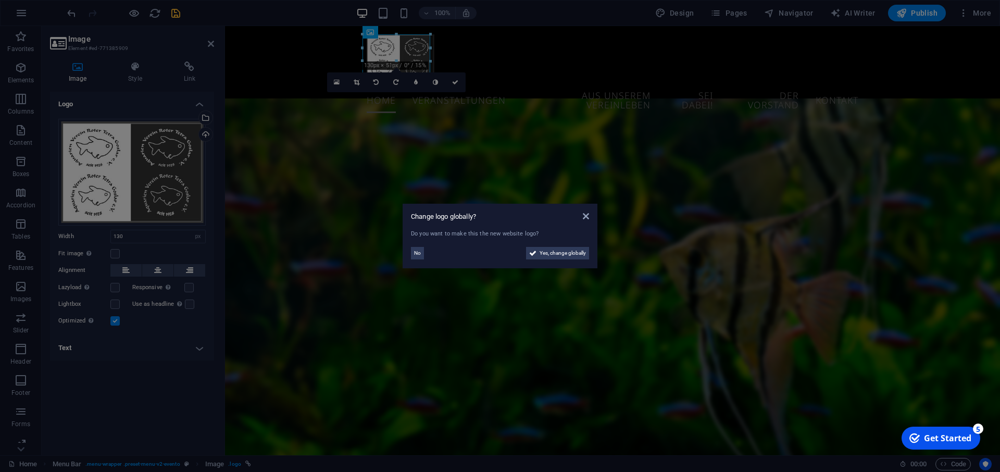
click at [761, 60] on aside "Change logo globally? Do you want to make this the new website logo? No Yes, ch…" at bounding box center [500, 236] width 1000 height 472
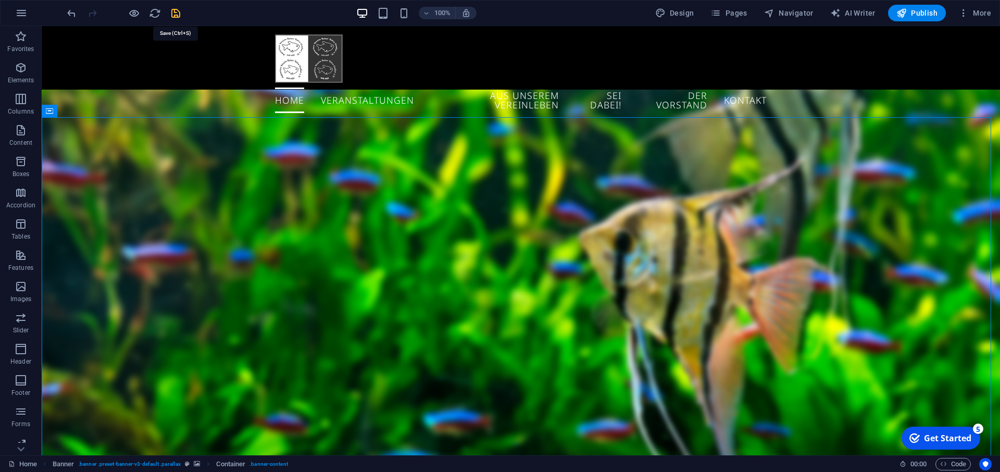
click at [170, 13] on icon "save" at bounding box center [176, 13] width 12 height 12
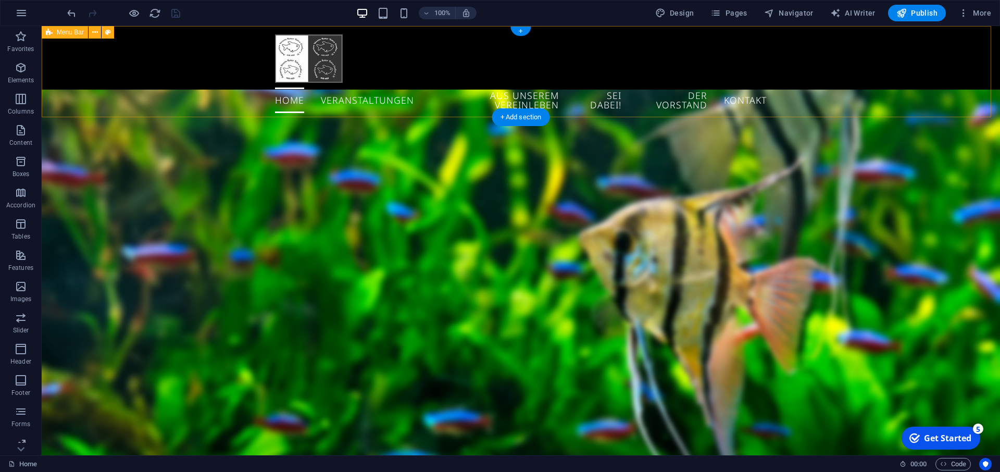
click at [593, 63] on div "Home Veranstaltungen aus unserem Vereinleben Sei dabei! Der Vorstand Kontakt" at bounding box center [521, 76] width 958 height 100
click at [469, 93] on nav "Home Veranstaltungen aus unserem Vereinleben Sei dabei! Der Vorstand Kontakt" at bounding box center [521, 100] width 492 height 35
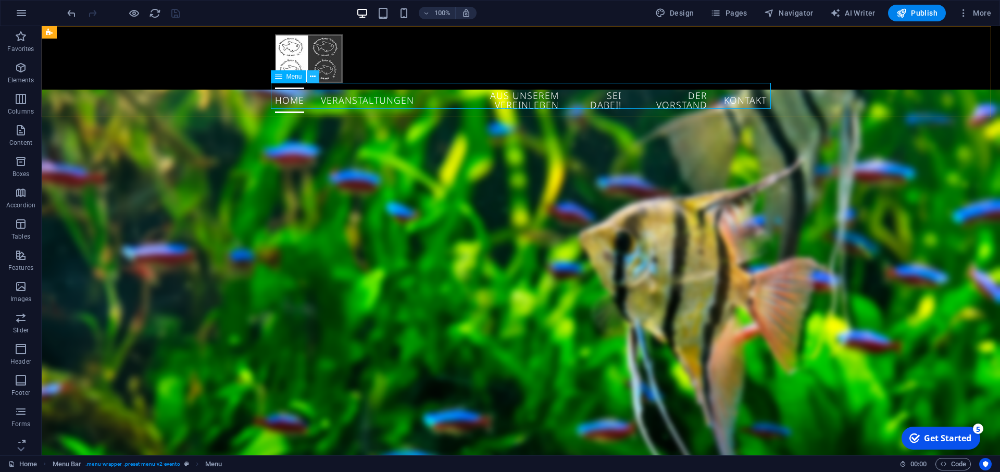
click at [316, 80] on button at bounding box center [313, 76] width 12 height 12
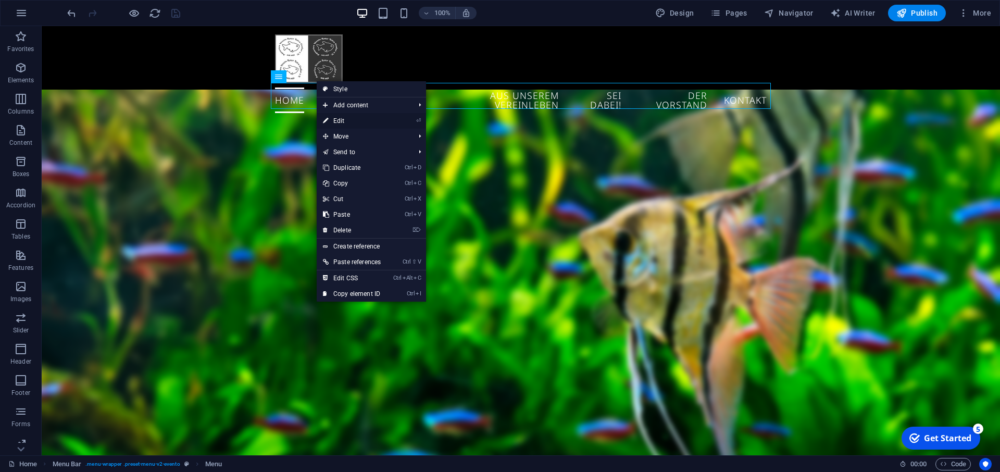
click at [341, 123] on link "⏎ Edit" at bounding box center [352, 121] width 70 height 16
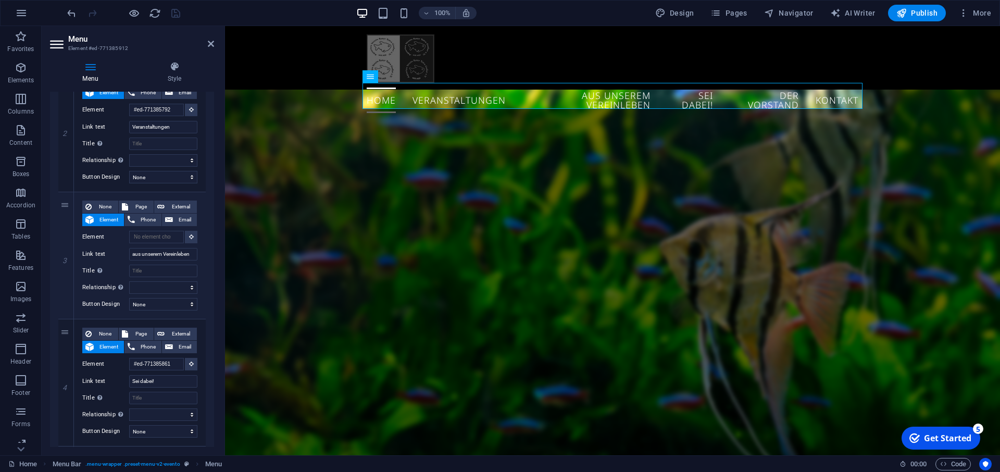
scroll to position [254, 0]
click at [132, 253] on input "aus unserem Vereinleben" at bounding box center [163, 252] width 68 height 12
drag, startPoint x: 131, startPoint y: 253, endPoint x: 188, endPoint y: 252, distance: 57.8
click at [188, 252] on div "None Page External Element Phone Email Page Home Subpage Legal Notice Privacy E…" at bounding box center [140, 254] width 132 height 127
type input "Jahrespln"
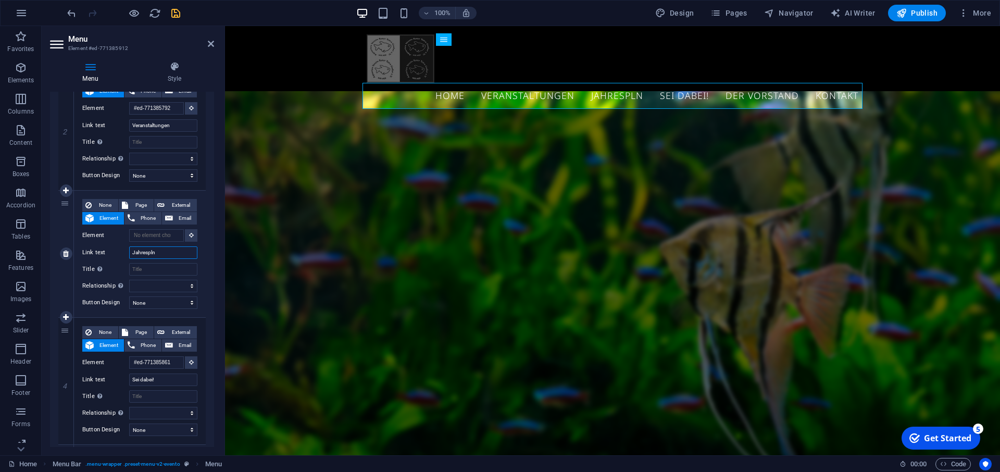
select select
type input "Jahresplan"
select select
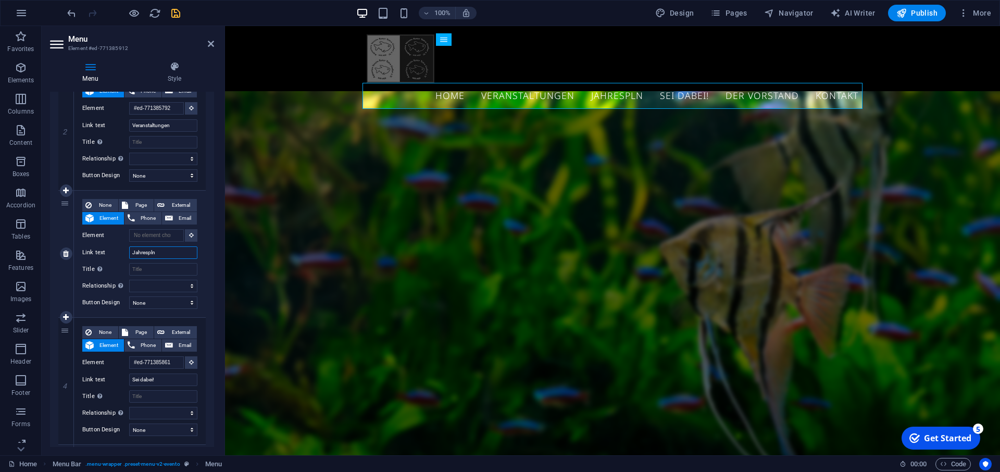
select select
type input "Jahresplann"
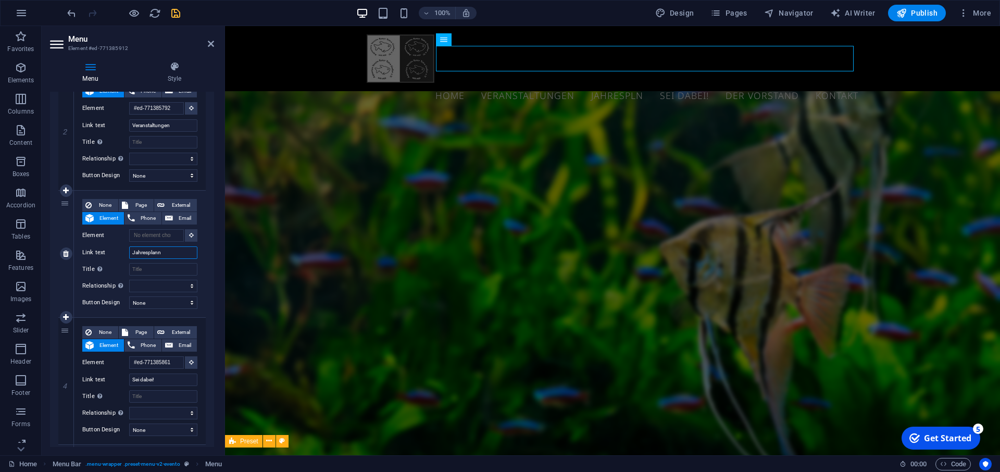
select select
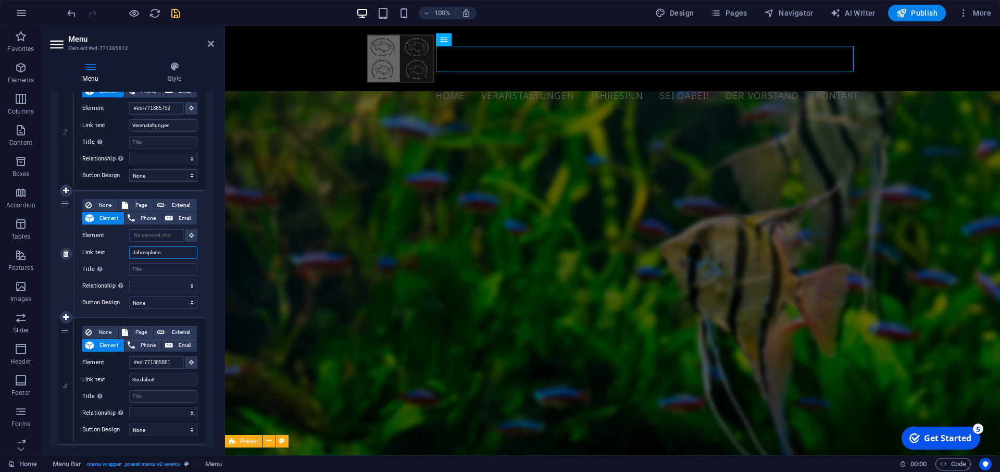
select select
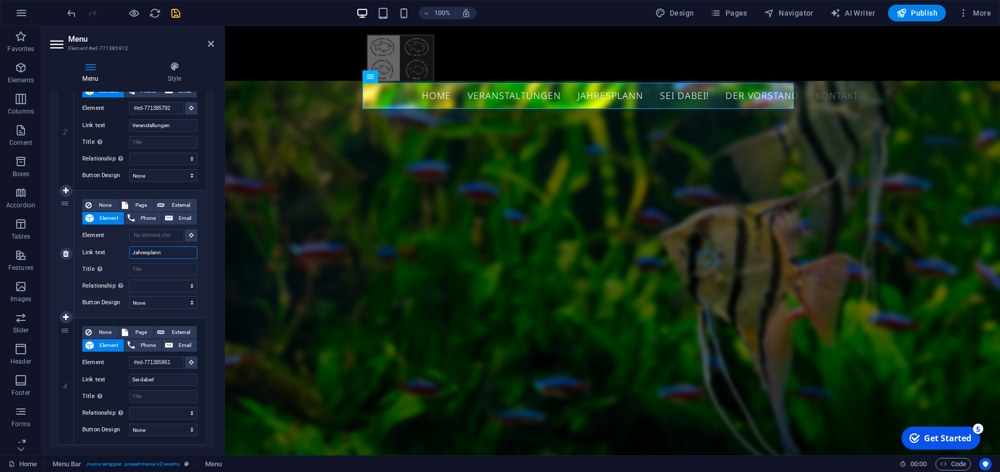
type input "Jahresplan"
select select
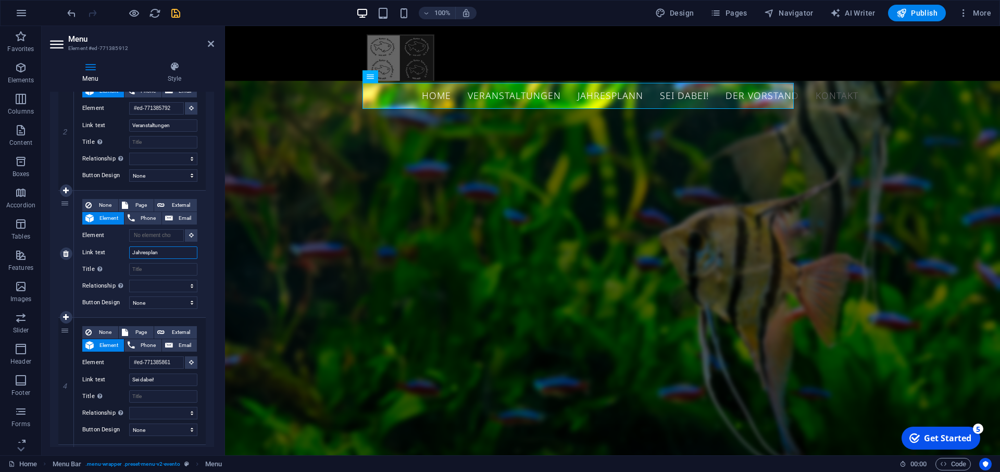
select select
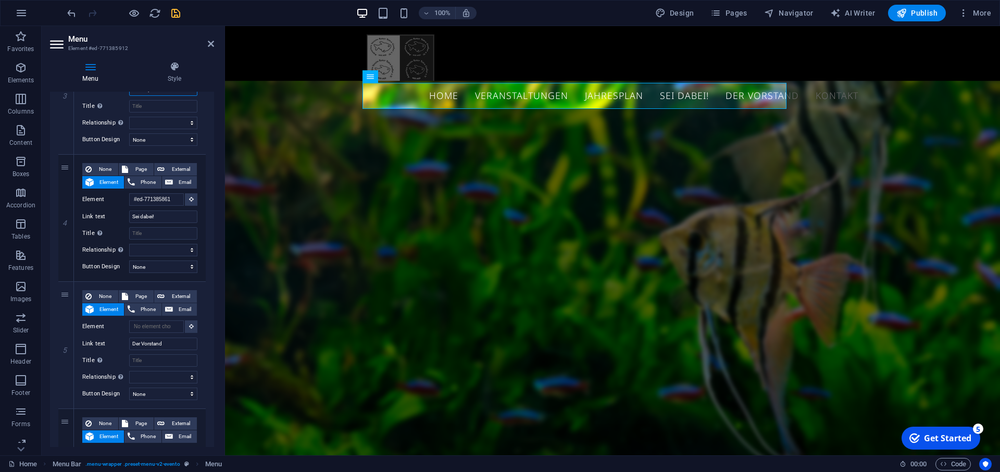
scroll to position [460, 0]
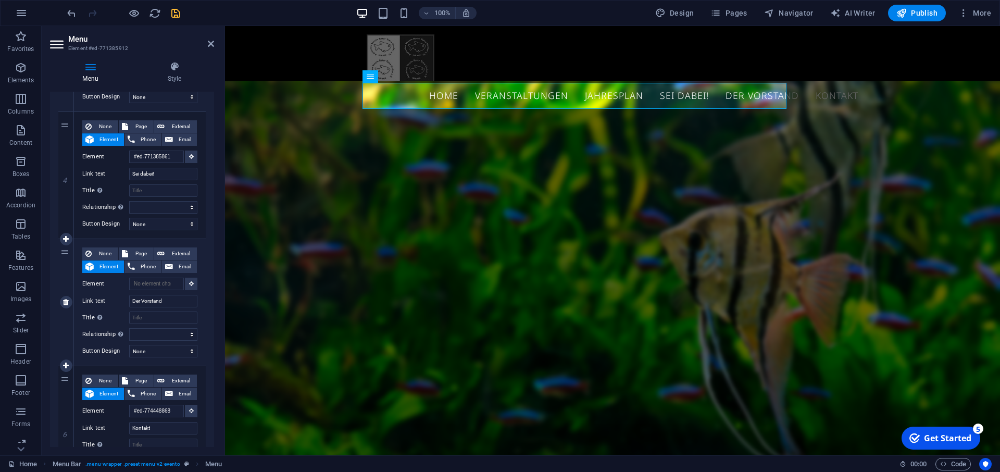
type input "Jahresplan"
click at [65, 253] on div "5" at bounding box center [66, 302] width 16 height 127
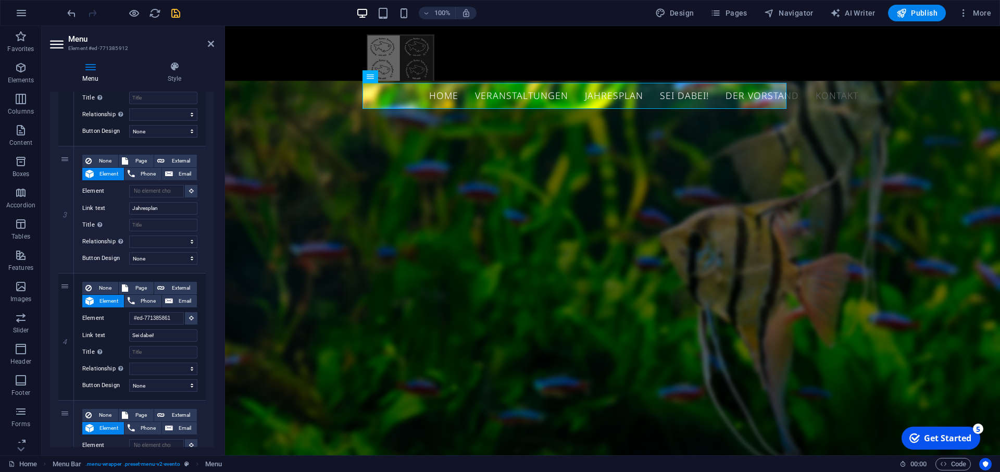
scroll to position [299, 0]
click at [189, 190] on icon at bounding box center [191, 189] width 5 height 5
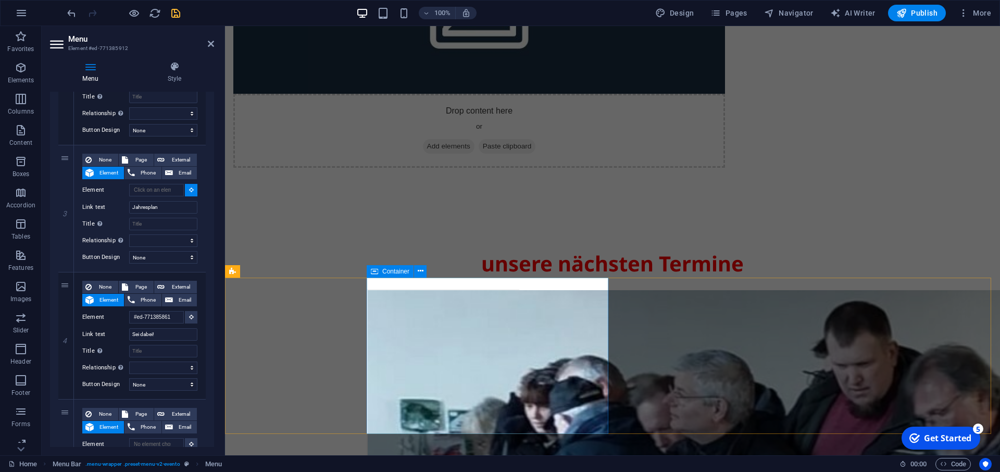
scroll to position [903, 0]
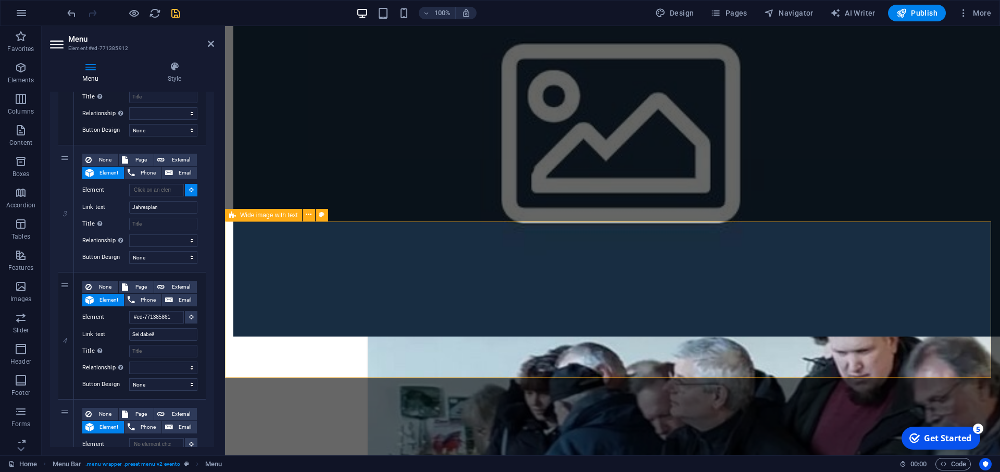
select select
type input "#ed-901902204"
select select
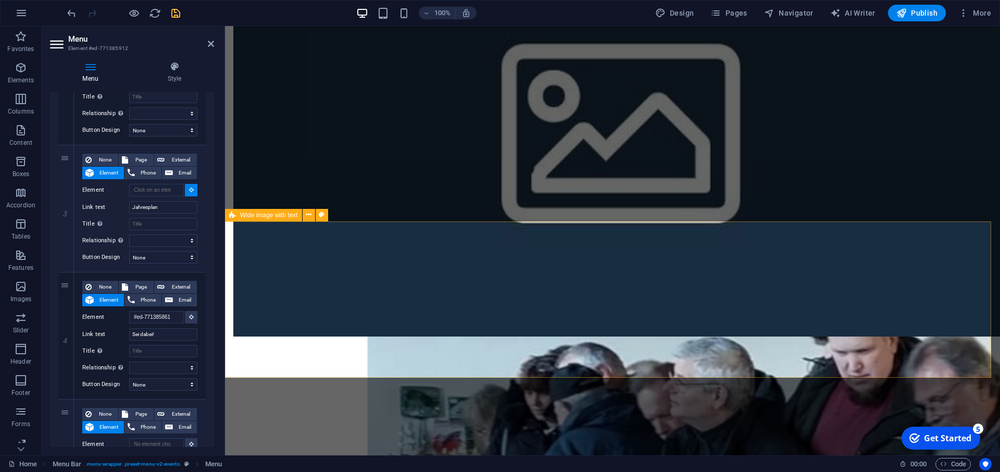
select select
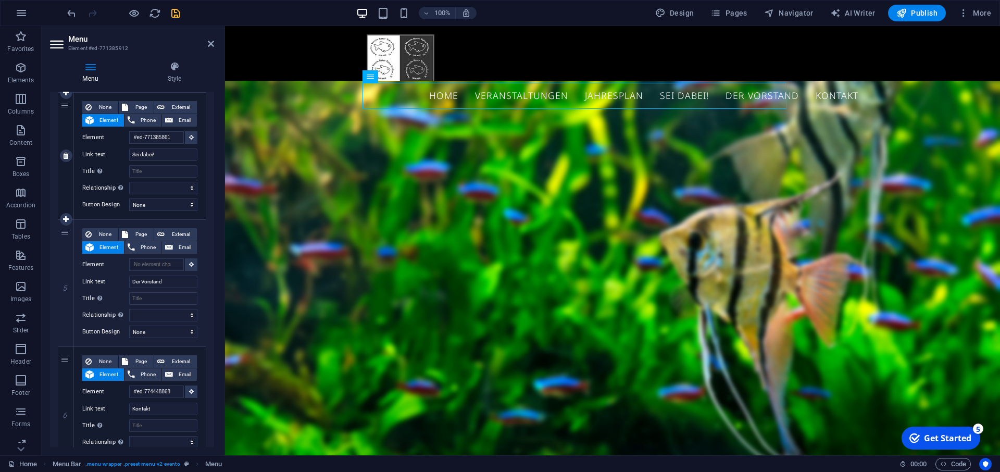
scroll to position [487, 0]
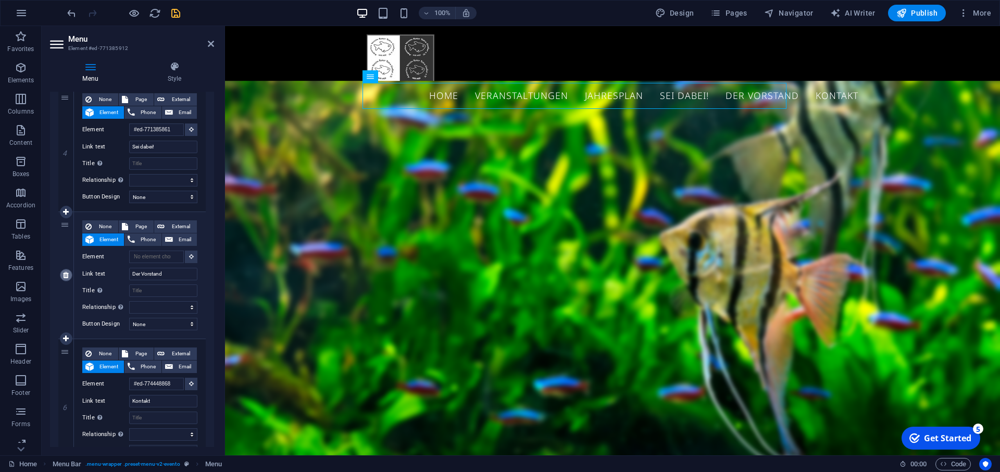
click at [67, 277] on icon at bounding box center [66, 274] width 6 height 7
select select
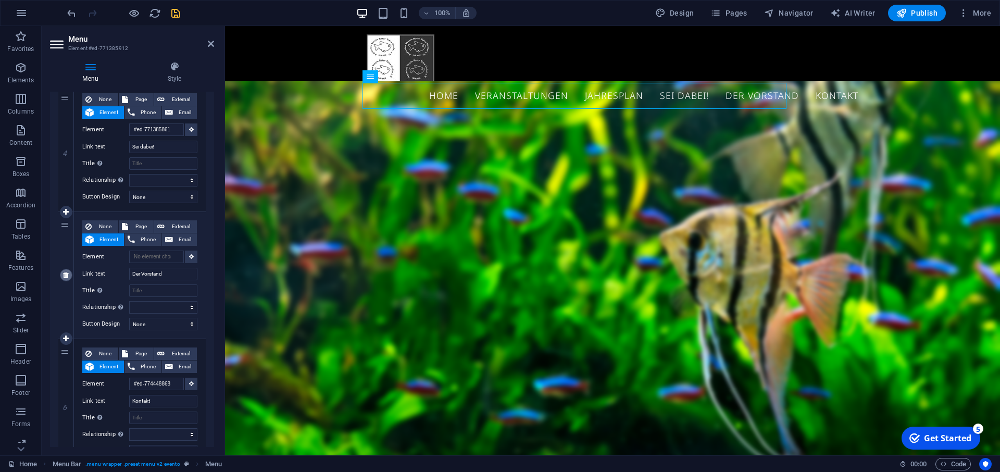
type input "#ed-774448868"
type input "Kontakt"
select select
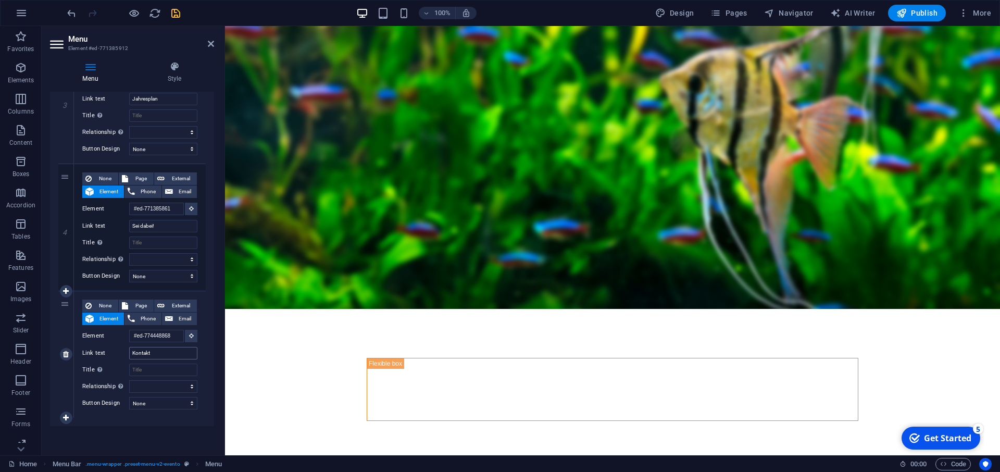
scroll to position [0, 0]
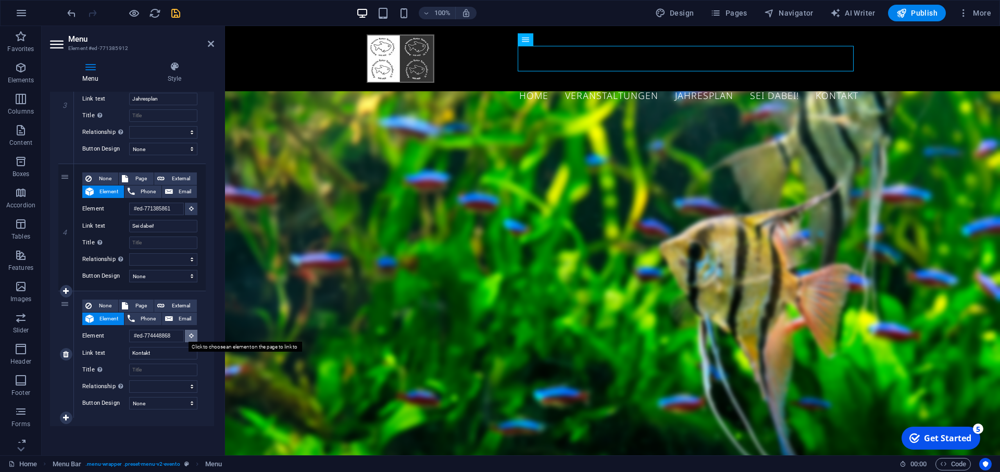
click at [189, 334] on icon at bounding box center [191, 335] width 5 height 5
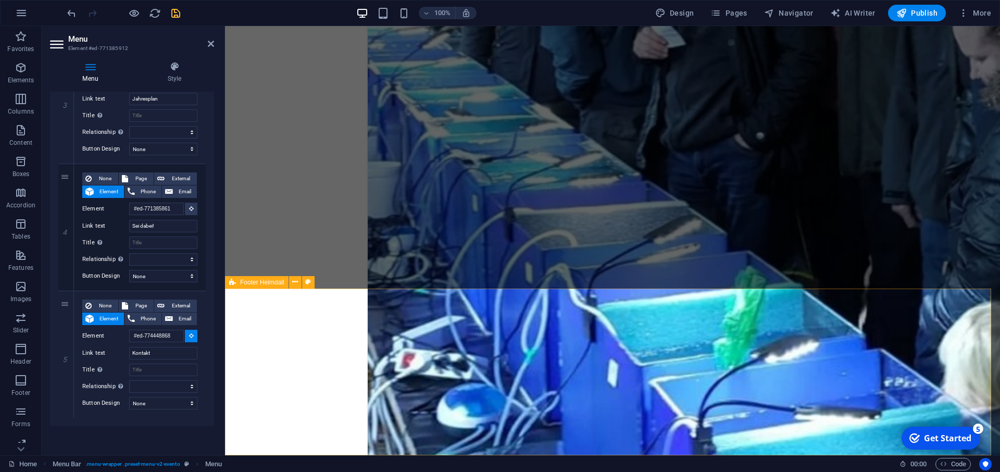
scroll to position [1404, 0]
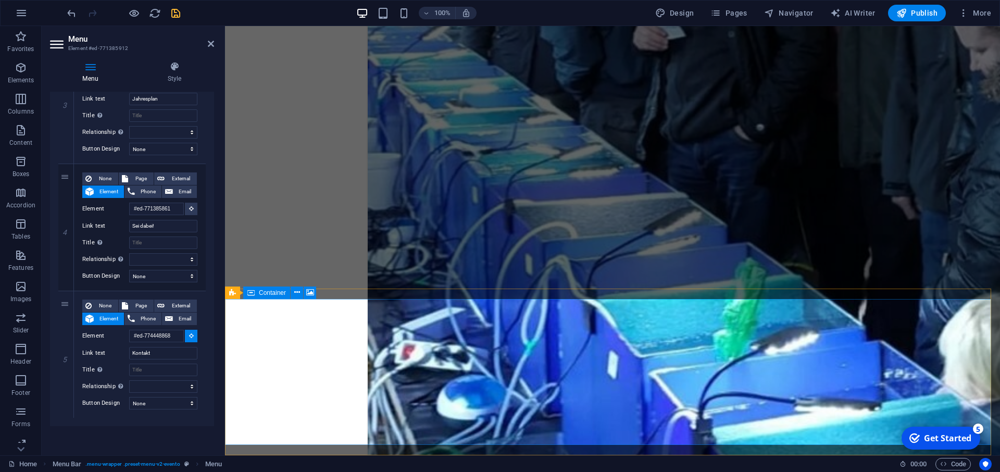
select select
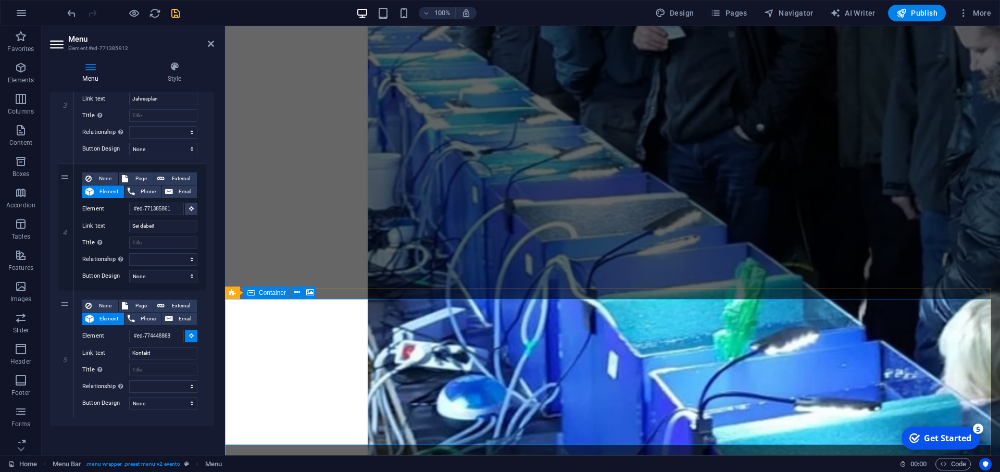
select select
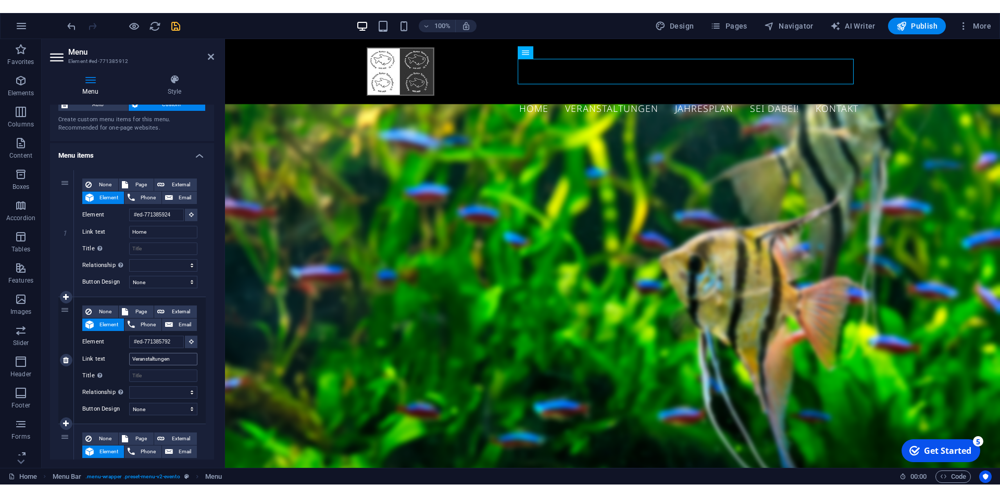
scroll to position [0, 0]
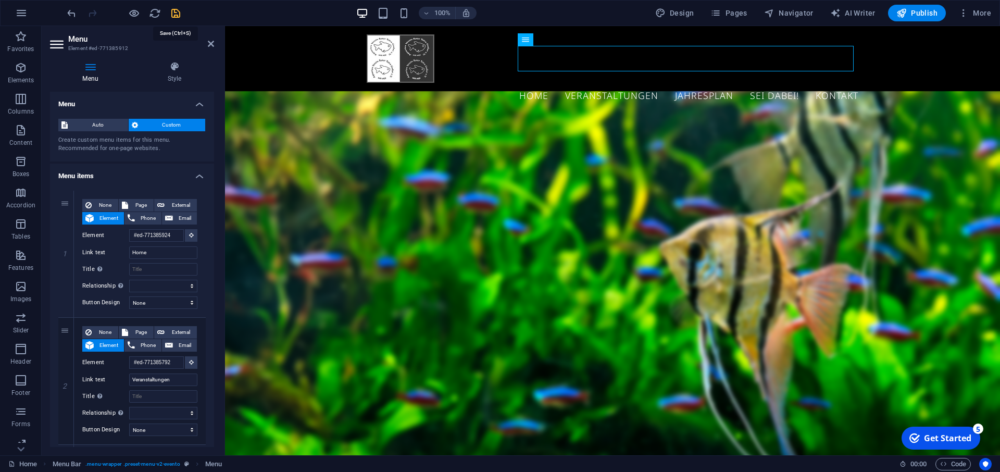
click at [176, 8] on icon "save" at bounding box center [176, 13] width 12 height 12
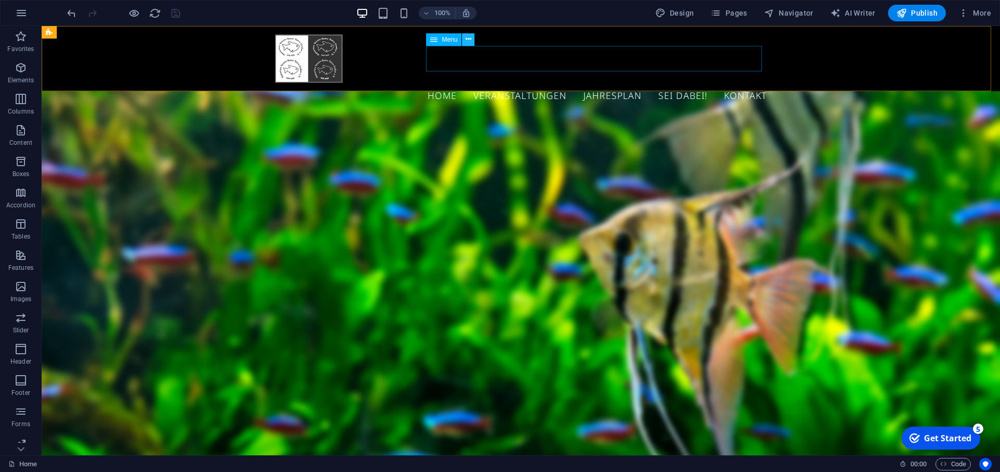
click at [467, 37] on icon at bounding box center [468, 39] width 6 height 11
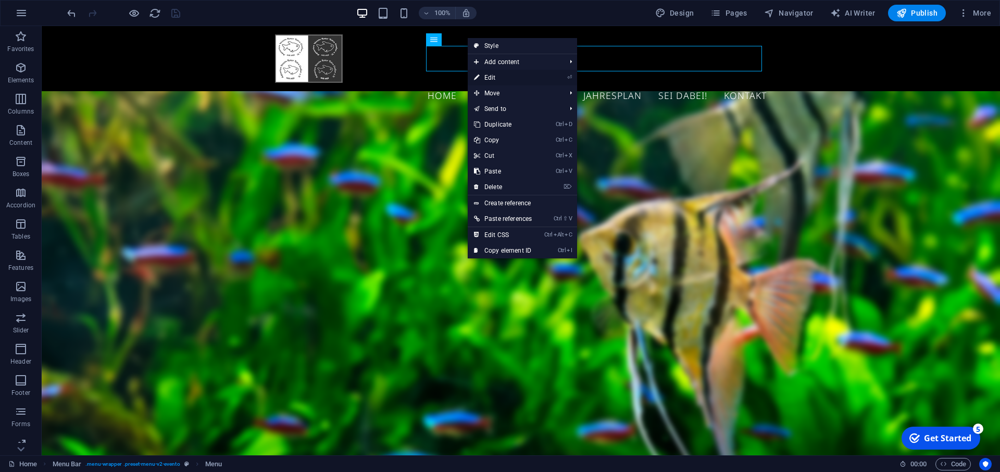
click at [504, 75] on link "⏎ Edit" at bounding box center [503, 78] width 70 height 16
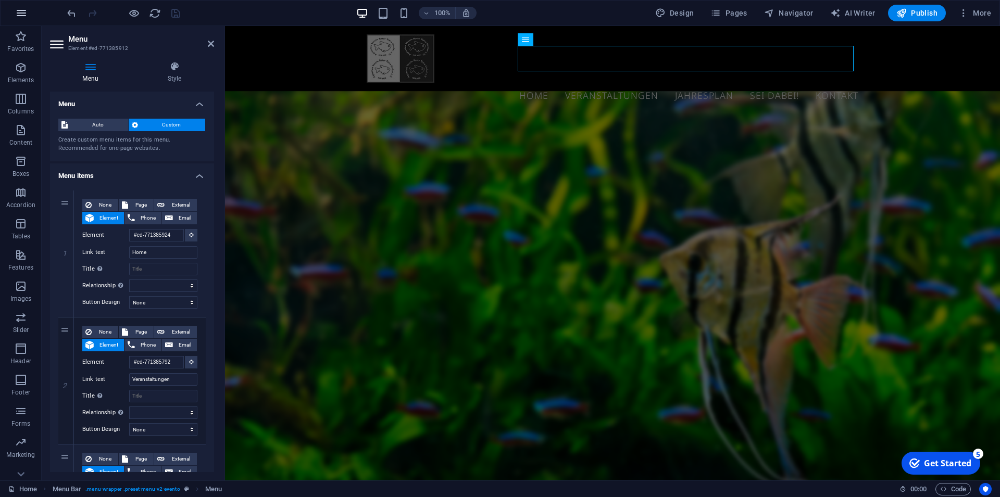
click at [21, 19] on icon "button" at bounding box center [21, 13] width 12 height 12
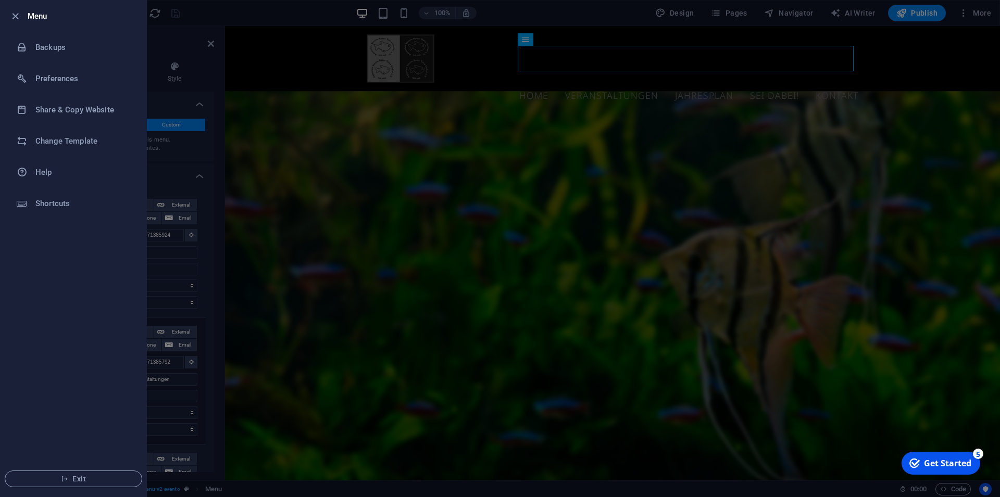
click at [229, 17] on div at bounding box center [500, 248] width 1000 height 497
